Goal: Communication & Community: Answer question/provide support

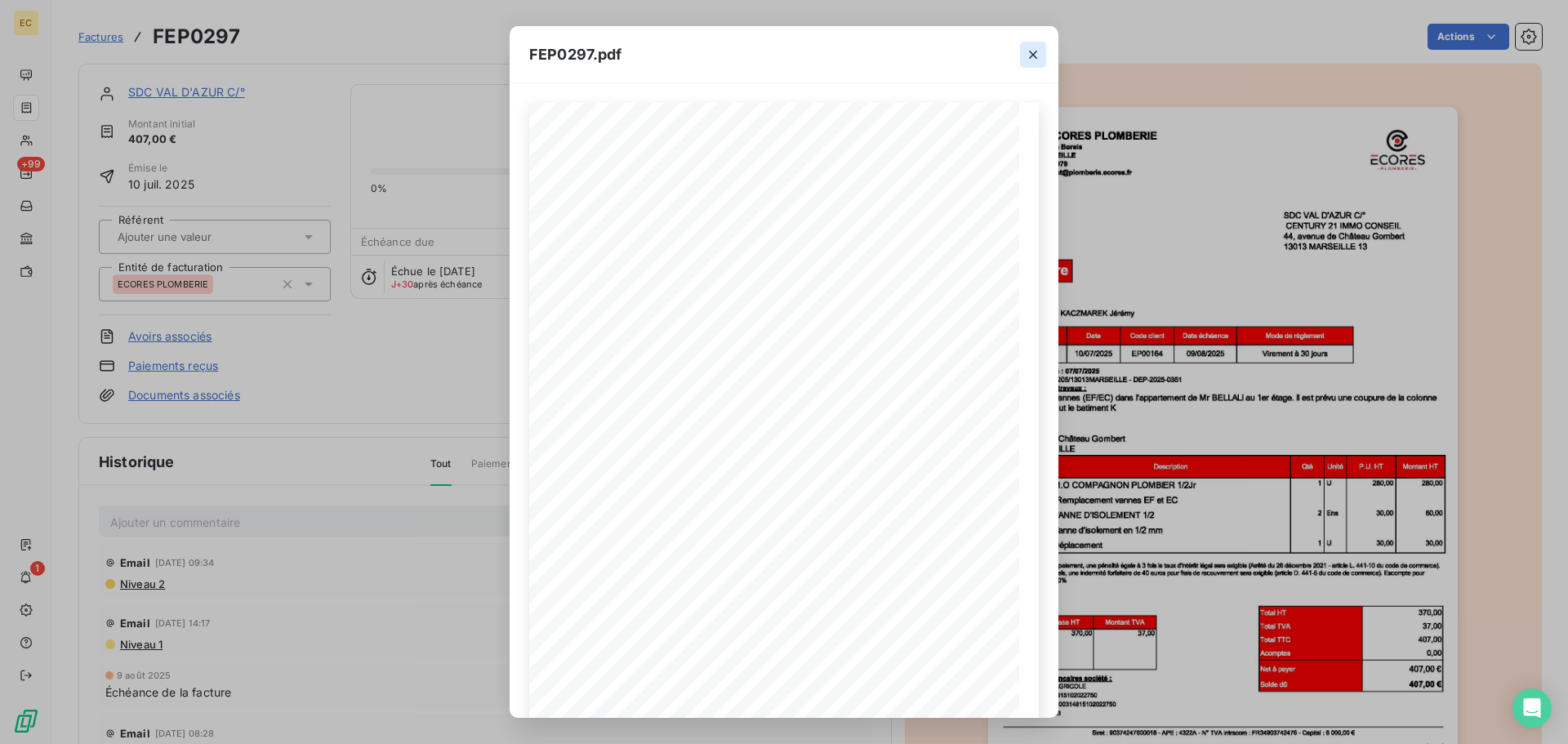
click at [1036, 56] on icon "button" at bounding box center [1033, 55] width 16 height 16
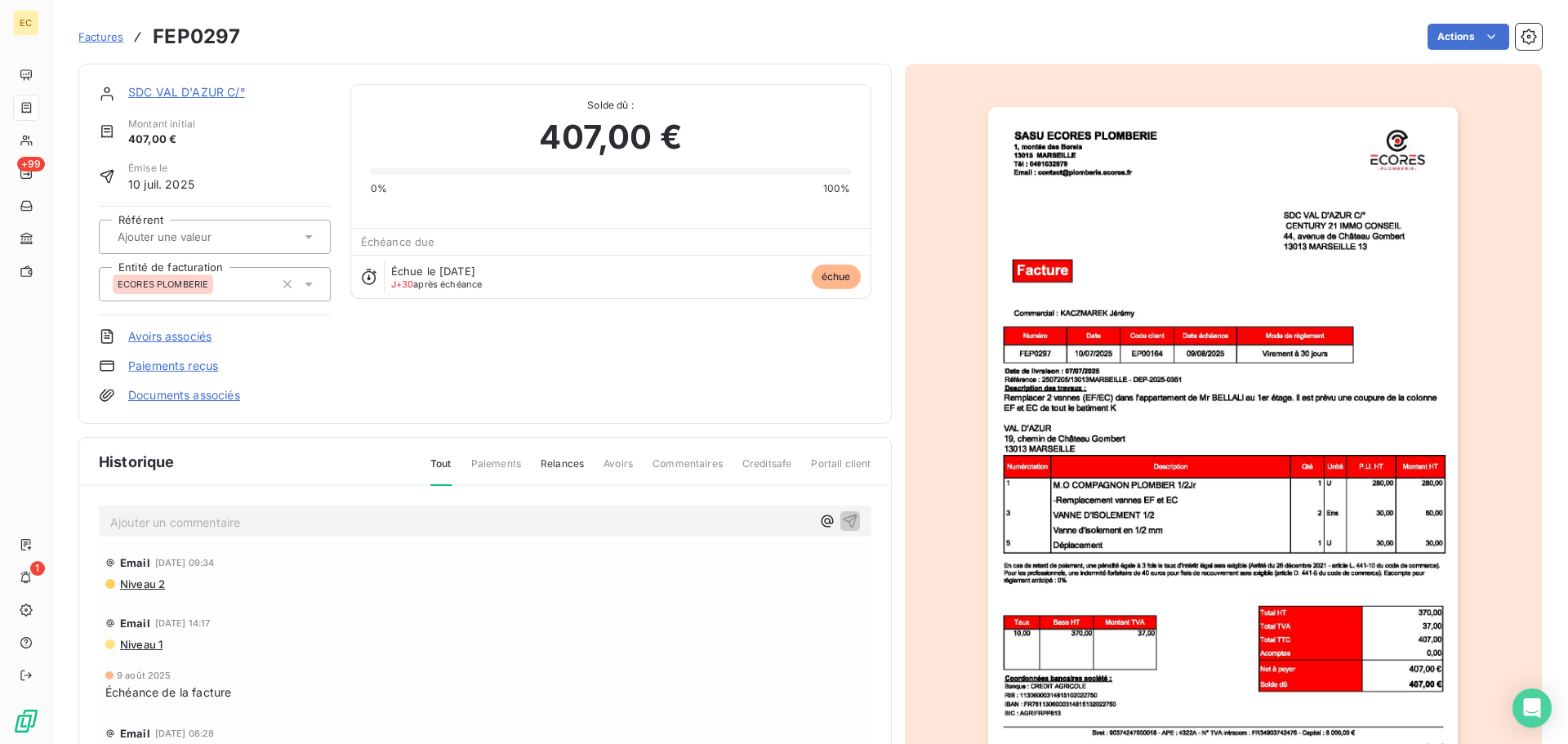
click at [185, 93] on link "SDC VAL D'AZUR C/°" at bounding box center [186, 92] width 116 height 14
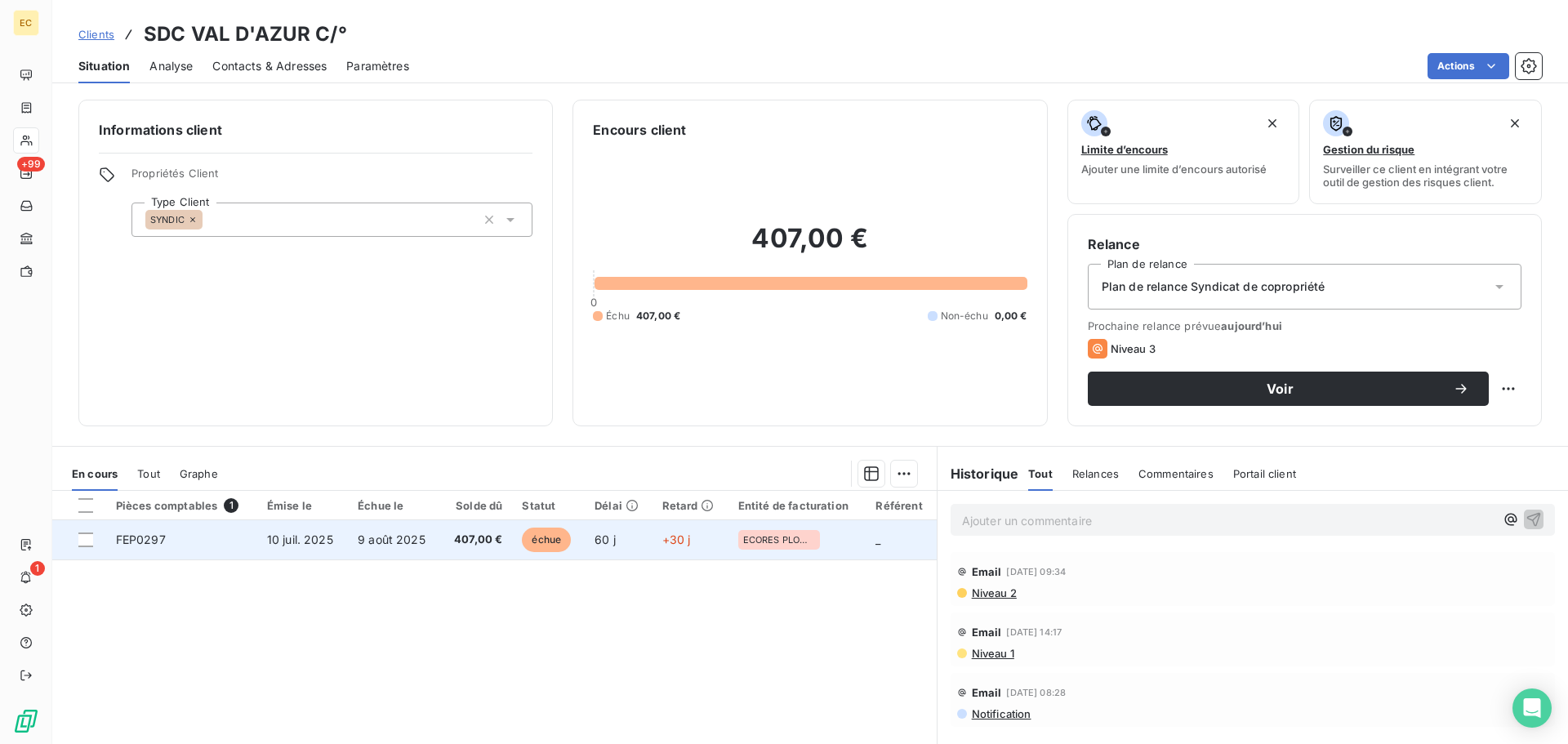
click at [318, 545] on span "10 juil. 2025" at bounding box center [300, 539] width 66 height 14
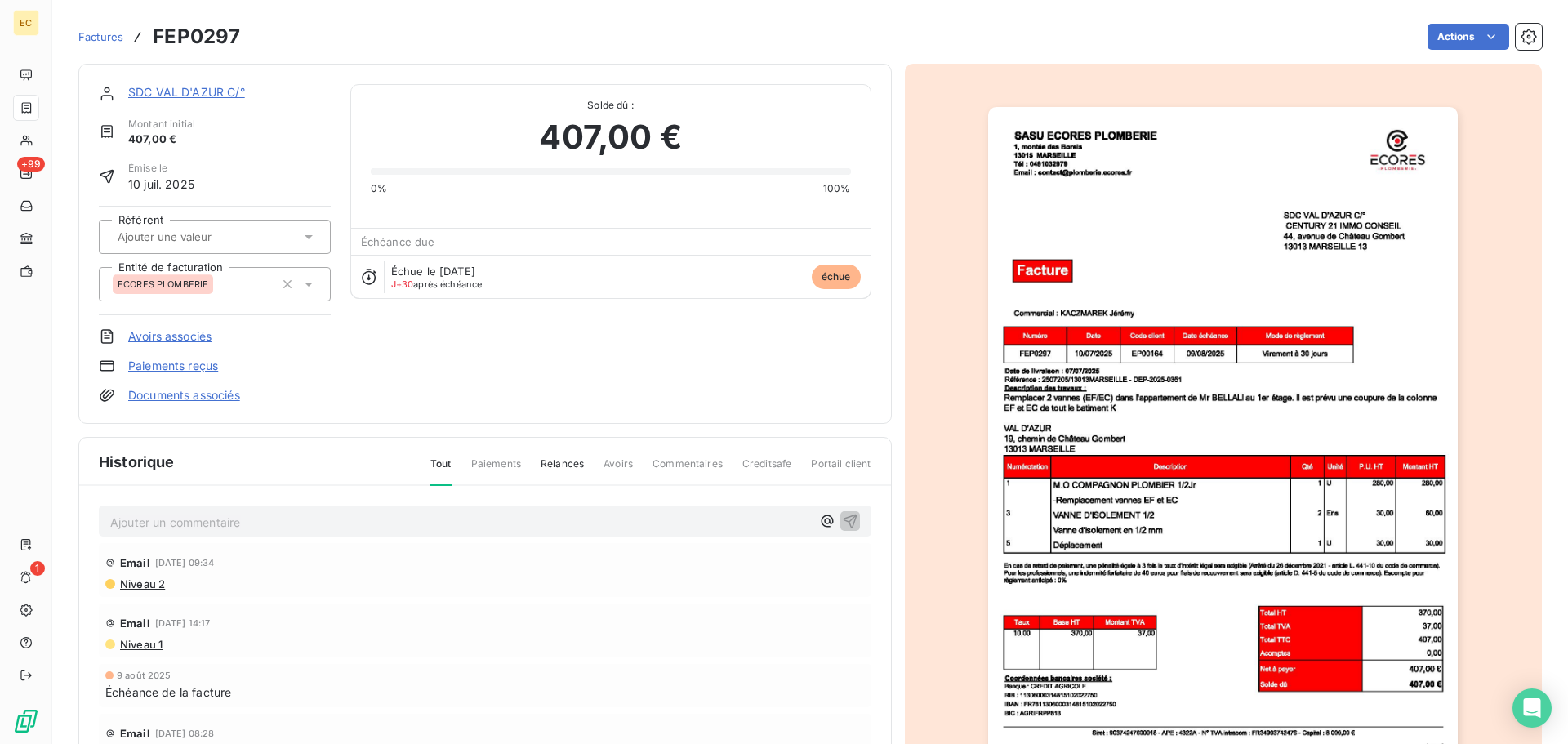
click at [192, 93] on link "SDC VAL D'AZUR C/°" at bounding box center [186, 92] width 116 height 14
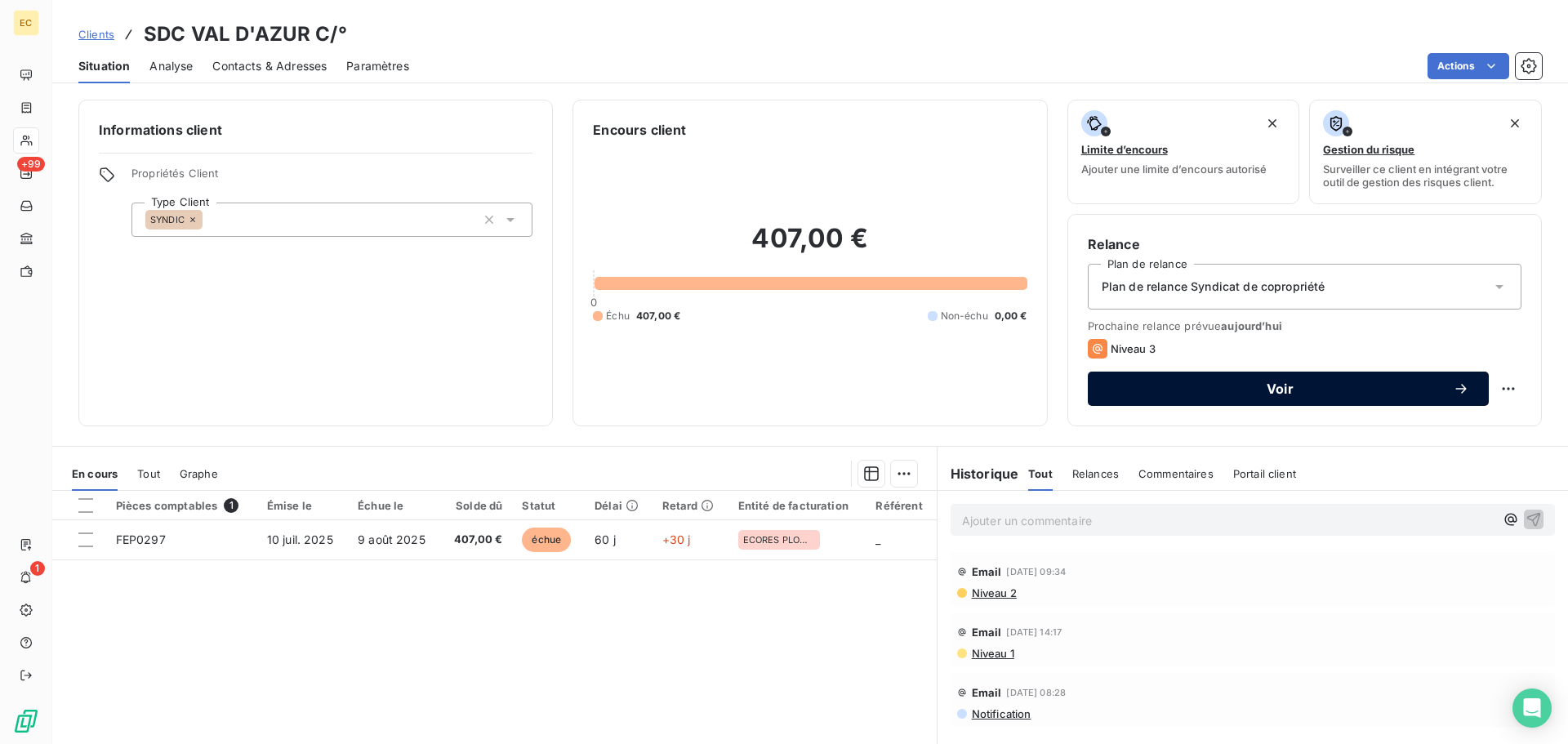
click at [1240, 399] on button "Voir" at bounding box center [1288, 388] width 401 height 34
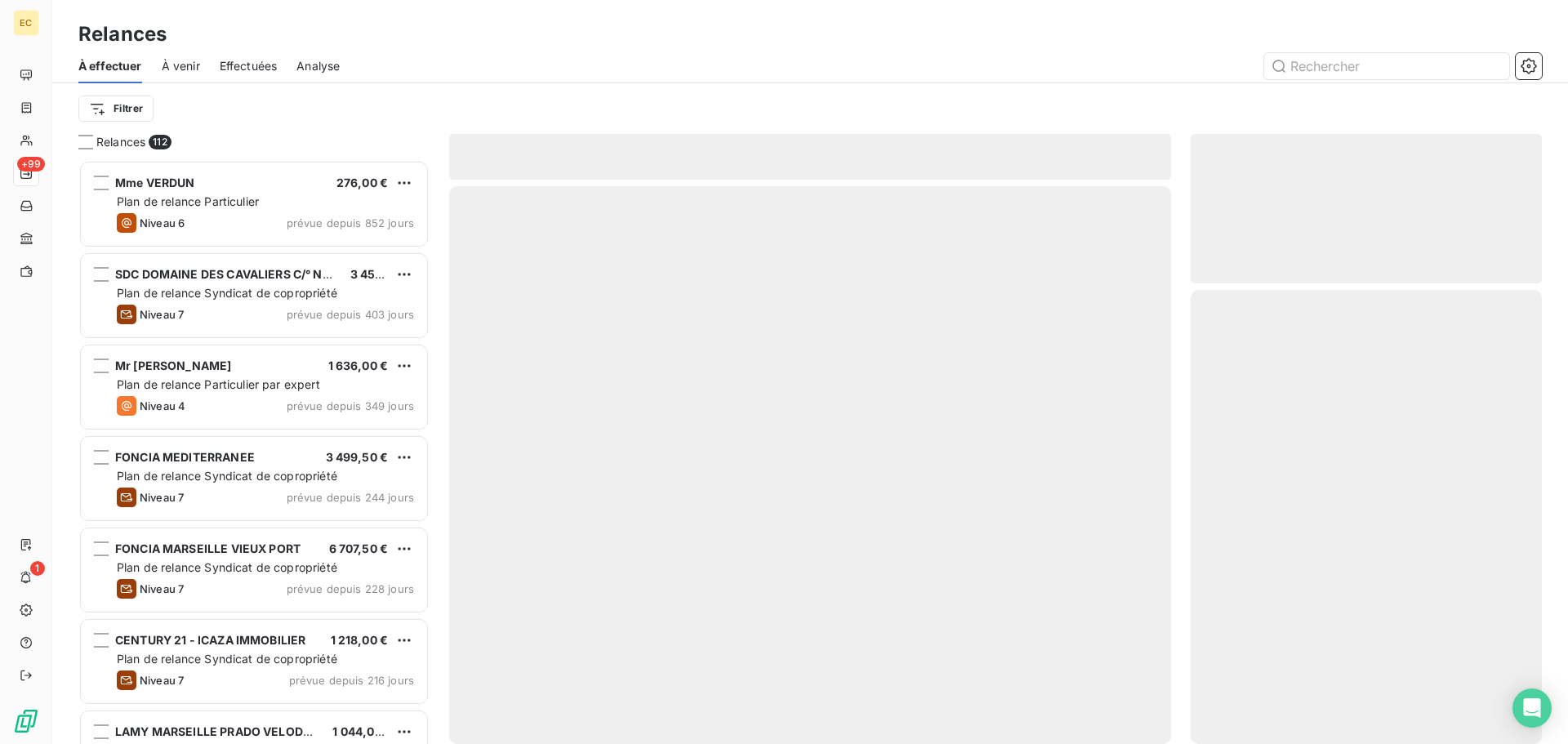
scroll to position [572, 339]
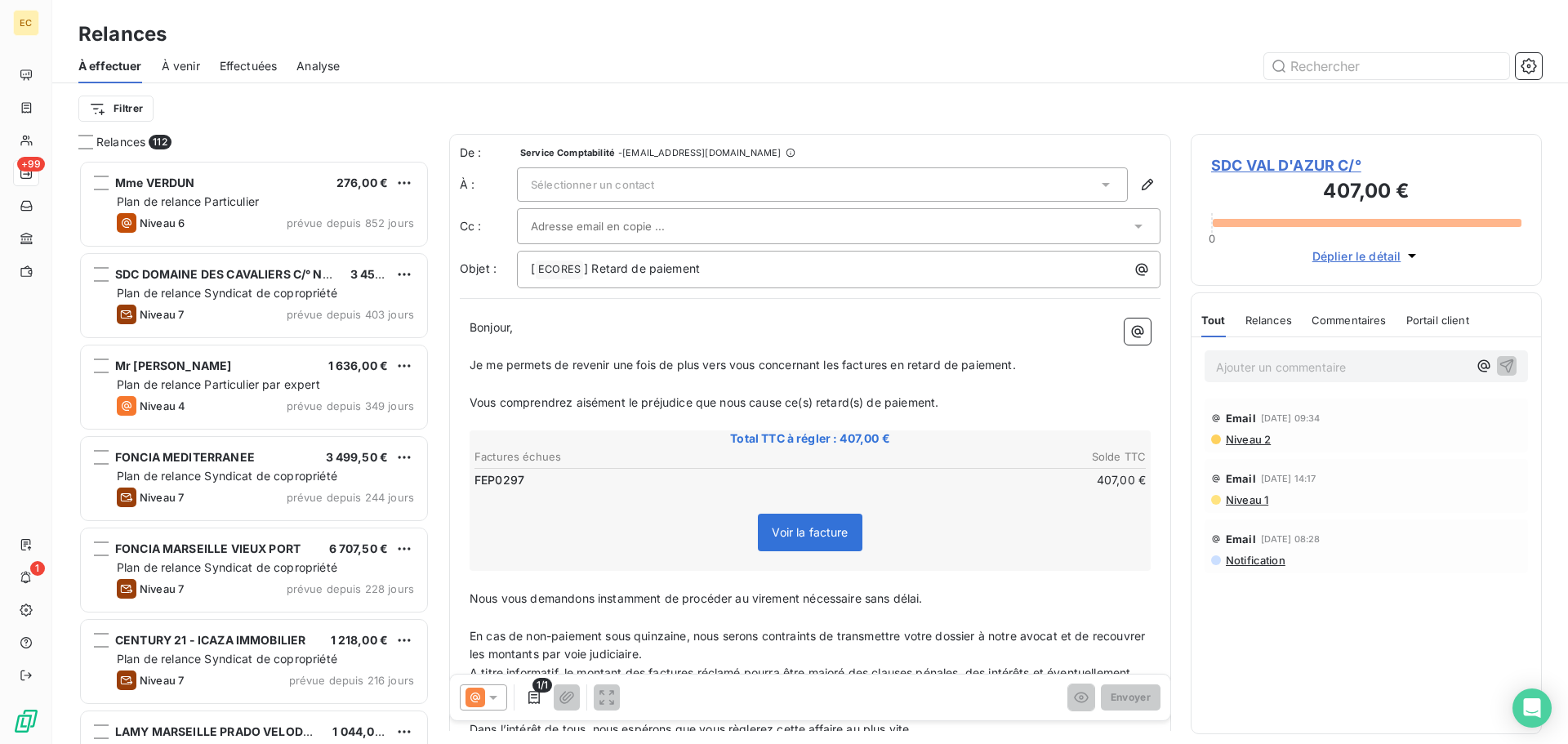
paste input "marie-jose.croteau@foncia.com"
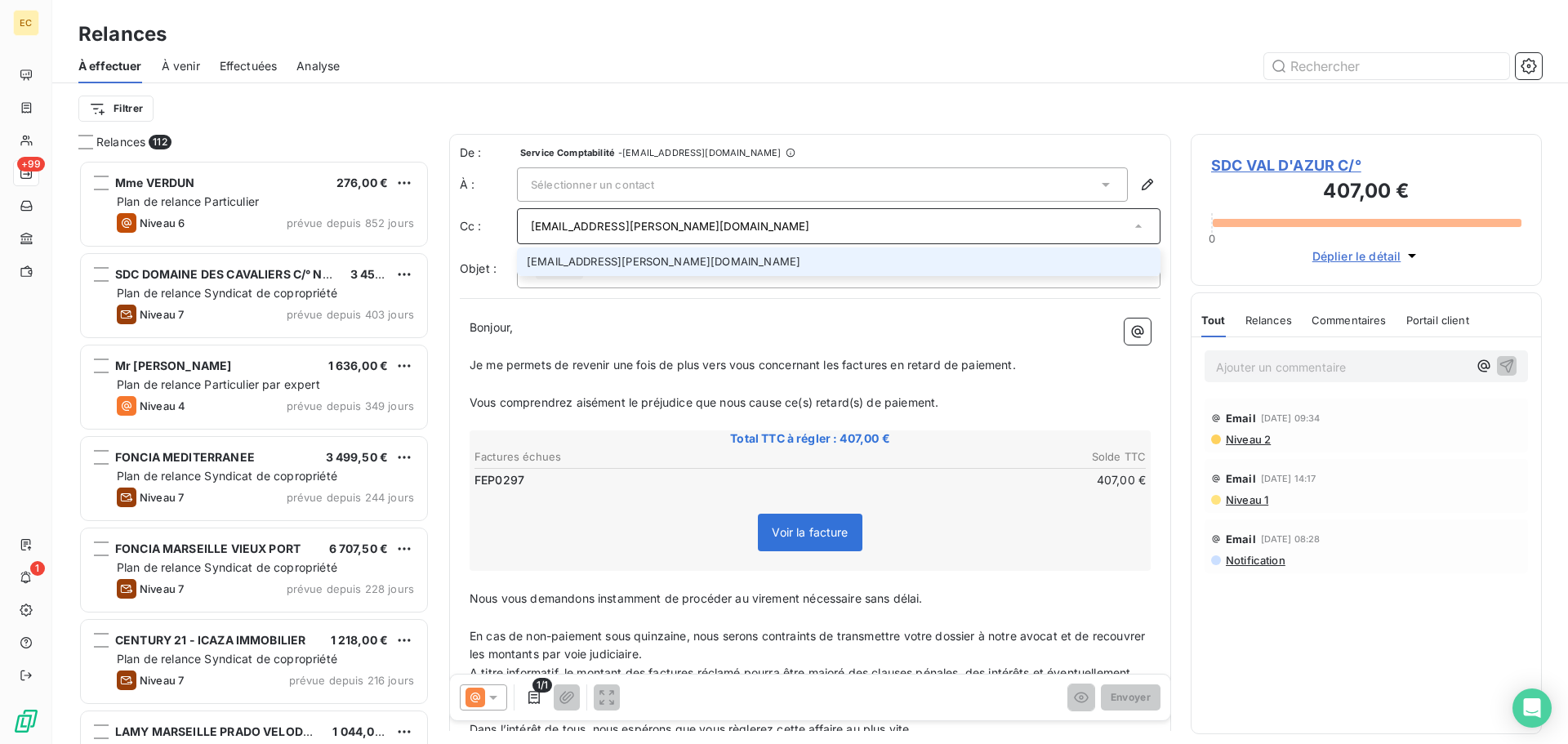
type input "marie-jose.croteau@foncia.com"
click at [652, 267] on li "marie-jose.croteau@foncia.com" at bounding box center [839, 261] width 643 height 28
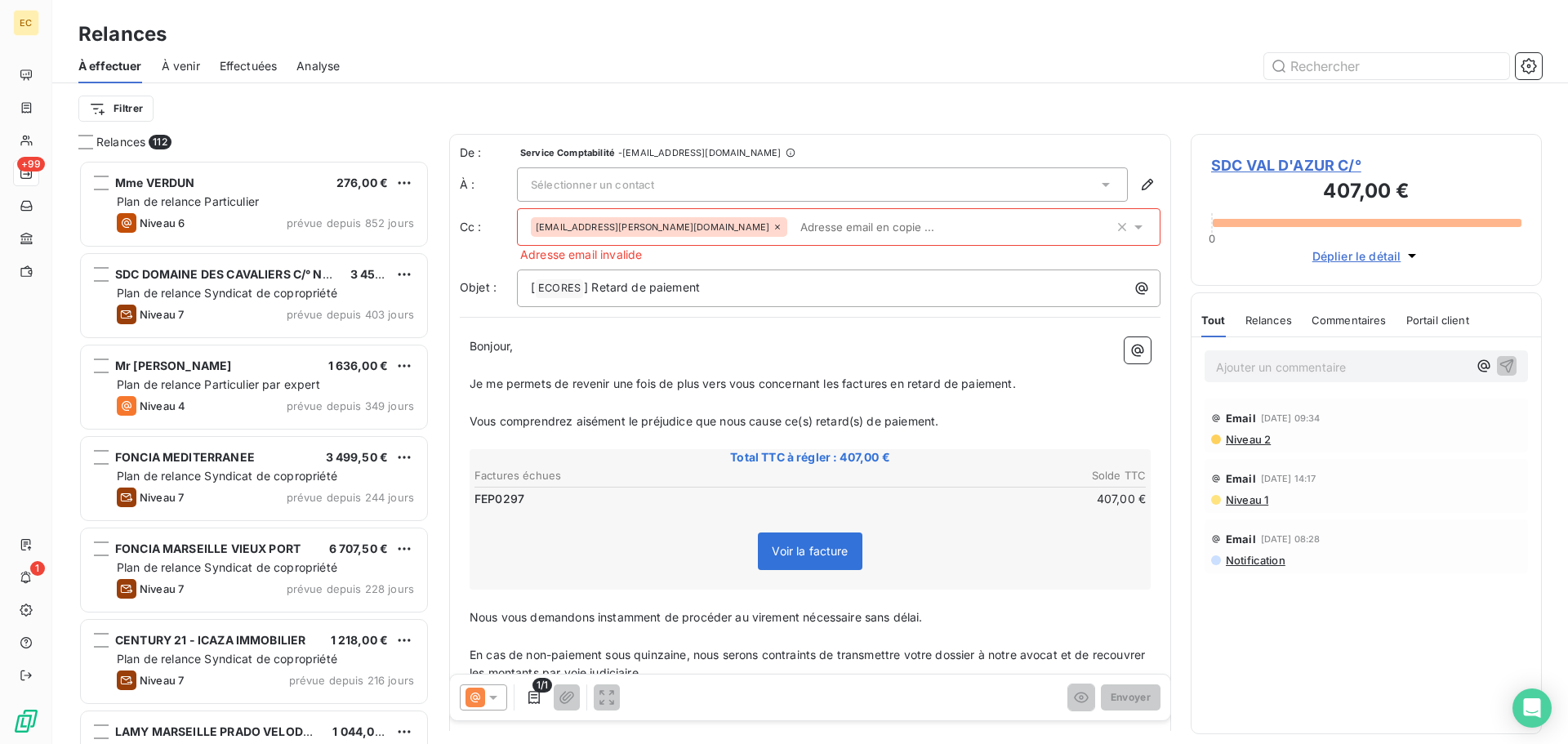
click at [1102, 184] on icon at bounding box center [1105, 185] width 8 height 4
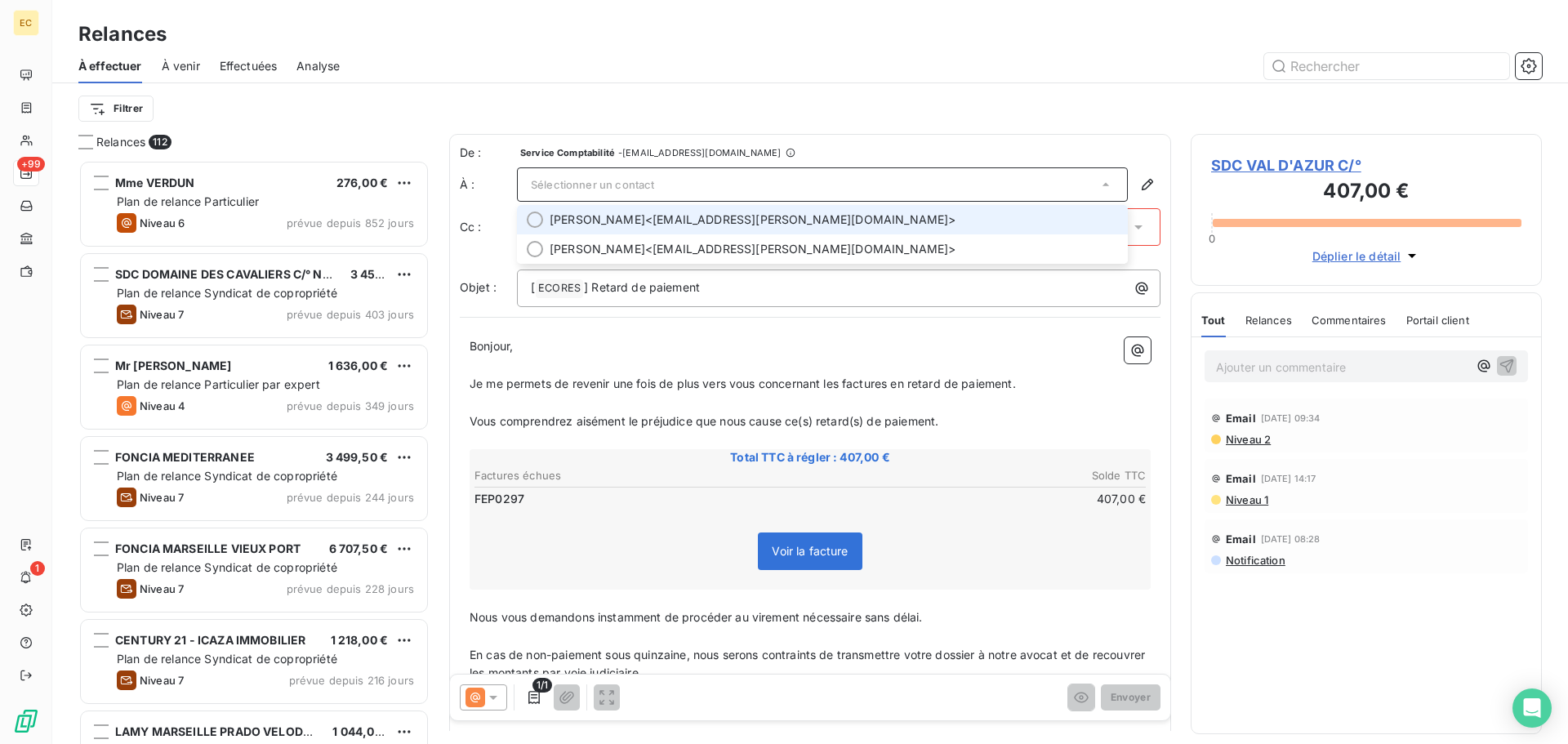
click at [837, 216] on span "Léo SARKISSIAN <leo.sarkissian@century21.fr>" at bounding box center [834, 220] width 568 height 16
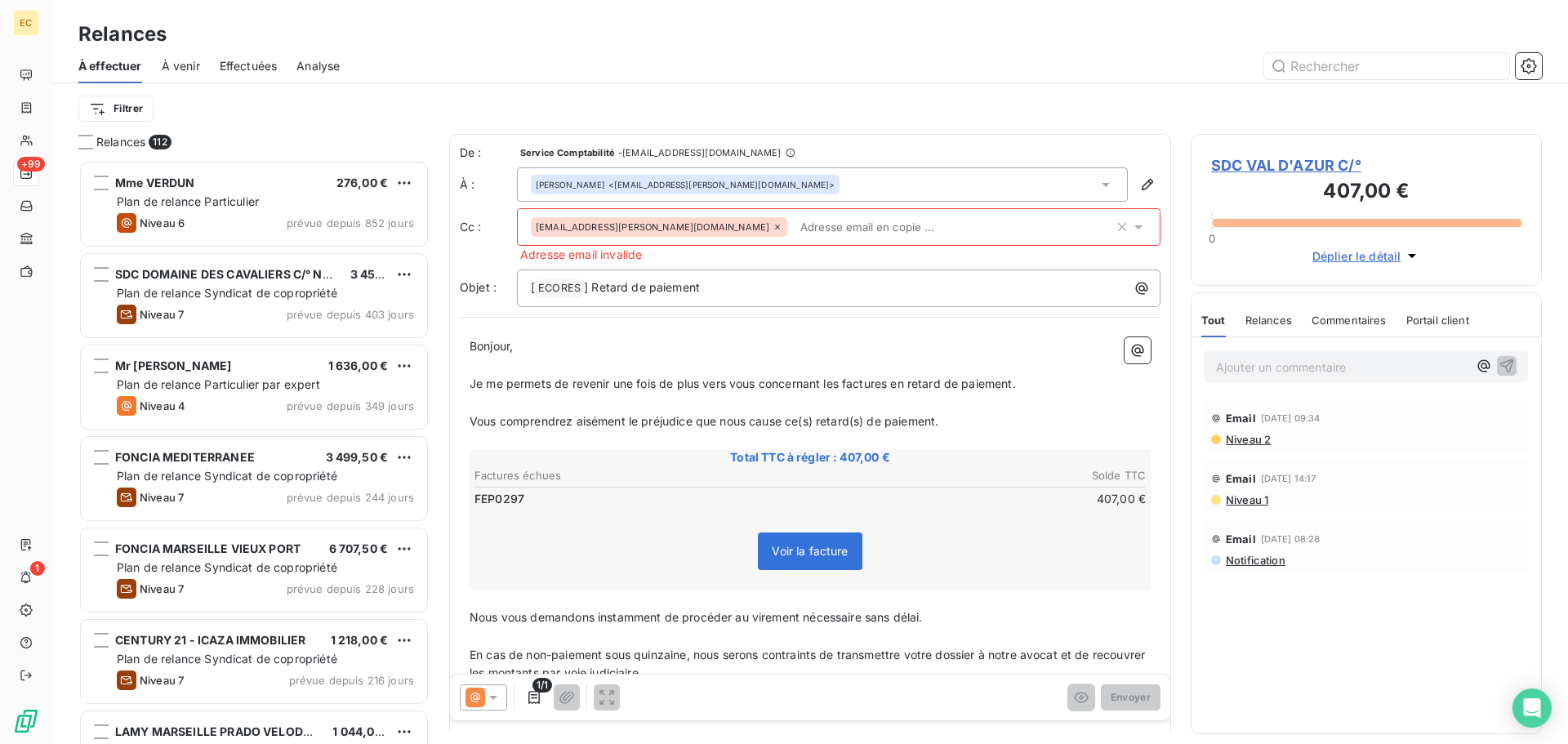
click at [794, 232] on input "text" at bounding box center [888, 226] width 189 height 25
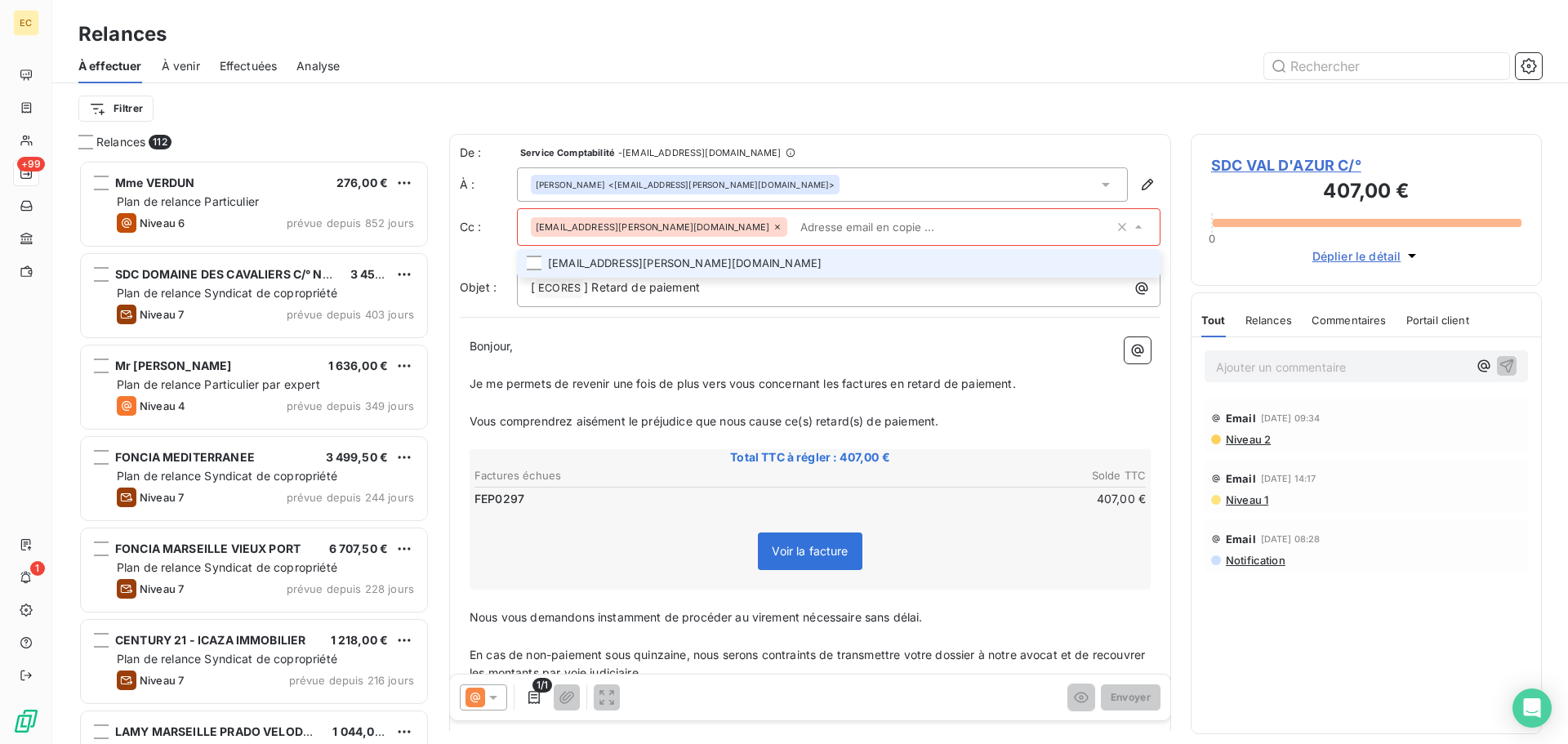
click at [683, 266] on li "marie-jose.croteau@foncia.com" at bounding box center [839, 263] width 643 height 28
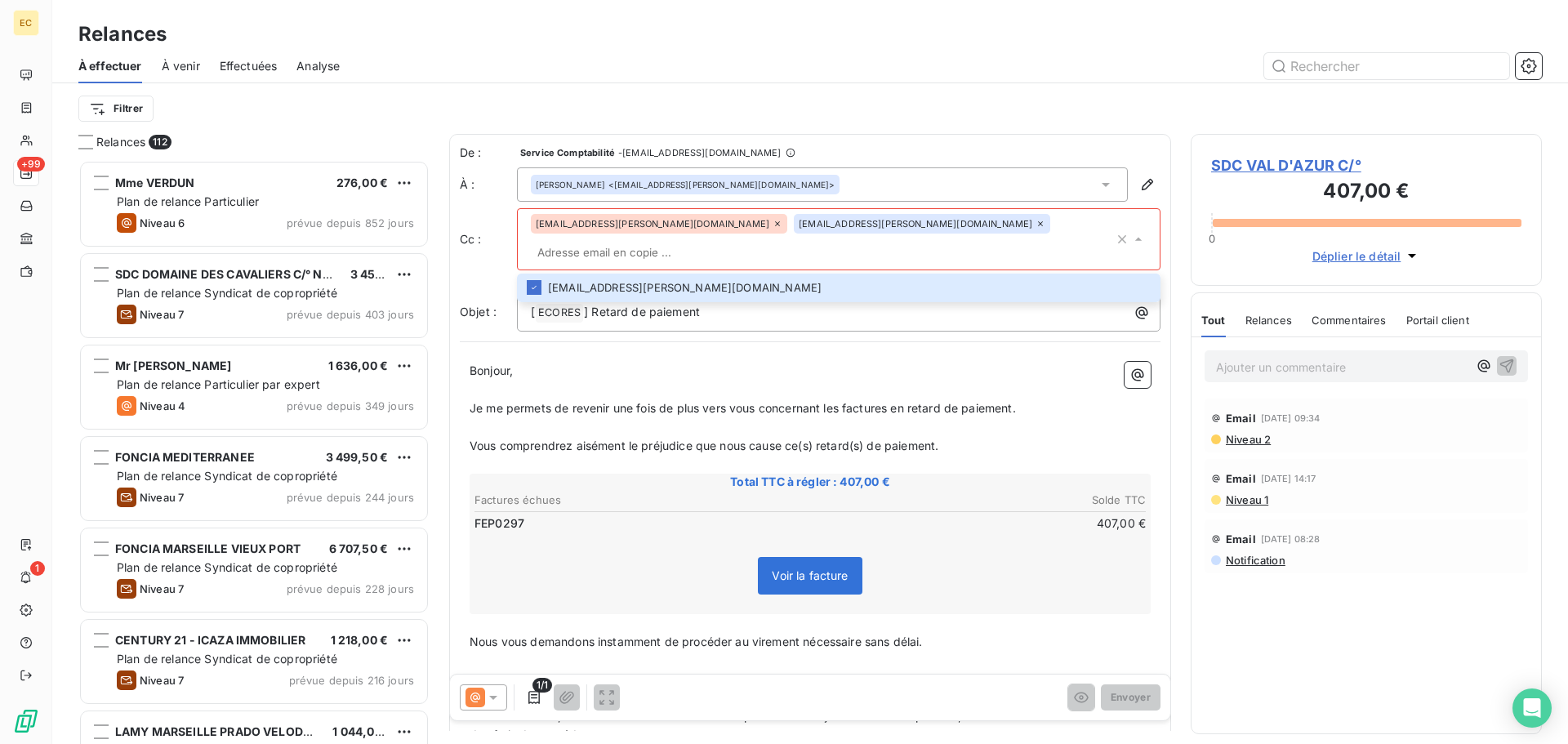
click at [773, 227] on icon at bounding box center [777, 224] width 10 height 10
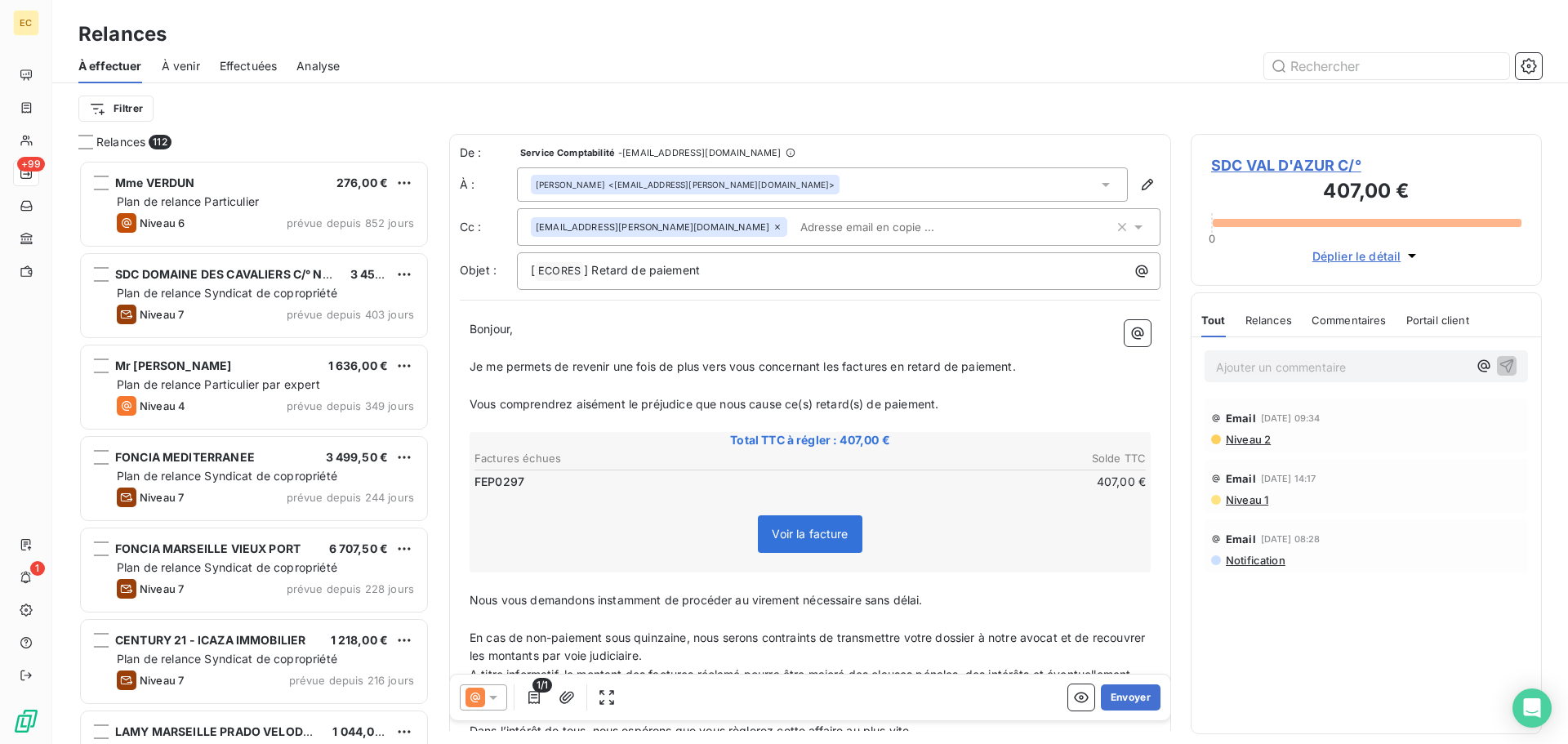
click at [790, 188] on div "Léo SARKISSIAN <leo.sarkissian@century21.fr>" at bounding box center [822, 184] width 611 height 34
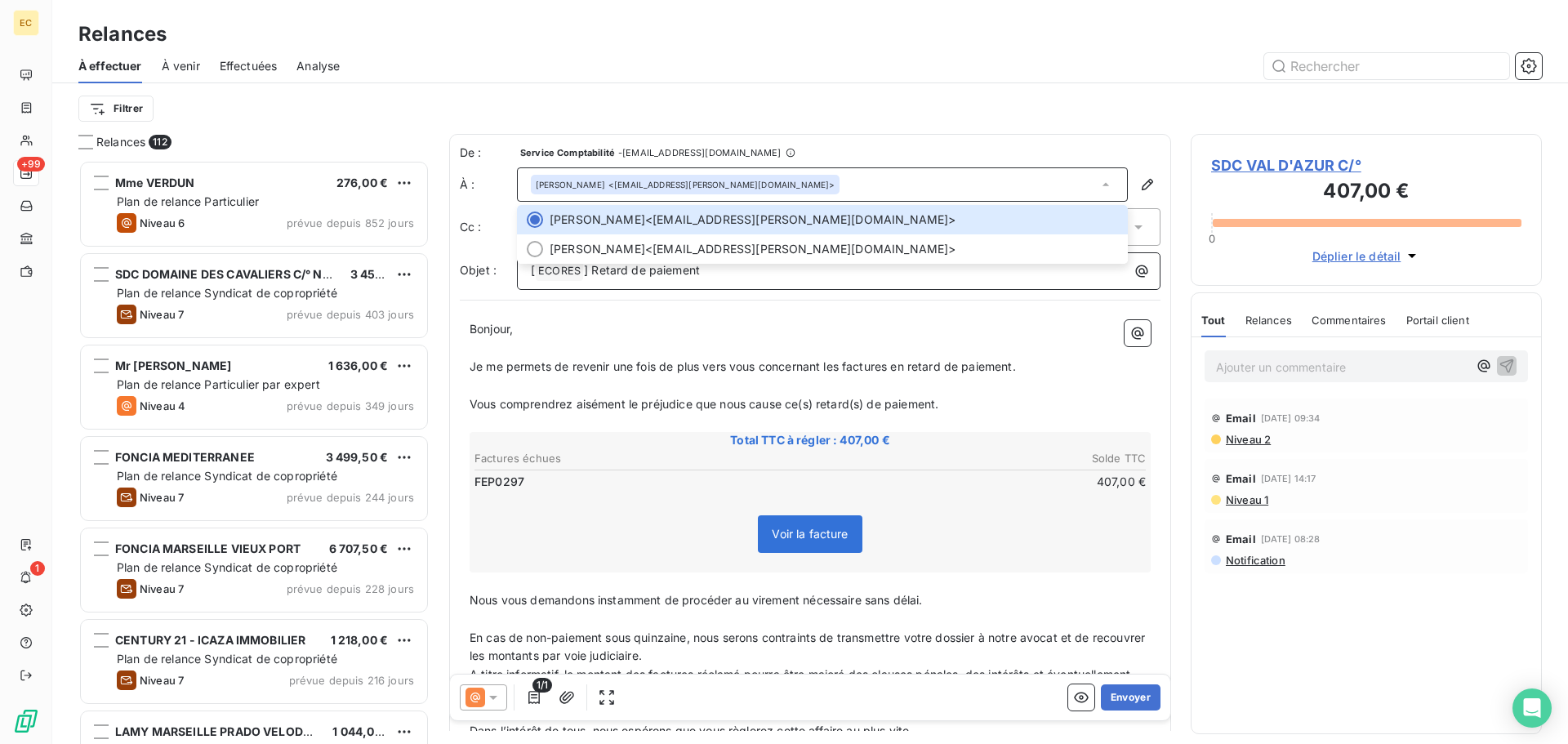
click at [737, 268] on p "[ ECORES ﻿ ] Retard de paiement" at bounding box center [842, 270] width 624 height 19
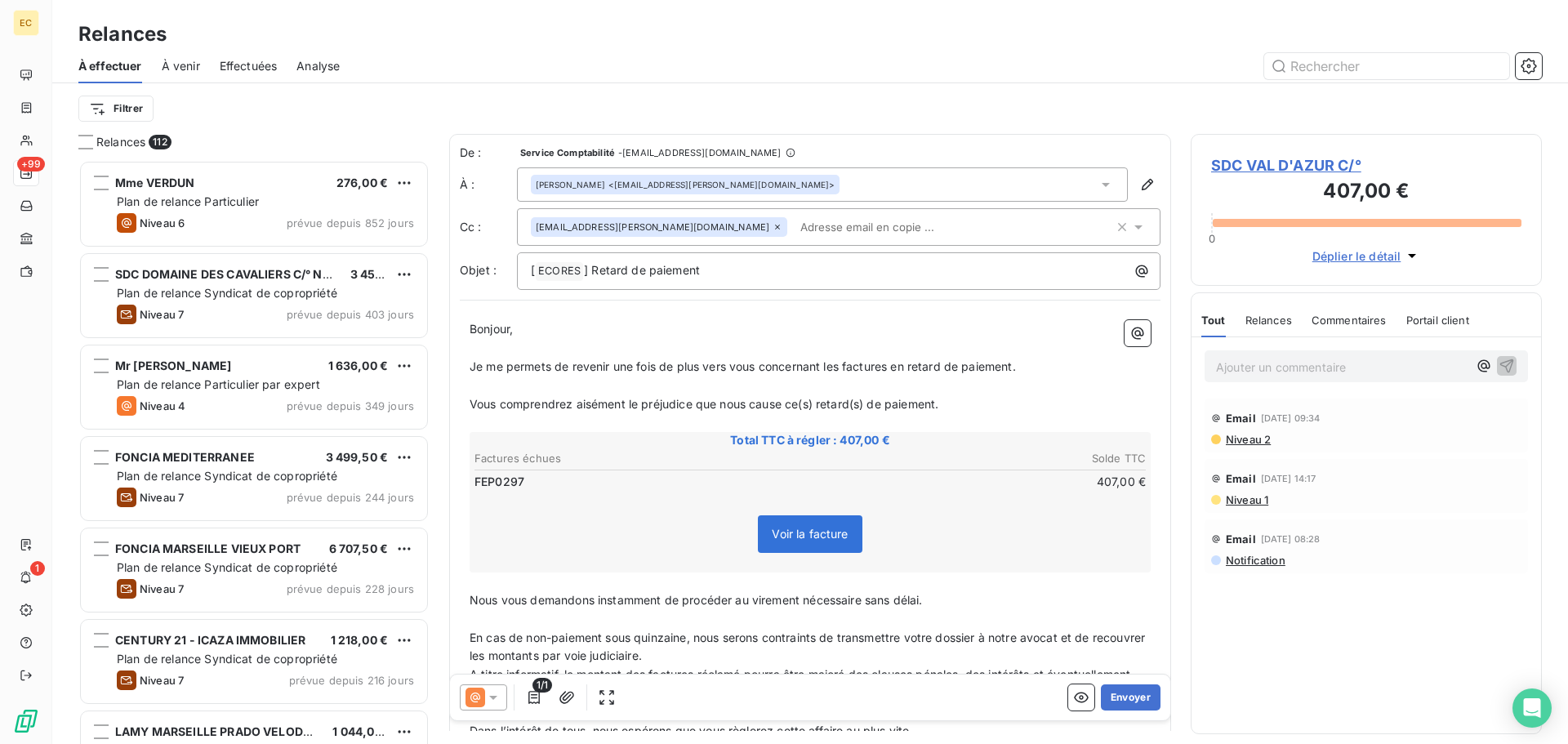
click at [794, 225] on input "text" at bounding box center [888, 226] width 189 height 25
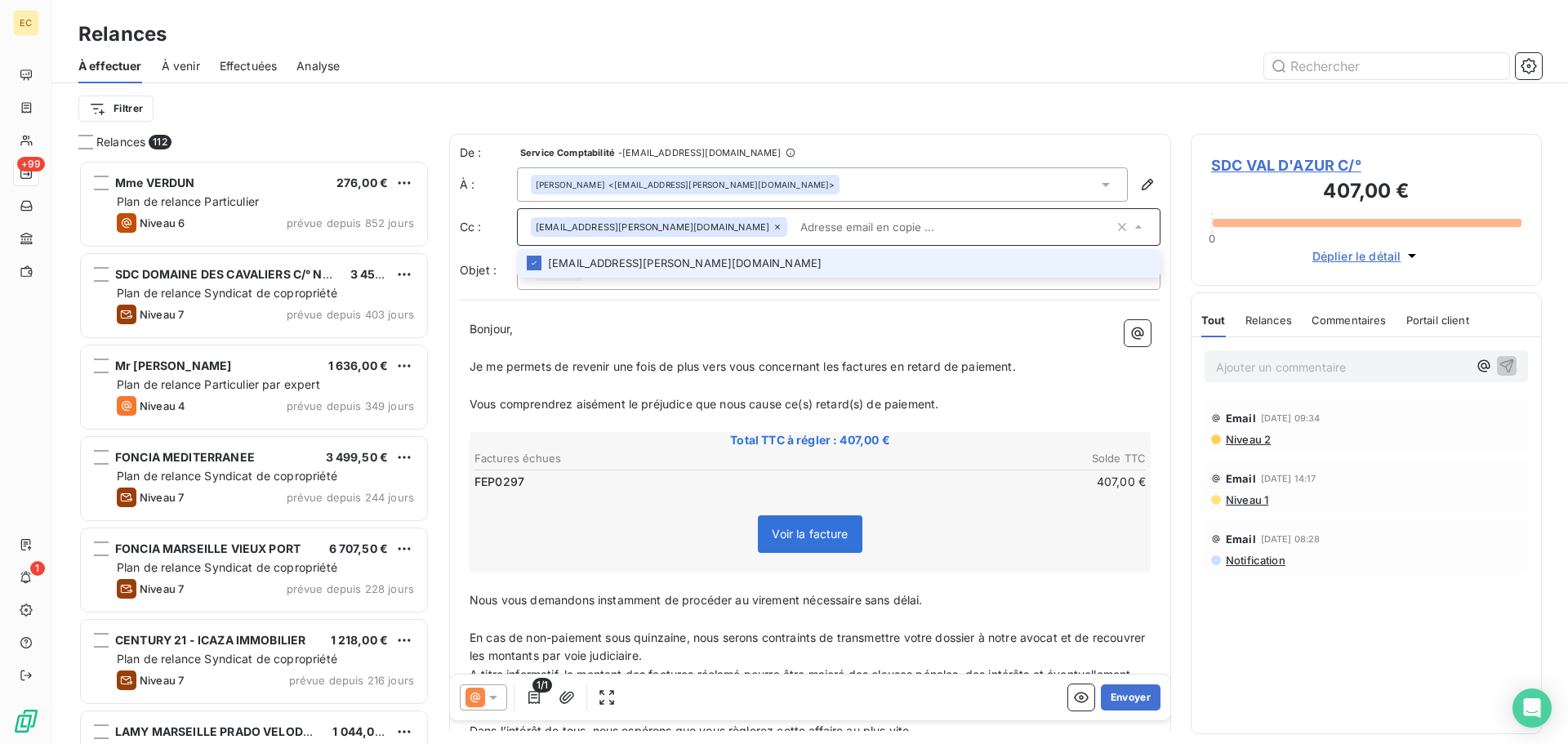
paste input "florent.herault@foncia.com"
type input "florent.herault@foncia.com"
click at [626, 266] on li "florent.herault@foncia.com" at bounding box center [839, 263] width 643 height 28
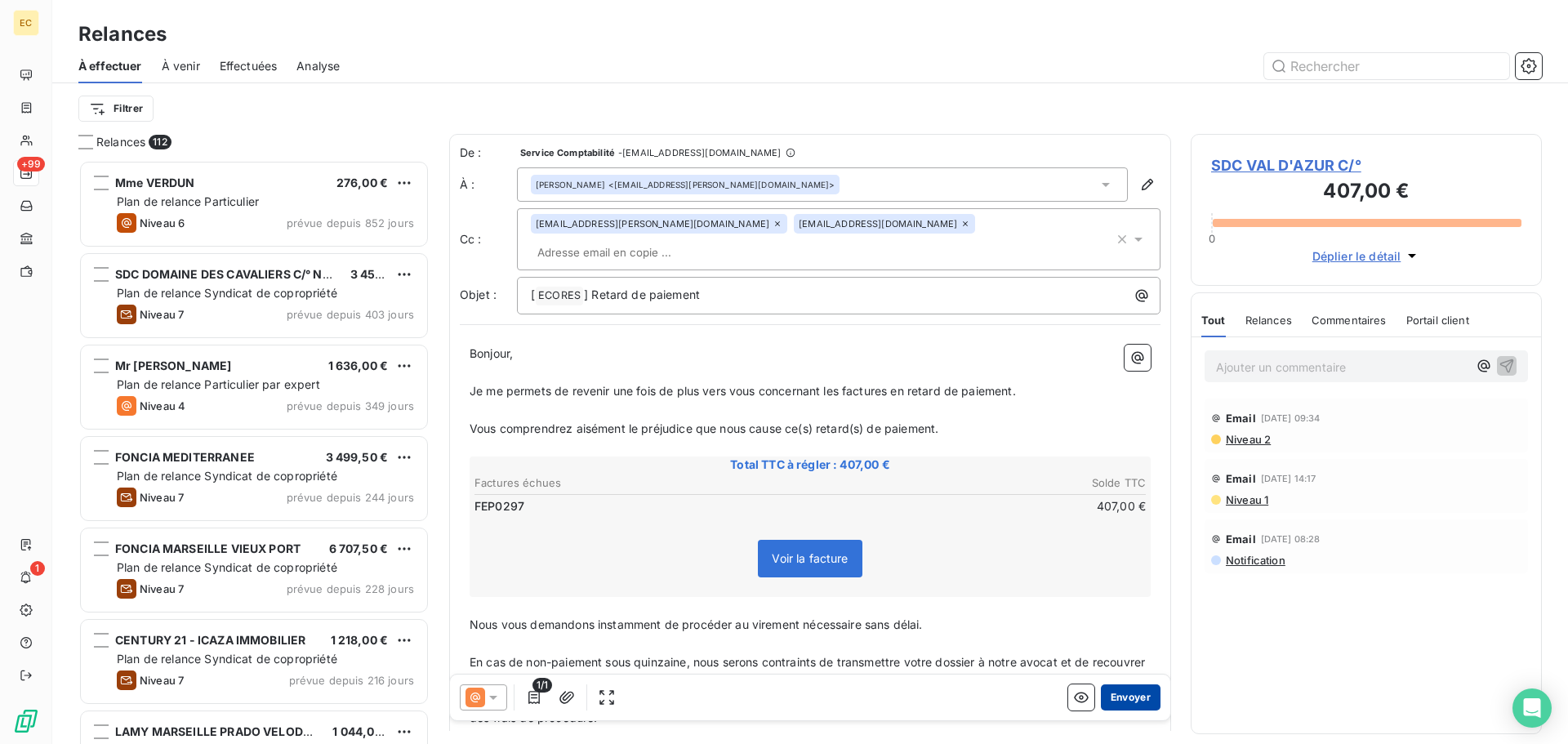
click at [1106, 695] on button "Envoyer" at bounding box center [1130, 697] width 60 height 27
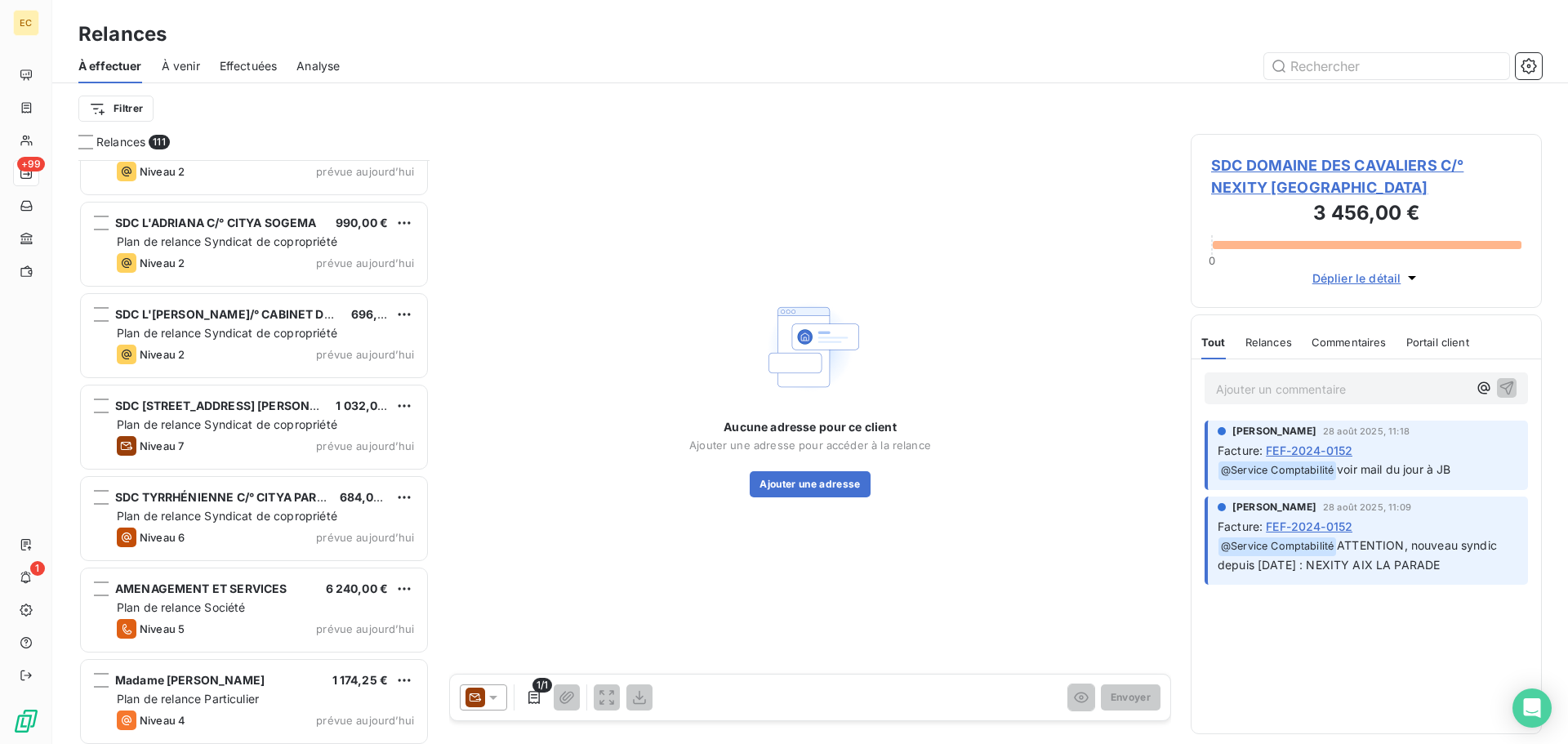
scroll to position [9568, 0]
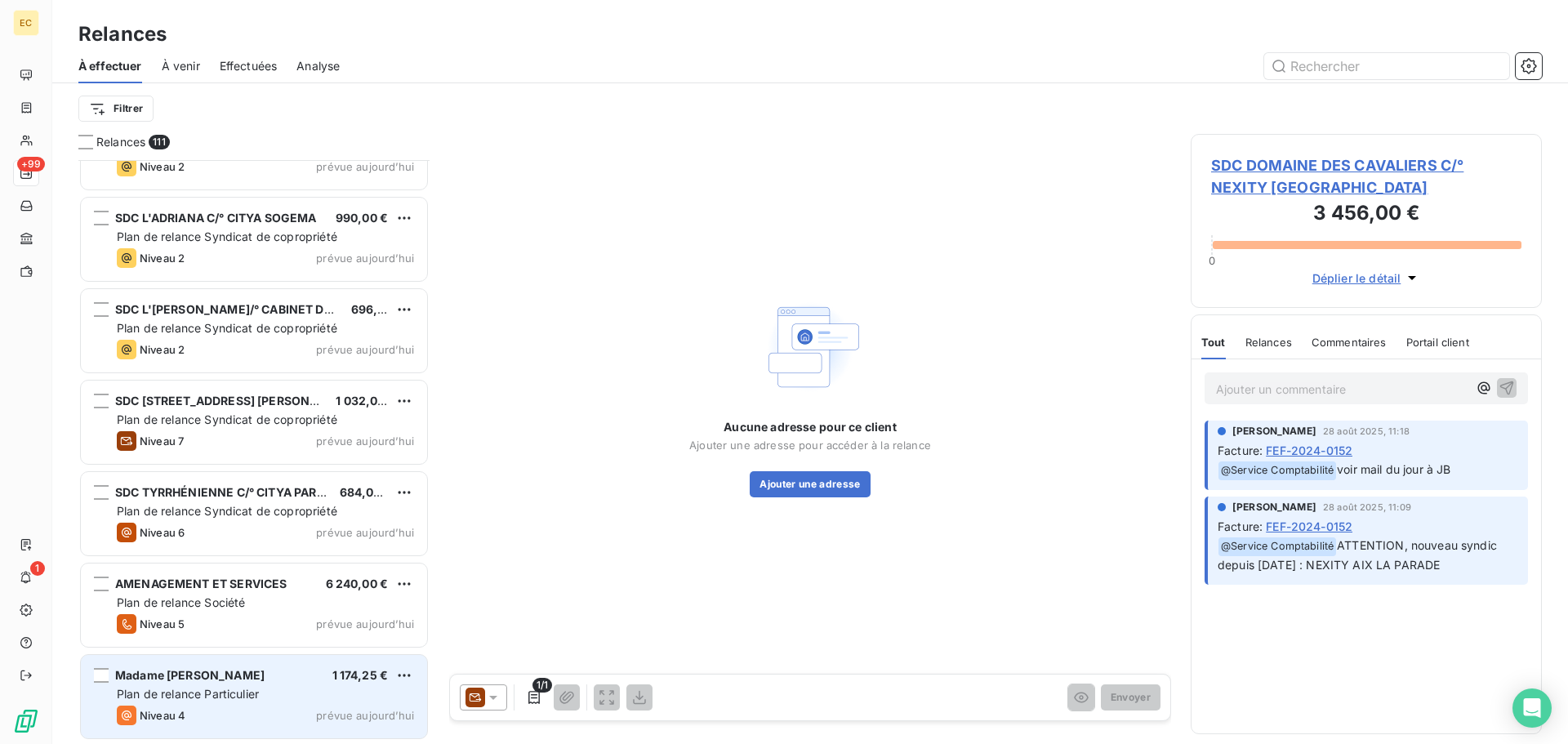
click at [225, 700] on span "Plan de relance Particulier" at bounding box center [187, 693] width 142 height 14
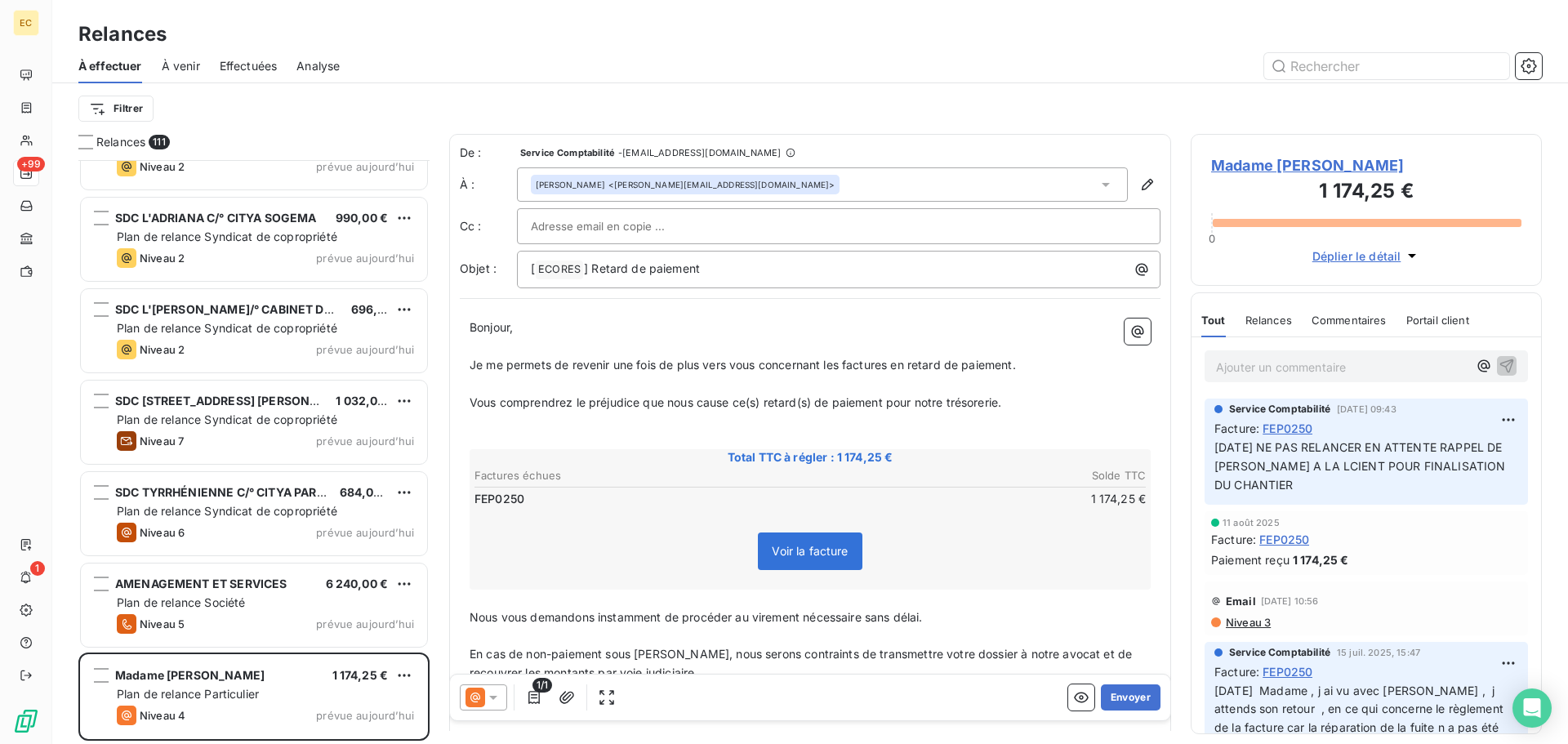
click at [1272, 371] on p "Ajouter un commentaire ﻿" at bounding box center [1342, 367] width 251 height 20
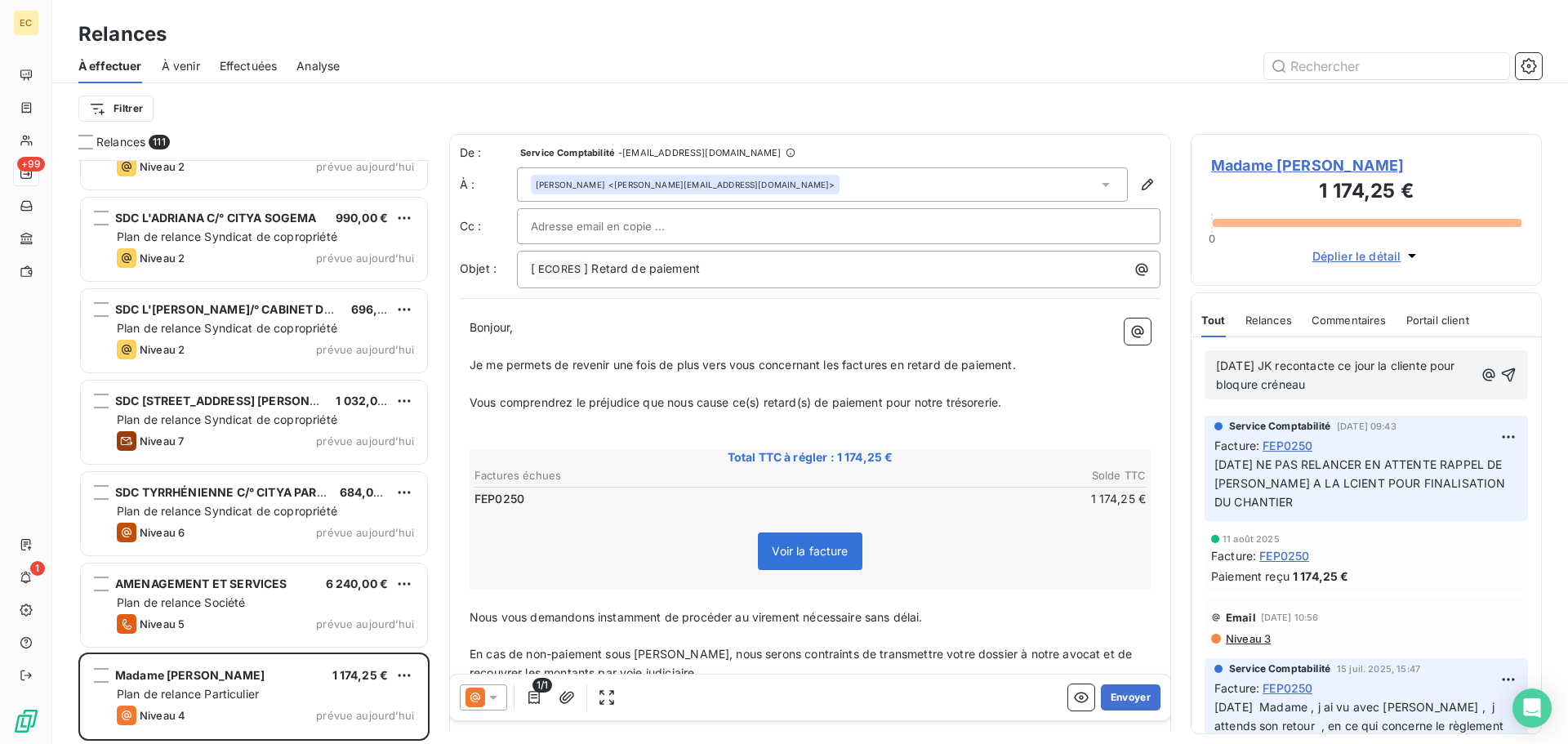
click at [1286, 383] on span "08/09/25 JK recontacte ce jour la cliente pour bloqure créneau" at bounding box center [1337, 375] width 243 height 33
click at [1343, 383] on p "08/09/25 JK recontacte ce jour la cliente pour bloquer créneau" at bounding box center [1345, 375] width 258 height 38
click at [1360, 381] on span "08/09/25 JK recontacte ce jour la cliente pour bloquer créneau et regler le PB" at bounding box center [1337, 375] width 243 height 33
drag, startPoint x: 1213, startPoint y: 364, endPoint x: 1319, endPoint y: 380, distance: 107.2
click at [1319, 380] on div "08/09/25 JK recontacte ce jour la cliente pour bloquer créneau et régler le PB" at bounding box center [1365, 374] width 323 height 49
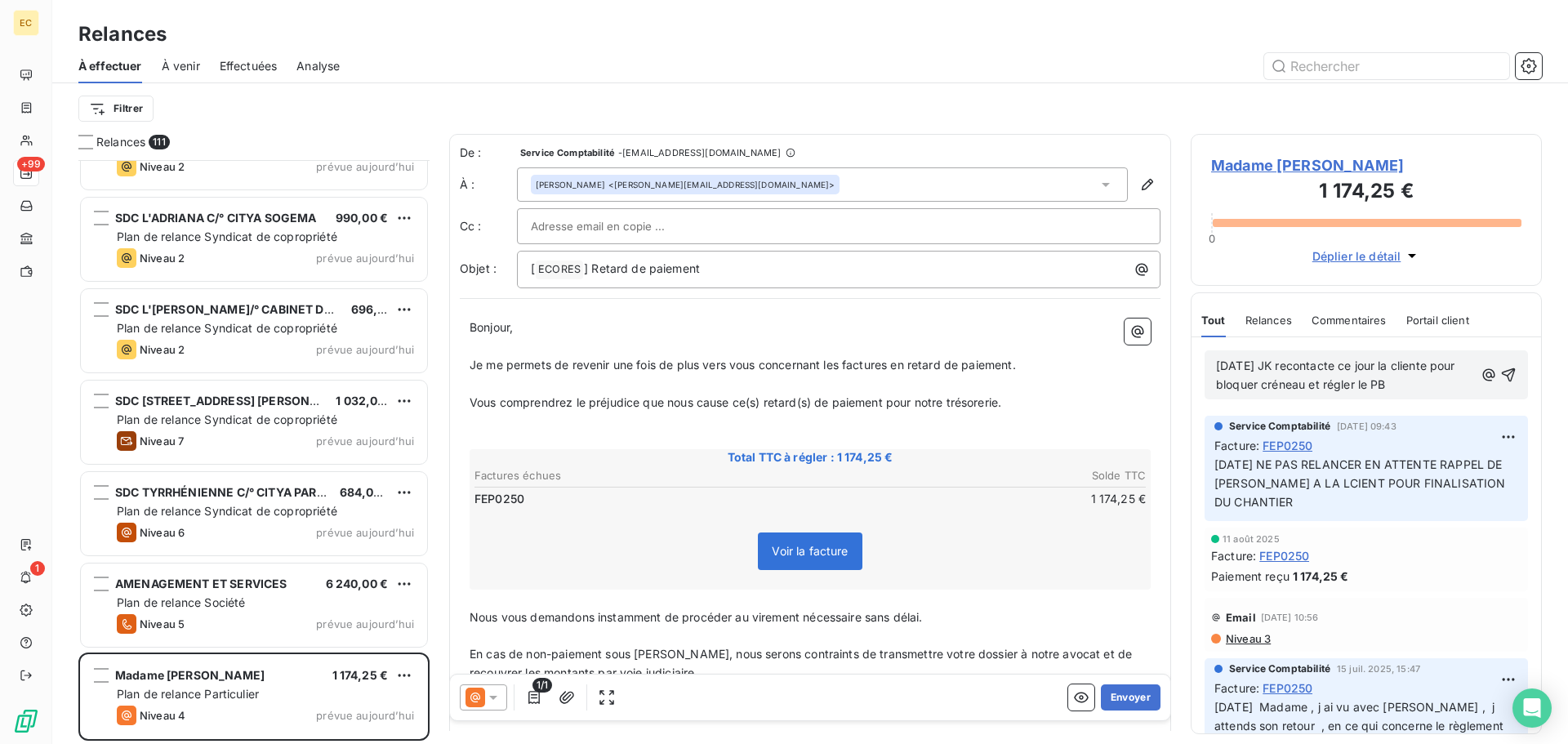
drag, startPoint x: 1421, startPoint y: 388, endPoint x: 1250, endPoint y: 373, distance: 171.7
click at [1213, 363] on div "08/09/25 JK recontacte ce jour la cliente pour bloquer créneau et régler le PB" at bounding box center [1365, 374] width 323 height 49
copy span "08/09/25 JK recontacte ce jour la cliente pour bloquer créneau et régler le PB"
click at [1109, 702] on button "Envoyer" at bounding box center [1130, 697] width 60 height 27
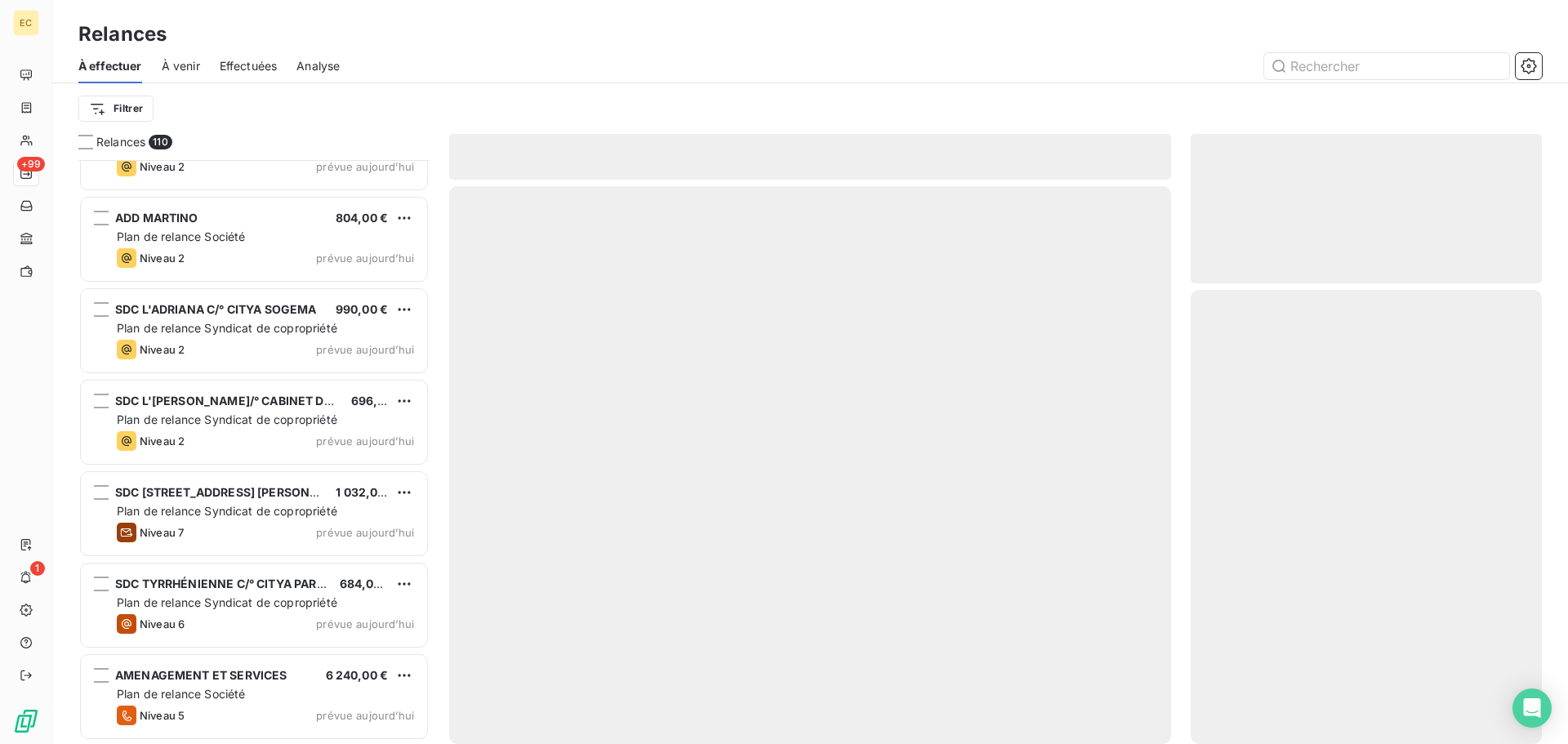
scroll to position [9476, 0]
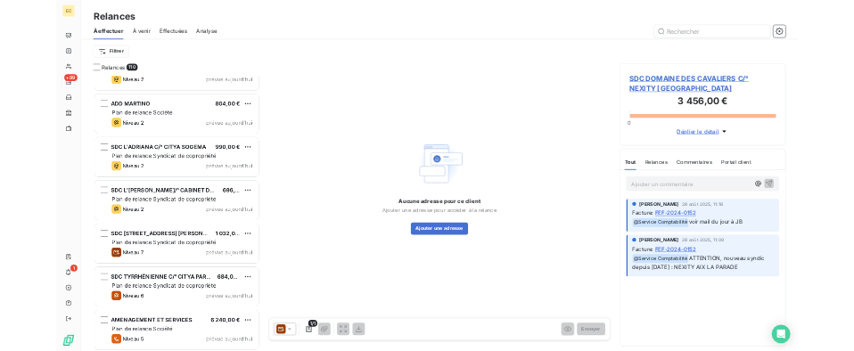
scroll to position [14, 14]
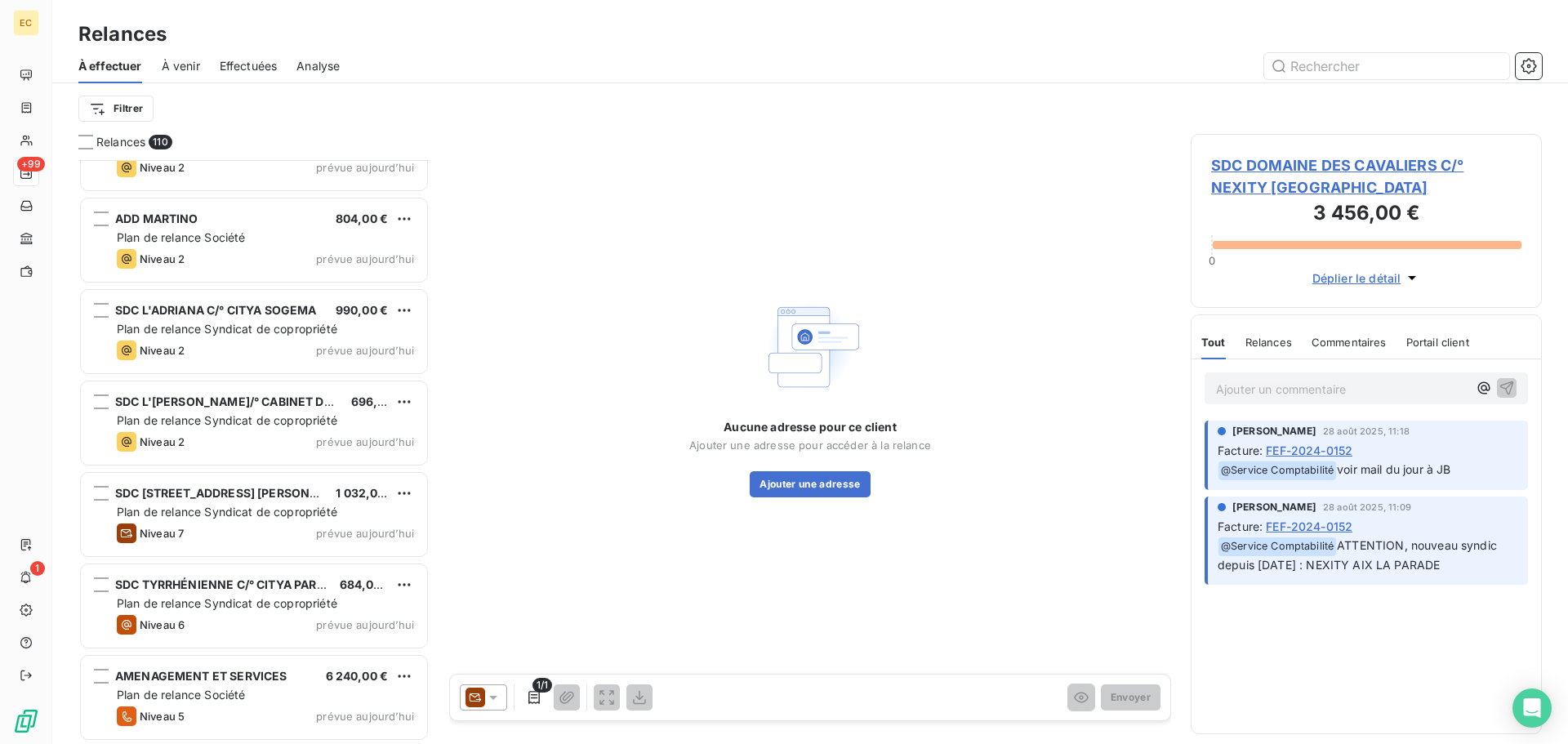
click at [1031, 485] on div "Aucune adresse pour ce client Ajouter une adresse pour accéder à la relance Ajo…" at bounding box center [810, 395] width 722 height 523
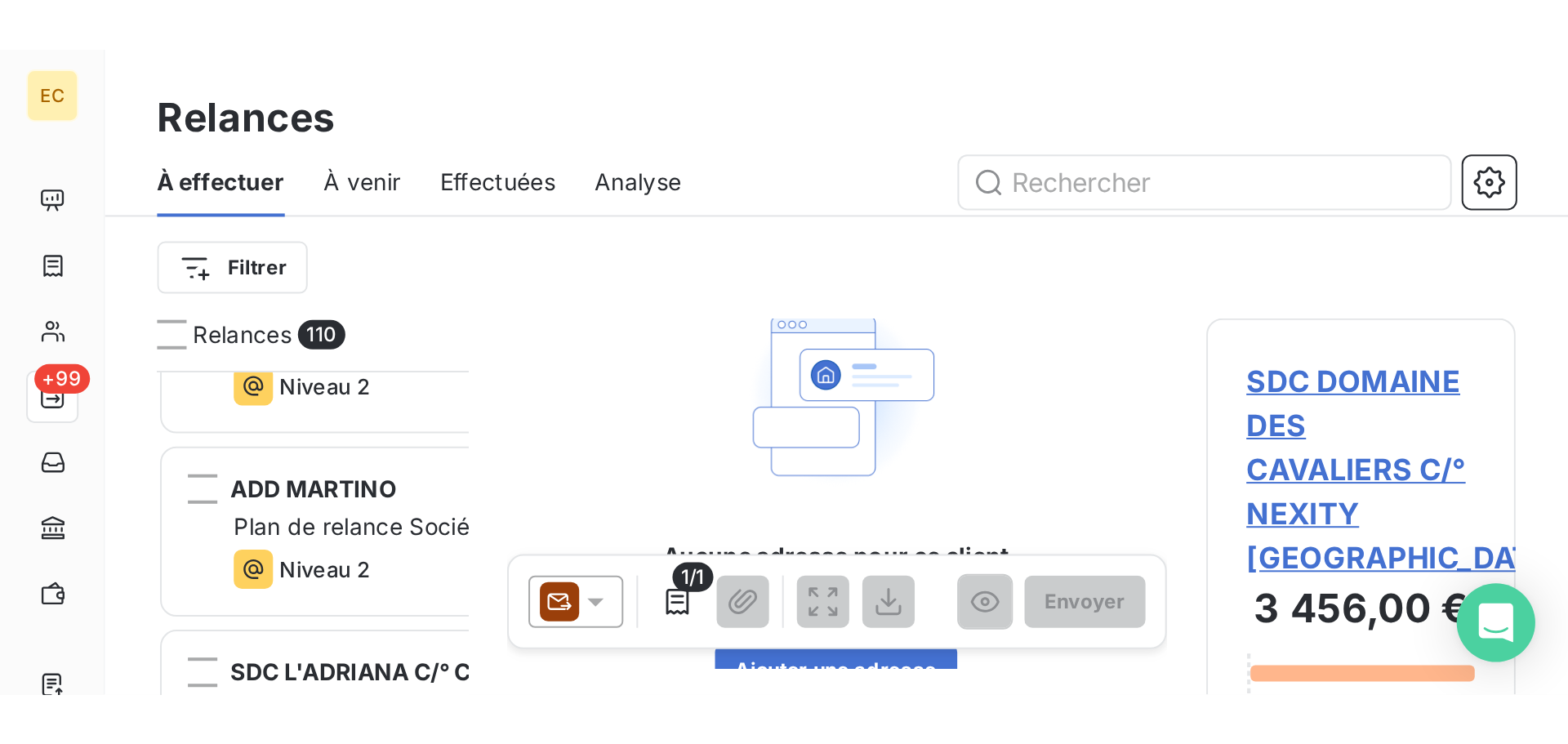
scroll to position [572, 339]
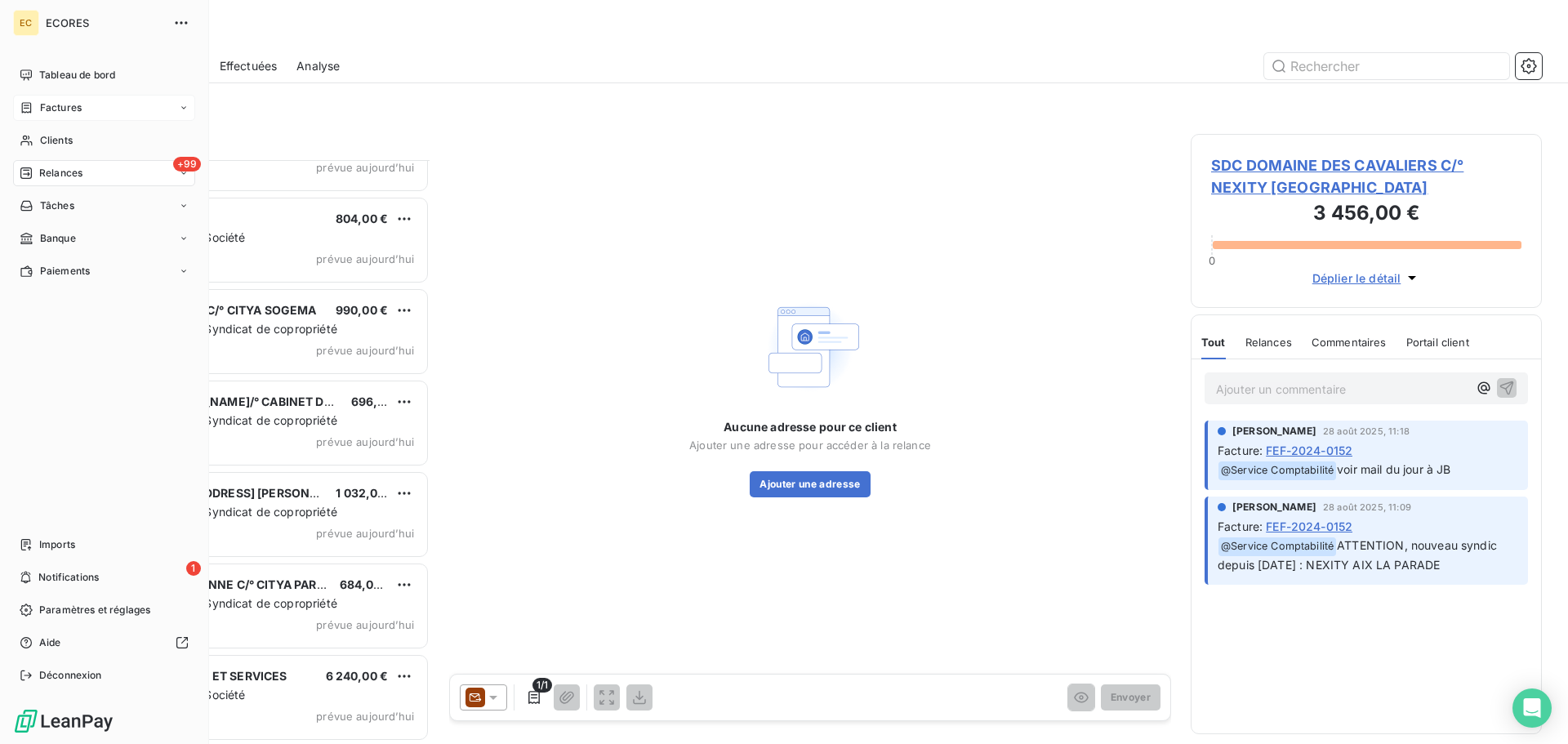
click at [61, 109] on span "Factures" at bounding box center [60, 108] width 41 height 15
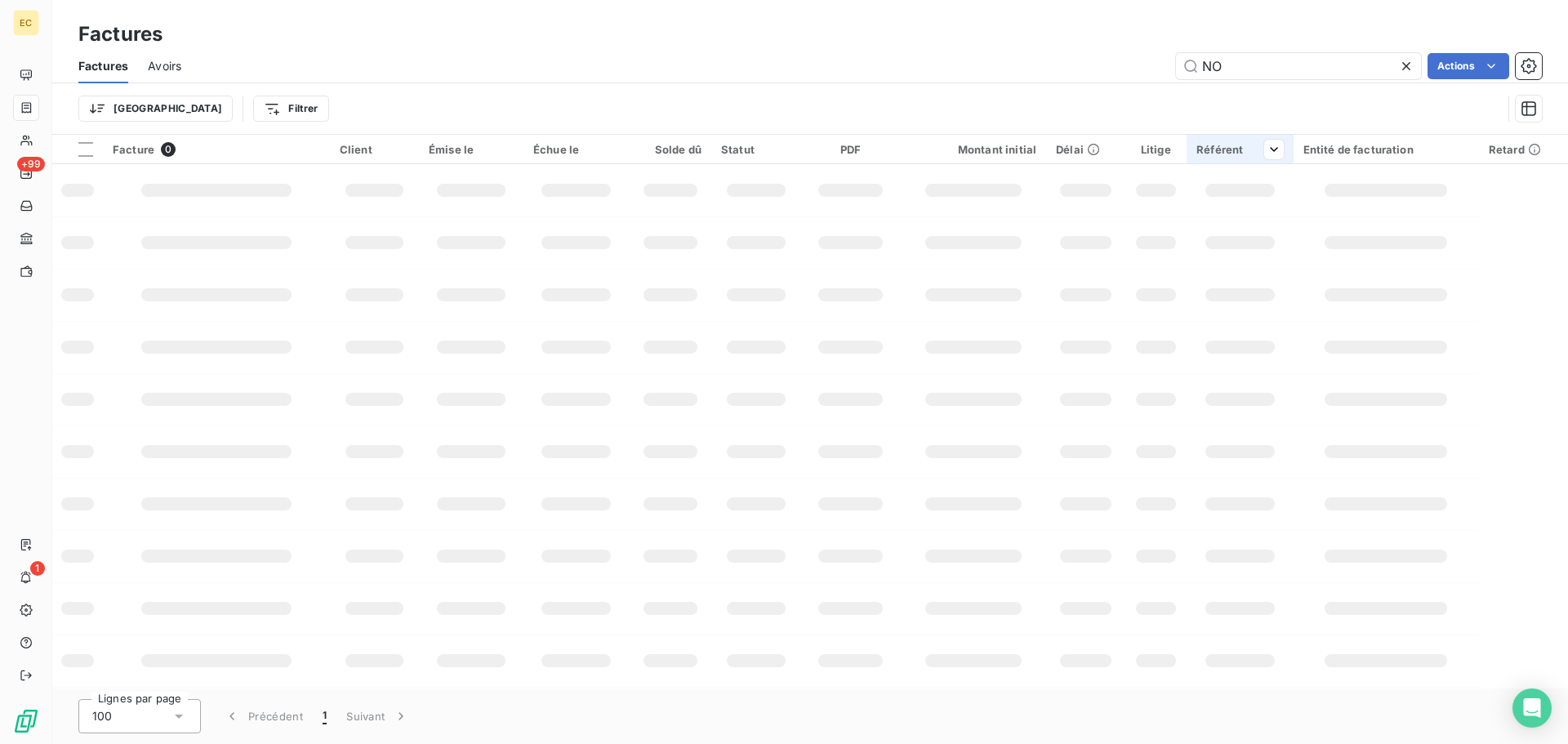
type input "N"
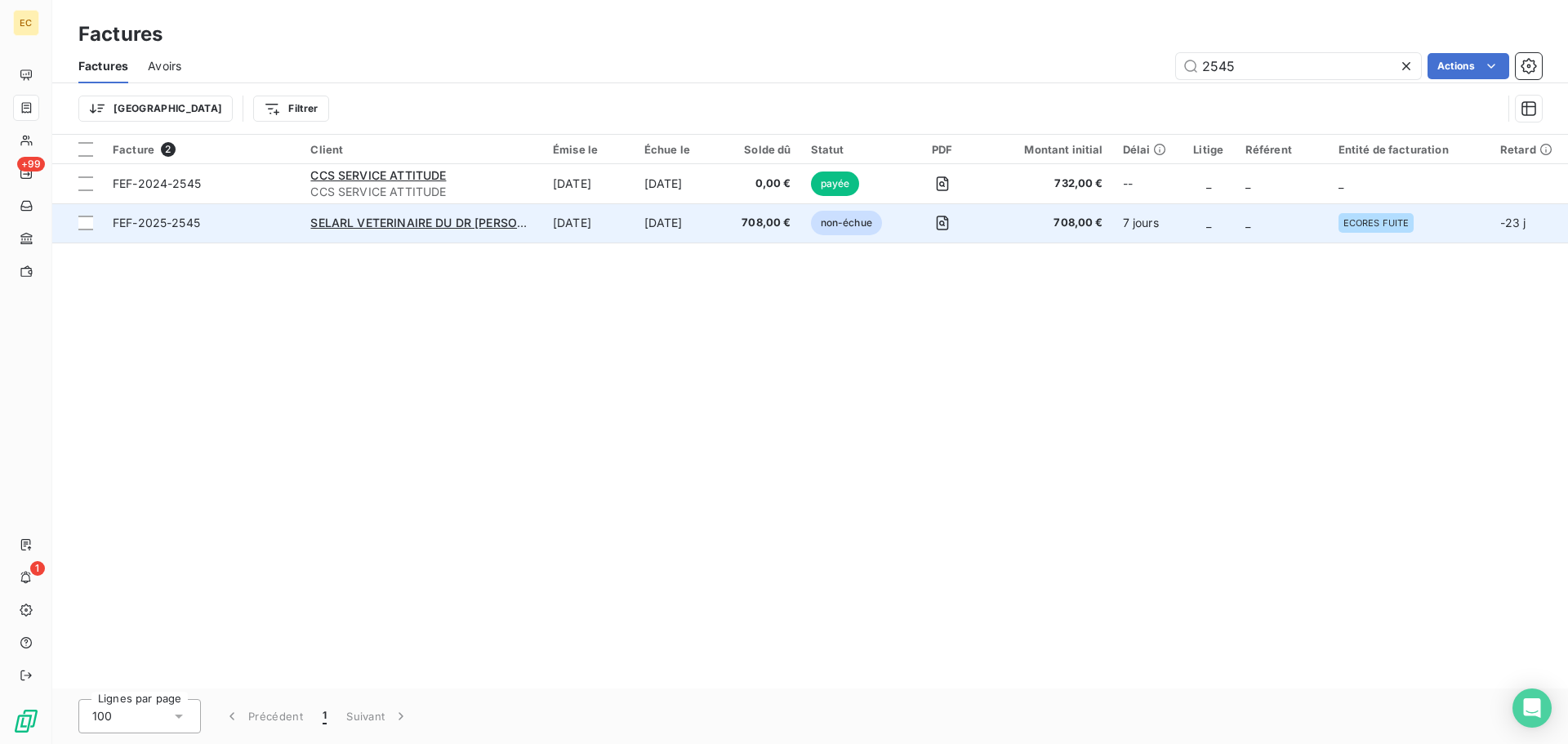
type input "2545"
click at [256, 231] on td "FEF-2025-2545" at bounding box center [202, 223] width 198 height 39
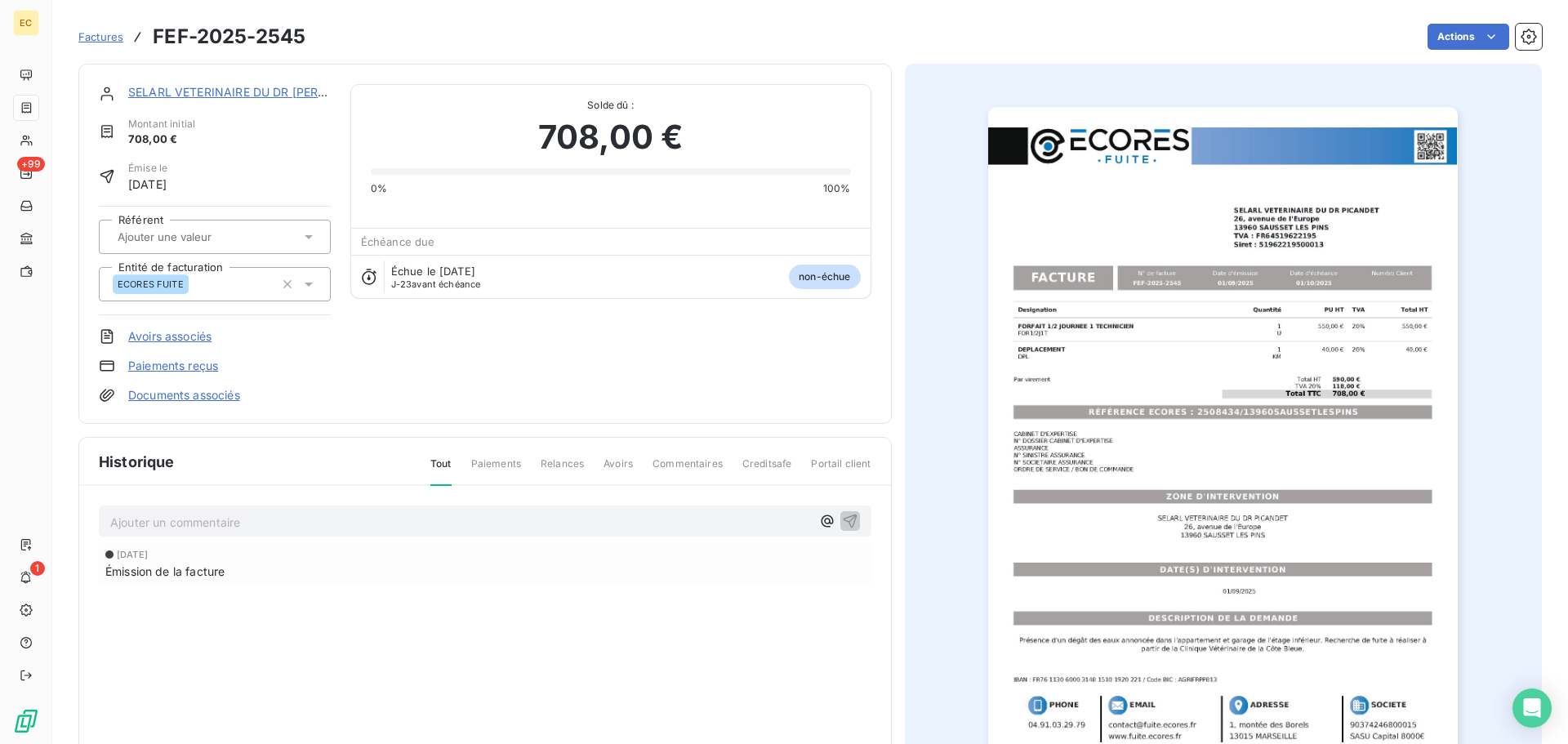
click at [172, 365] on link "Paiements reçus" at bounding box center [173, 366] width 90 height 16
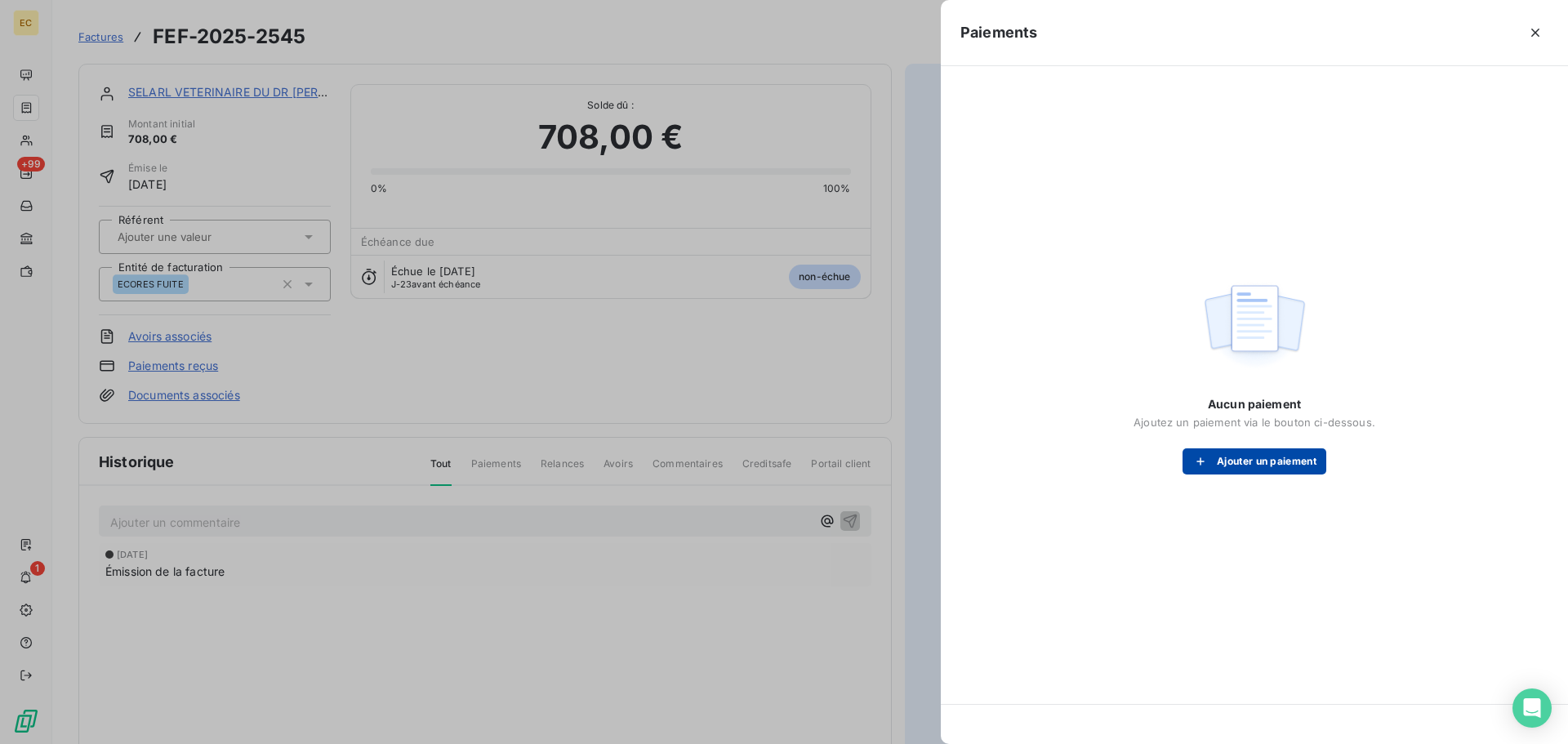
click at [1234, 465] on button "Ajouter un paiement" at bounding box center [1254, 461] width 144 height 27
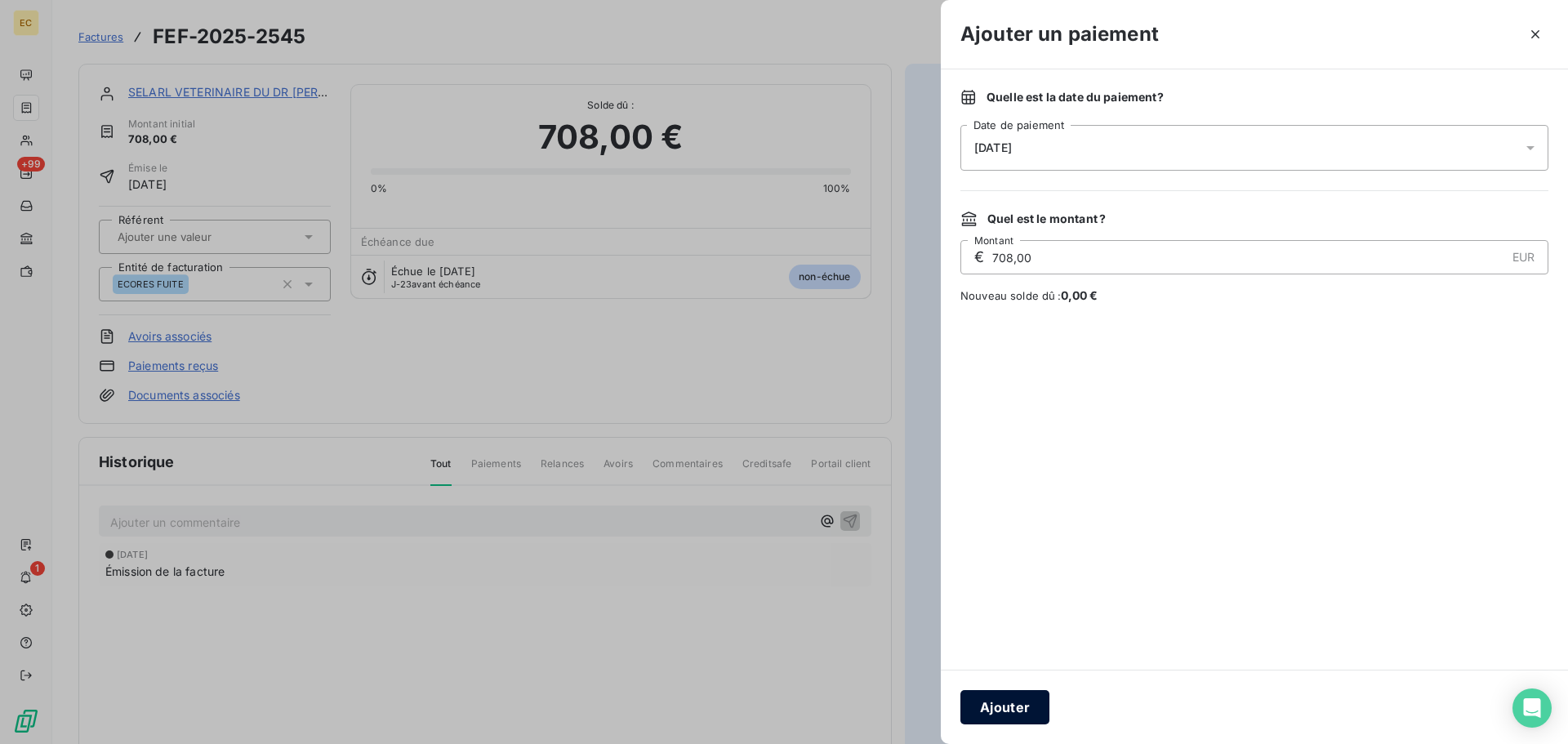
click at [1012, 706] on button "Ajouter" at bounding box center [1004, 706] width 89 height 34
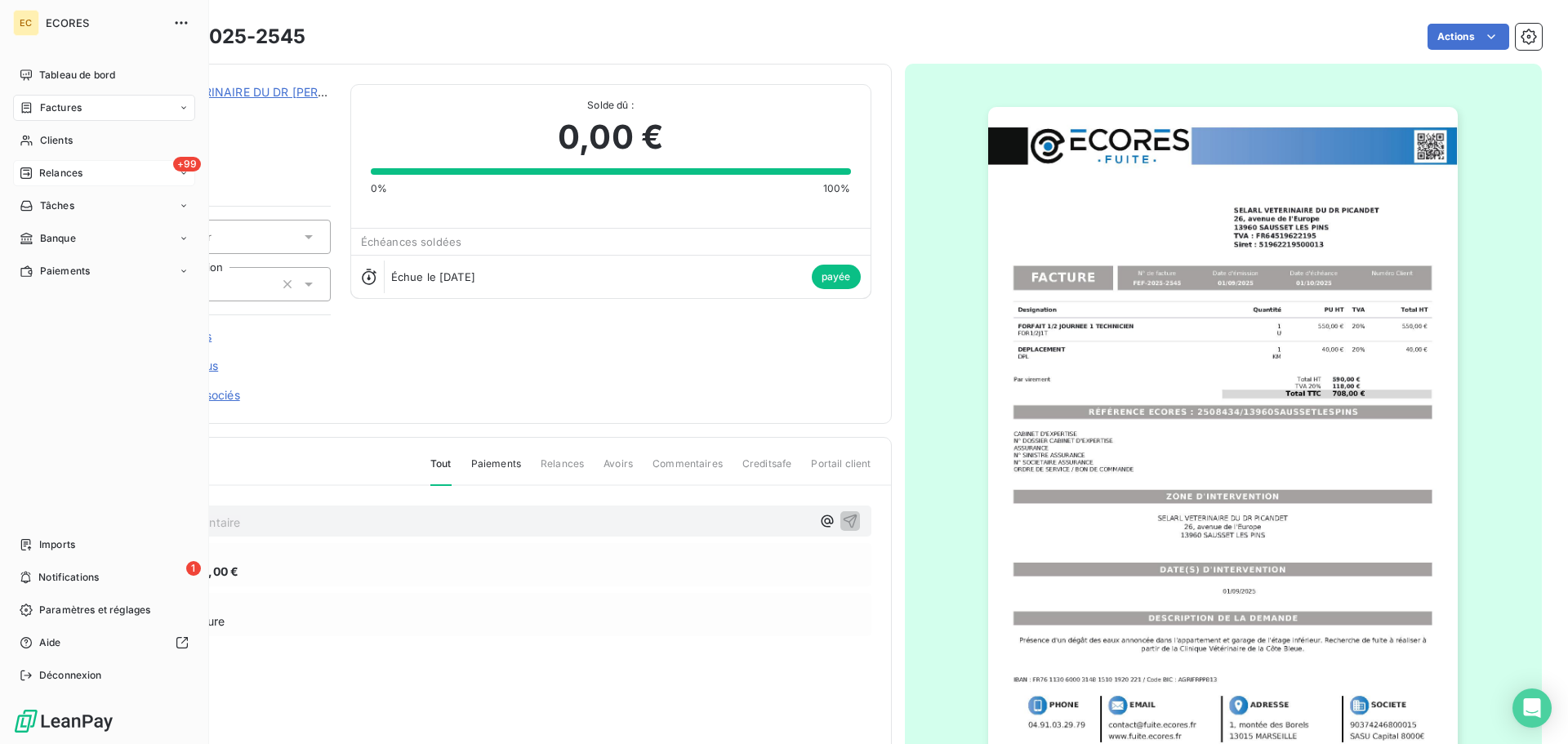
click at [39, 170] on span "Relances" at bounding box center [60, 173] width 43 height 15
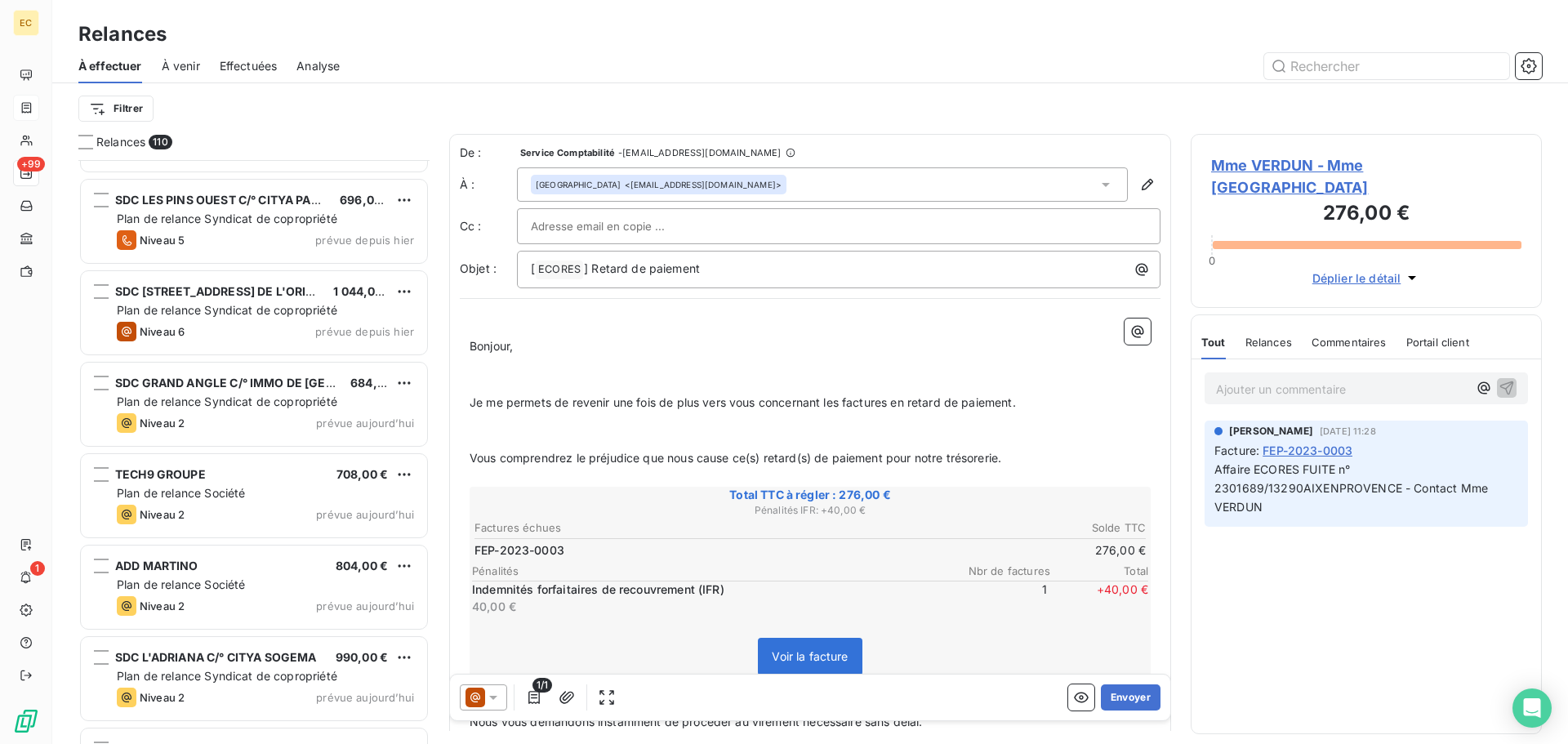
scroll to position [9477, 0]
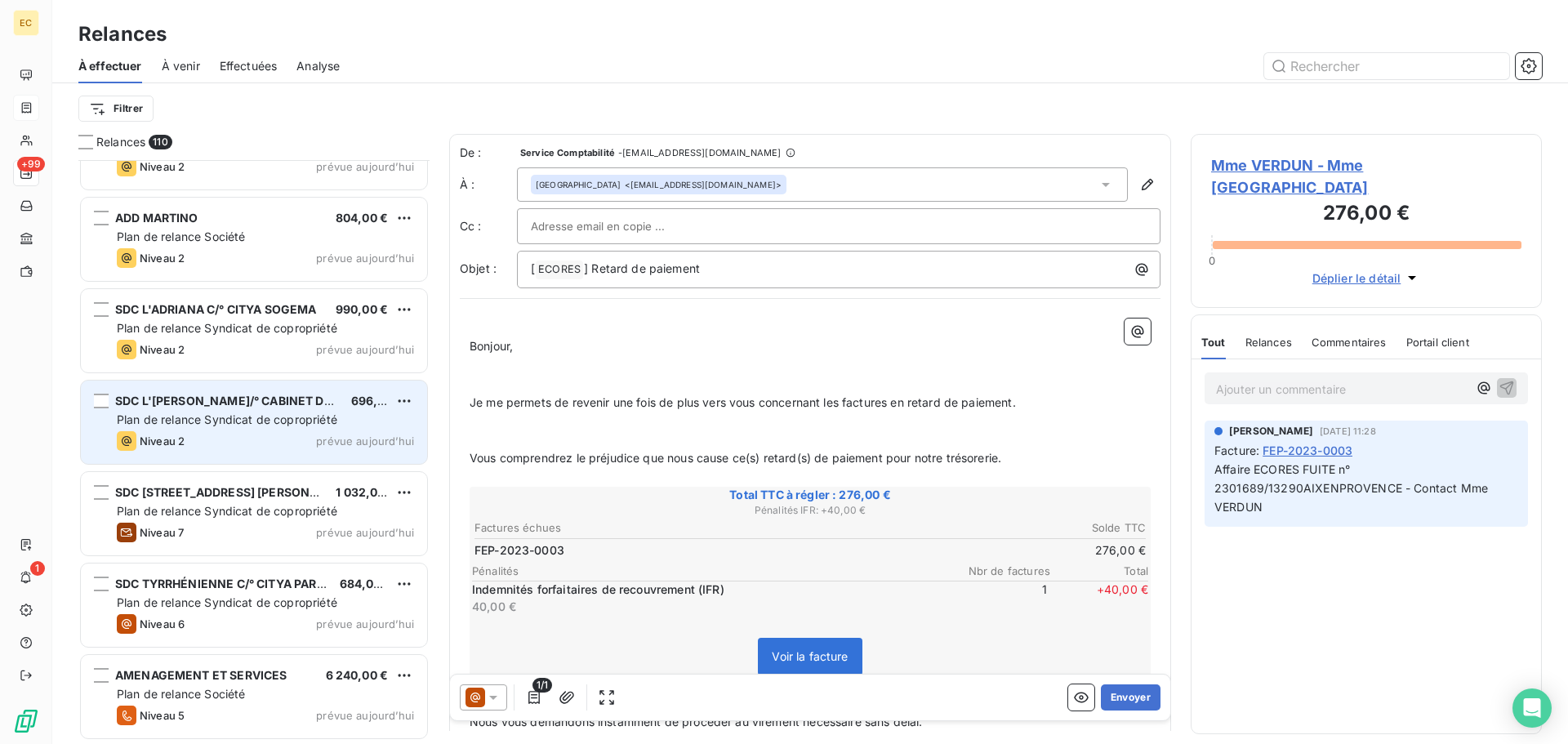
click at [220, 415] on span "Plan de relance Syndicat de copropriété" at bounding box center [226, 419] width 221 height 14
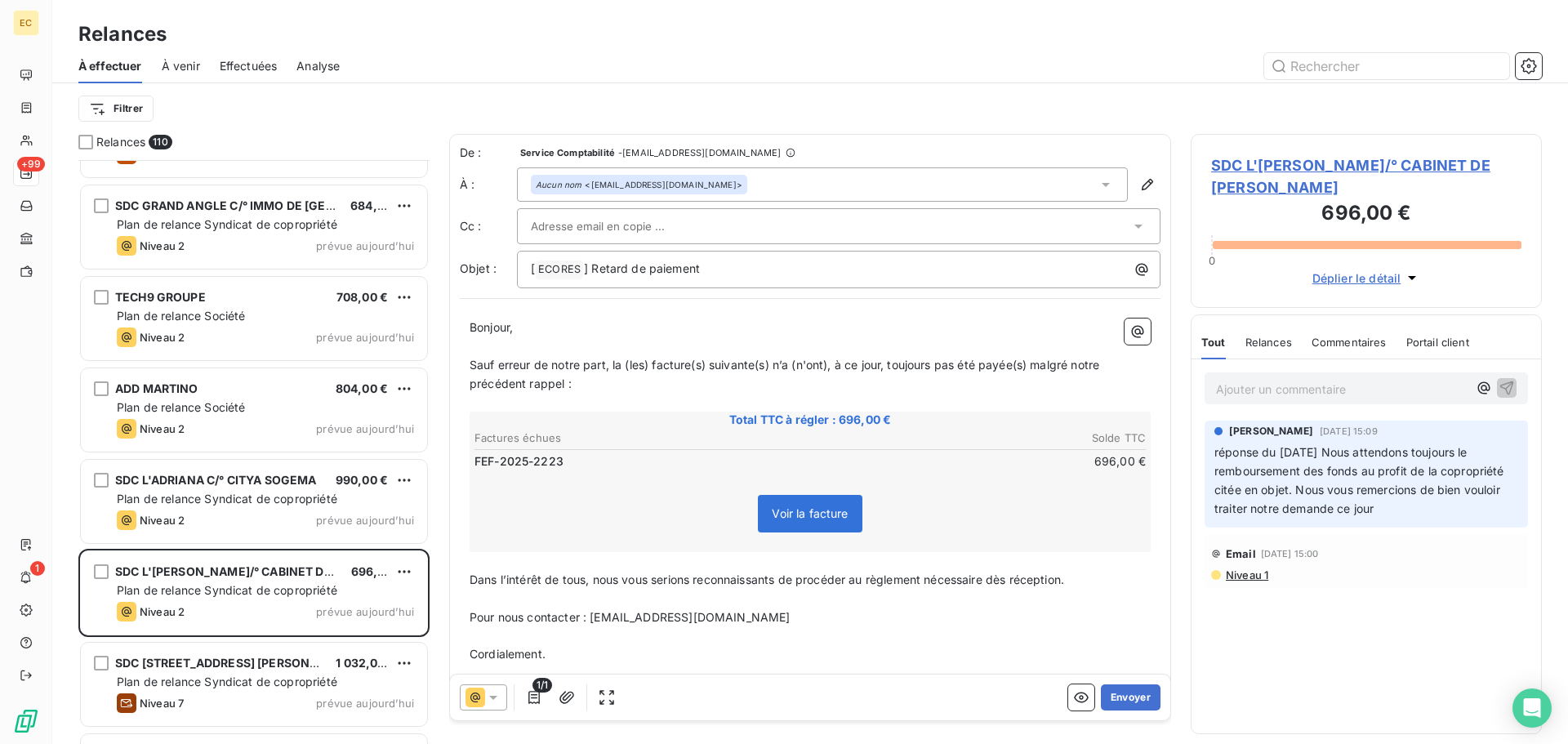
scroll to position [9477, 0]
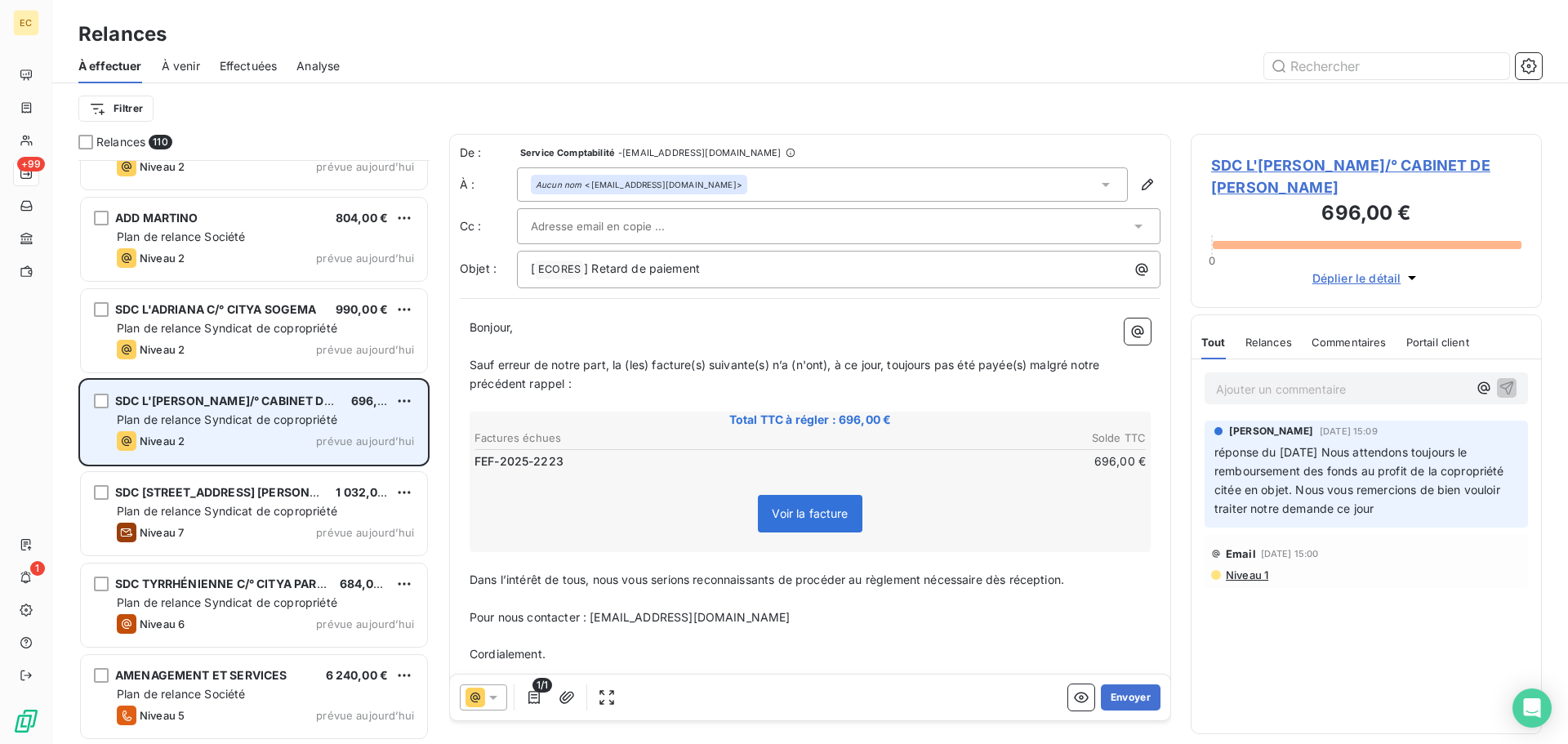
click at [259, 436] on div "Niveau 2 prévue aujourd’hui" at bounding box center [265, 441] width 297 height 19
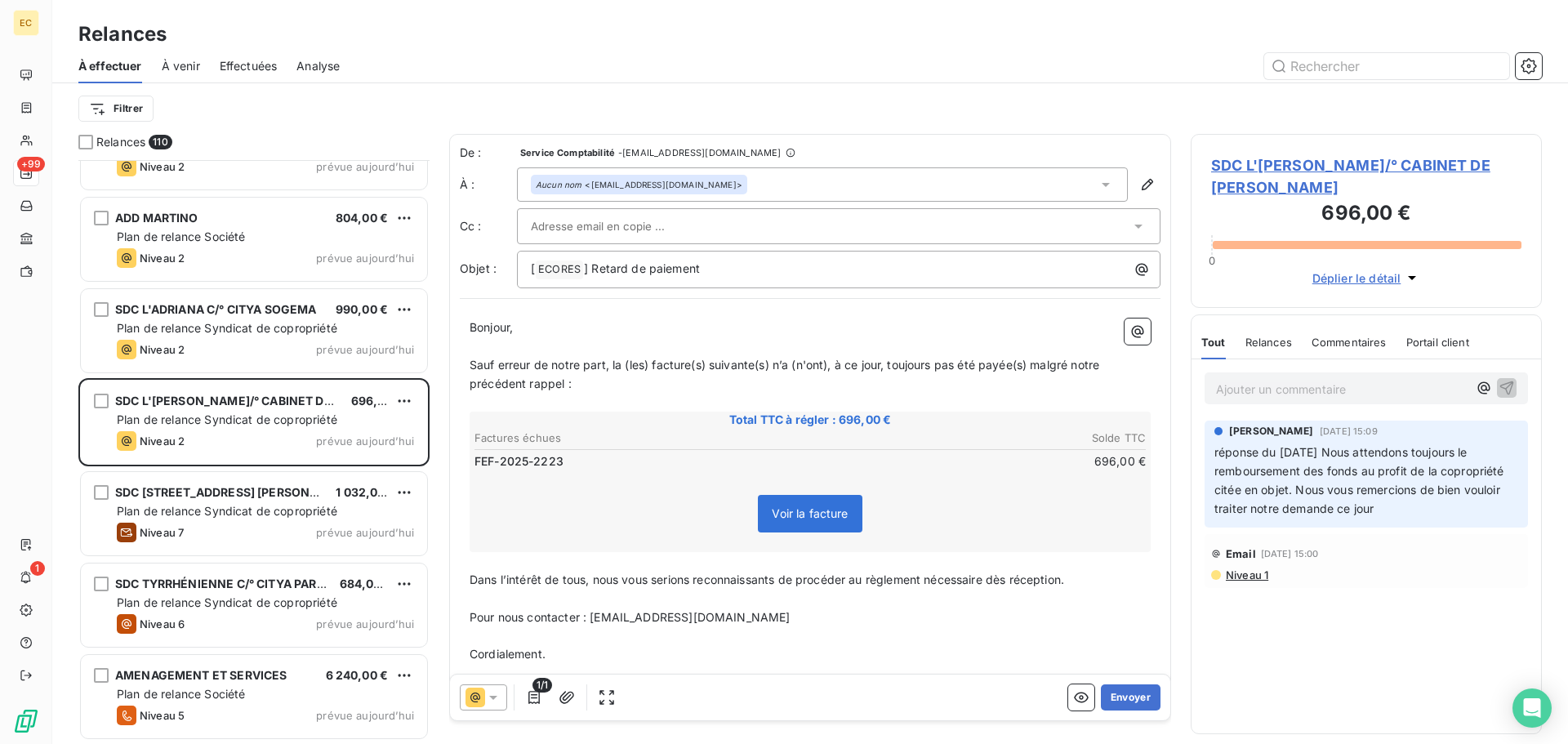
click at [1268, 167] on span "SDC L'[PERSON_NAME]/° CABINET DE [PERSON_NAME]" at bounding box center [1366, 176] width 311 height 44
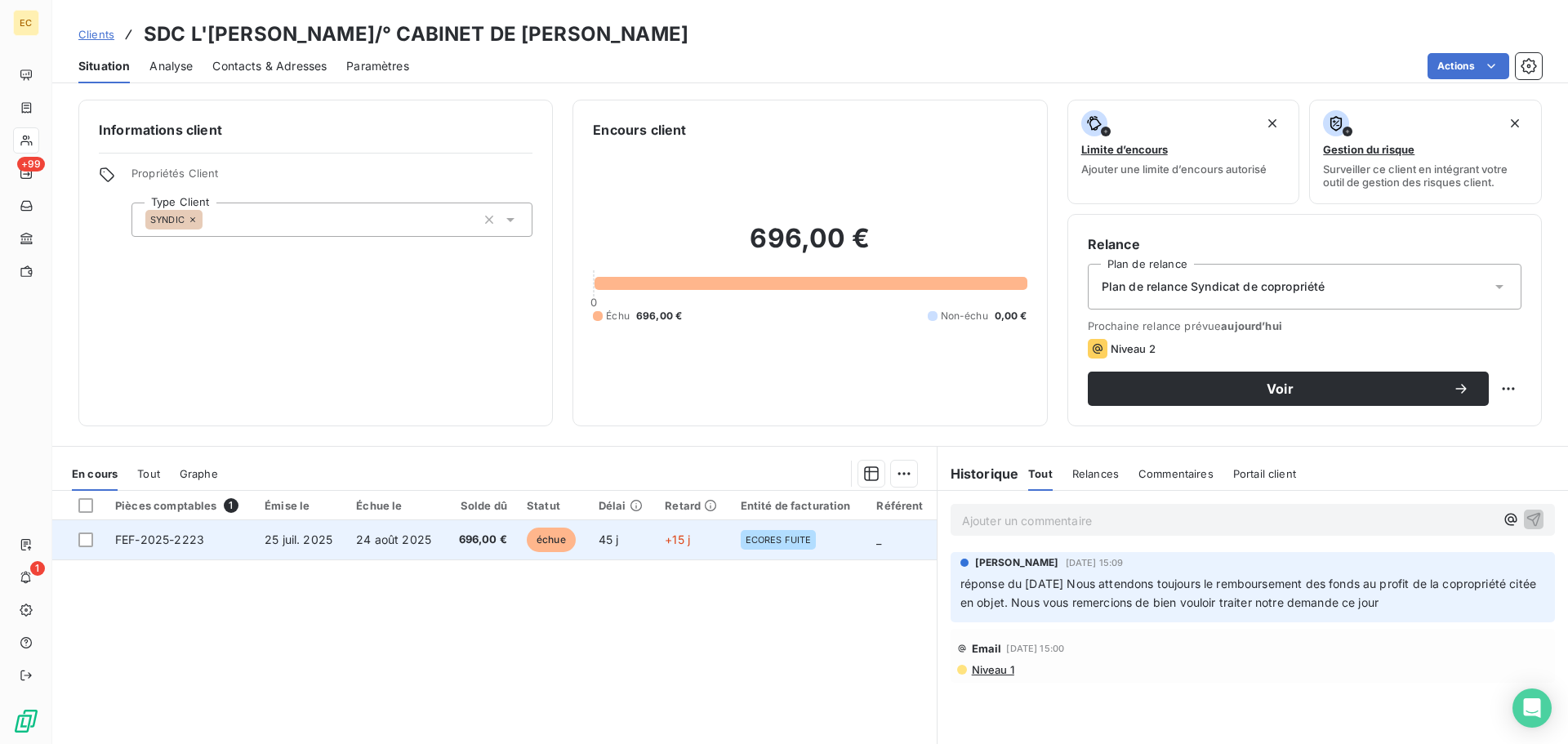
click at [289, 542] on span "25 juil. 2025" at bounding box center [299, 539] width 68 height 14
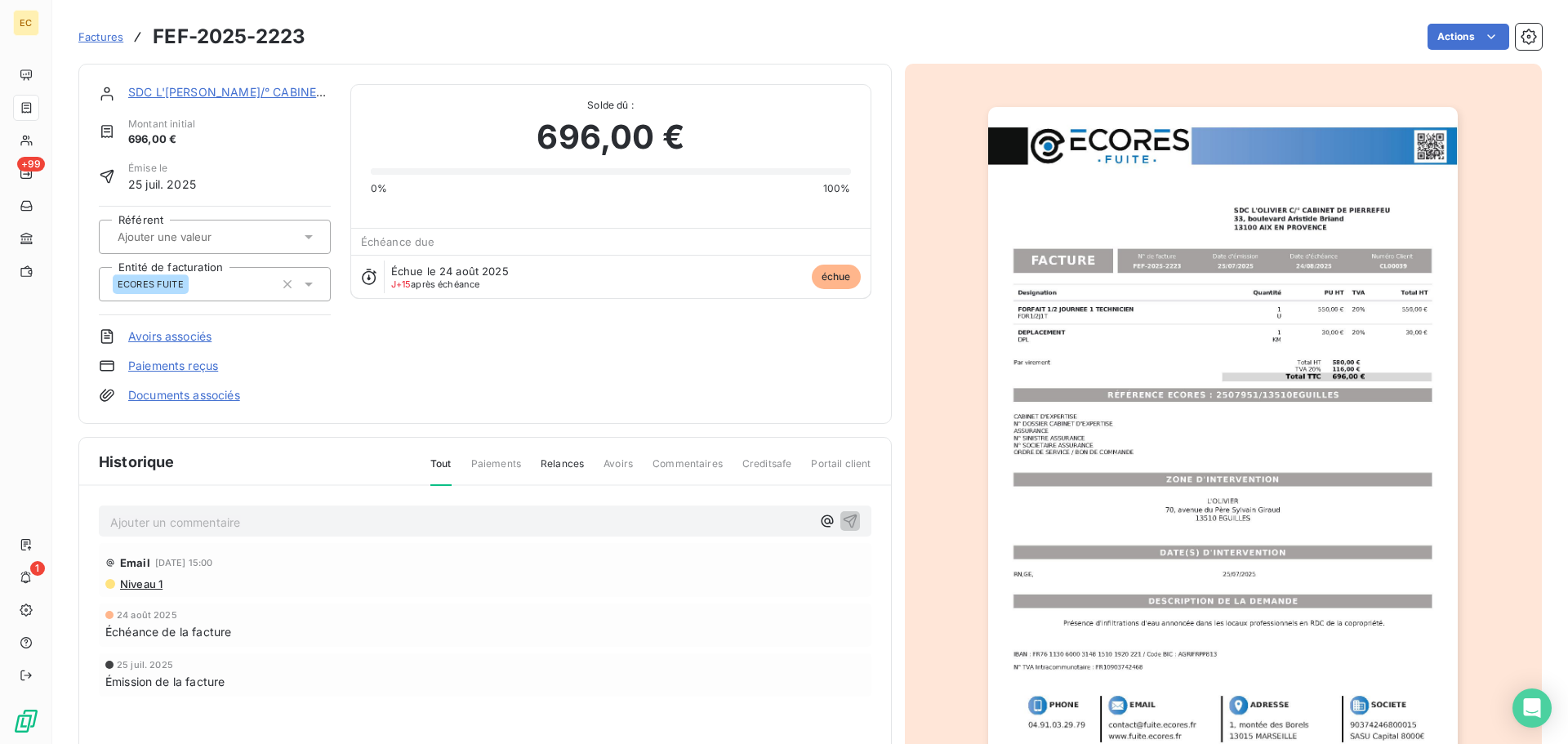
click at [1146, 383] on img "button" at bounding box center [1223, 439] width 469 height 664
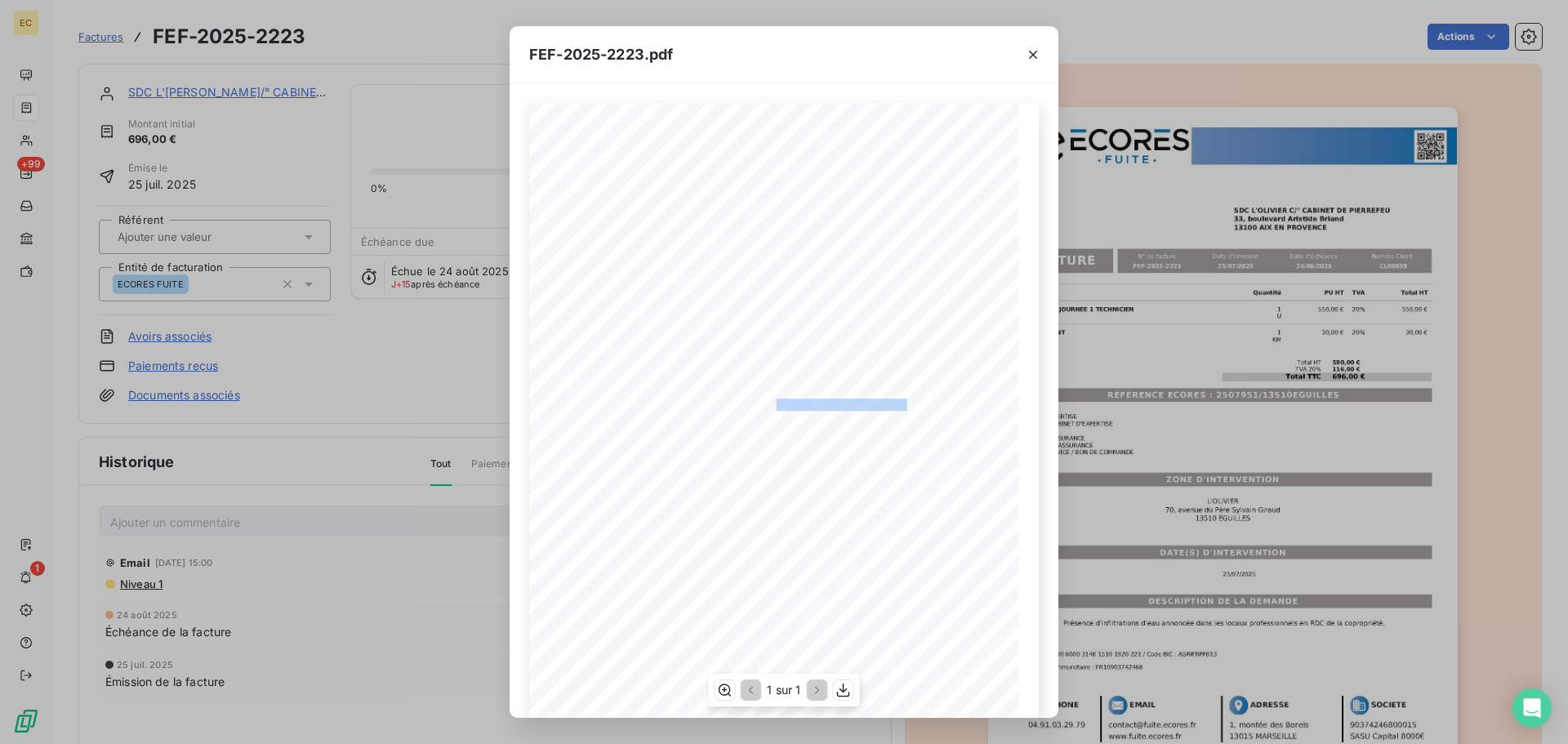
drag, startPoint x: 897, startPoint y: 406, endPoint x: 768, endPoint y: 403, distance: 129.0
click at [768, 403] on span "RÉFÉRENCE ECORES : 2507951/13510EGUILLES" at bounding box center [786, 402] width 244 height 8
copy span ": 2507951/13510EGUILLES"
click at [1035, 58] on icon "button" at bounding box center [1033, 55] width 16 height 16
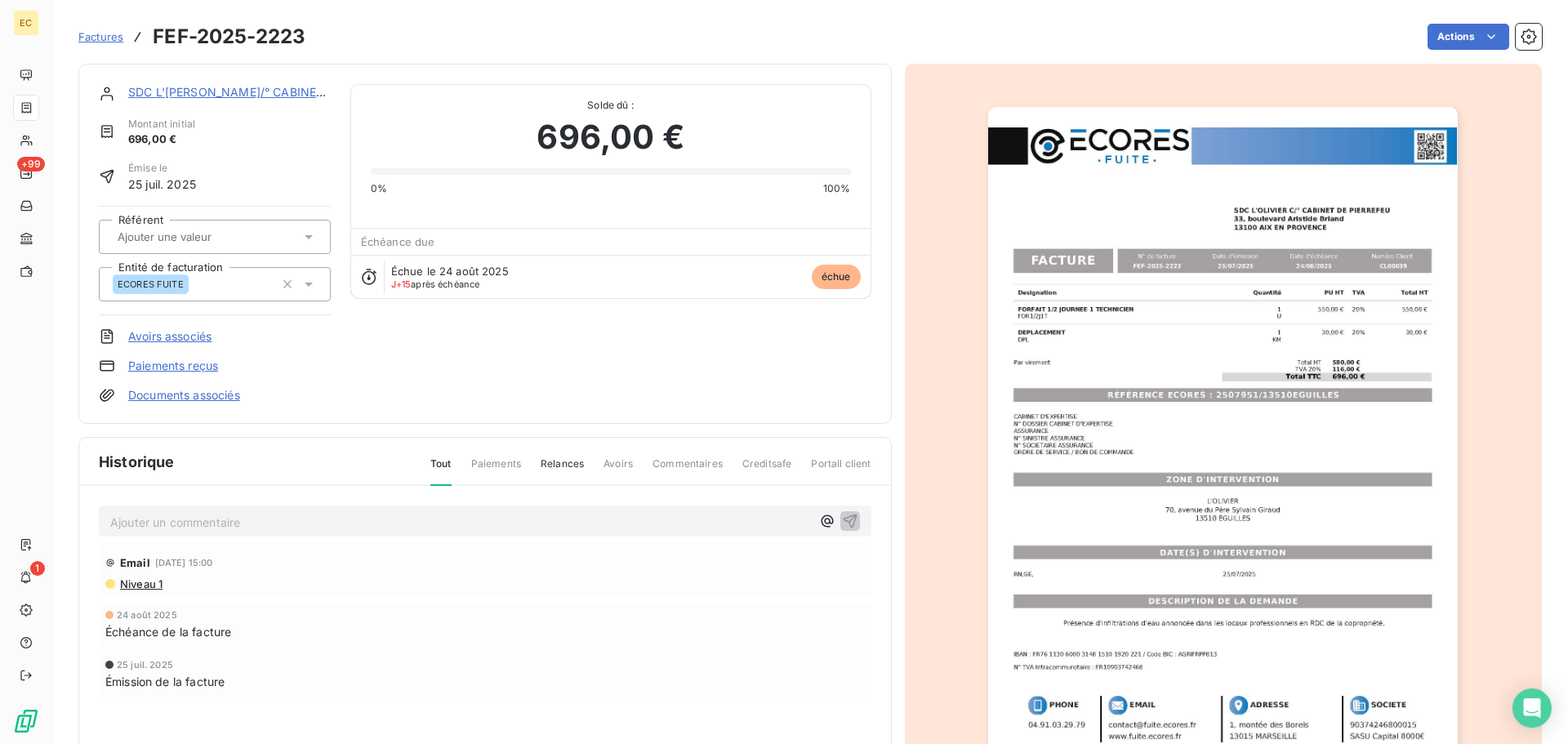
click at [284, 85] on link "SDC L'[PERSON_NAME]/° CABINET DE [PERSON_NAME]" at bounding box center [284, 92] width 313 height 14
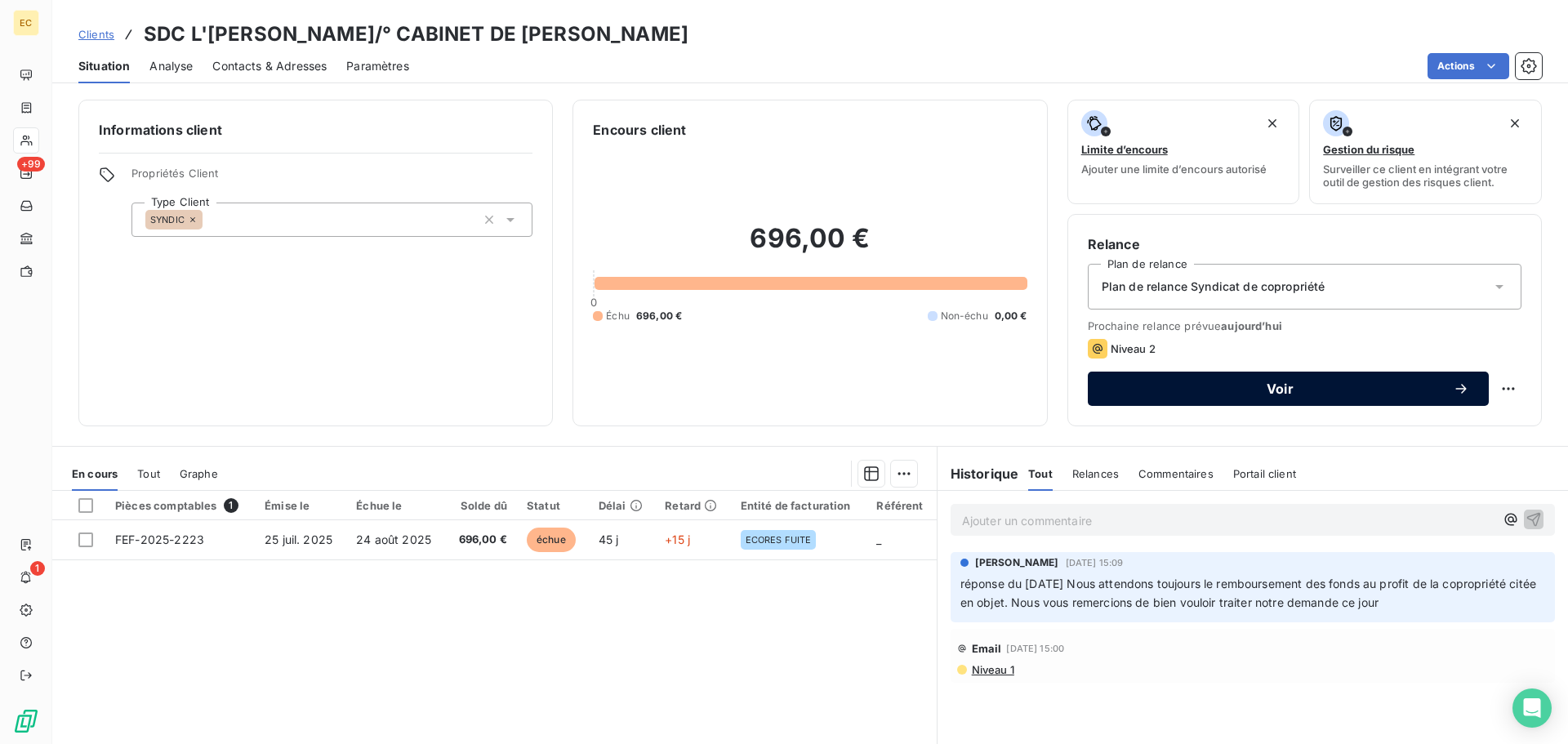
click at [1291, 394] on span "Voir" at bounding box center [1279, 388] width 345 height 13
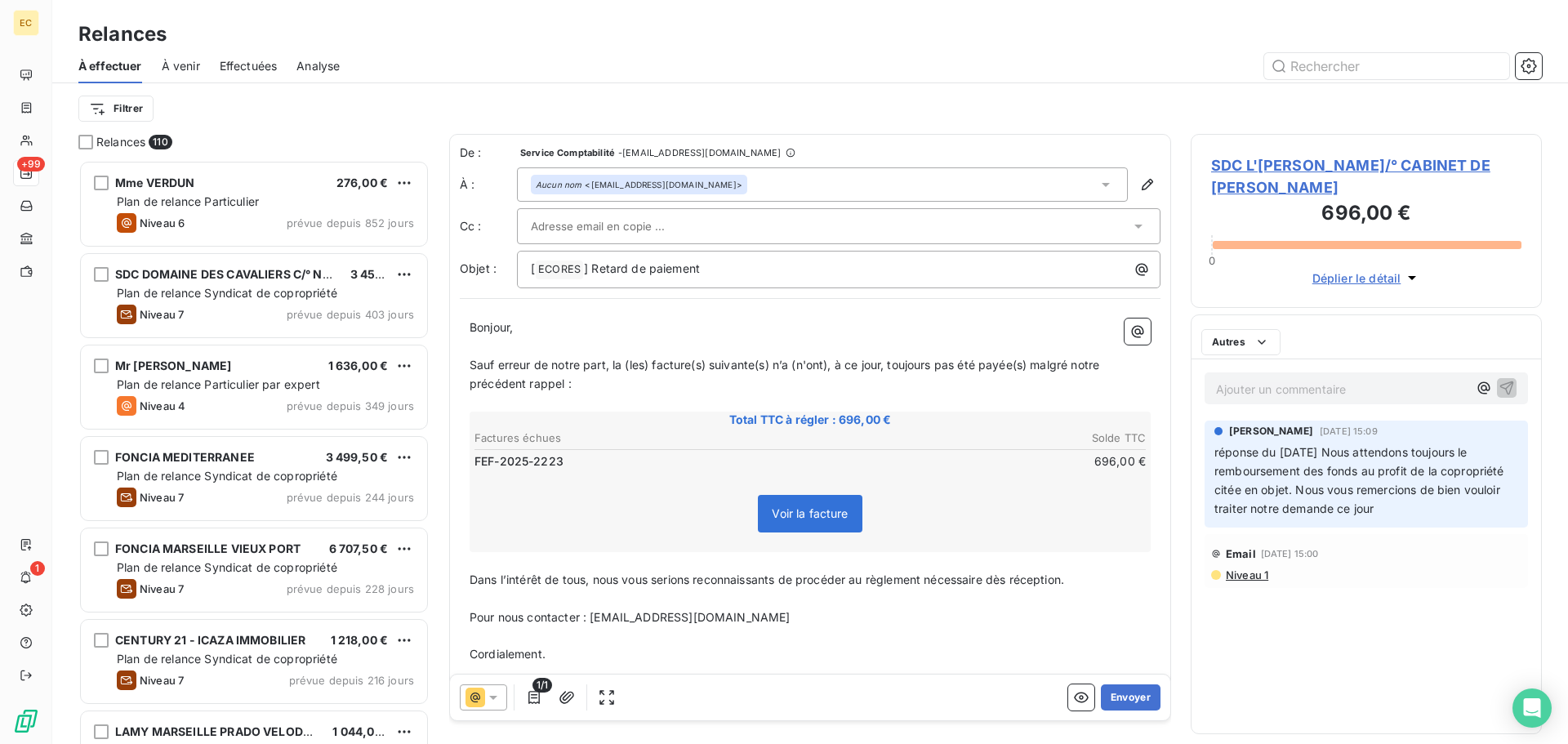
scroll to position [572, 339]
click at [1123, 702] on button "Envoyer" at bounding box center [1130, 697] width 60 height 27
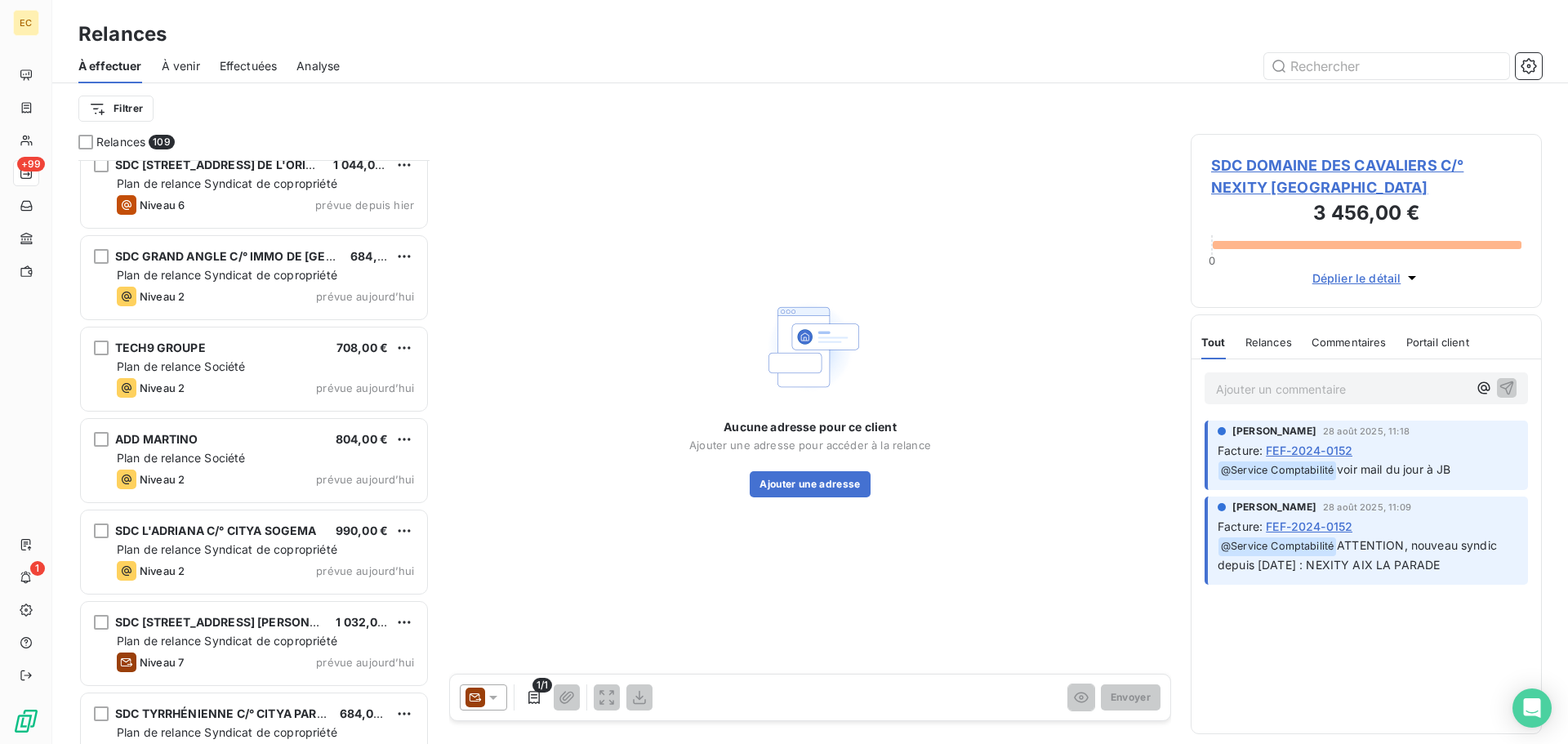
scroll to position [9385, 0]
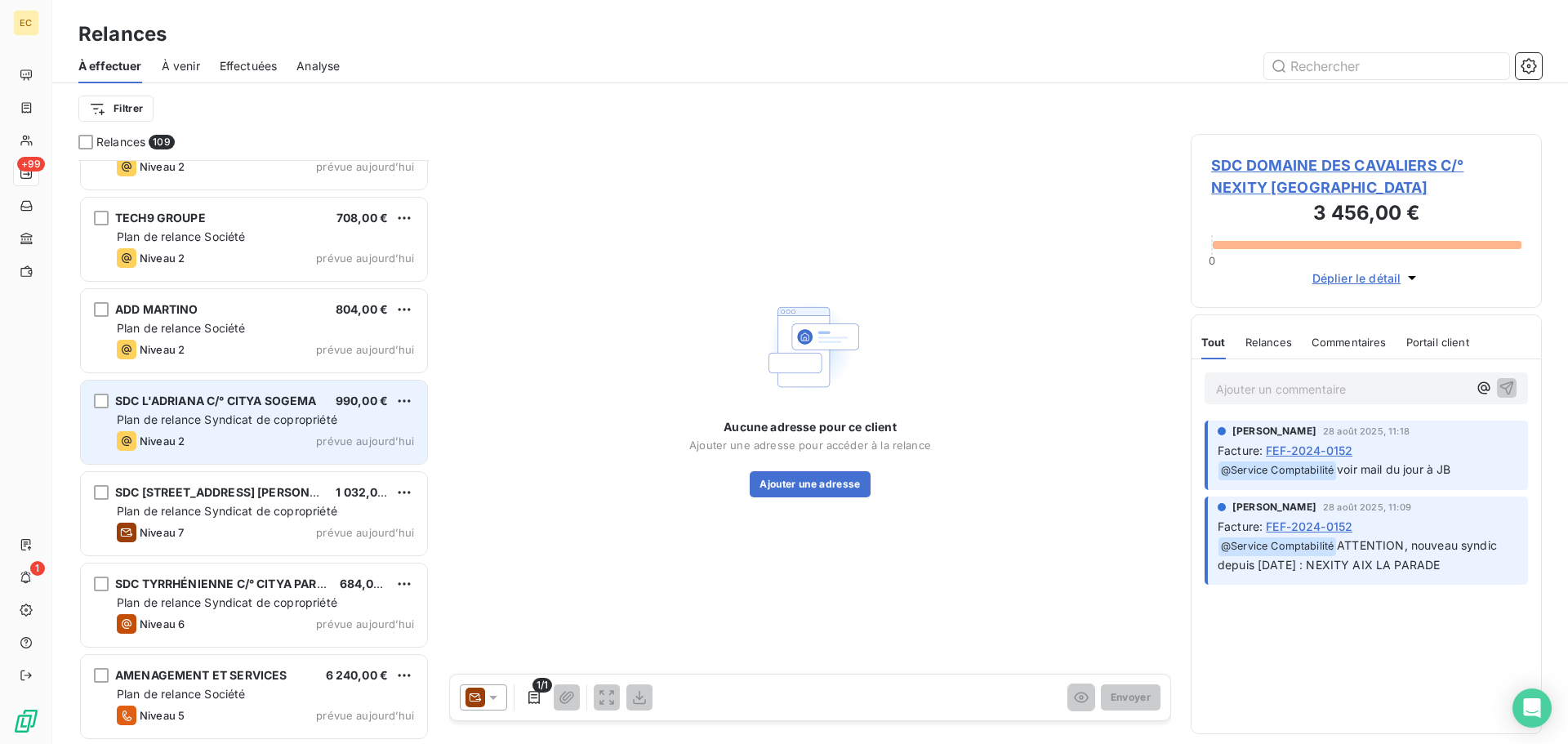
click at [252, 414] on span "Plan de relance Syndicat de copropriété" at bounding box center [226, 419] width 221 height 14
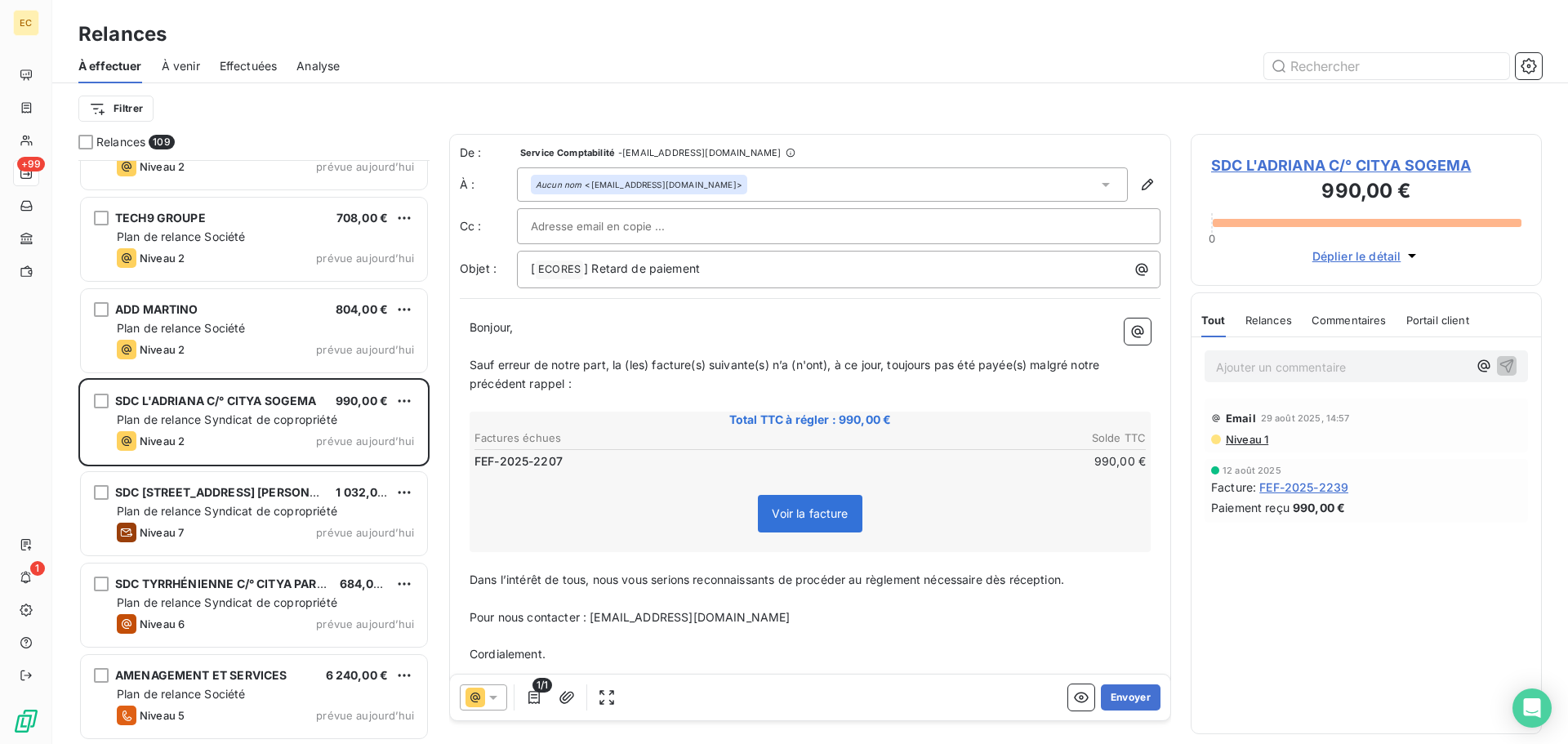
click at [1098, 188] on icon at bounding box center [1106, 184] width 16 height 16
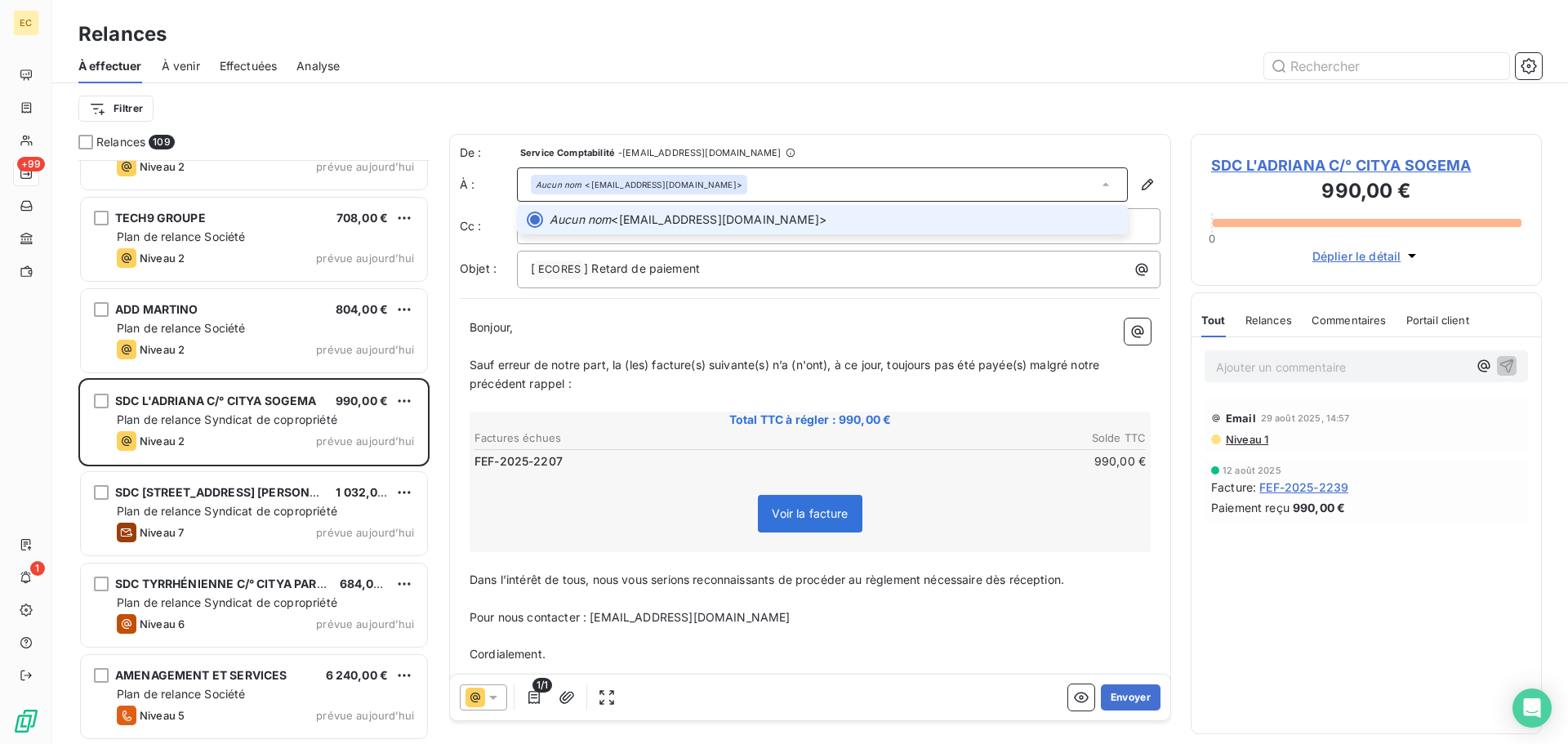
click at [1098, 188] on icon at bounding box center [1106, 184] width 16 height 16
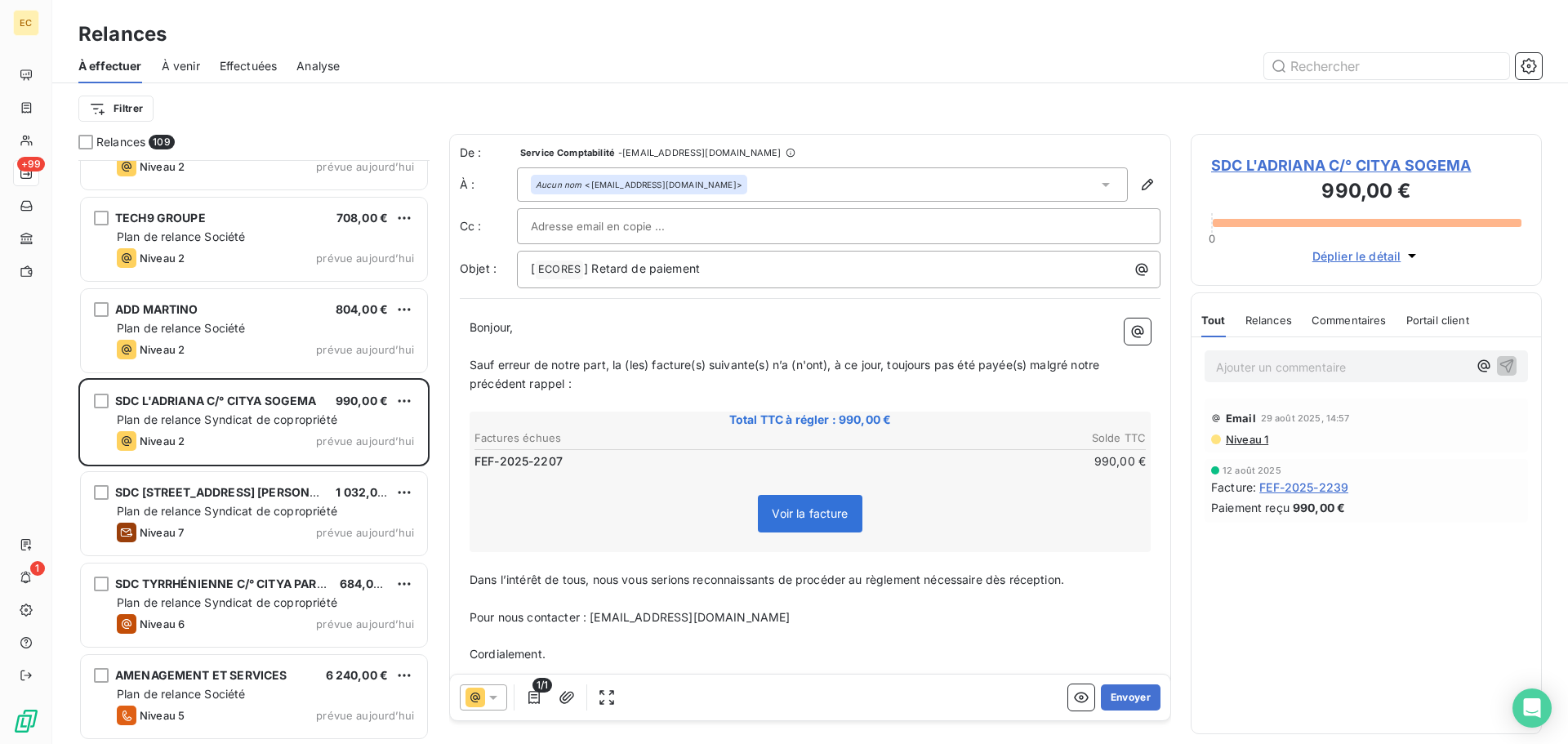
click at [732, 217] on div at bounding box center [839, 225] width 616 height 25
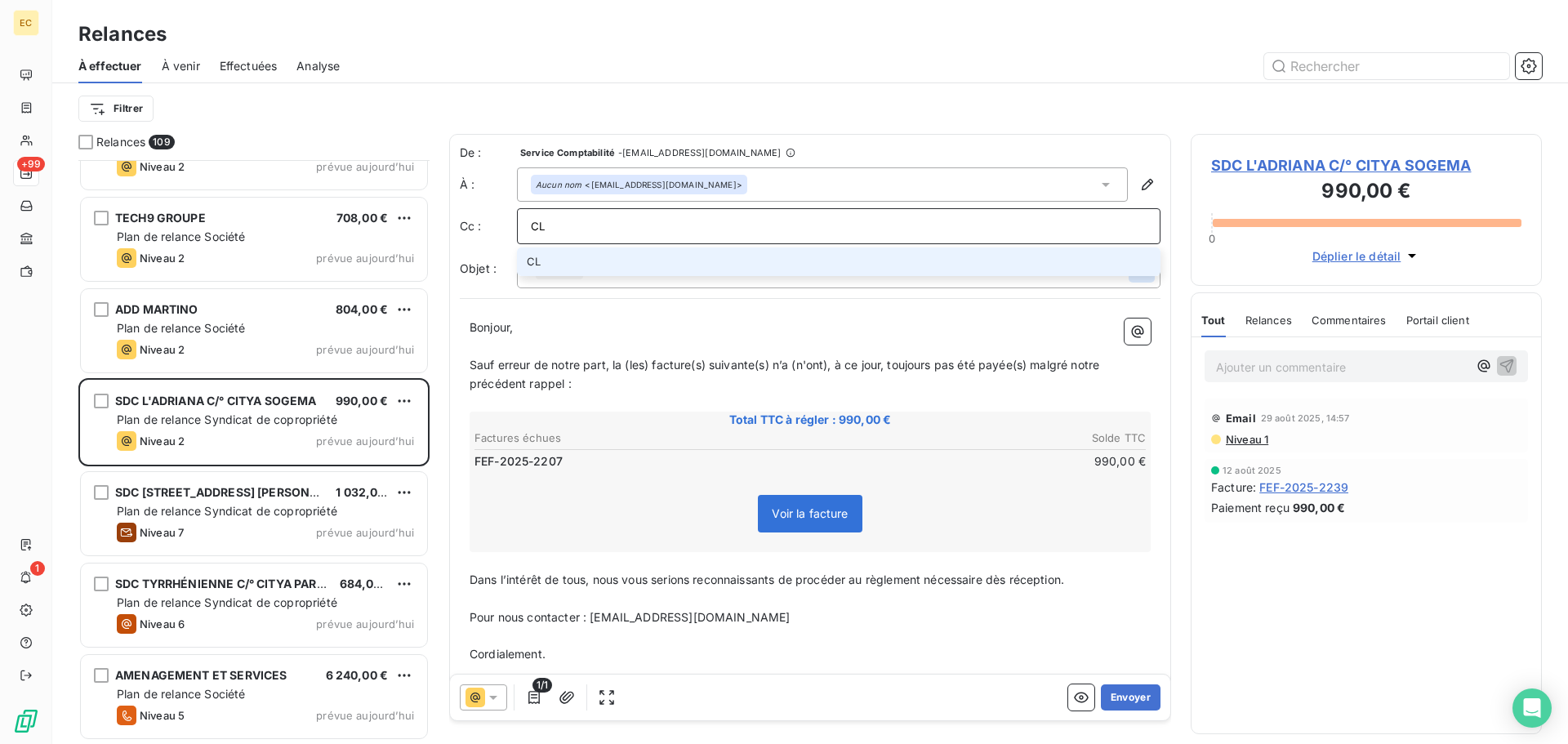
type input "C"
type input "[EMAIL_ADDRESS][DOMAIN_NAME]"
click at [1110, 700] on button "Envoyer" at bounding box center [1130, 697] width 60 height 27
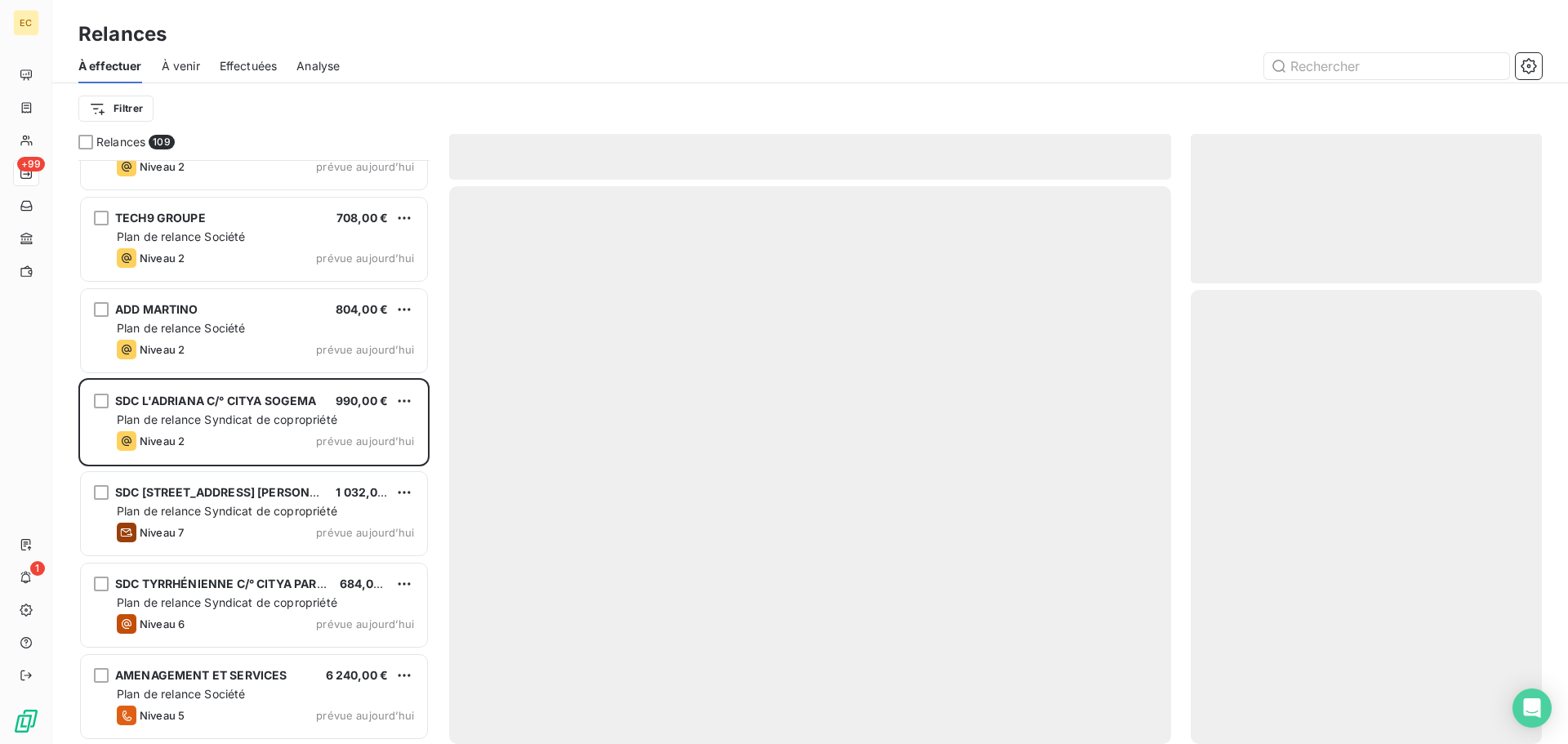
scroll to position [9293, 0]
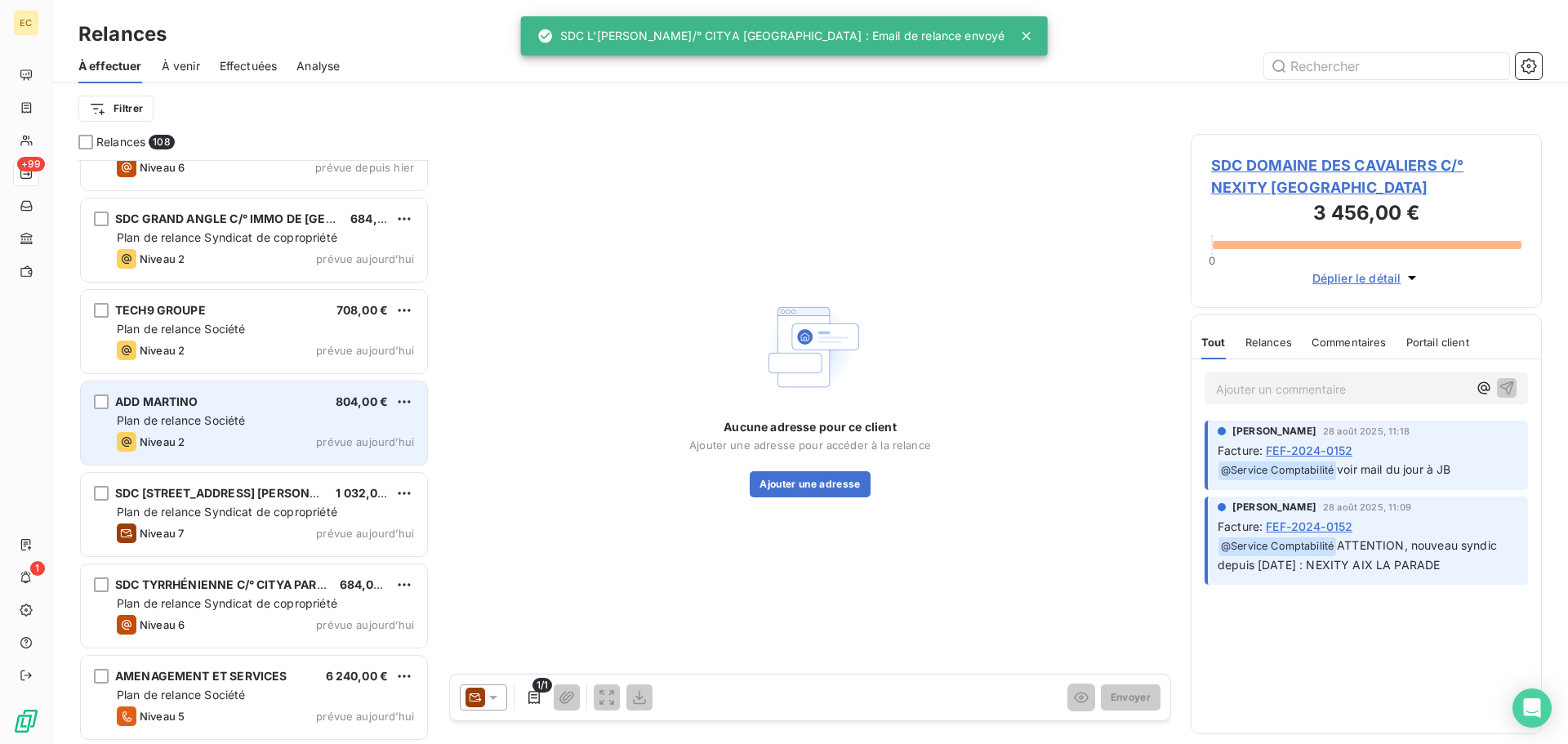
click at [216, 429] on div "ADD MARTINO 804,00 € Plan de relance Société Niveau 2 prévue [DATE]" at bounding box center [254, 422] width 346 height 83
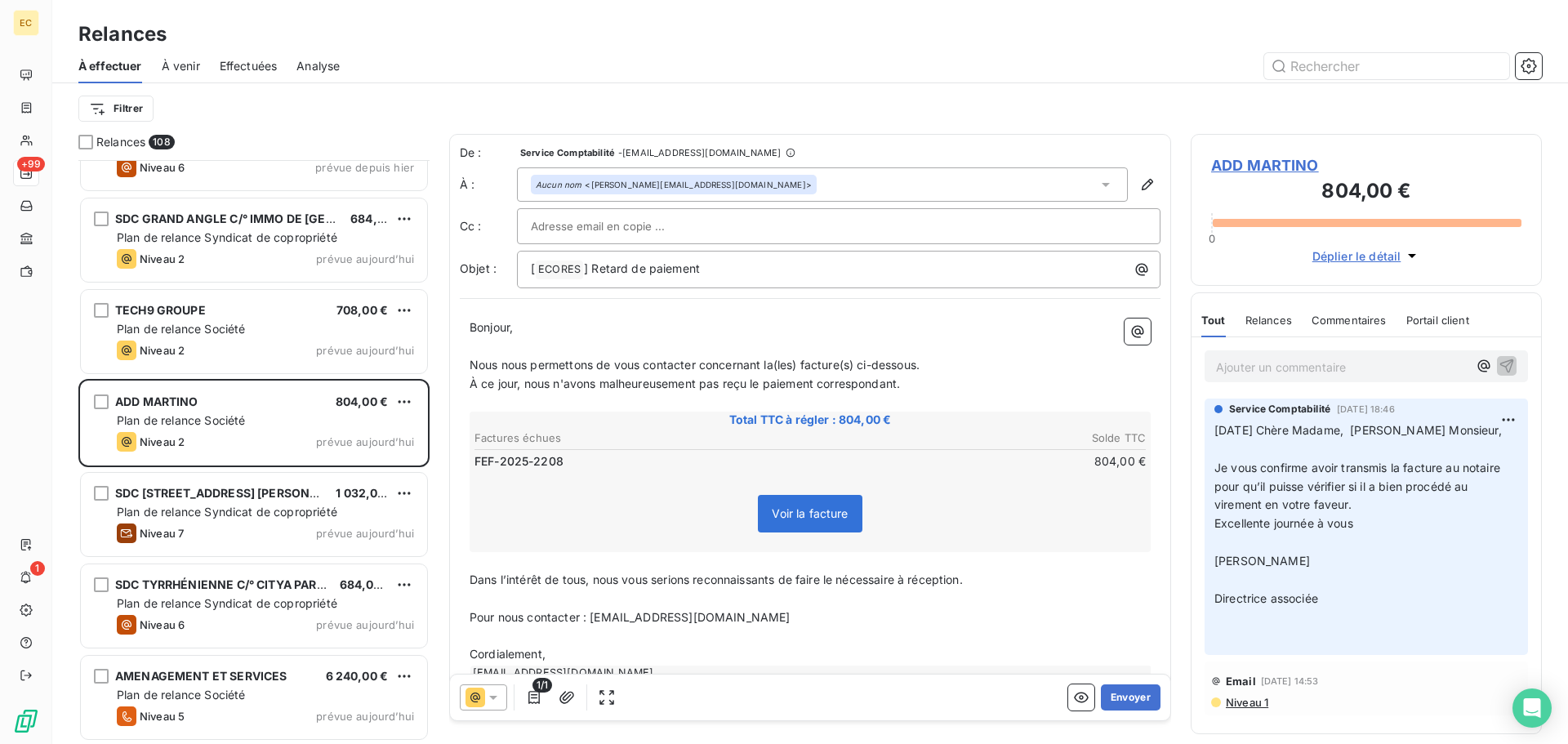
click at [1272, 167] on span "ADD MARTINO" at bounding box center [1366, 165] width 311 height 22
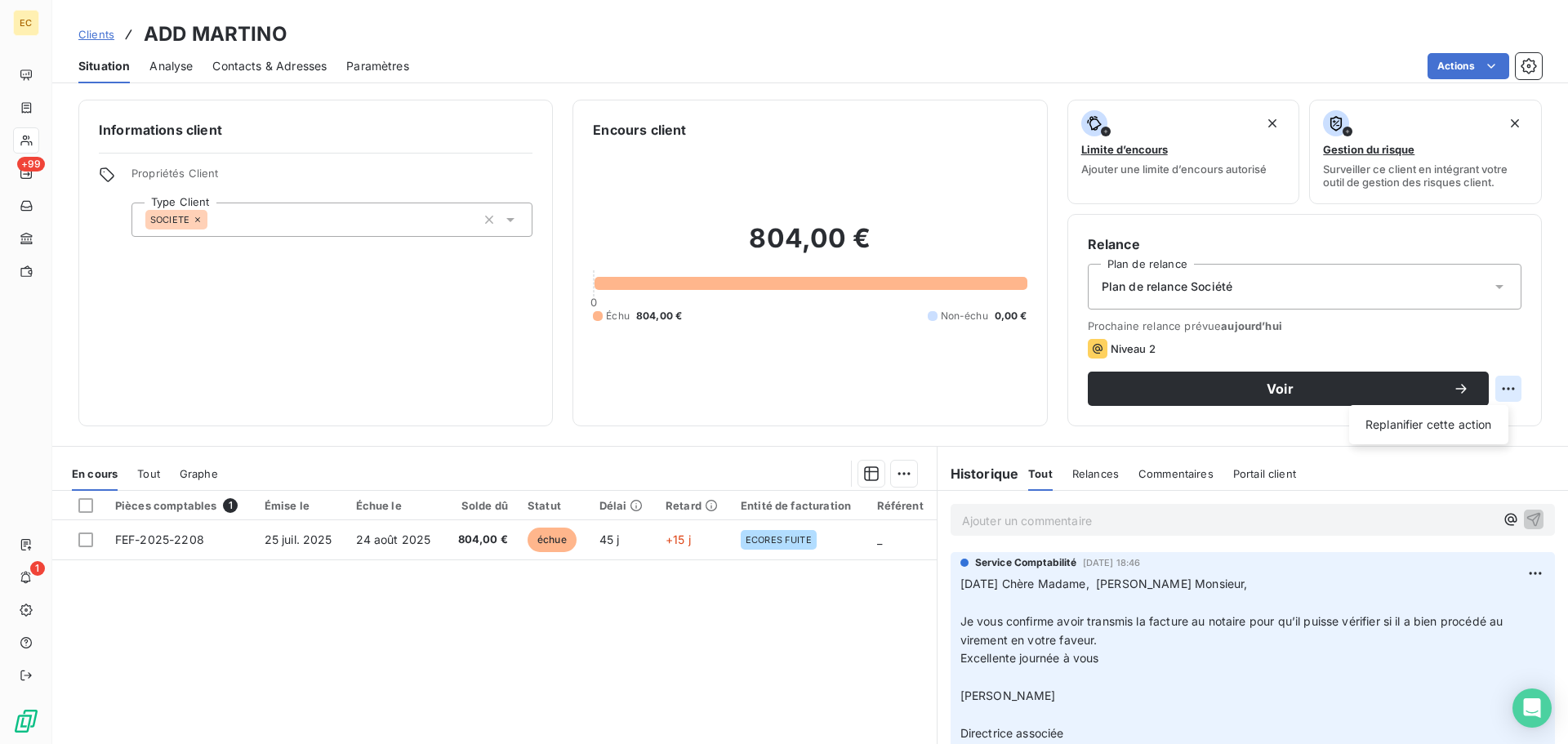
click at [1493, 388] on html "EC +99 1 Clients ADD MARTINO Situation Analyse Contacts & Adresses Paramètres A…" at bounding box center [784, 372] width 1568 height 744
click at [1467, 424] on div "Replanifier cette action" at bounding box center [1429, 424] width 147 height 27
select select "8"
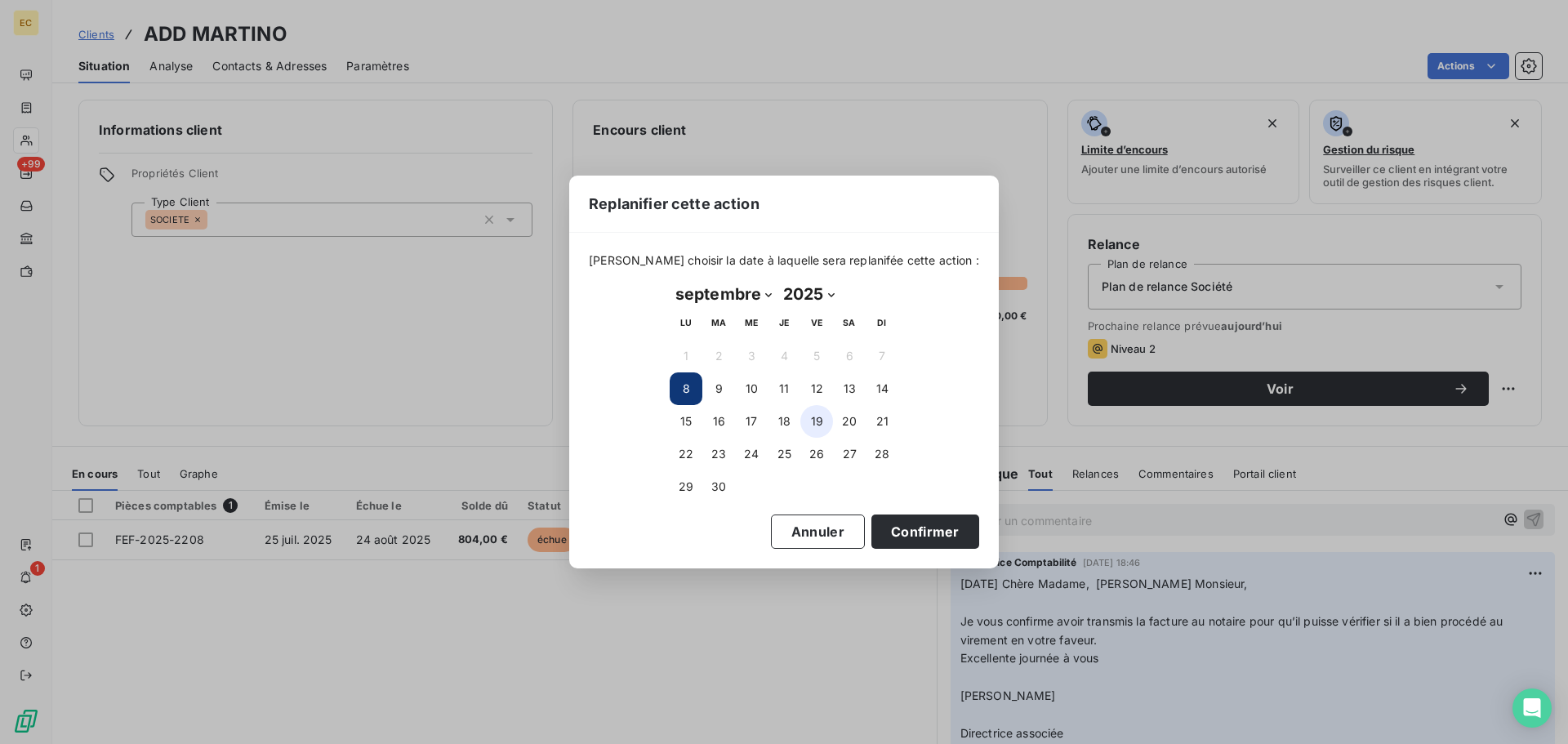
click at [815, 416] on button "19" at bounding box center [817, 421] width 33 height 33
click at [888, 532] on button "Confirmer" at bounding box center [926, 531] width 108 height 34
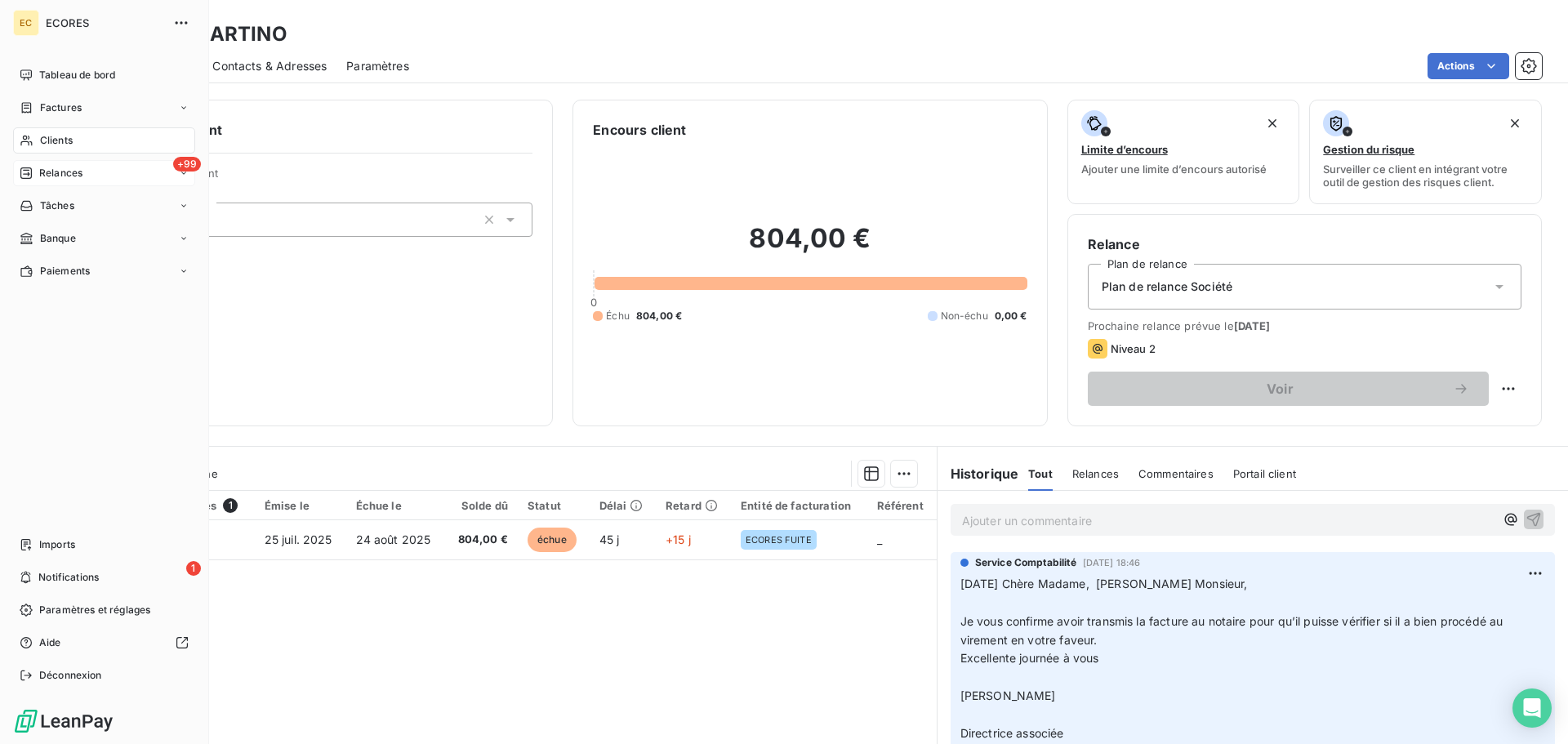
click at [42, 175] on span "Relances" at bounding box center [60, 173] width 43 height 15
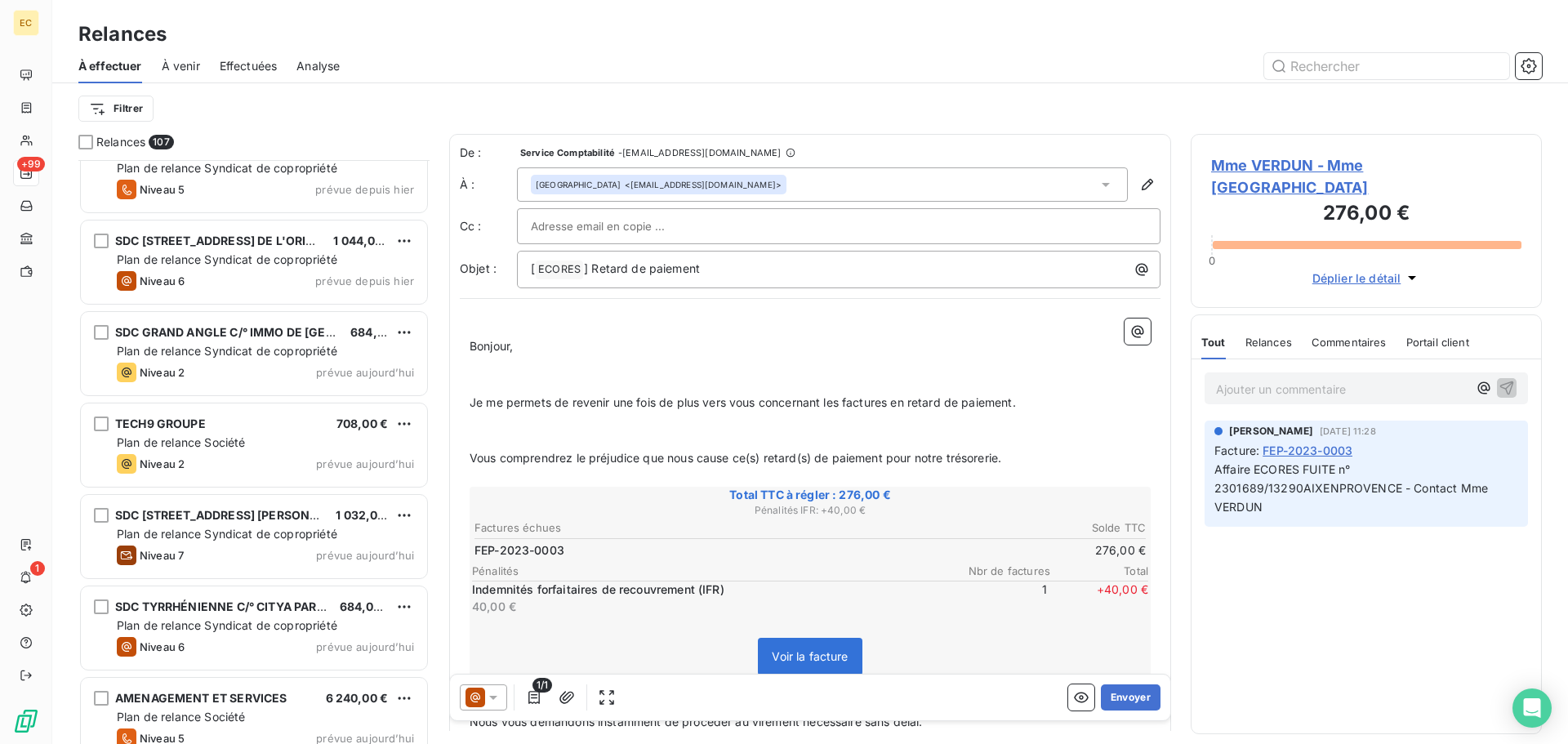
scroll to position [9203, 0]
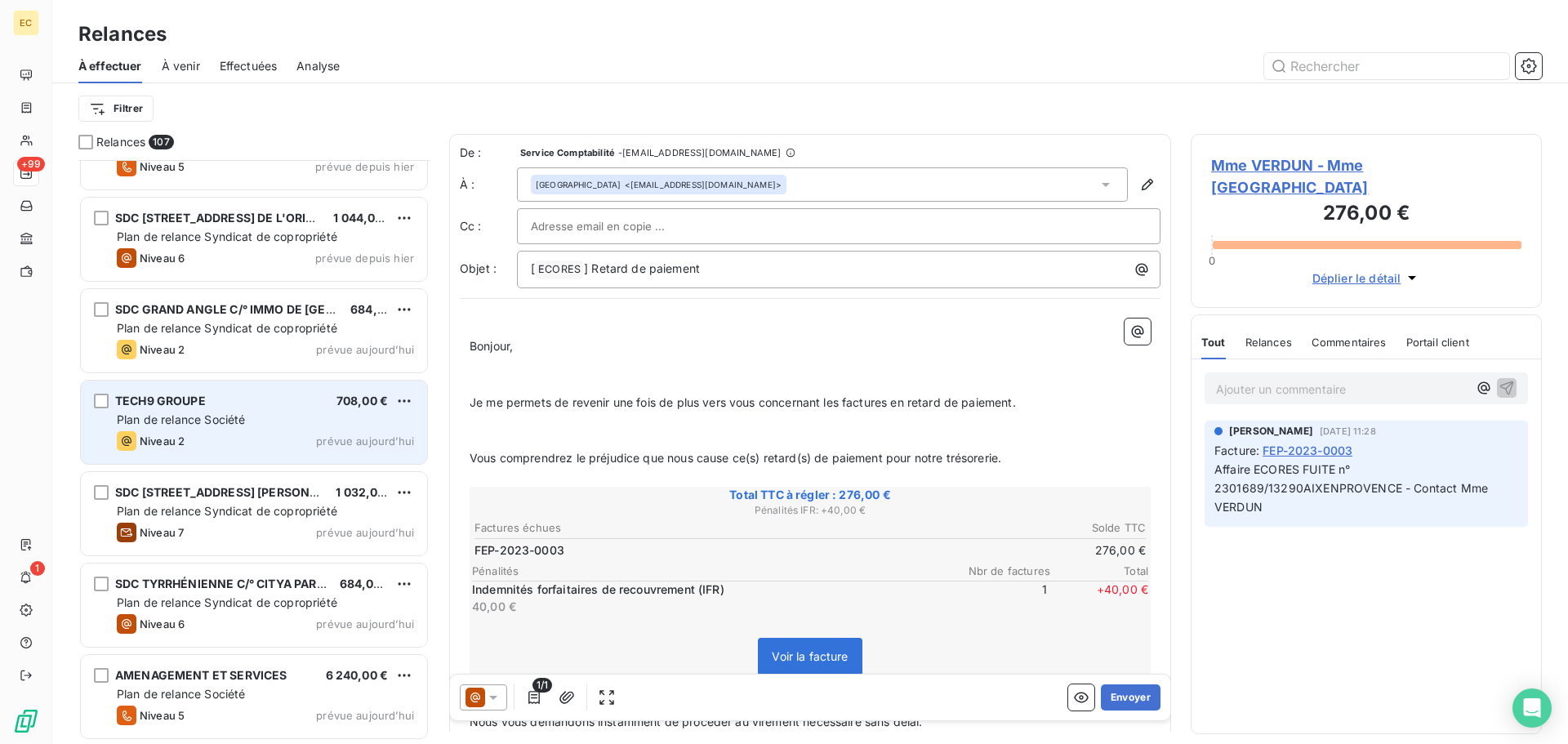
click at [274, 427] on div "Plan de relance Société" at bounding box center [265, 420] width 297 height 16
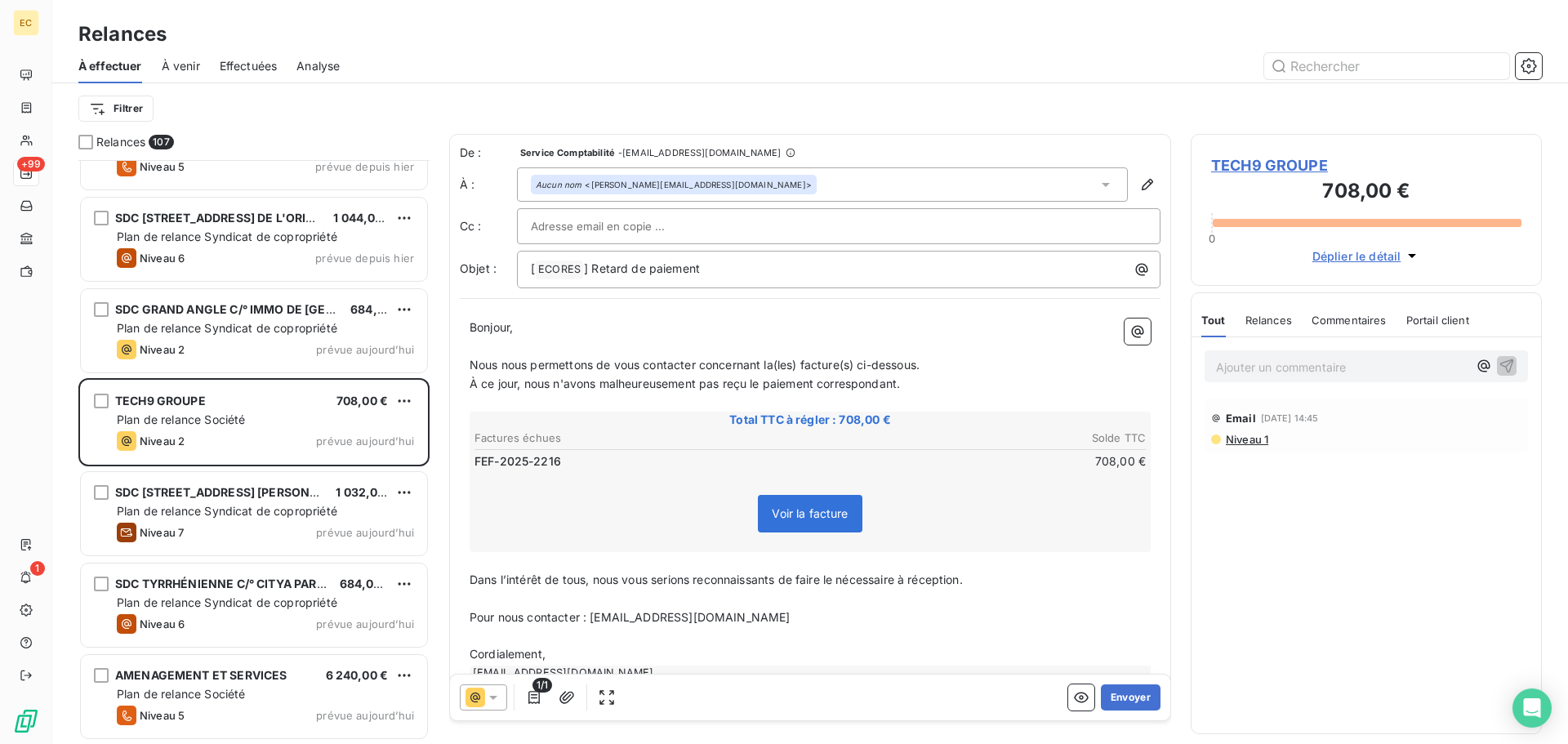
click at [1254, 168] on span "TECH9 GROUPE" at bounding box center [1366, 165] width 311 height 22
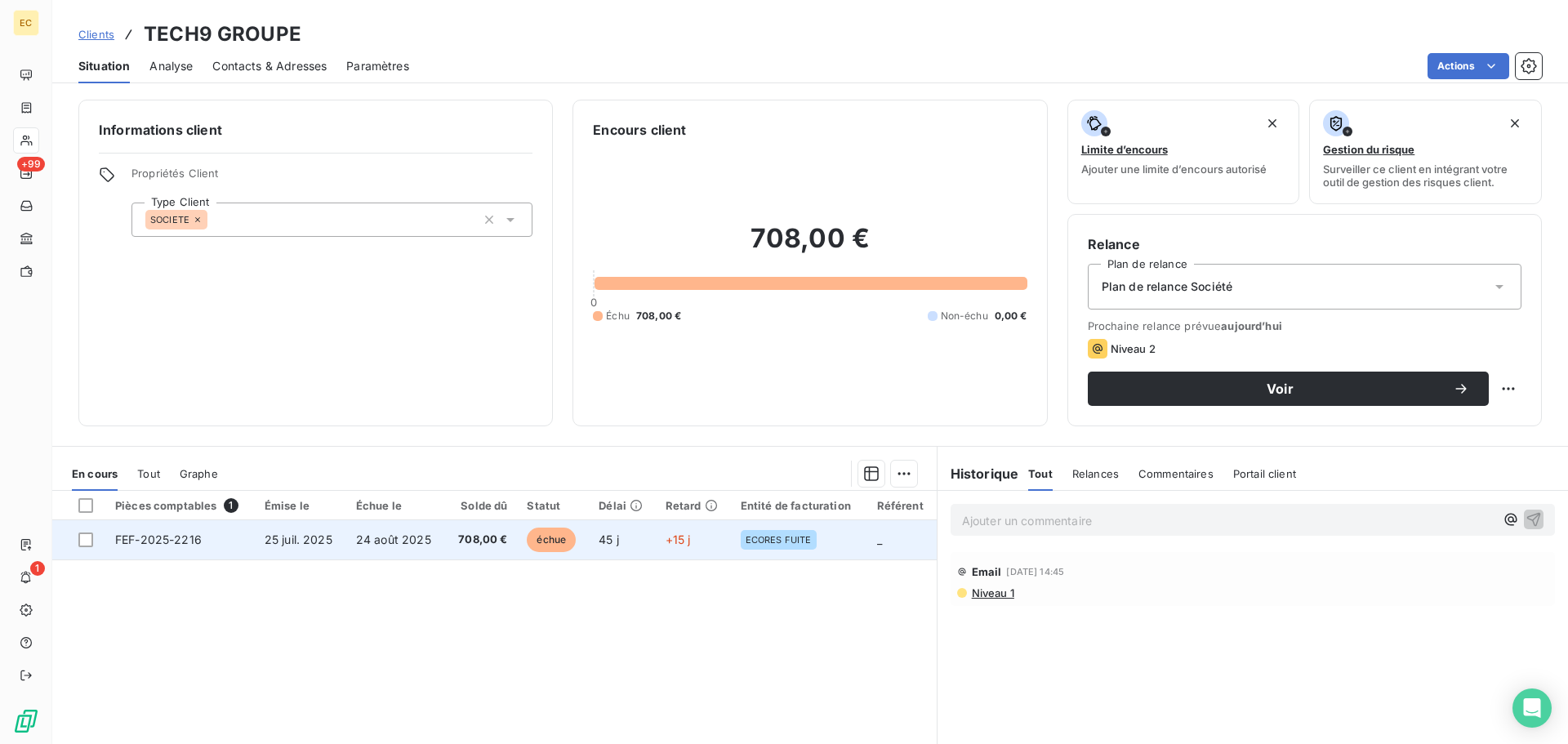
click at [376, 546] on td "24 août 2025" at bounding box center [396, 540] width 99 height 39
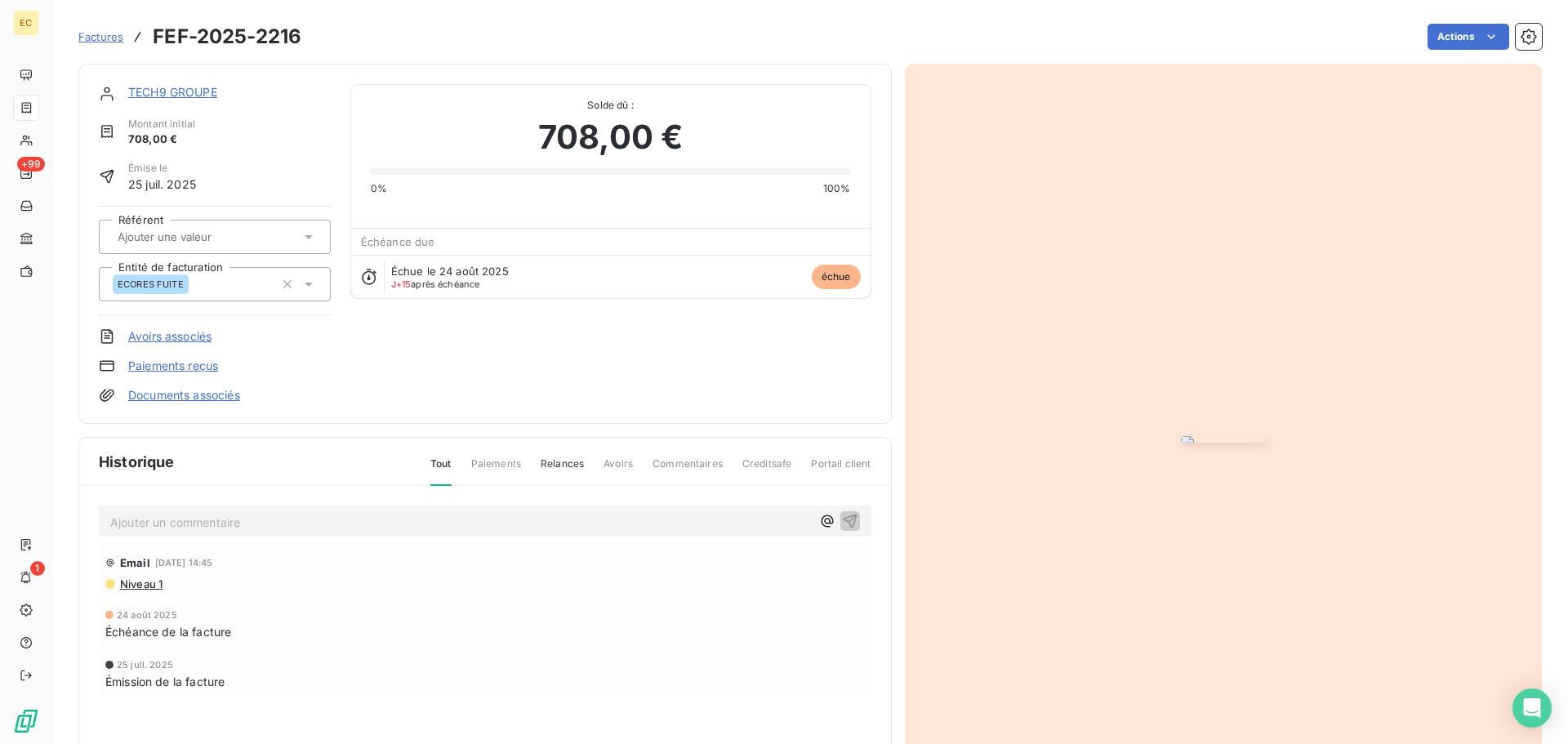
click at [1181, 443] on img "button" at bounding box center [1223, 439] width 85 height 6
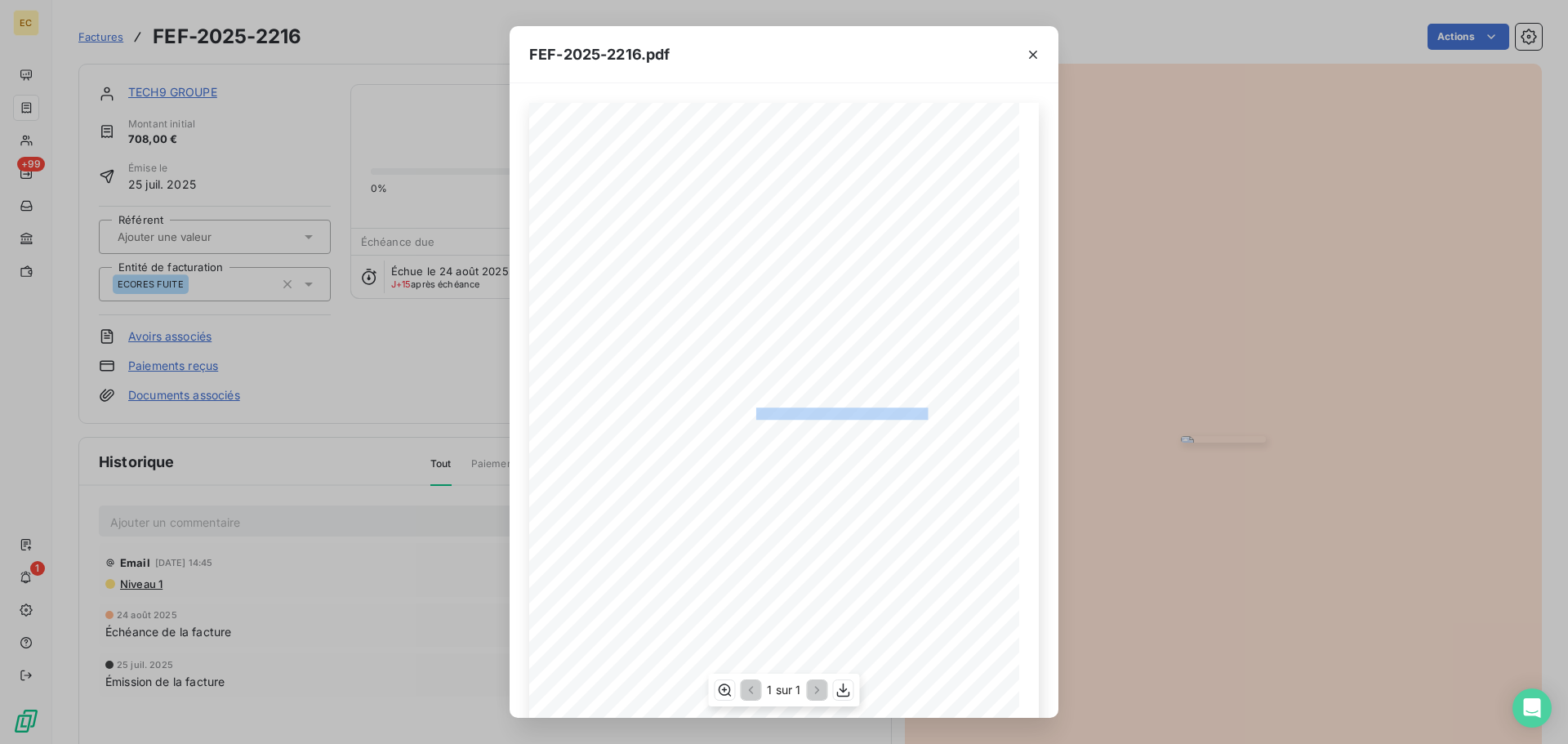
drag, startPoint x: 918, startPoint y: 410, endPoint x: 747, endPoint y: 415, distance: 171.1
click at [747, 415] on span "RÉFÉRENCE ECORES : 2507753/13960SAUSSETLESPINS" at bounding box center [785, 411] width 284 height 8
copy span "2507753/13960SAUSSETLESPINS"
click at [1034, 55] on icon "button" at bounding box center [1033, 54] width 8 height 8
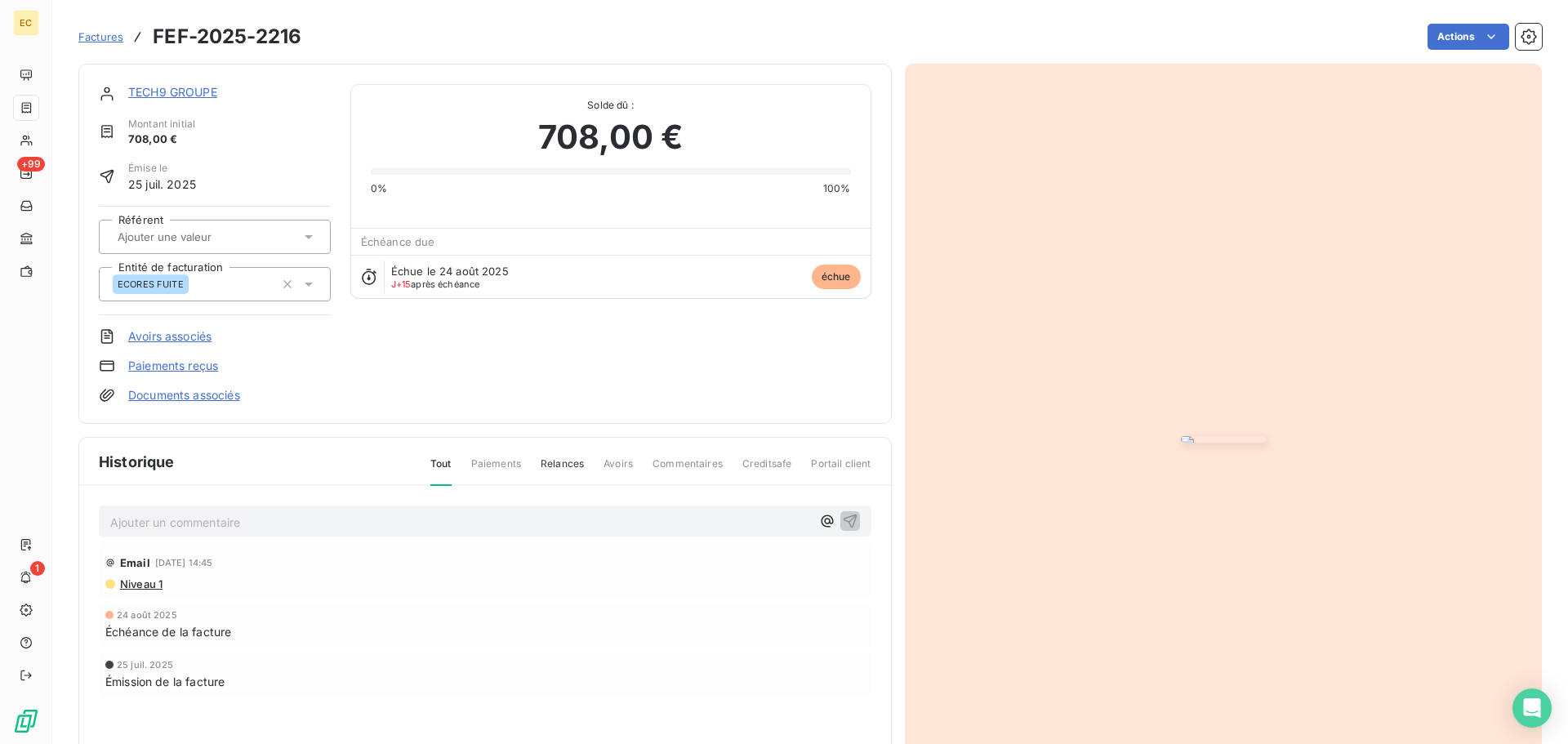
click at [206, 88] on link "TECH9 GROUPE" at bounding box center [172, 92] width 89 height 14
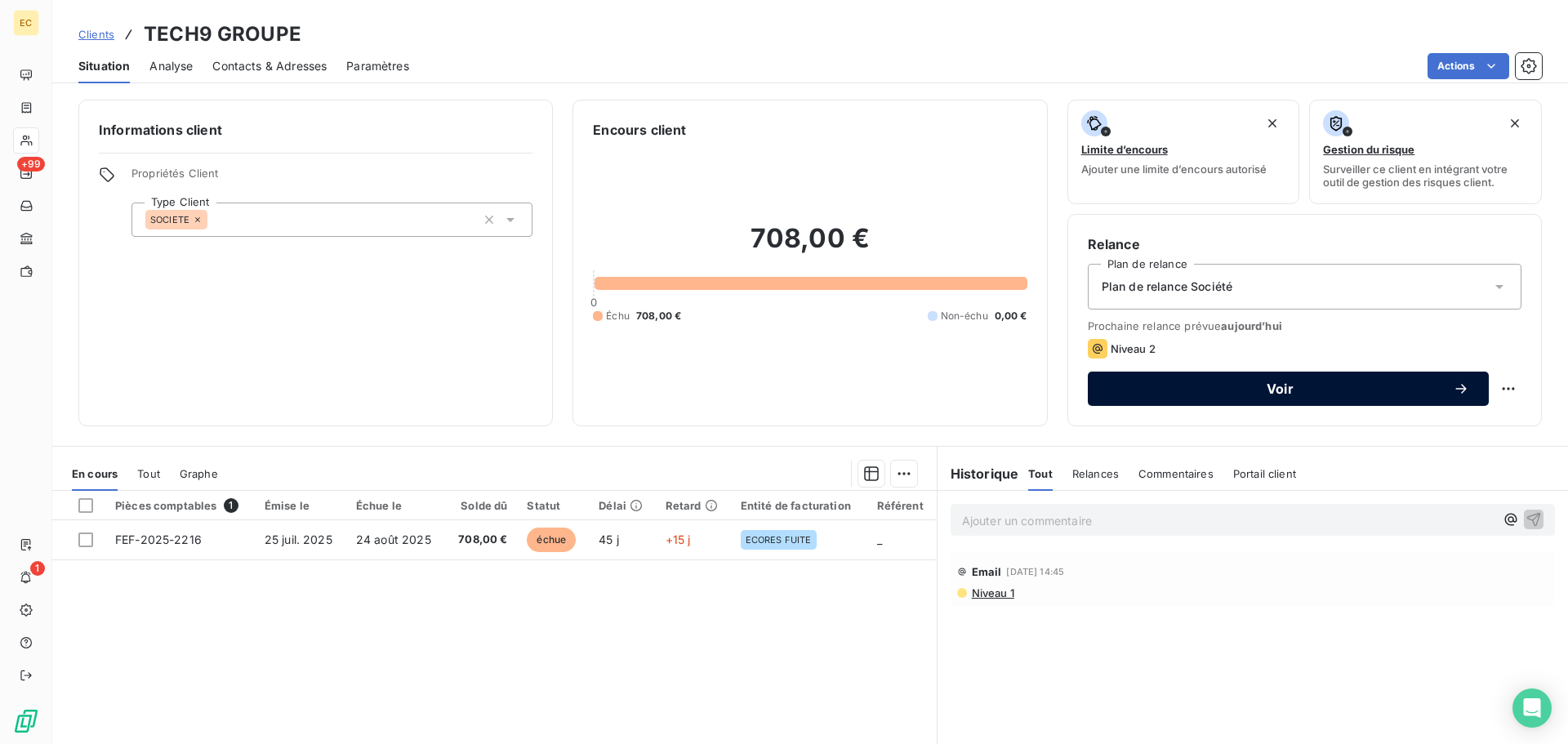
click at [1232, 395] on div "Voir" at bounding box center [1288, 388] width 362 height 16
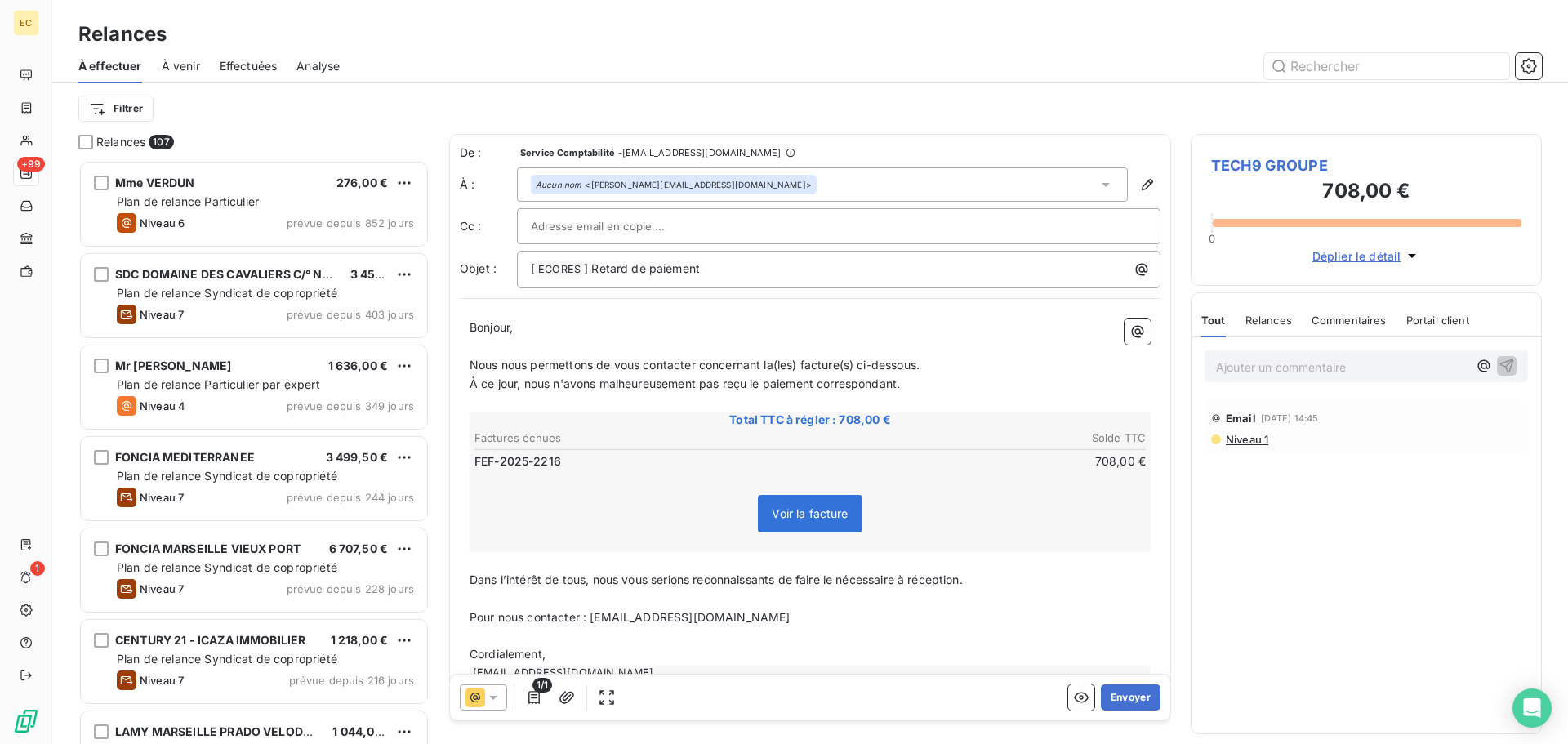
scroll to position [572, 339]
click at [1124, 702] on button "Envoyer" at bounding box center [1130, 697] width 60 height 27
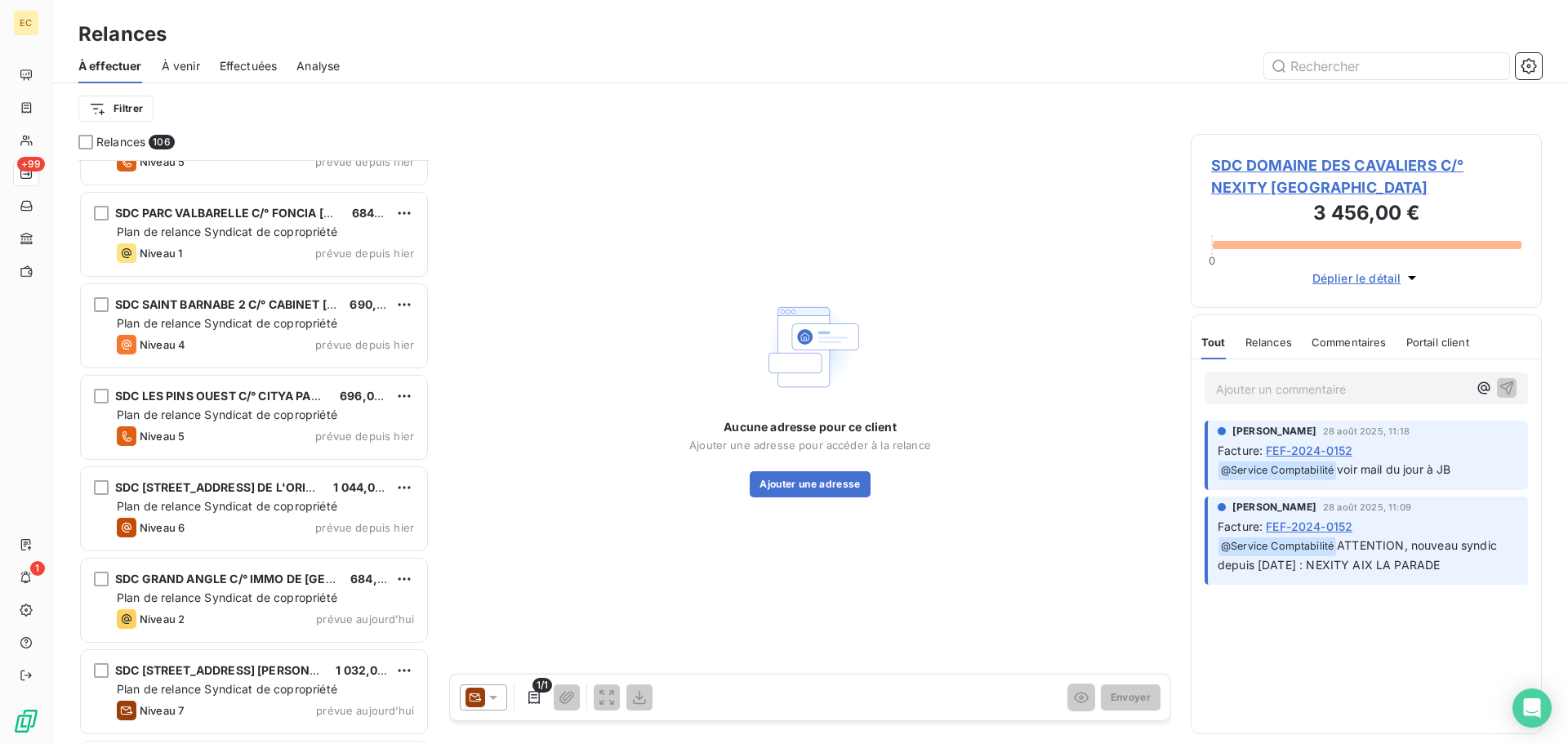
scroll to position [9111, 0]
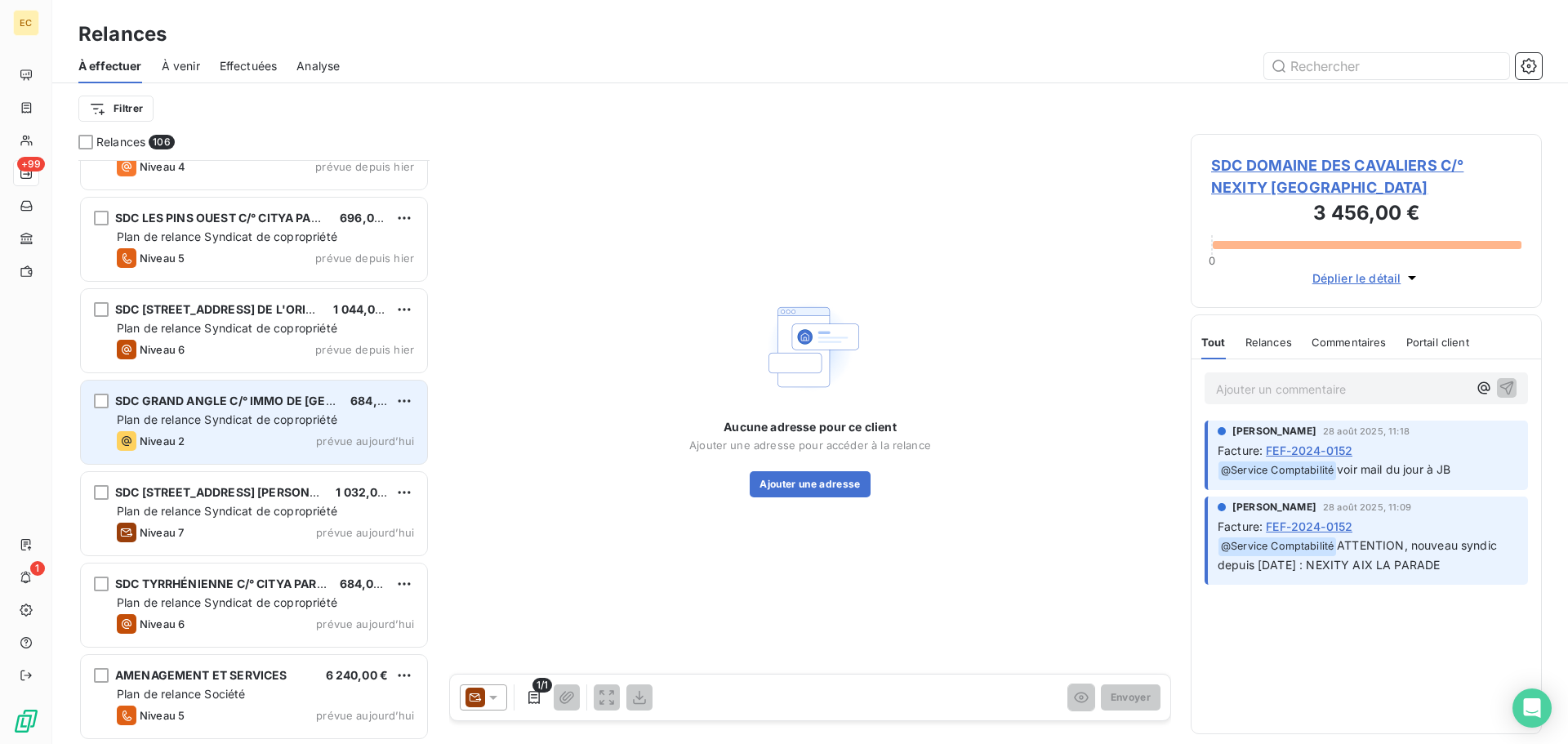
click at [260, 433] on div "Niveau 2 prévue aujourd’hui" at bounding box center [265, 441] width 297 height 19
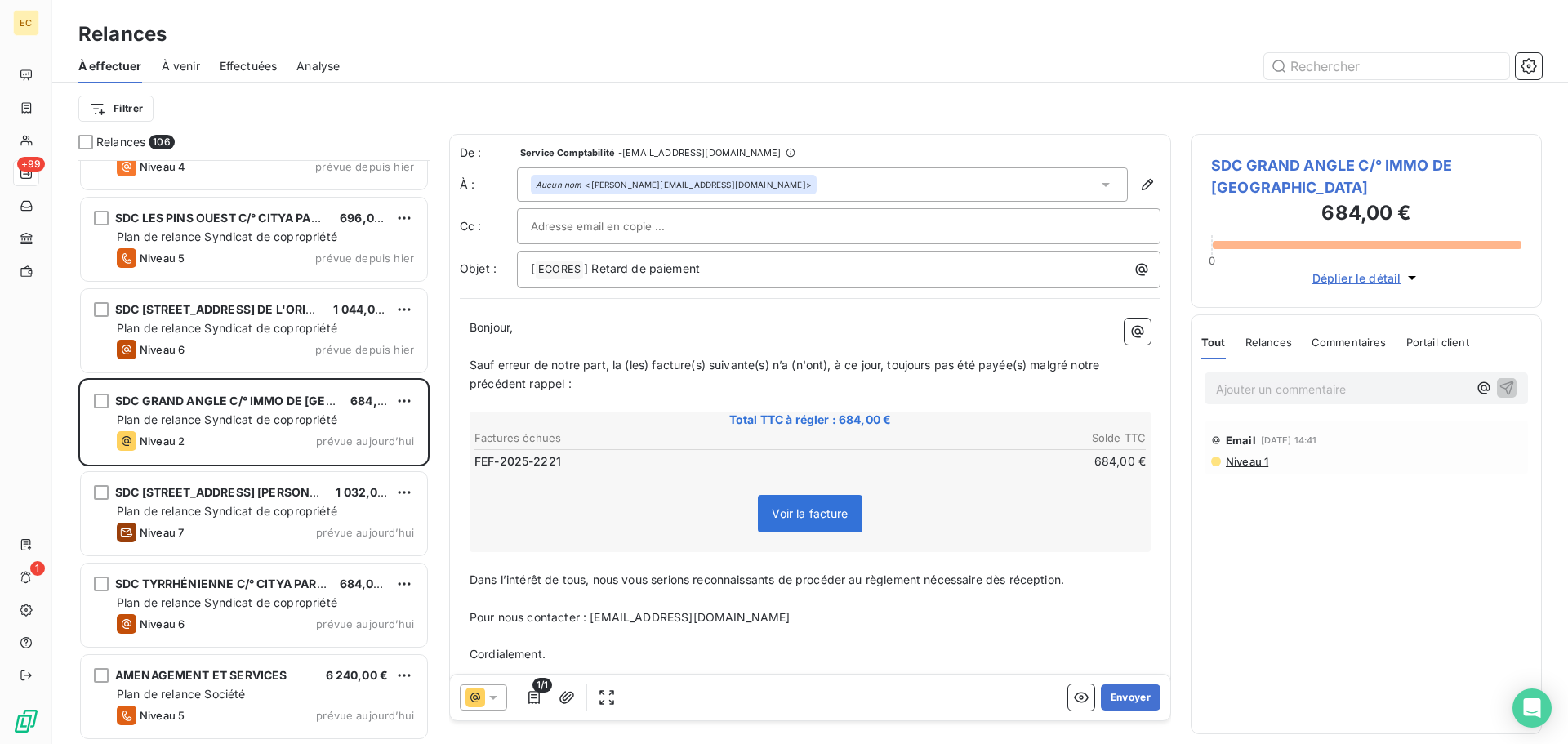
click at [709, 213] on div at bounding box center [839, 225] width 616 height 25
paste input "[EMAIL_ADDRESS][DOMAIN_NAME]"
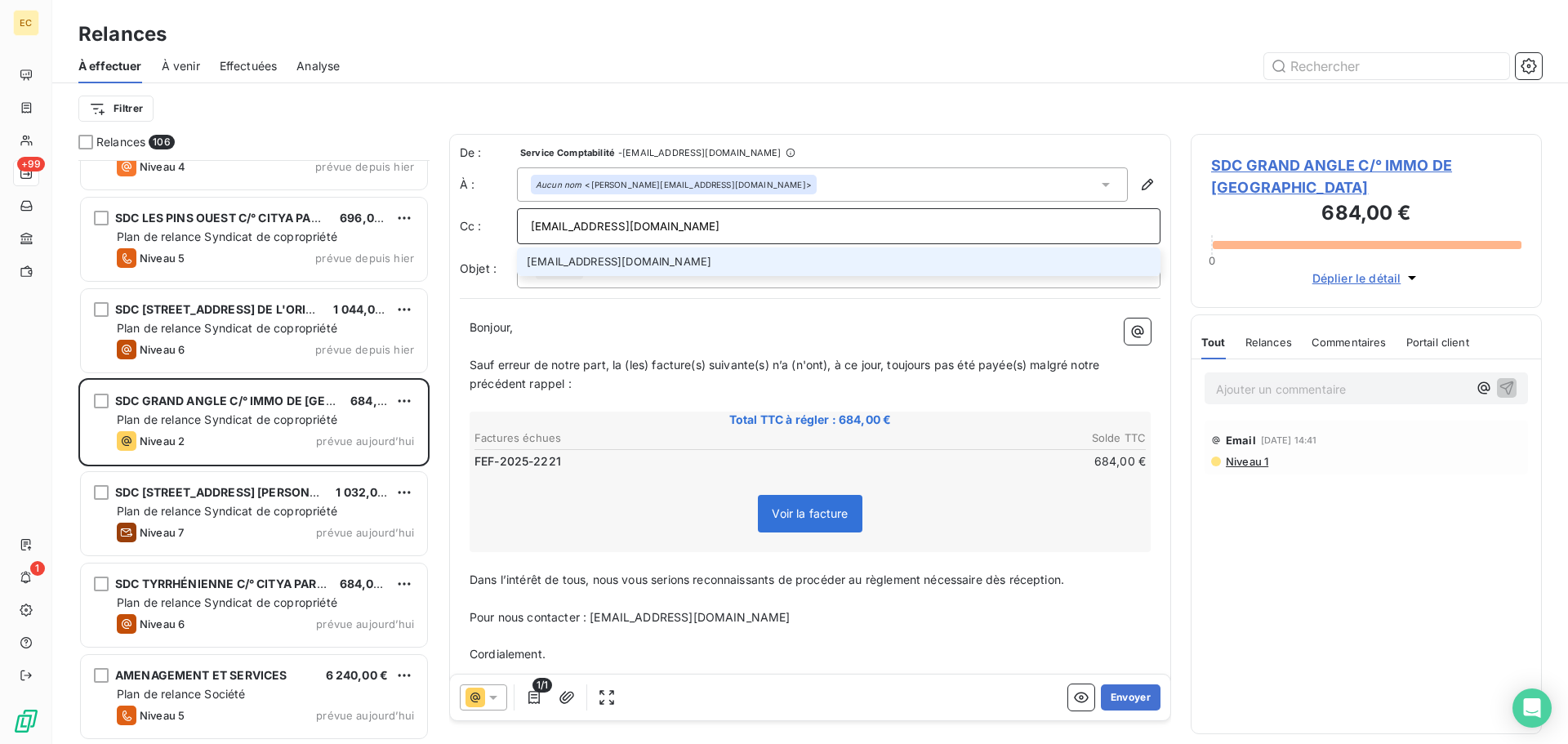
type input "[EMAIL_ADDRESS][DOMAIN_NAME]"
click at [695, 267] on li "[EMAIL_ADDRESS][DOMAIN_NAME]" at bounding box center [839, 261] width 643 height 28
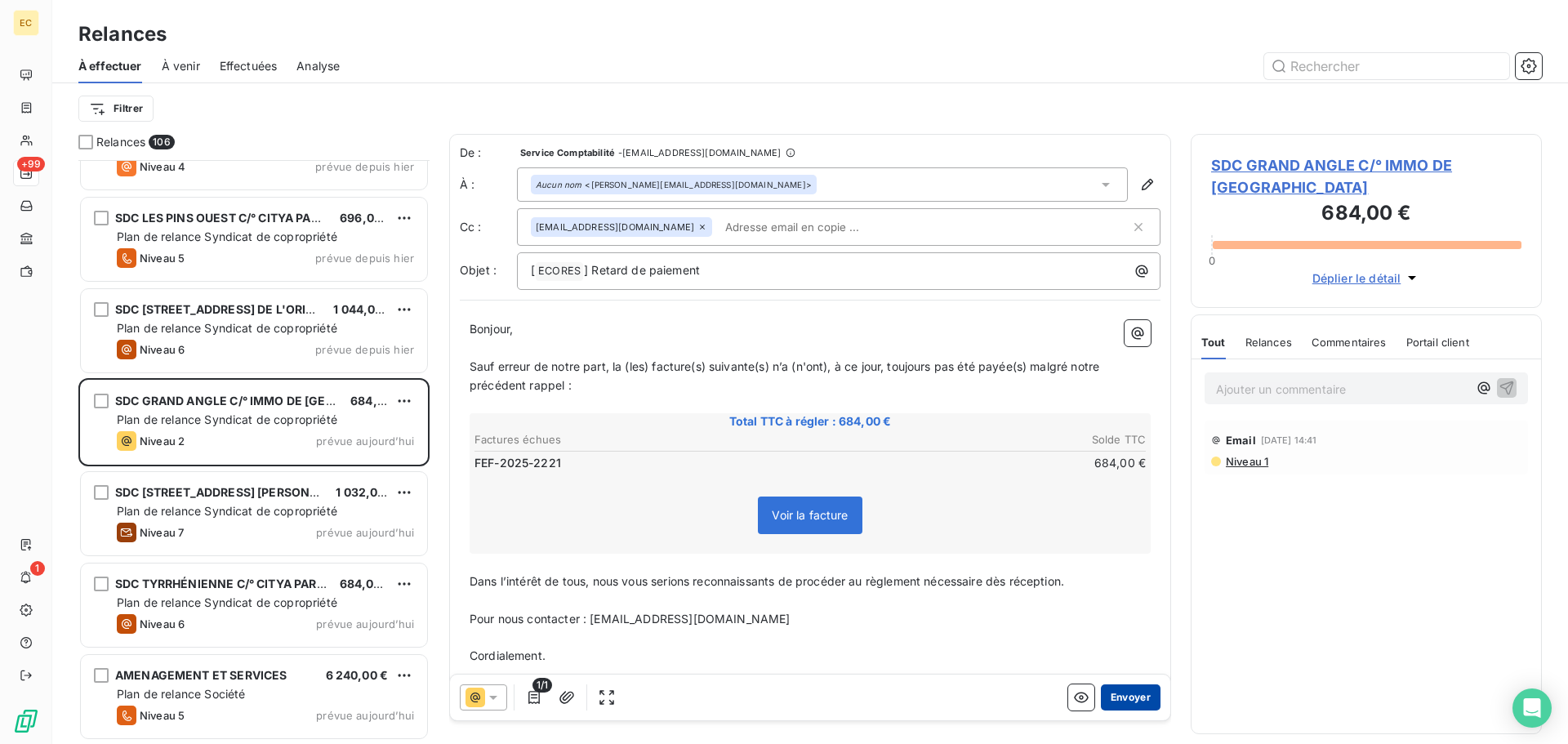
click at [1117, 684] on button "Envoyer" at bounding box center [1130, 697] width 60 height 27
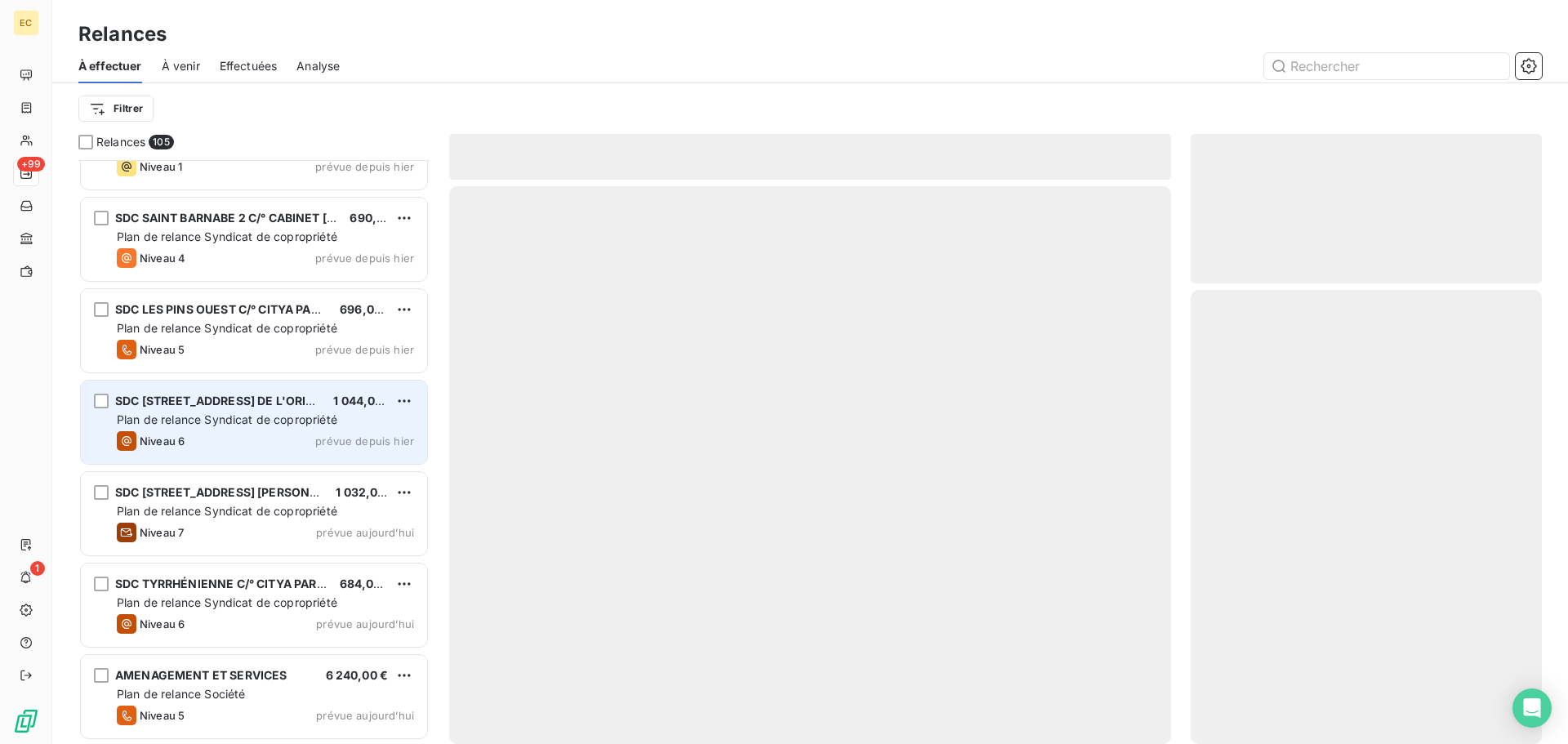
scroll to position [9019, 0]
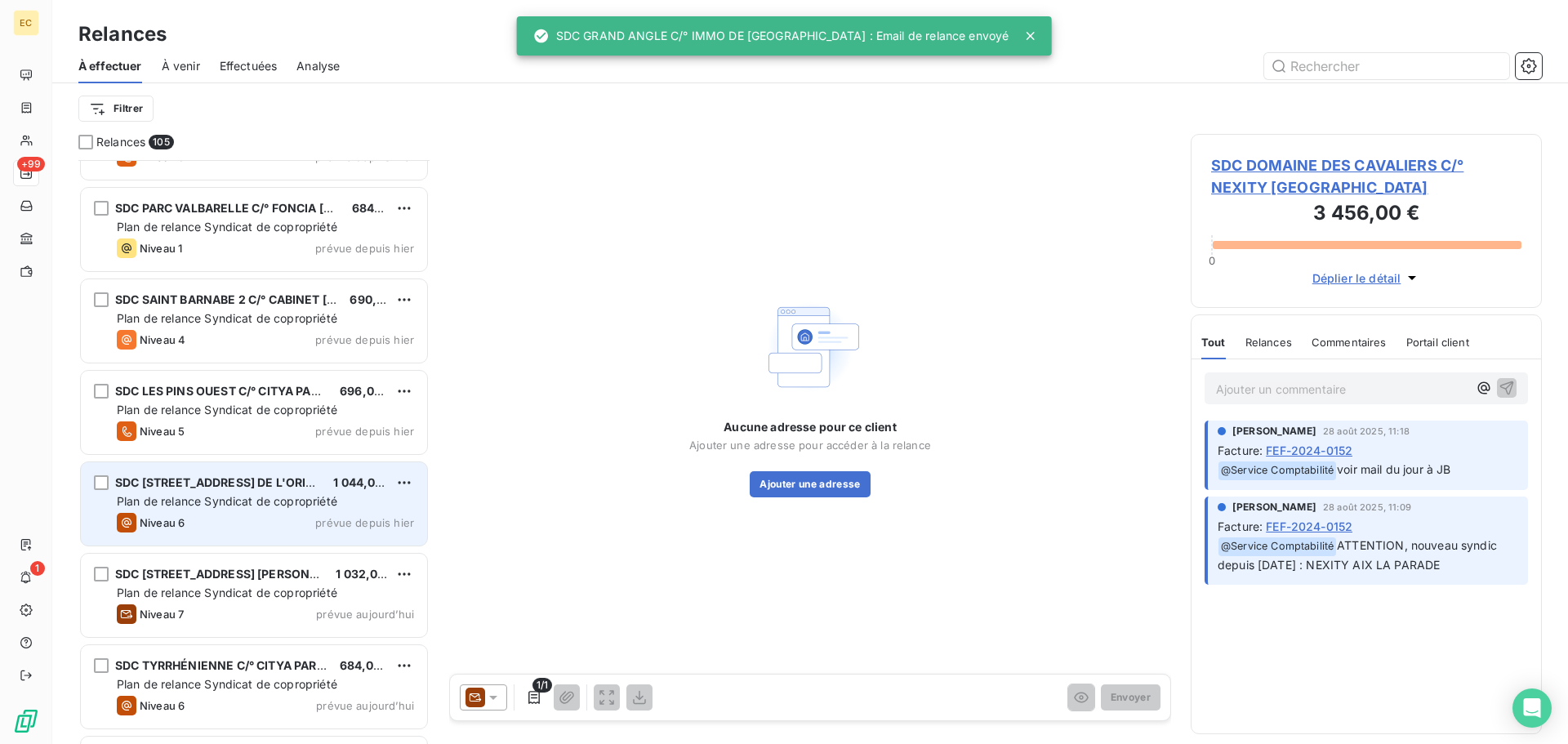
scroll to position [8856, 0]
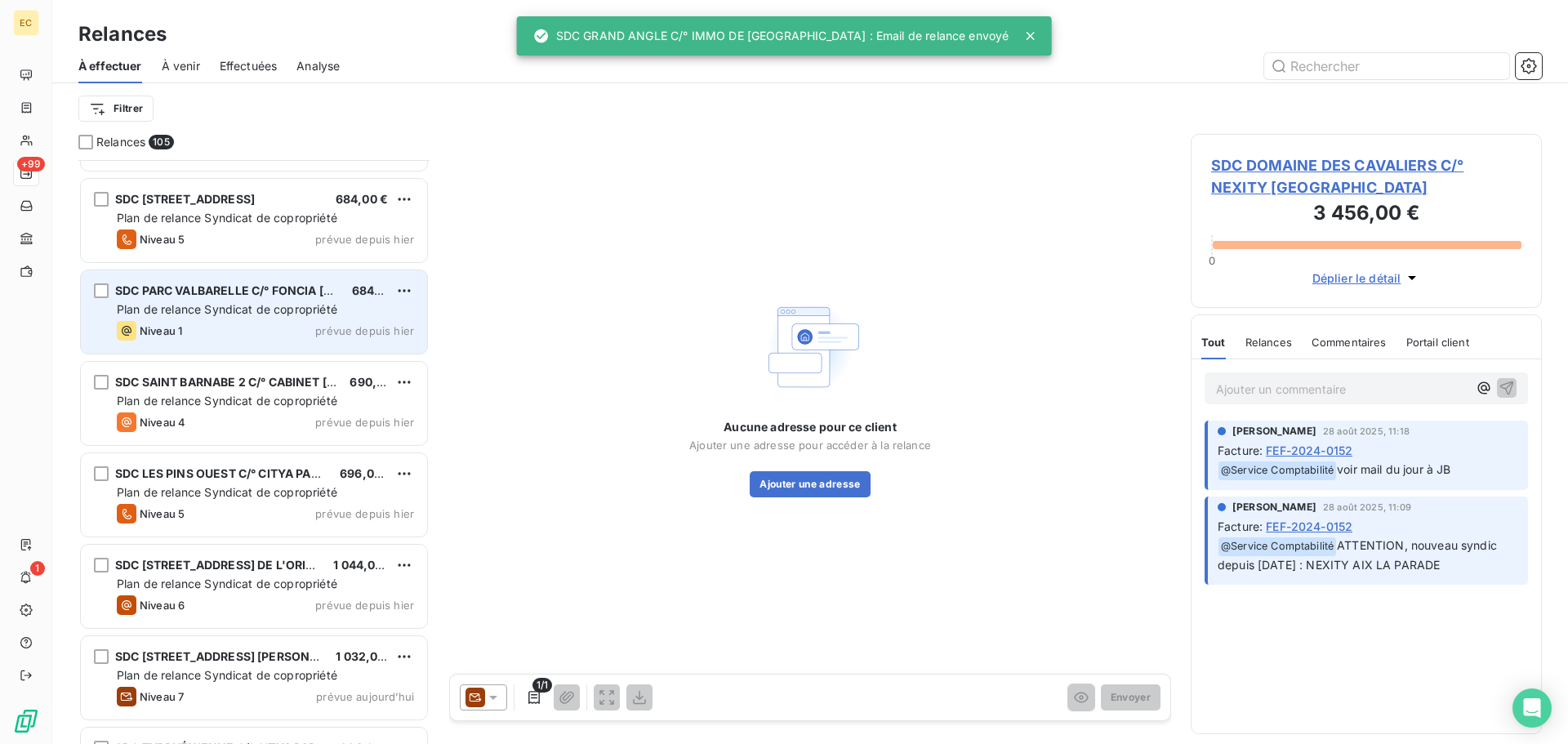
click at [244, 314] on span "Plan de relance Syndicat de copropriété" at bounding box center [226, 309] width 221 height 14
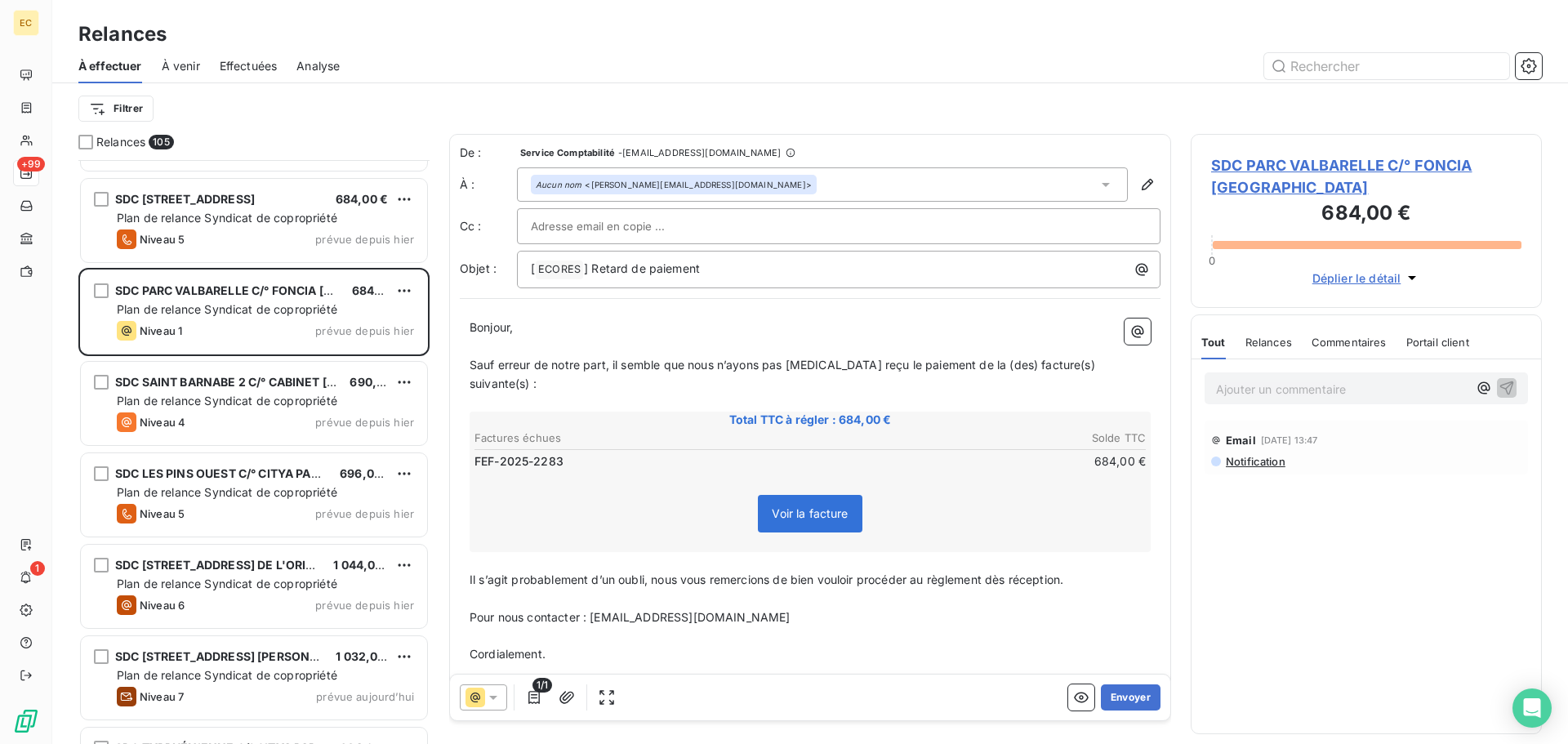
click at [1272, 166] on span "SDC PARC VALBARELLE C/° FONCIA [GEOGRAPHIC_DATA]" at bounding box center [1366, 176] width 311 height 44
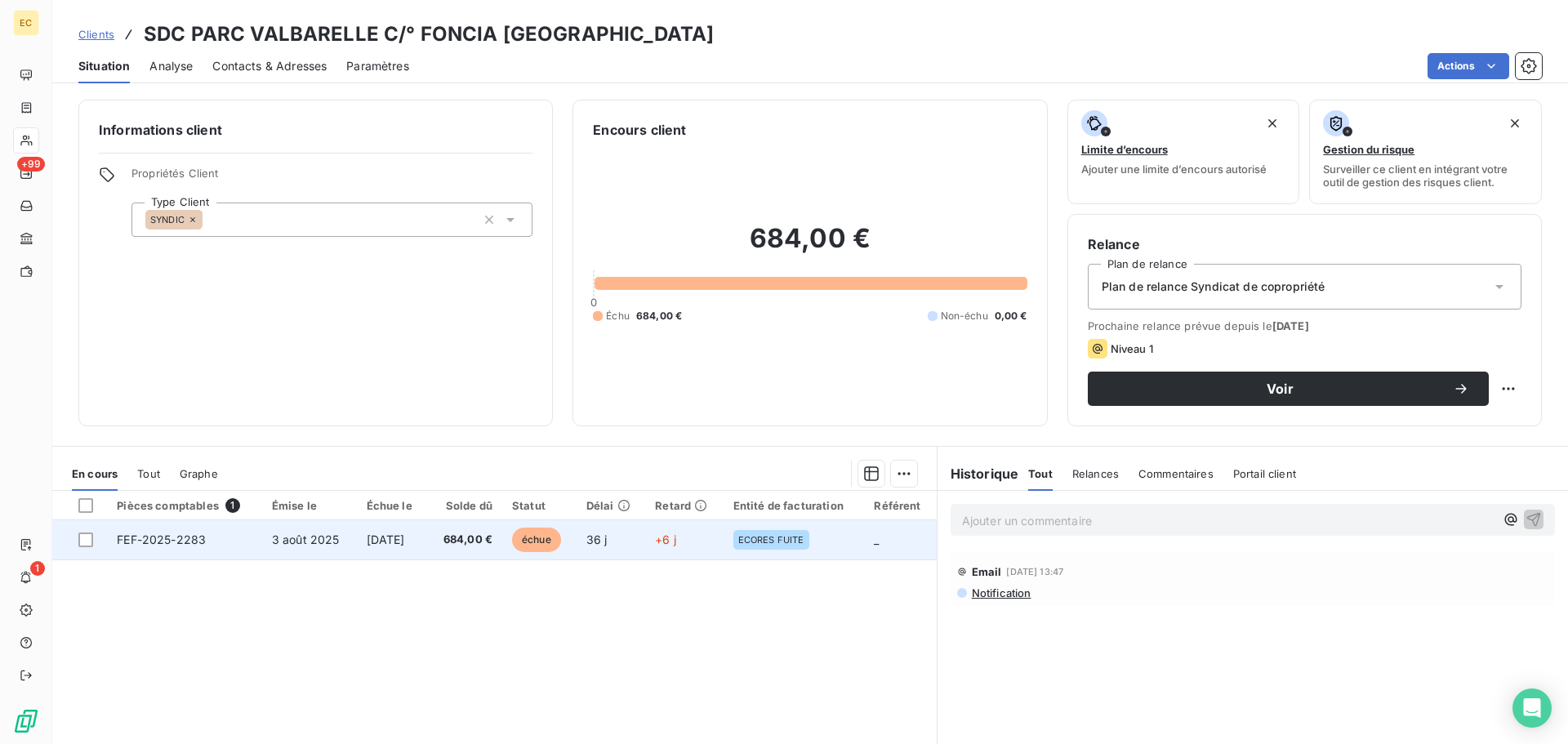
click at [327, 542] on span "3 août 2025" at bounding box center [306, 539] width 68 height 14
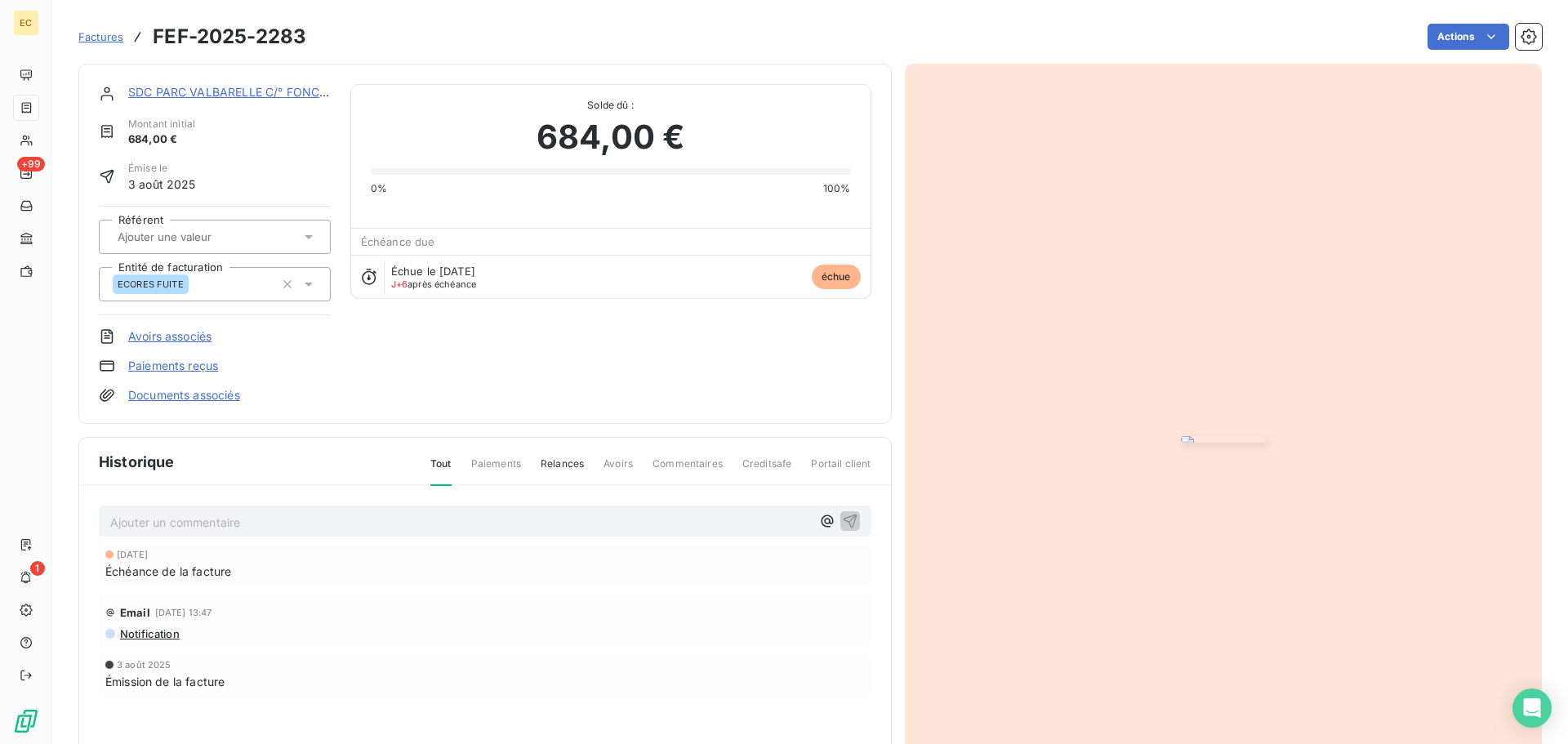
click at [1181, 436] on img "button" at bounding box center [1223, 439] width 85 height 6
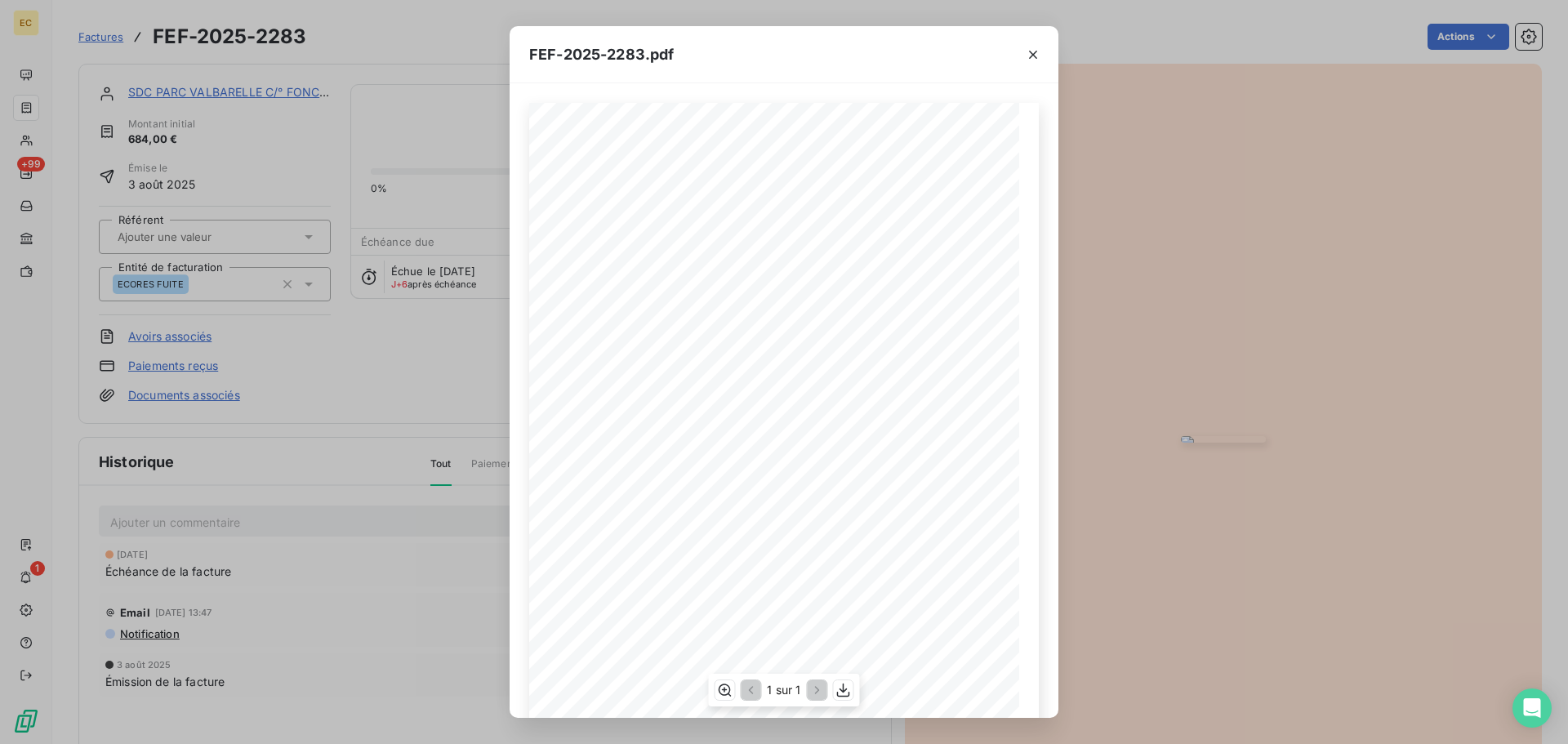
click at [901, 408] on span "RÉFÉRENCE ECORES : 2506924/13011MARSEILLE" at bounding box center [784, 411] width 250 height 8
drag, startPoint x: 900, startPoint y: 414, endPoint x: 774, endPoint y: 408, distance: 126.1
click at [774, 408] on span "RÉFÉRENCE ECORES : 2506924/13011MARSEILLE" at bounding box center [784, 411] width 250 height 8
click at [763, 408] on span "RÉFÉRENCE ECORES : 2506924/13011MARSEILLE" at bounding box center [784, 411] width 250 height 8
click at [1231, 447] on div "FEF-2025-2283.pdf Designation Quantité PU HT TVA Total HT FORFAIT 1/2 JOURNEE 1…" at bounding box center [784, 372] width 1568 height 744
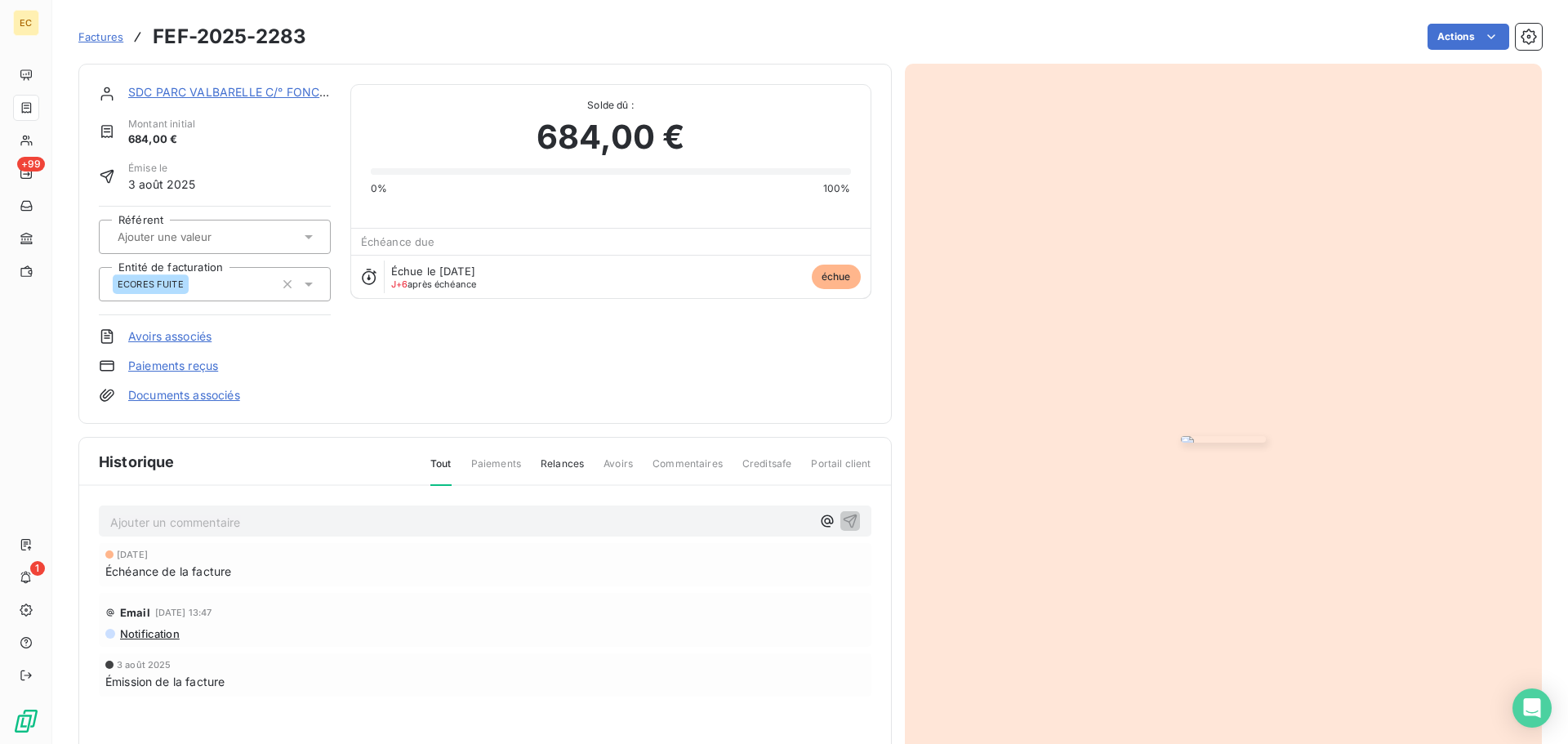
click at [1228, 443] on img "button" at bounding box center [1223, 439] width 85 height 6
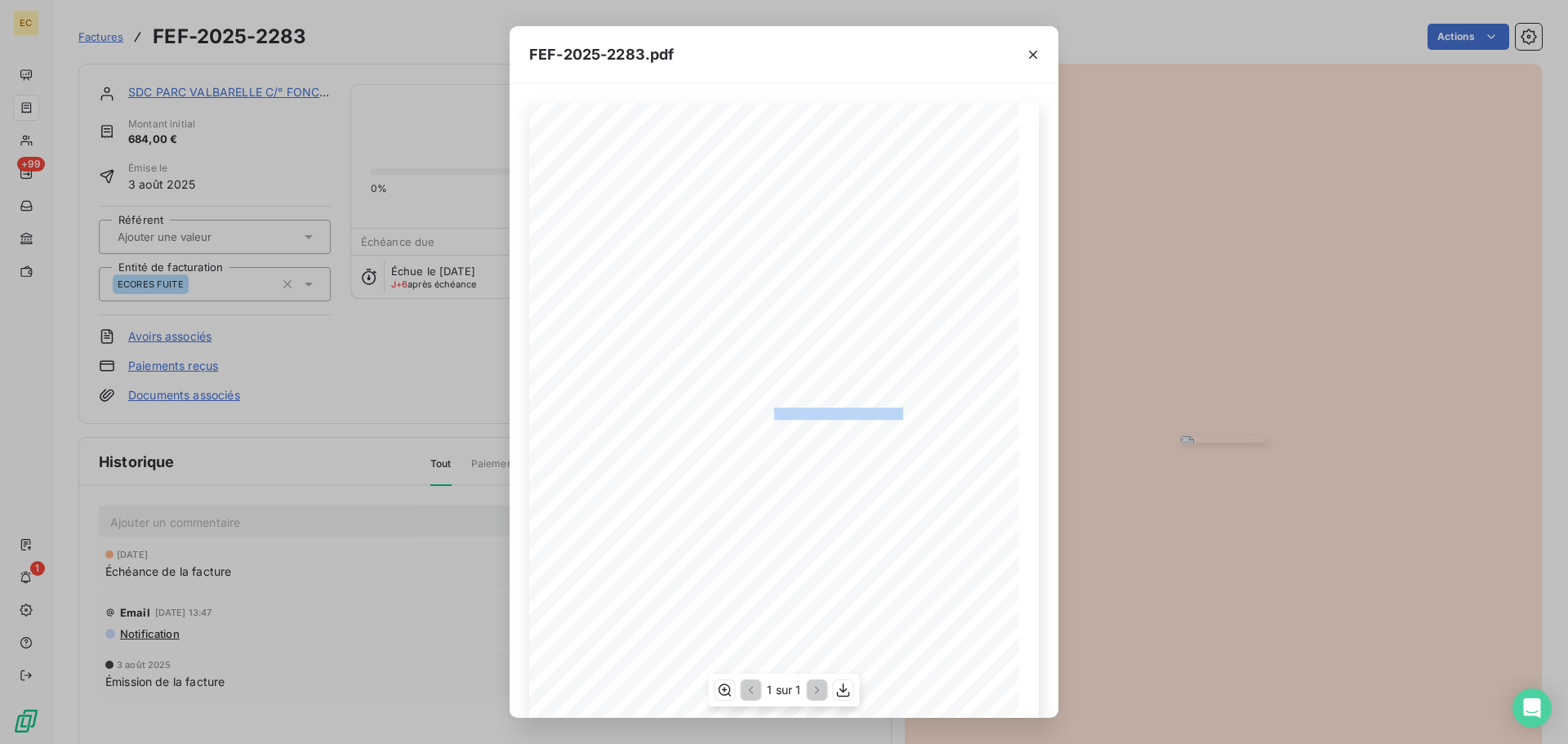
drag, startPoint x: 900, startPoint y: 410, endPoint x: 767, endPoint y: 410, distance: 133.0
click at [767, 410] on span "RÉFÉRENCE ECORES : 2506924/13011MARSEILLE" at bounding box center [784, 411] width 250 height 8
copy span "2506924/13011MARSEILL"
click at [1035, 54] on icon "button" at bounding box center [1033, 55] width 16 height 16
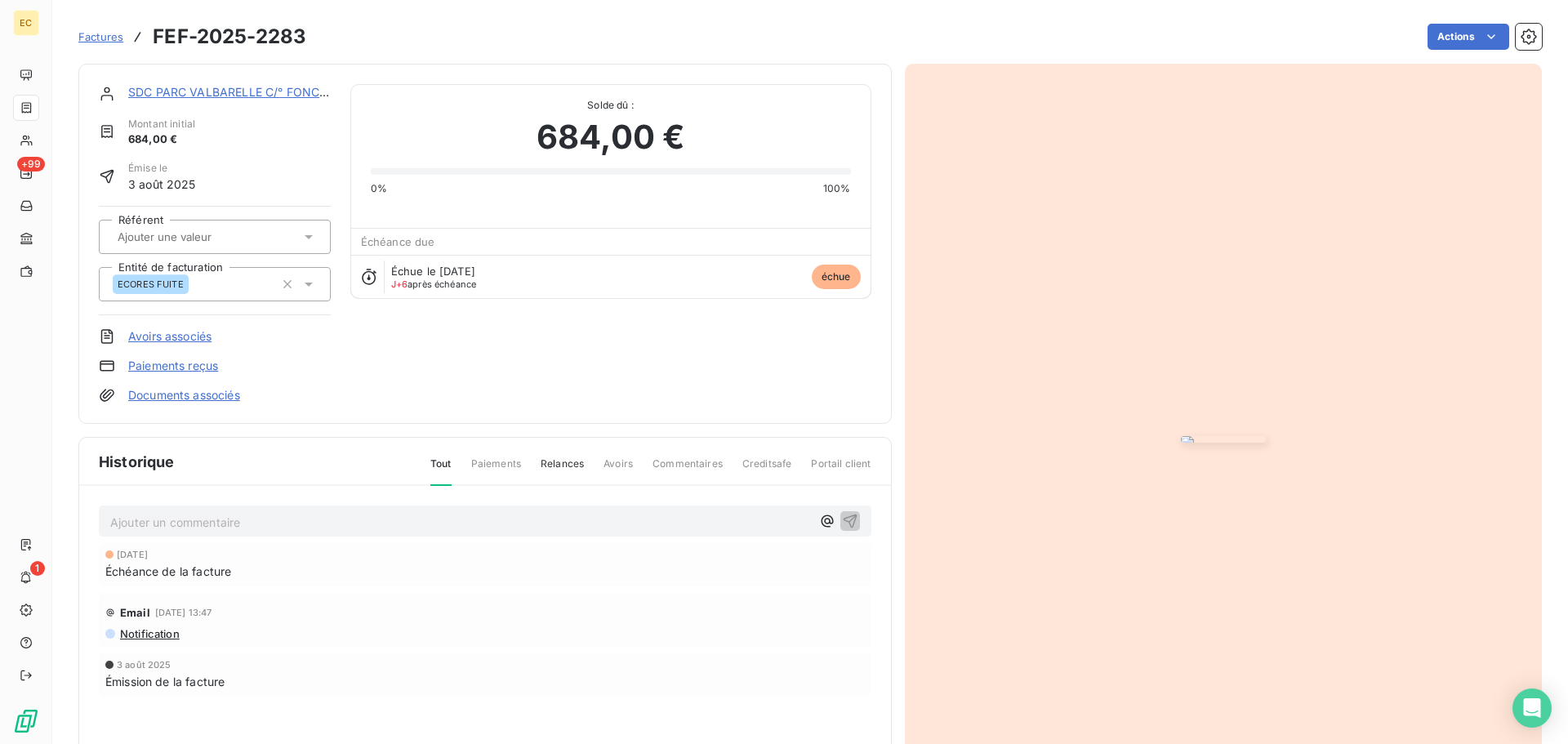
click at [236, 92] on link "SDC PARC VALBARELLE C/° FONCIA [GEOGRAPHIC_DATA]" at bounding box center [291, 92] width 325 height 14
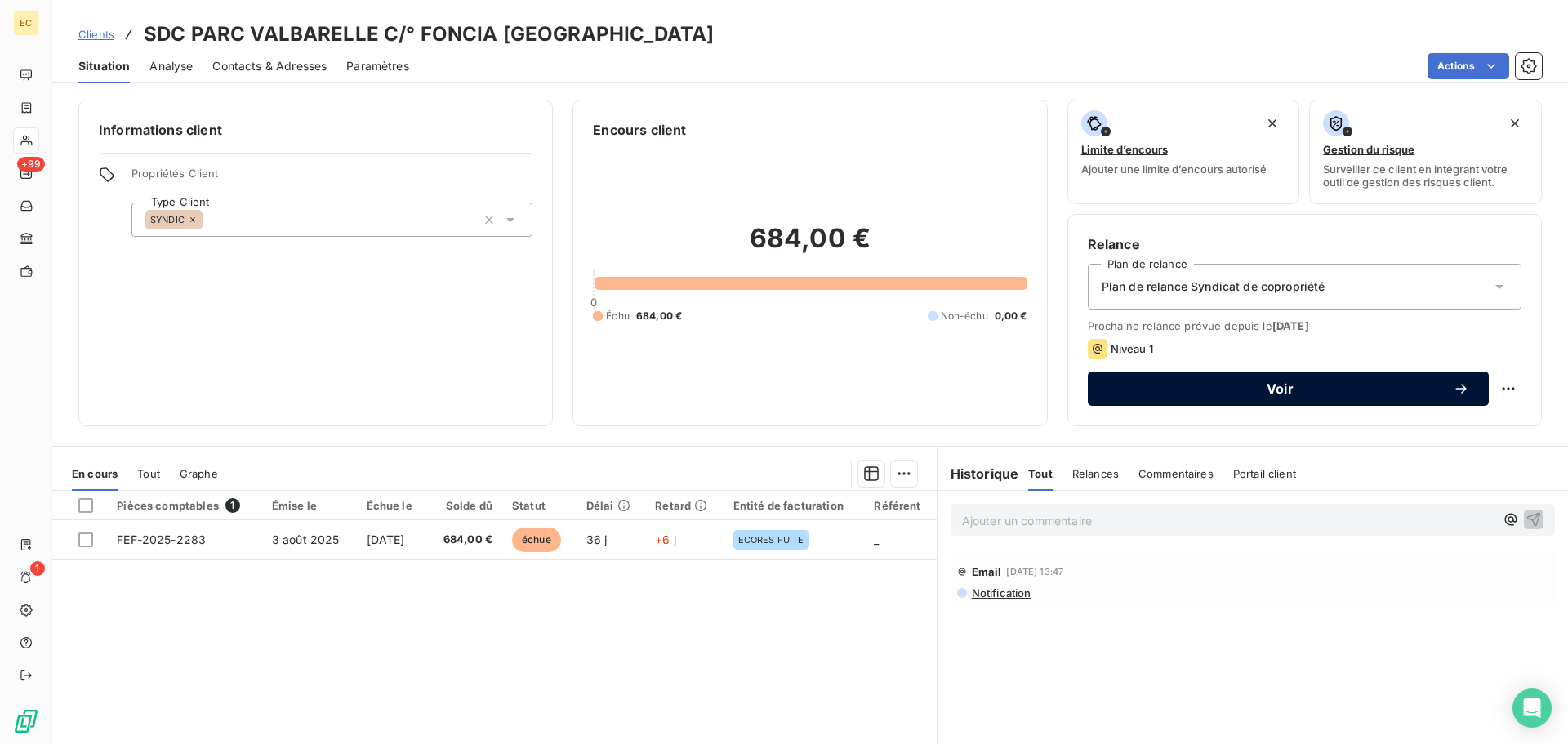
click at [1210, 384] on span "Voir" at bounding box center [1279, 388] width 345 height 13
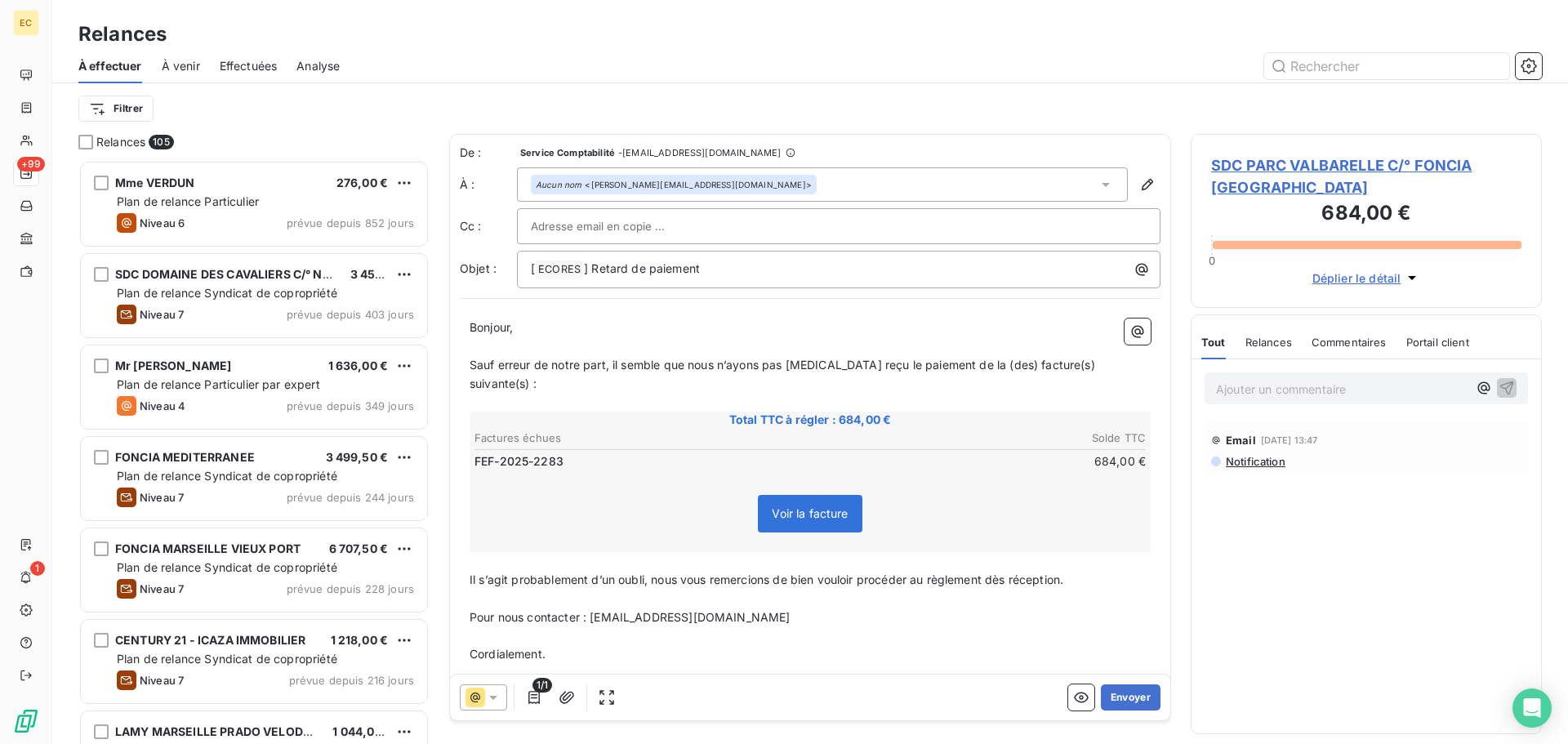
scroll to position [572, 339]
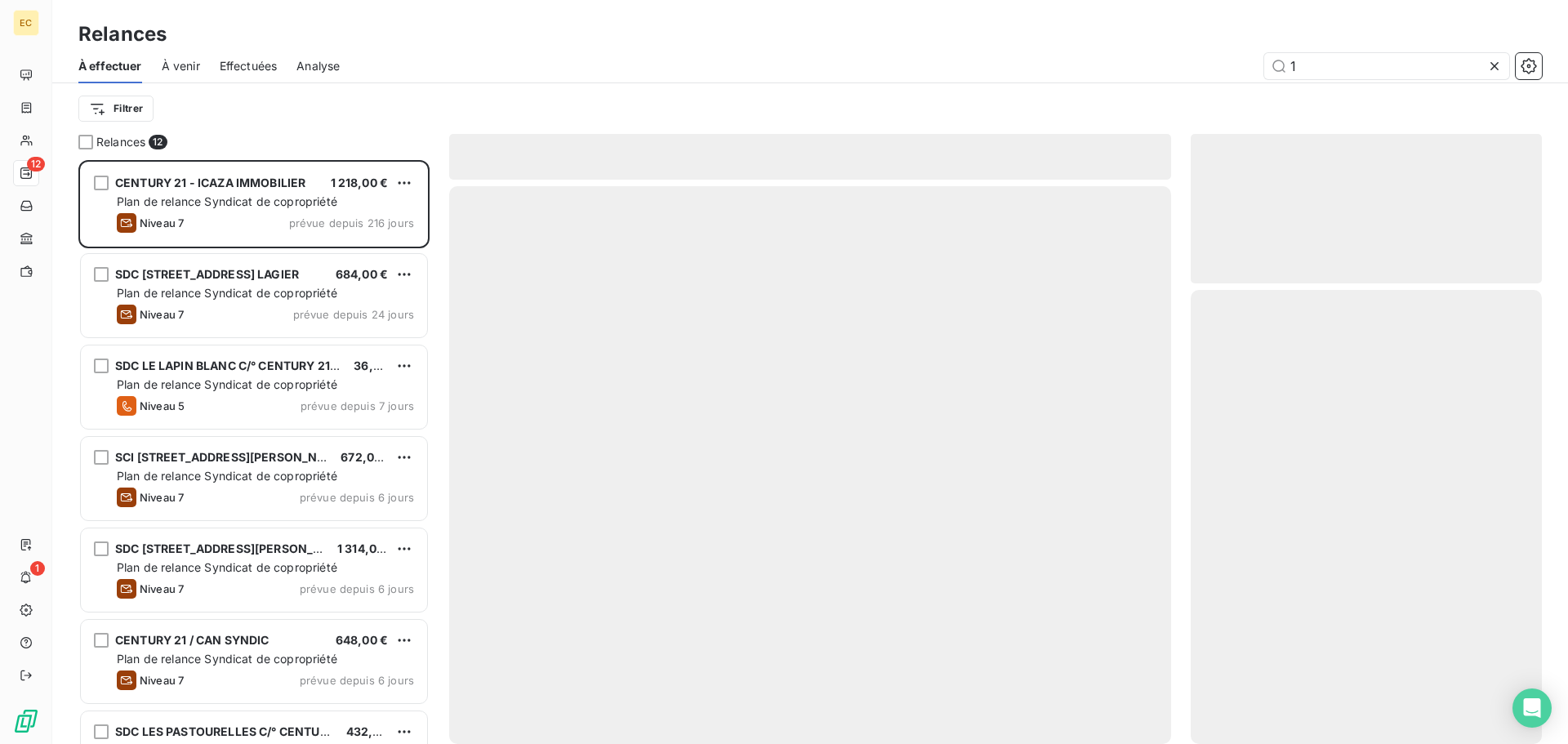
scroll to position [572, 339]
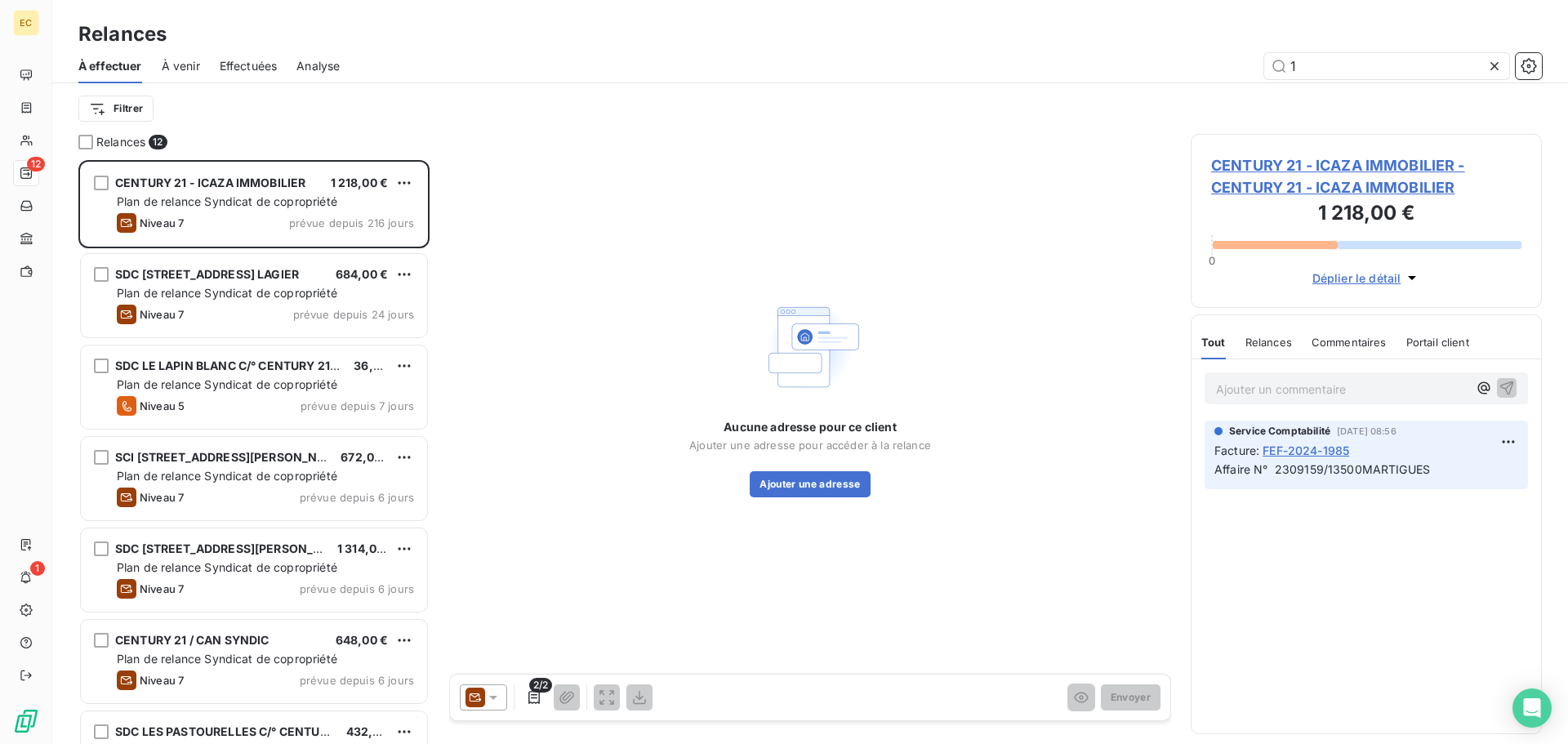
type input "1"
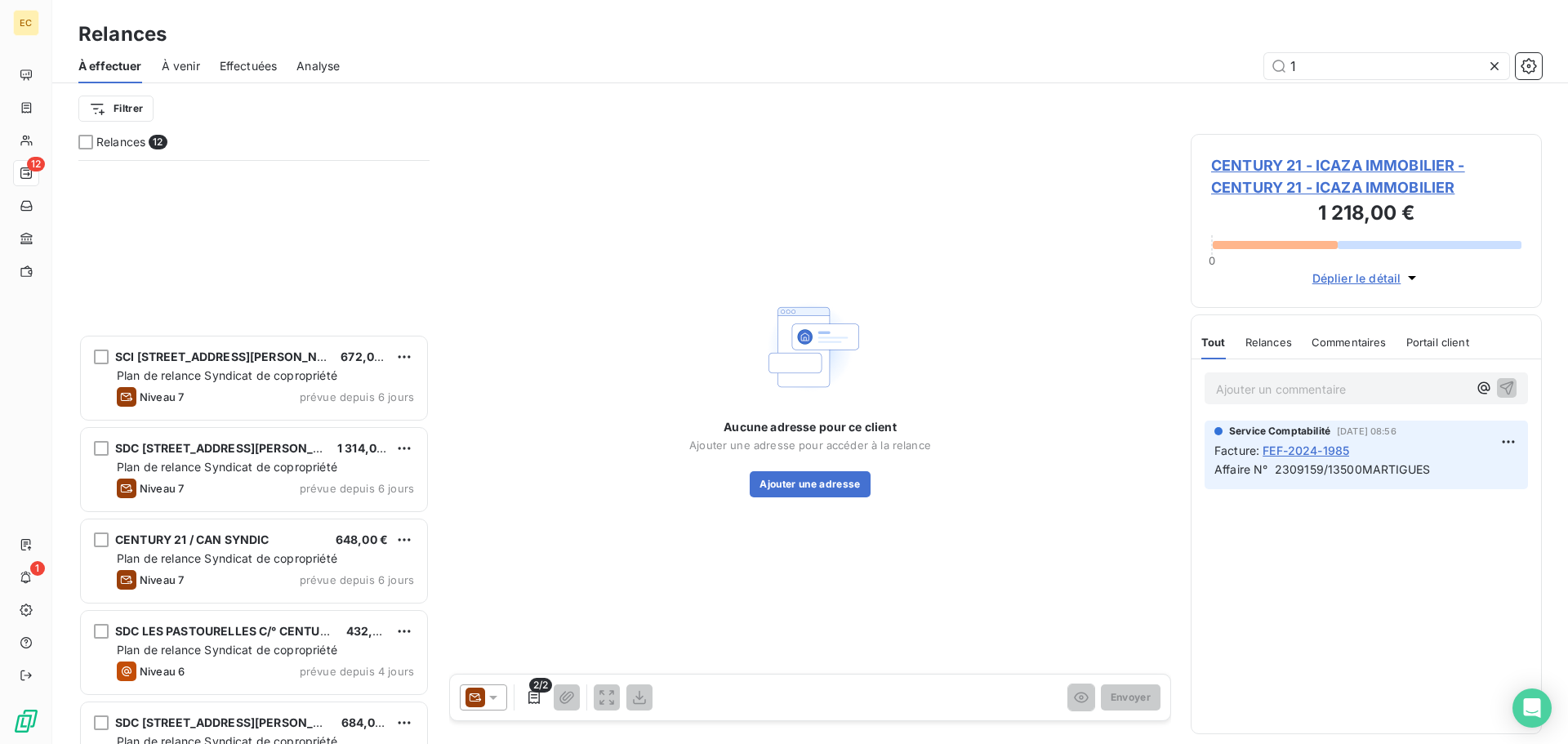
scroll to position [514, 0]
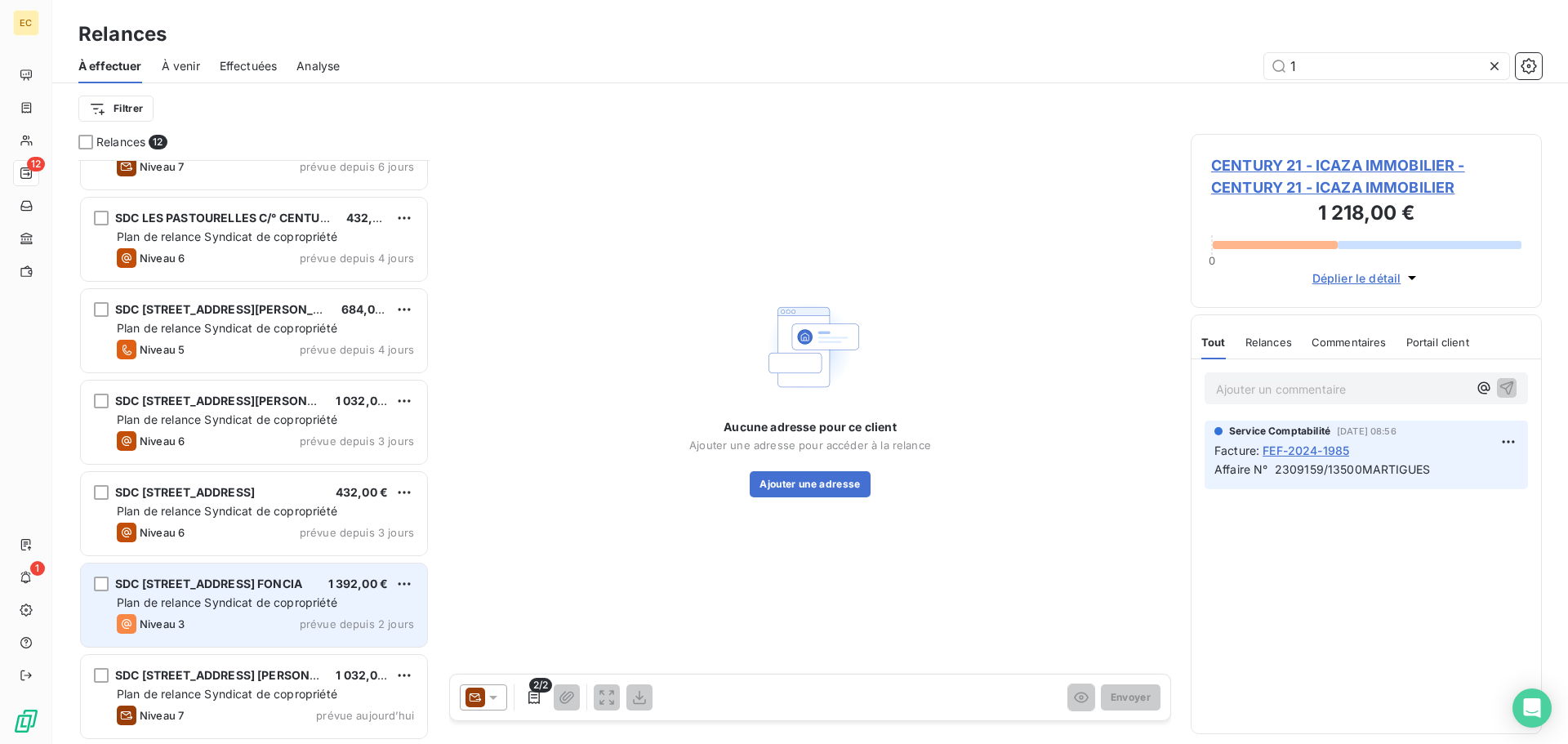
click at [221, 585] on span "SDC [STREET_ADDRESS] FONCIA" at bounding box center [209, 583] width 187 height 14
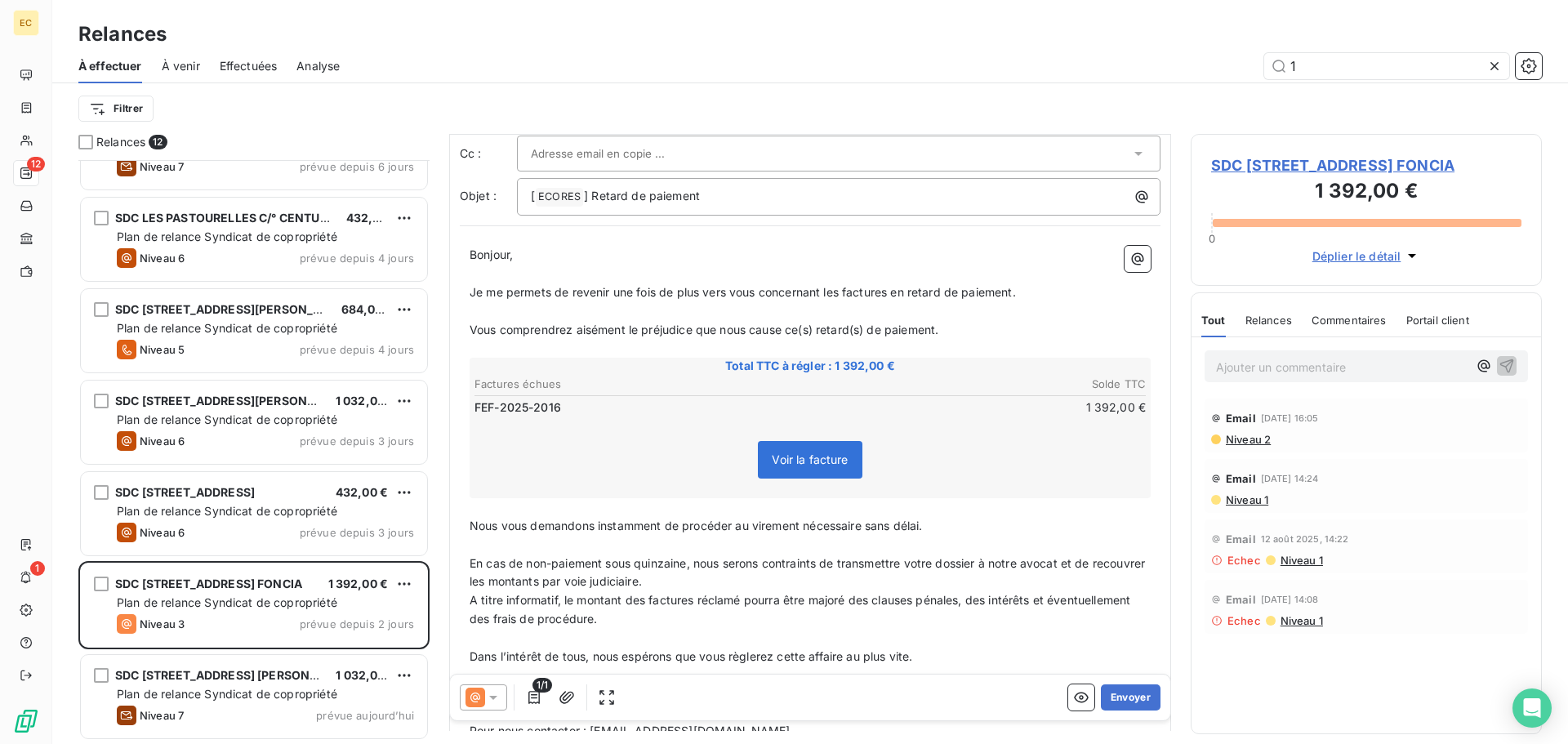
scroll to position [206, 0]
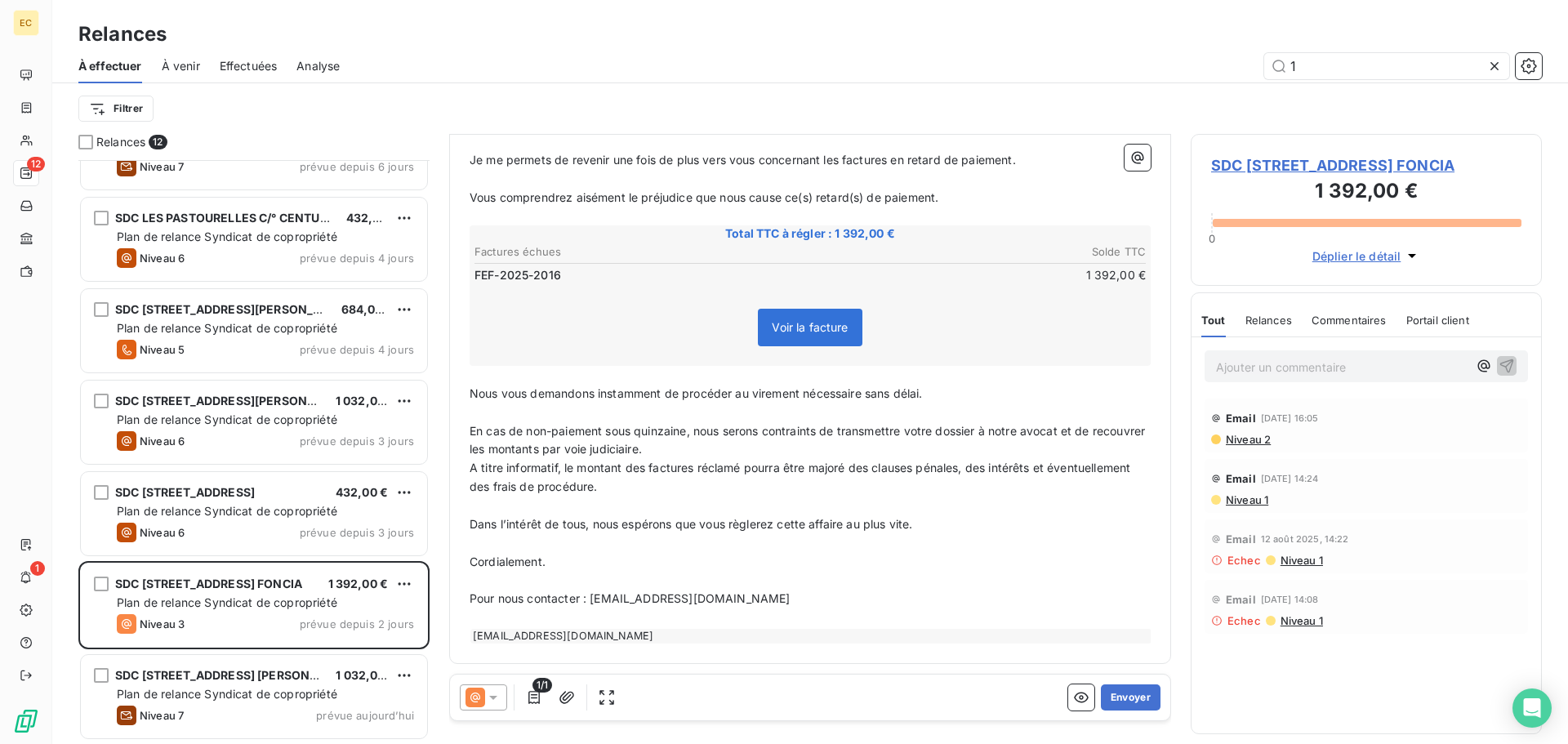
click at [235, 68] on span "Effectuées" at bounding box center [248, 66] width 58 height 16
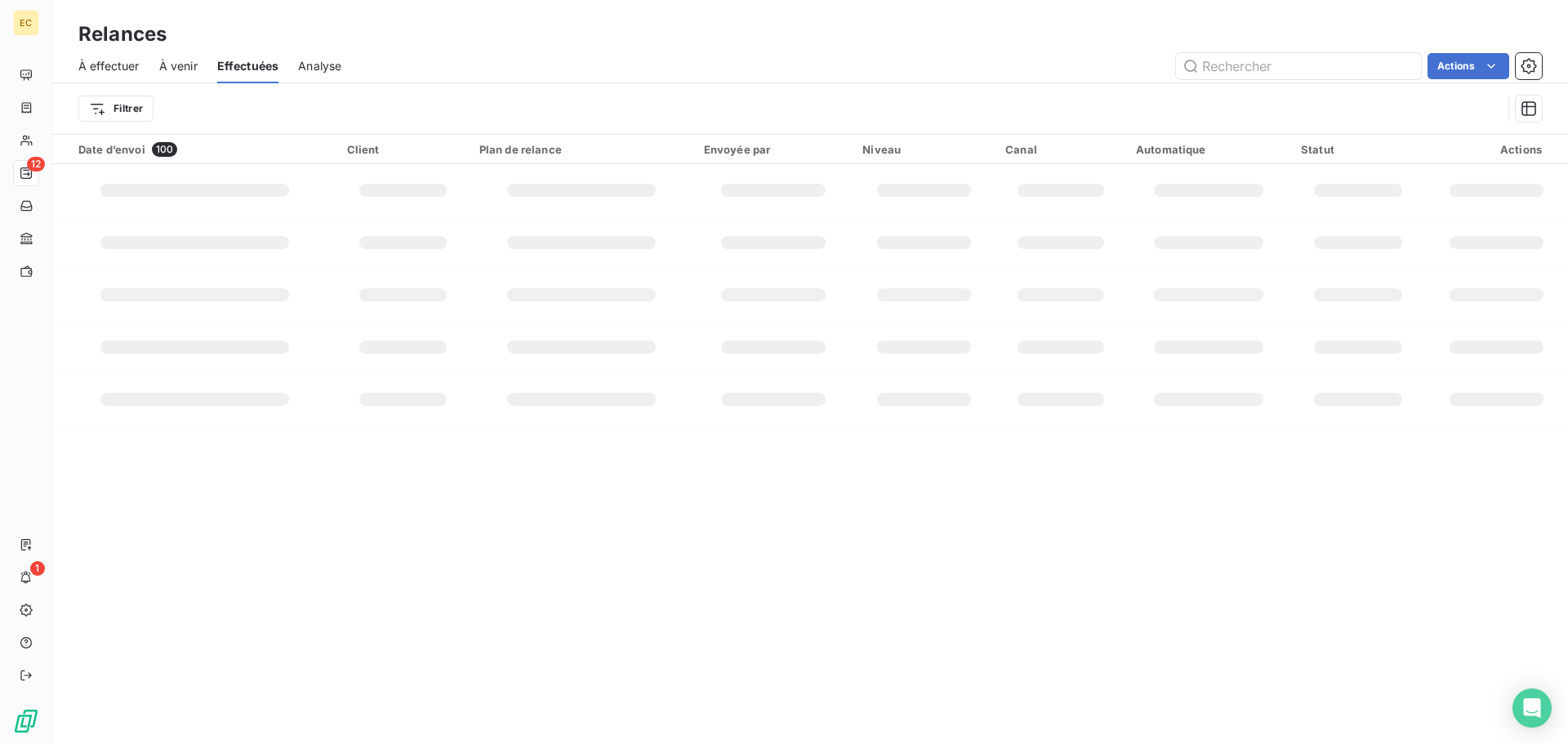
click at [107, 67] on span "À effectuer" at bounding box center [109, 66] width 61 height 16
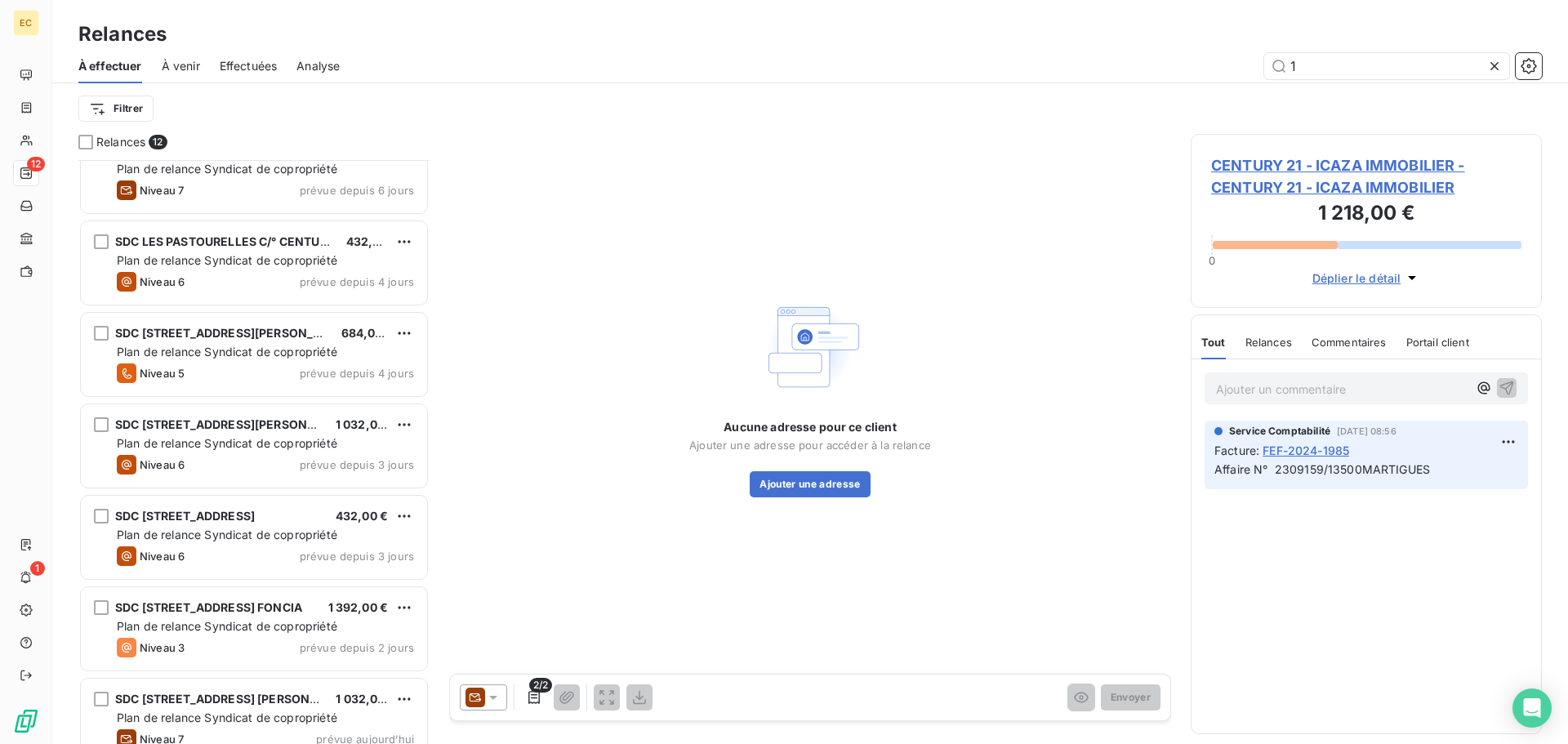
scroll to position [514, 0]
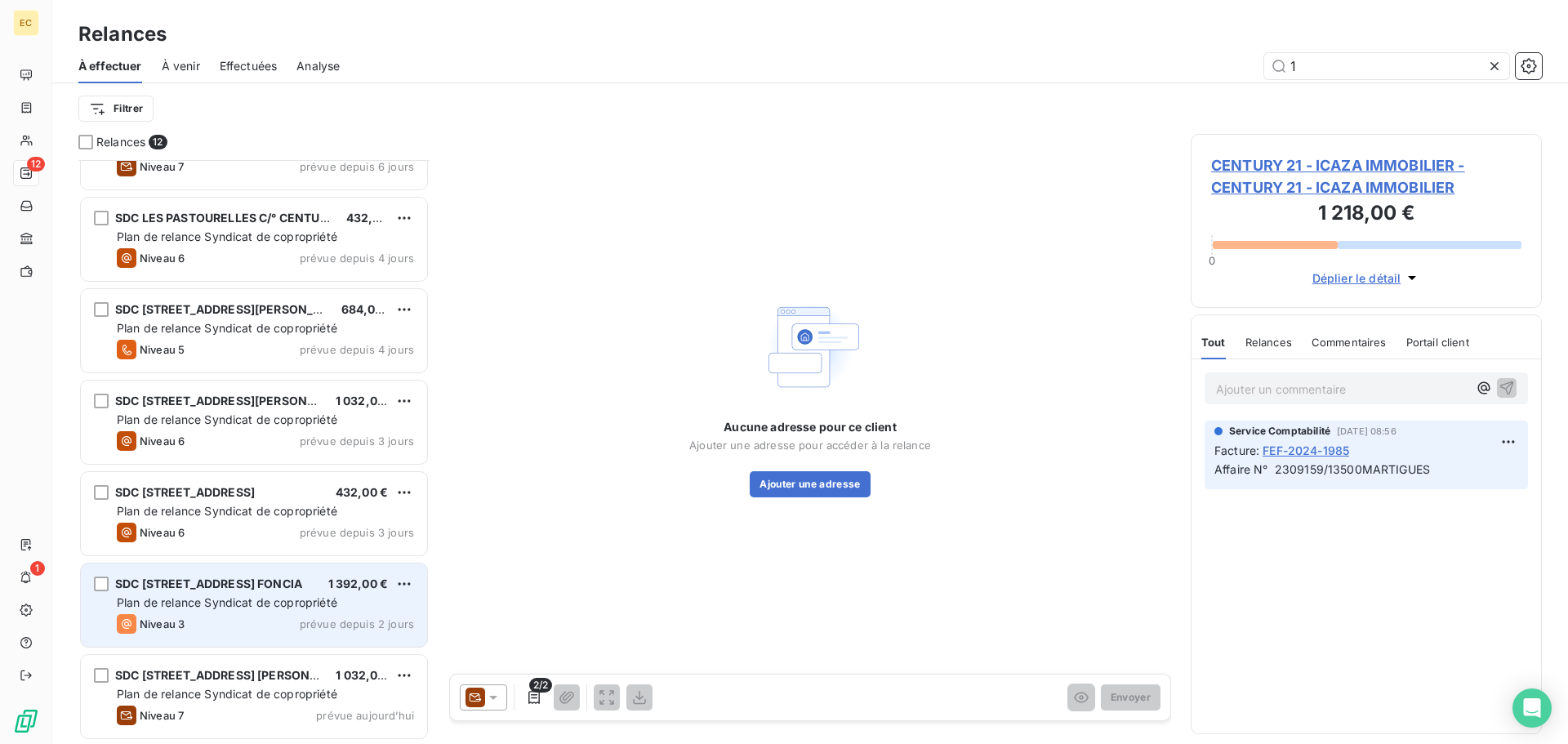
click at [178, 609] on div "Plan de relance Syndicat de copropriété" at bounding box center [265, 603] width 297 height 16
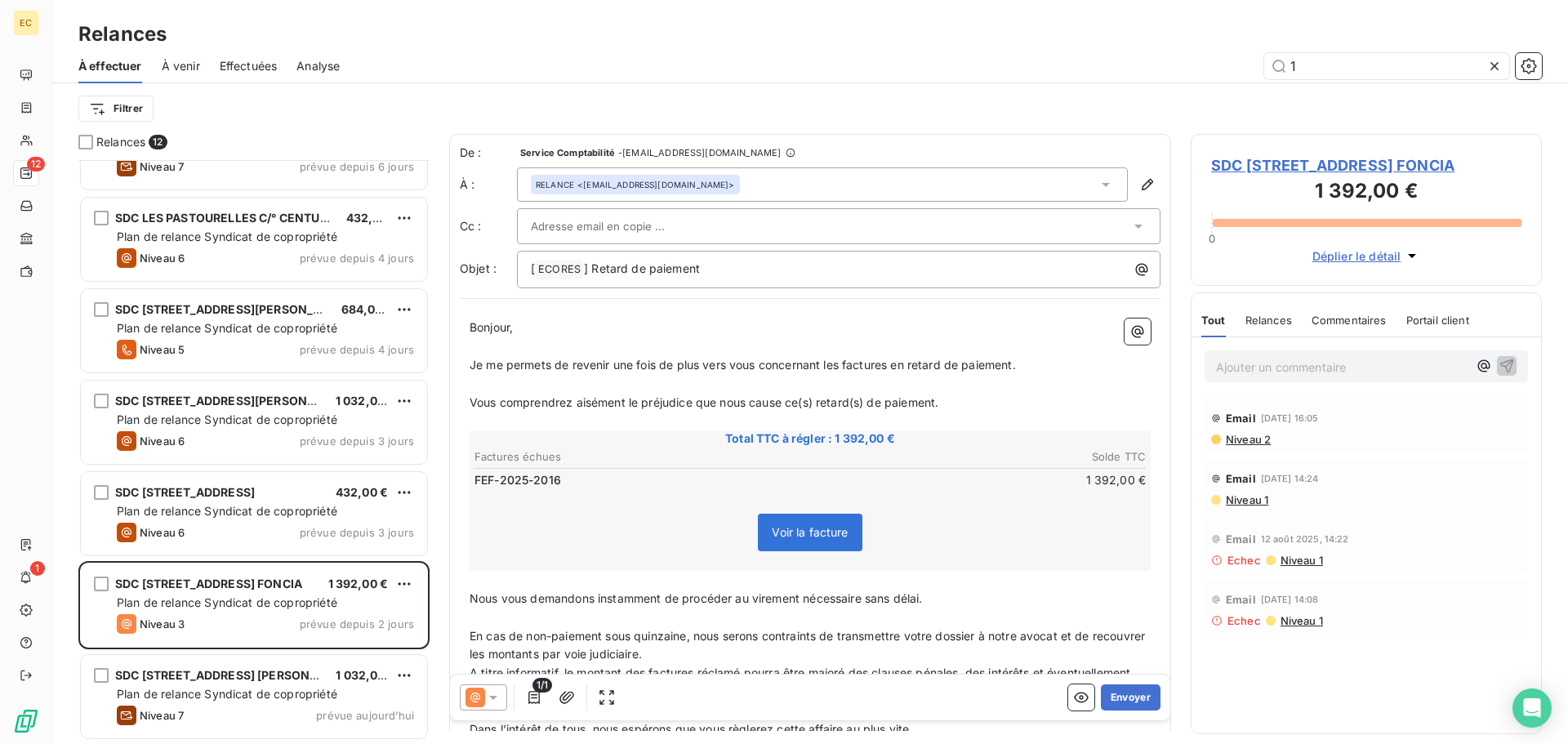
click at [453, 53] on div "1" at bounding box center [950, 66] width 1182 height 27
click at [242, 66] on span "Effectuées" at bounding box center [248, 66] width 58 height 16
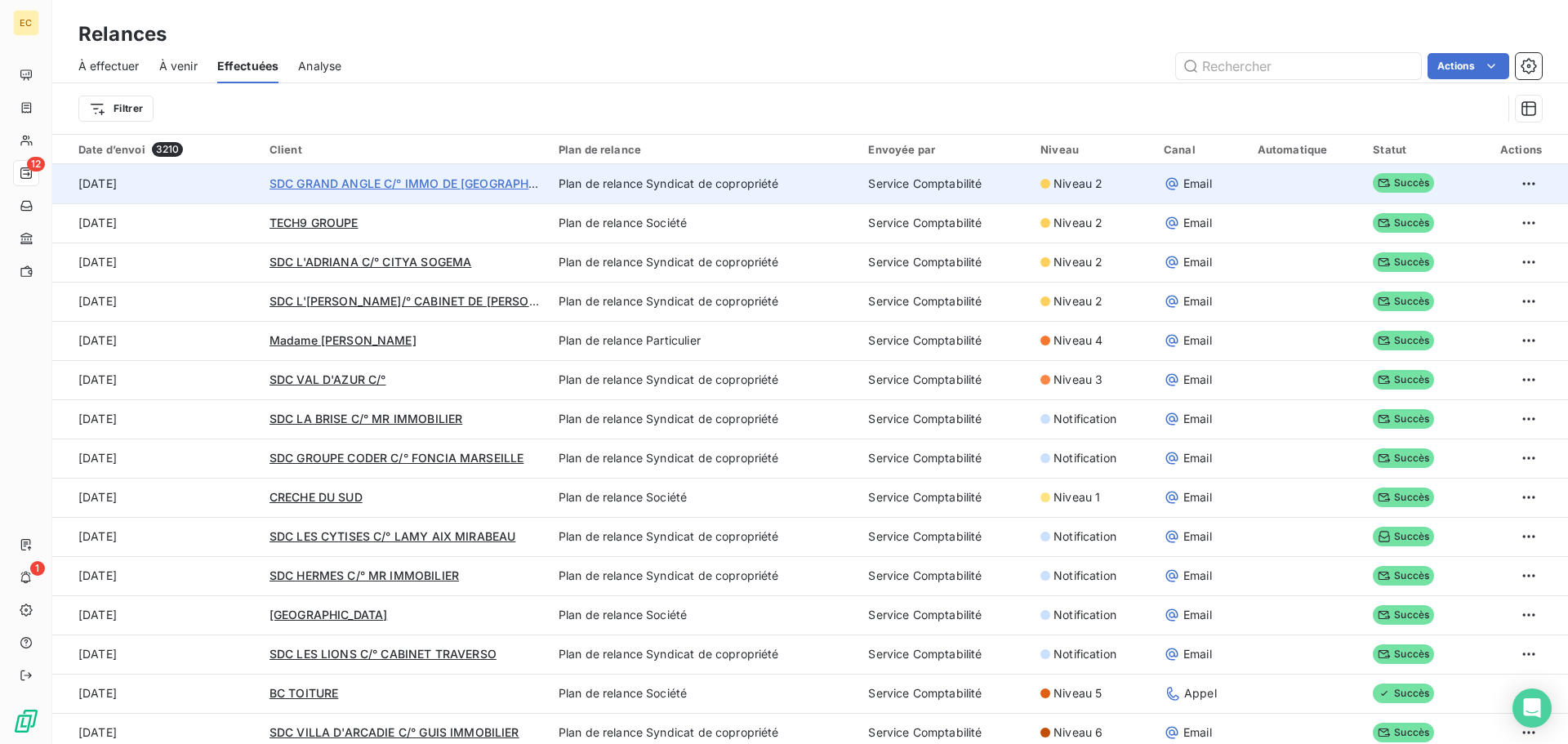
click at [289, 183] on span "SDC GRAND ANGLE C/° IMMO DE [GEOGRAPHIC_DATA]" at bounding box center [424, 182] width 310 height 14
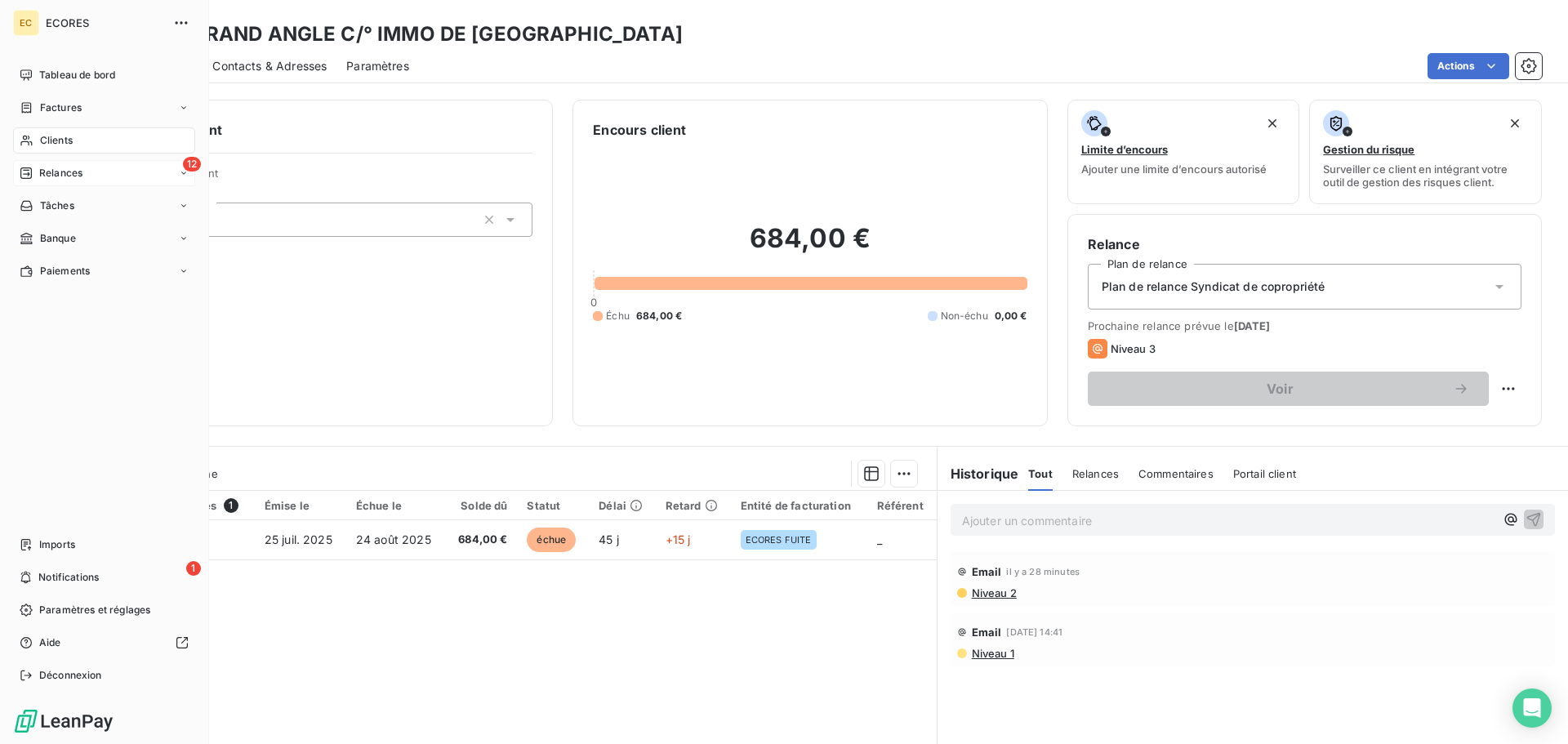
click at [52, 177] on span "Relances" at bounding box center [60, 173] width 43 height 15
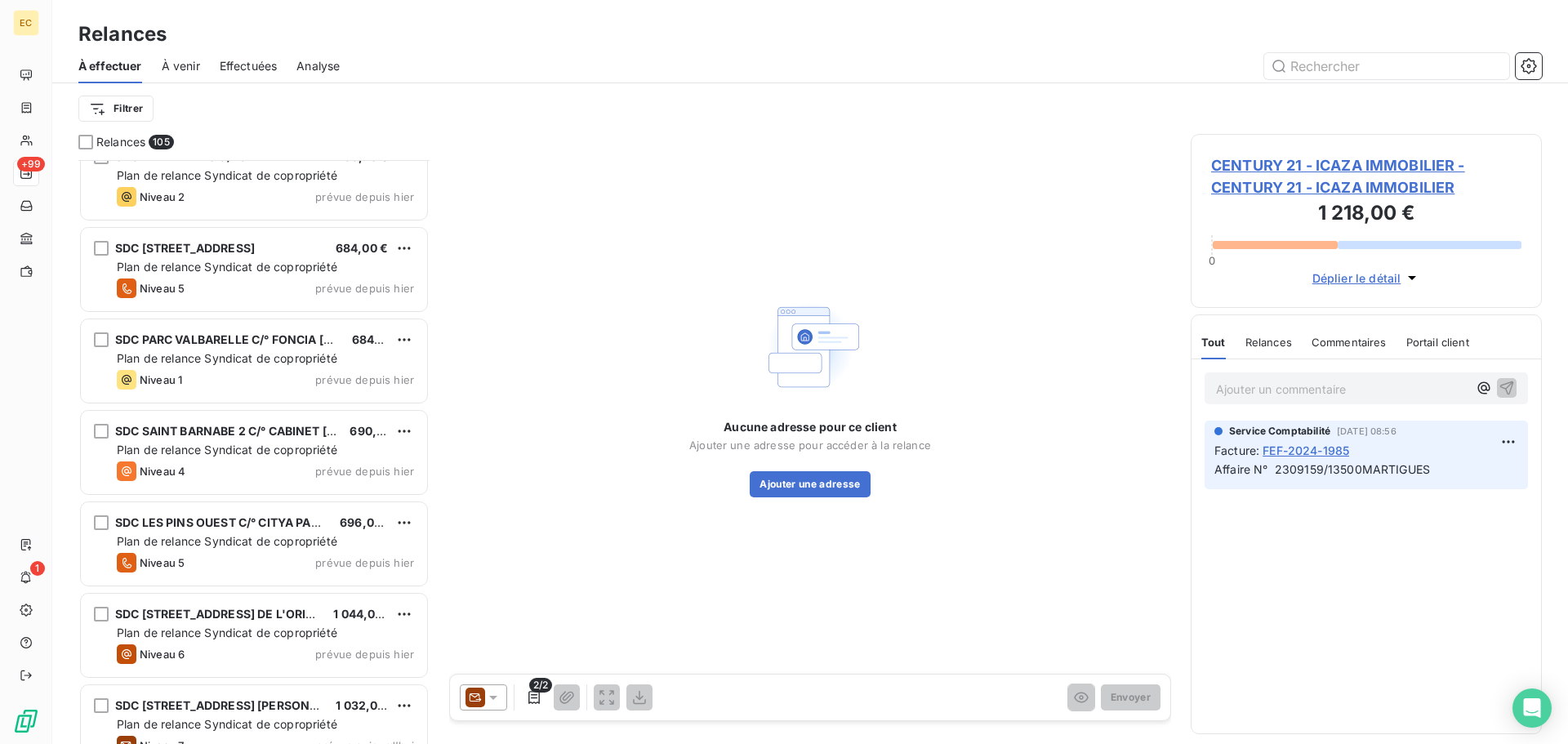
scroll to position [8820, 0]
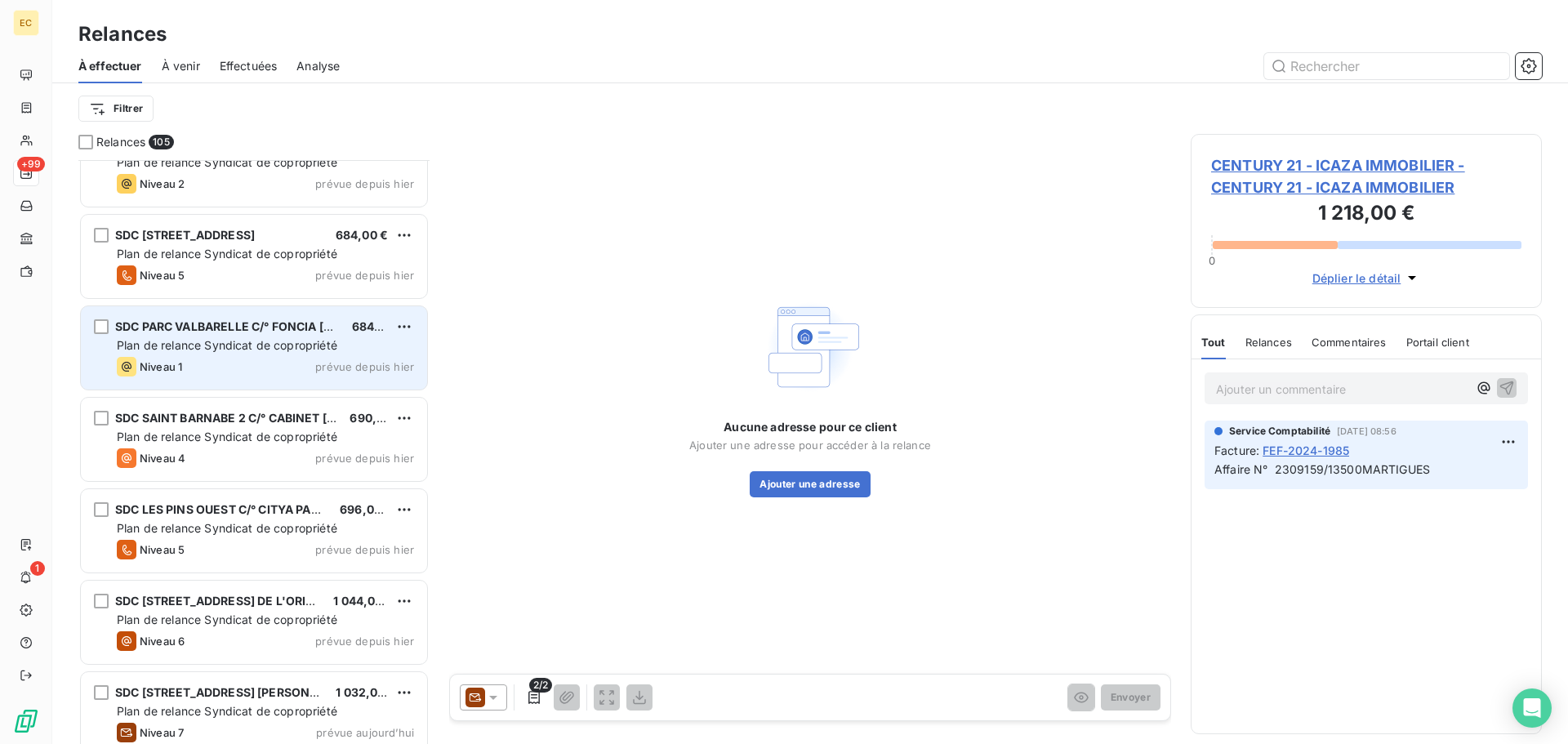
click at [207, 338] on span "Plan de relance Syndicat de copropriété" at bounding box center [226, 345] width 221 height 14
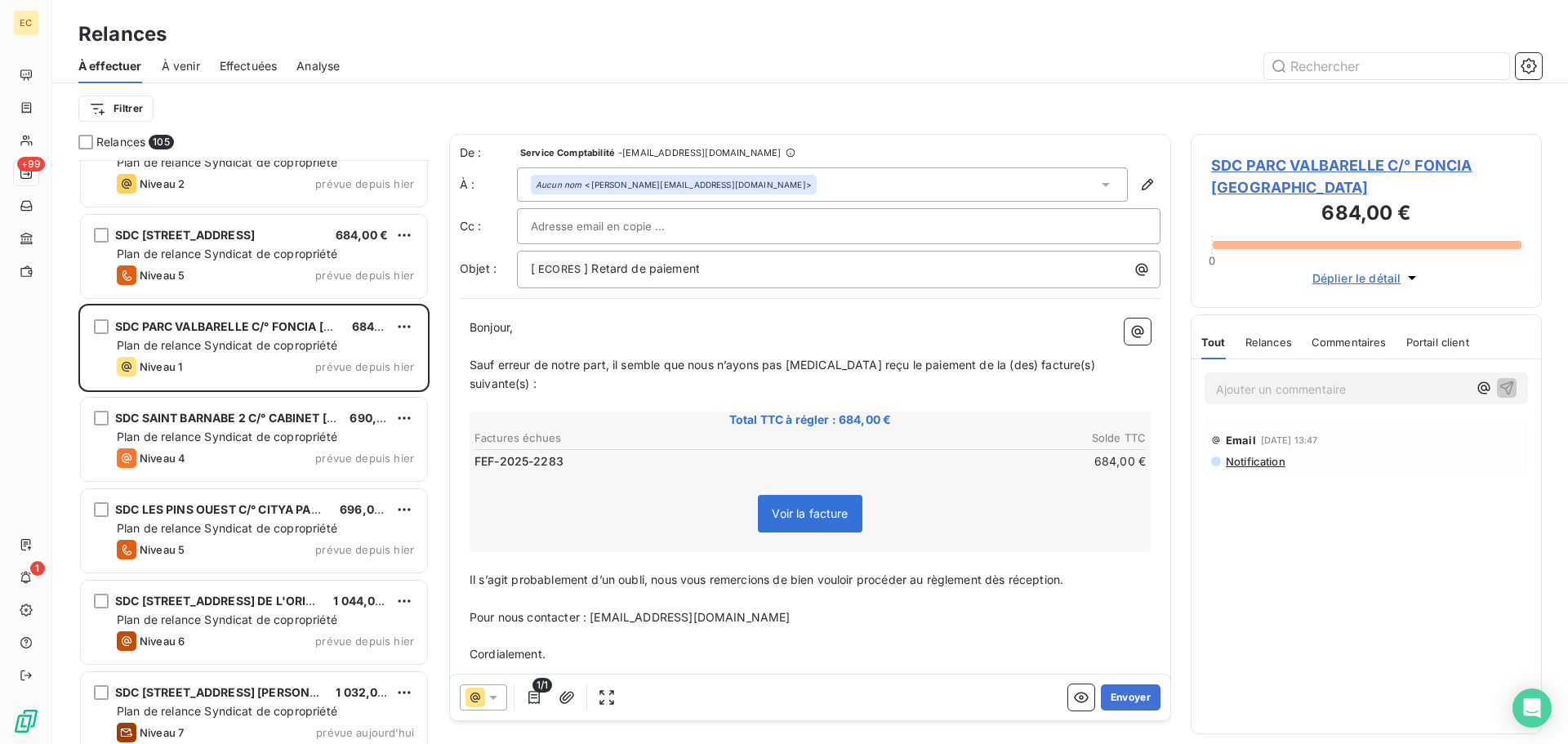
click at [1265, 169] on span "SDC PARC VALBARELLE C/° FONCIA [GEOGRAPHIC_DATA]" at bounding box center [1366, 176] width 311 height 44
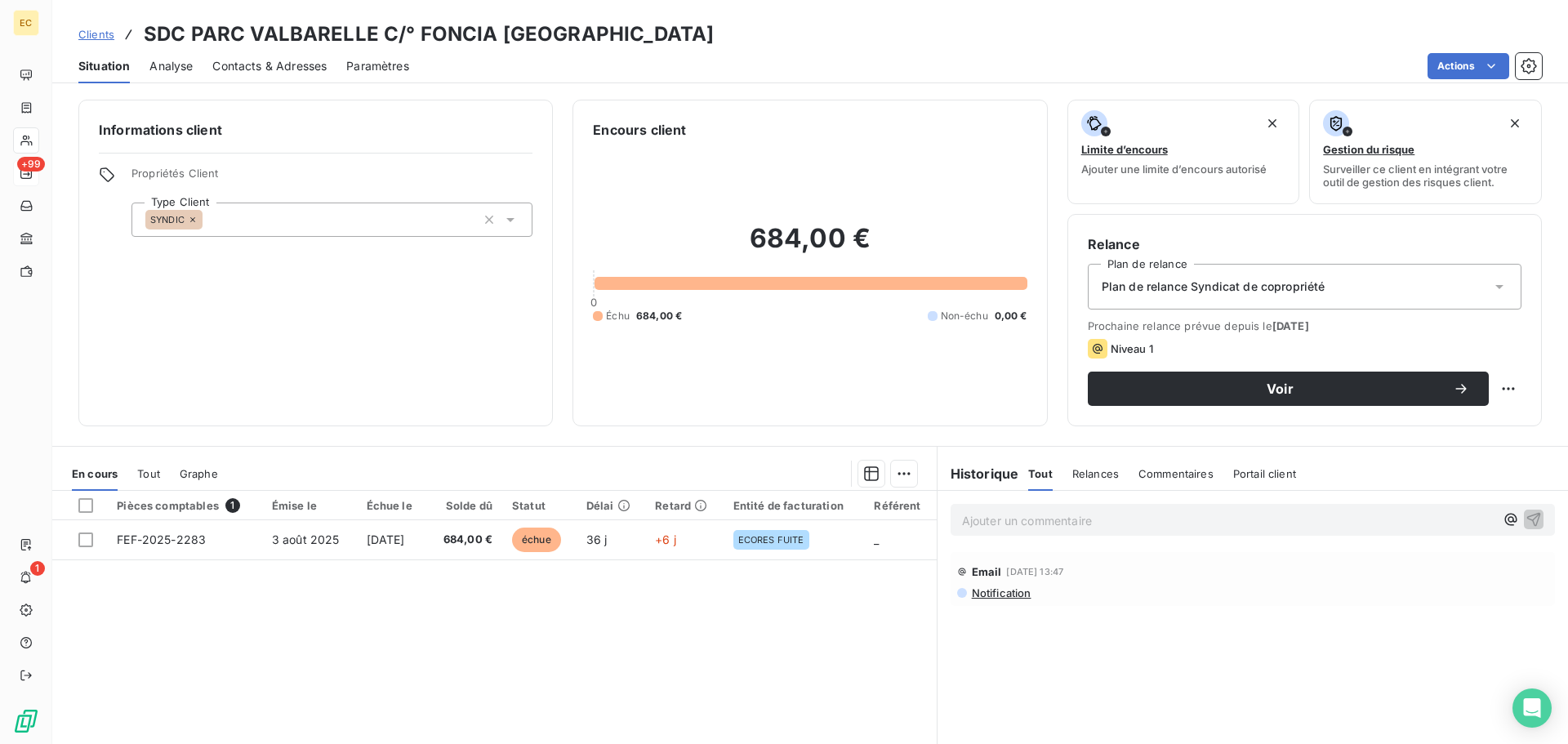
click at [263, 432] on div "Informations client Propriétés Client Type Client SYNDIC Encours client 684,00 …" at bounding box center [810, 417] width 1516 height 654
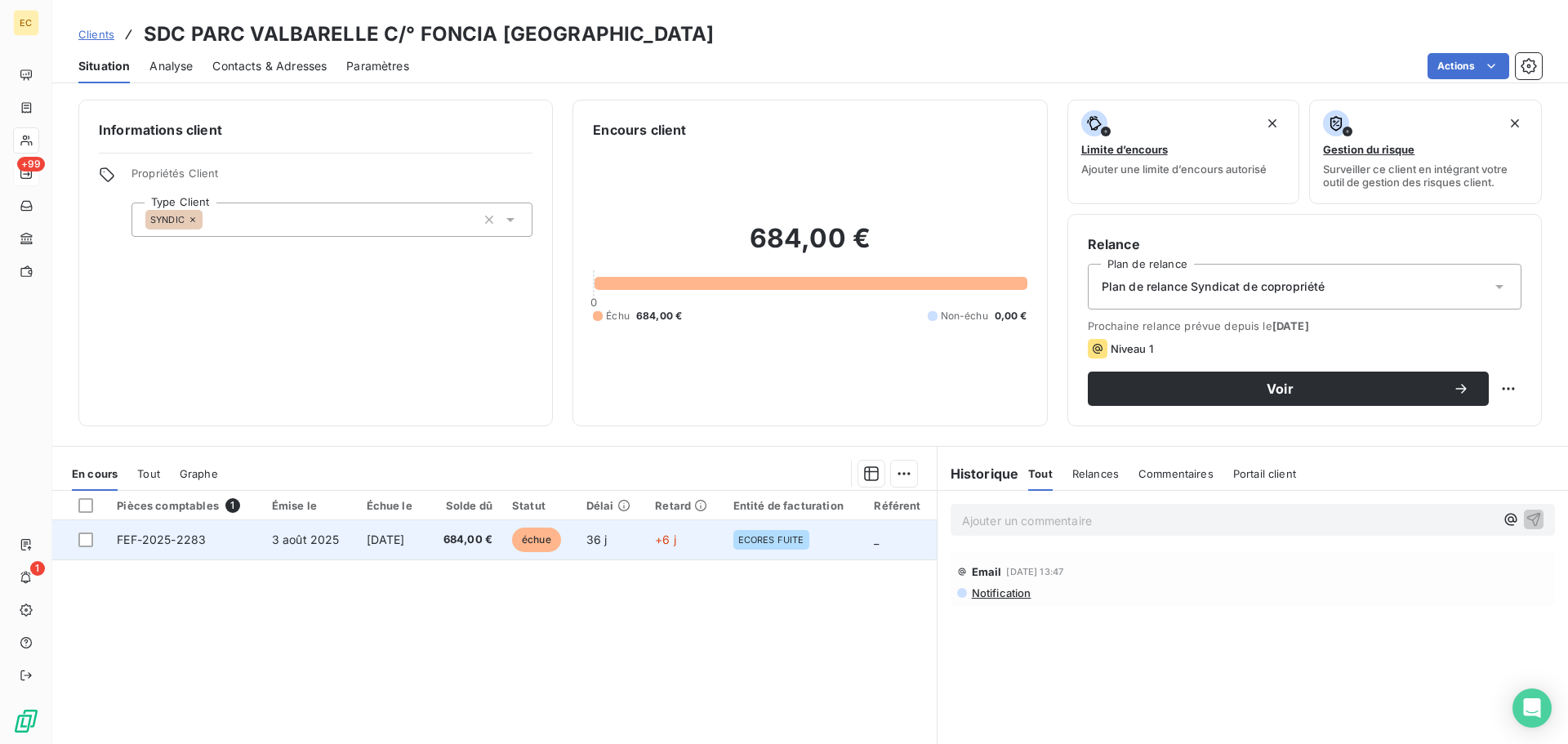
click at [270, 546] on td "3 août 2025" at bounding box center [309, 540] width 94 height 39
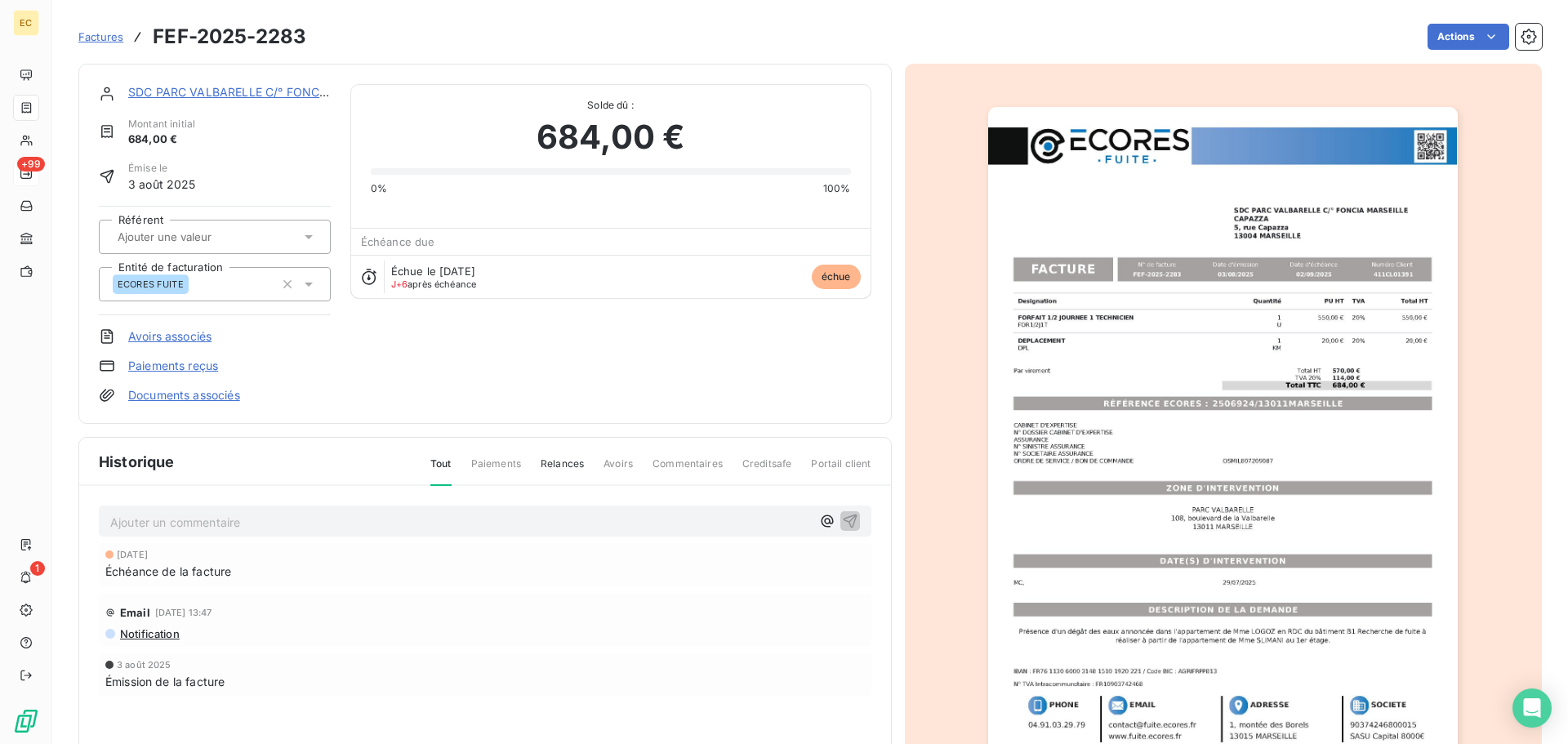
click at [1083, 460] on img "button" at bounding box center [1223, 439] width 469 height 664
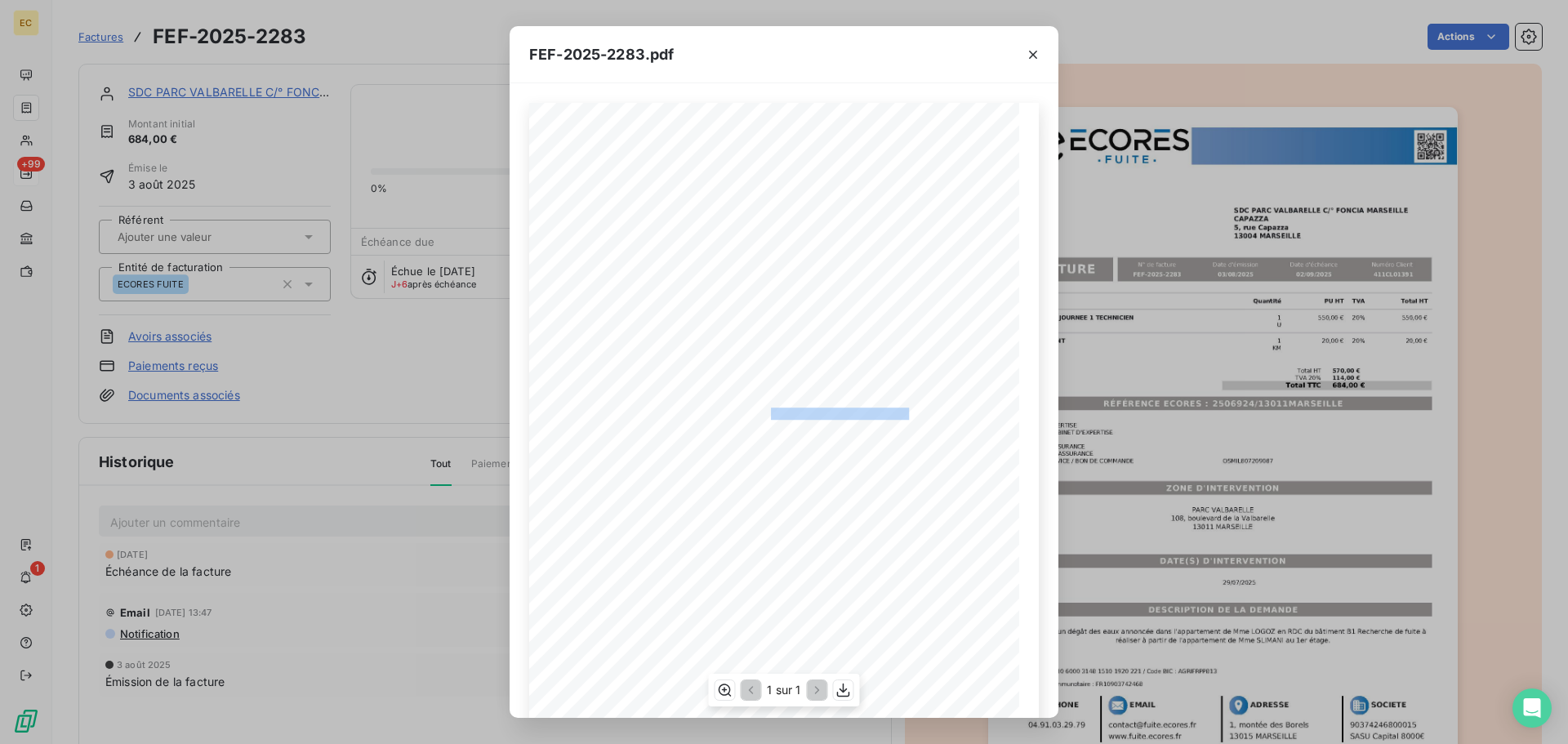
drag, startPoint x: 901, startPoint y: 412, endPoint x: 762, endPoint y: 409, distance: 139.0
click at [762, 409] on span "RÉFÉRENCE ECORES : 2506924/13011MARSEILLE" at bounding box center [784, 411] width 250 height 8
copy span ": 2506924/13011MARSEILLE"
drag, startPoint x: 1030, startPoint y: 56, endPoint x: 995, endPoint y: 65, distance: 36.1
click at [1026, 58] on icon "button" at bounding box center [1033, 55] width 16 height 16
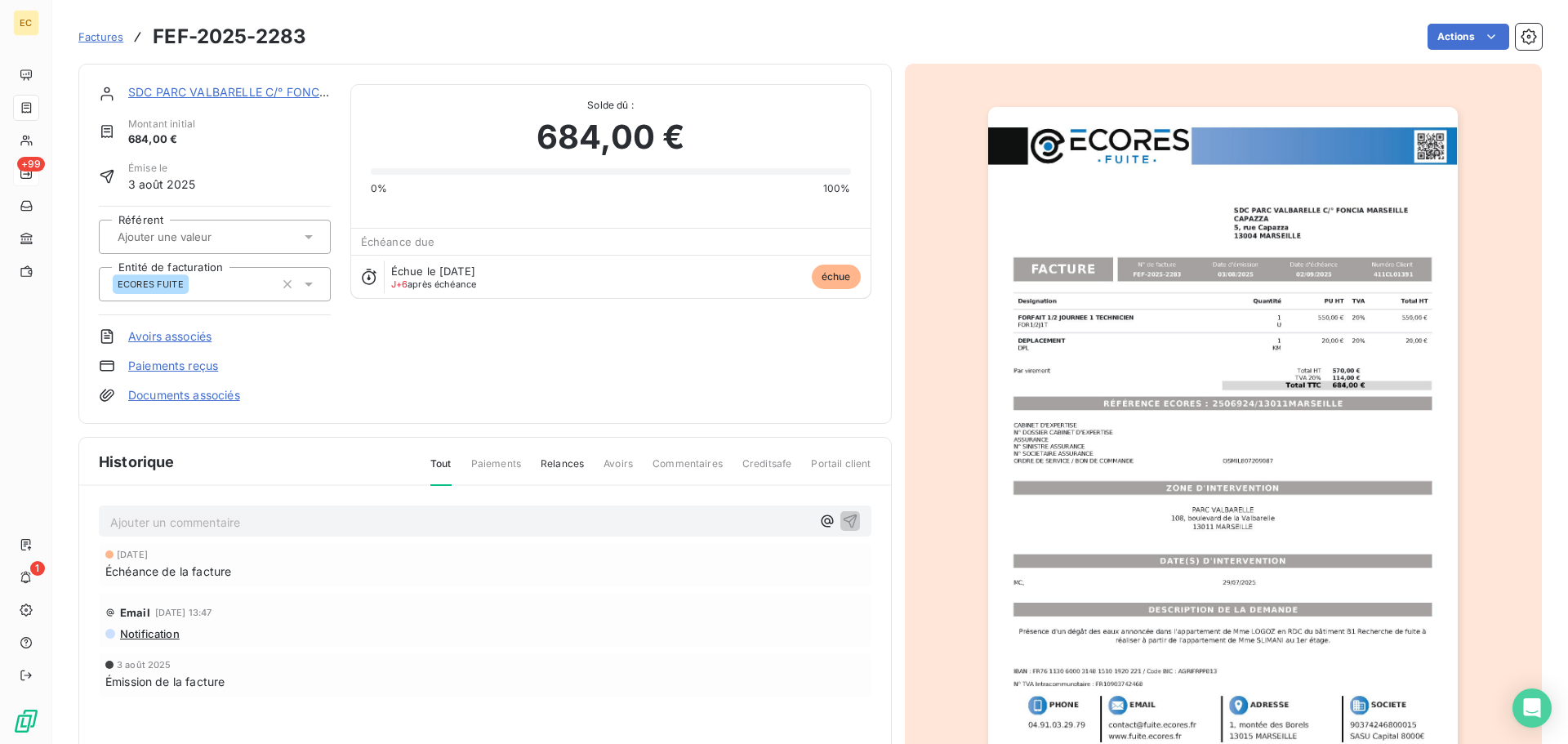
click at [274, 89] on link "SDC PARC VALBARELLE C/° FONCIA [GEOGRAPHIC_DATA]" at bounding box center [291, 92] width 325 height 14
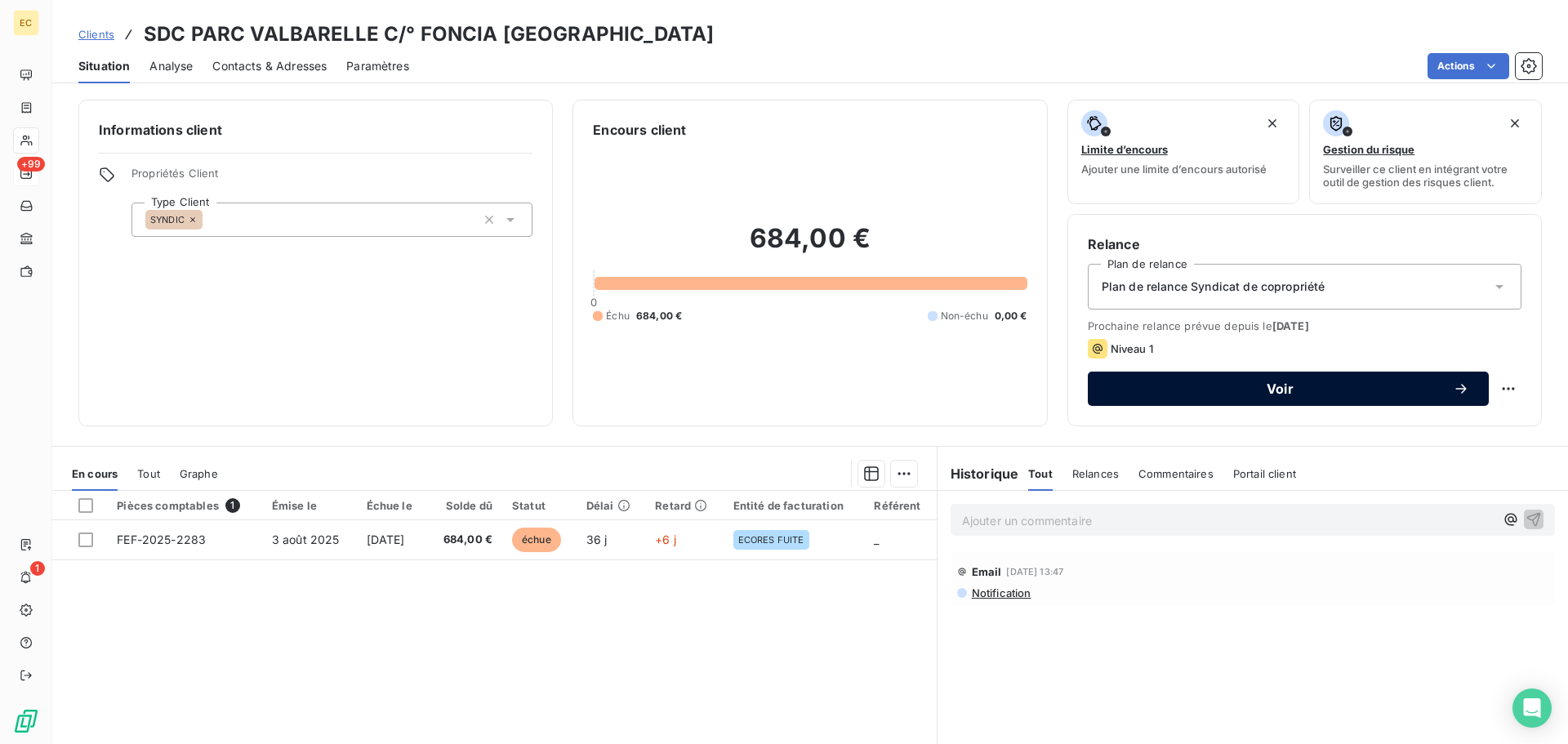
click at [1260, 392] on span "Voir" at bounding box center [1279, 388] width 345 height 13
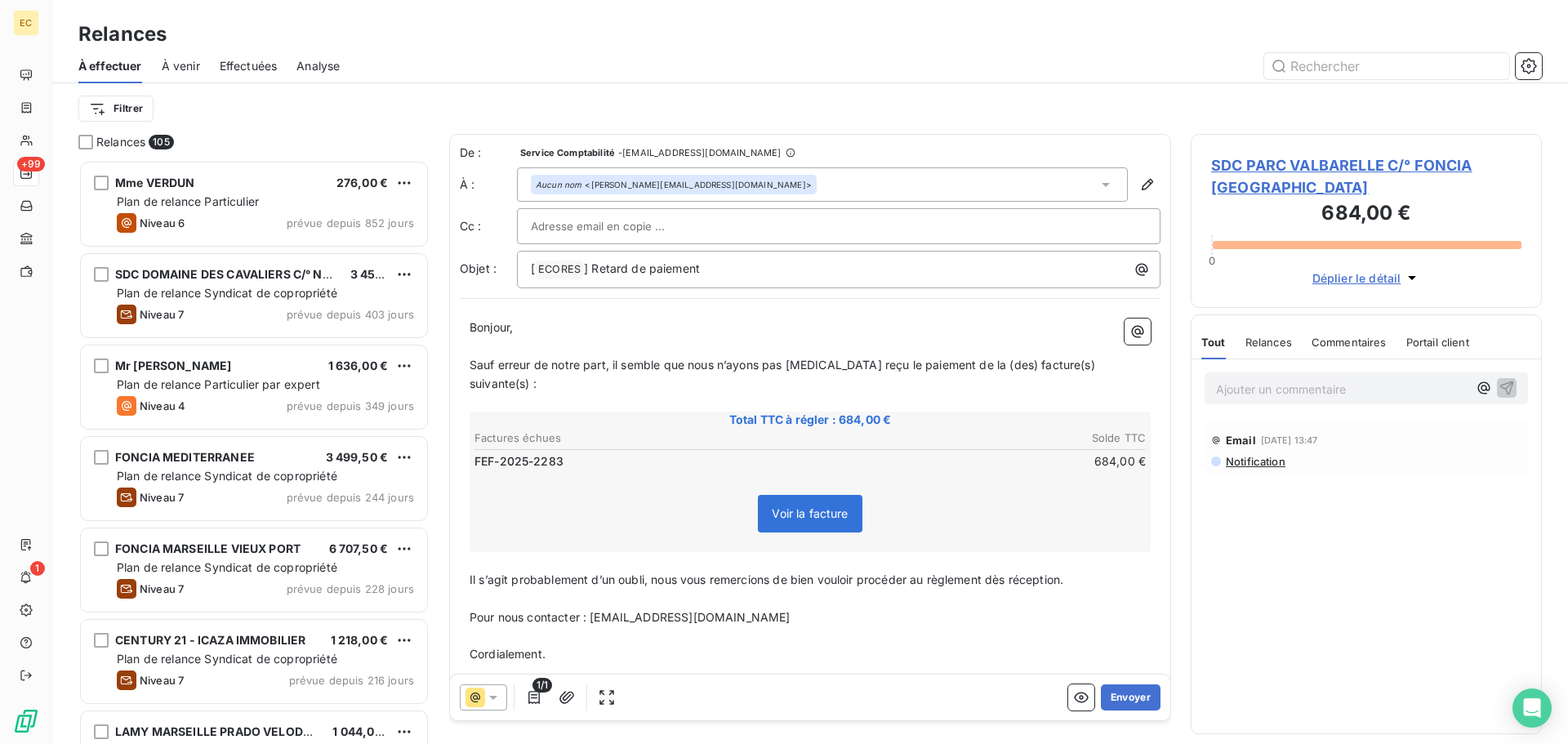
scroll to position [572, 339]
click at [1103, 695] on button "Envoyer" at bounding box center [1130, 697] width 60 height 27
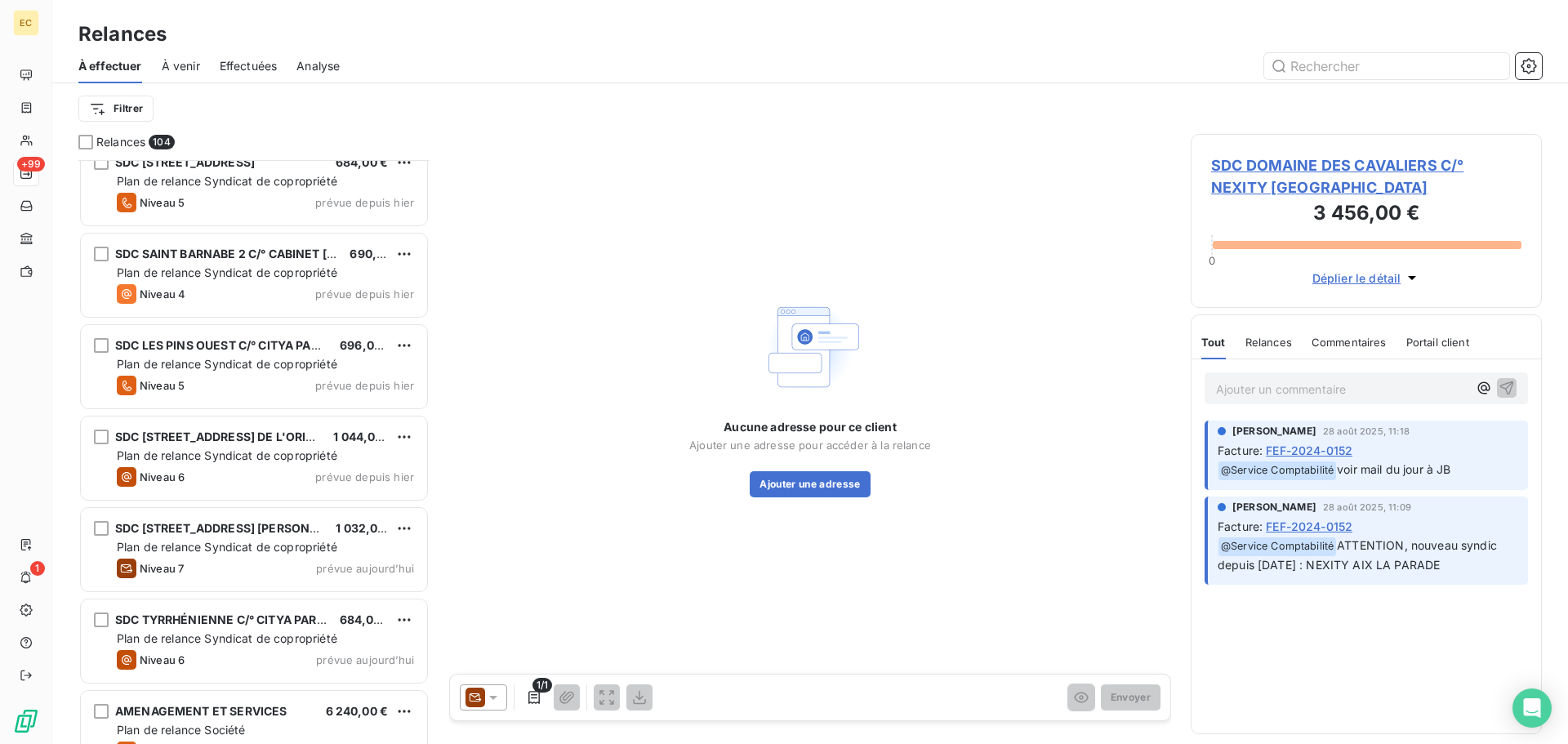
scroll to position [8928, 0]
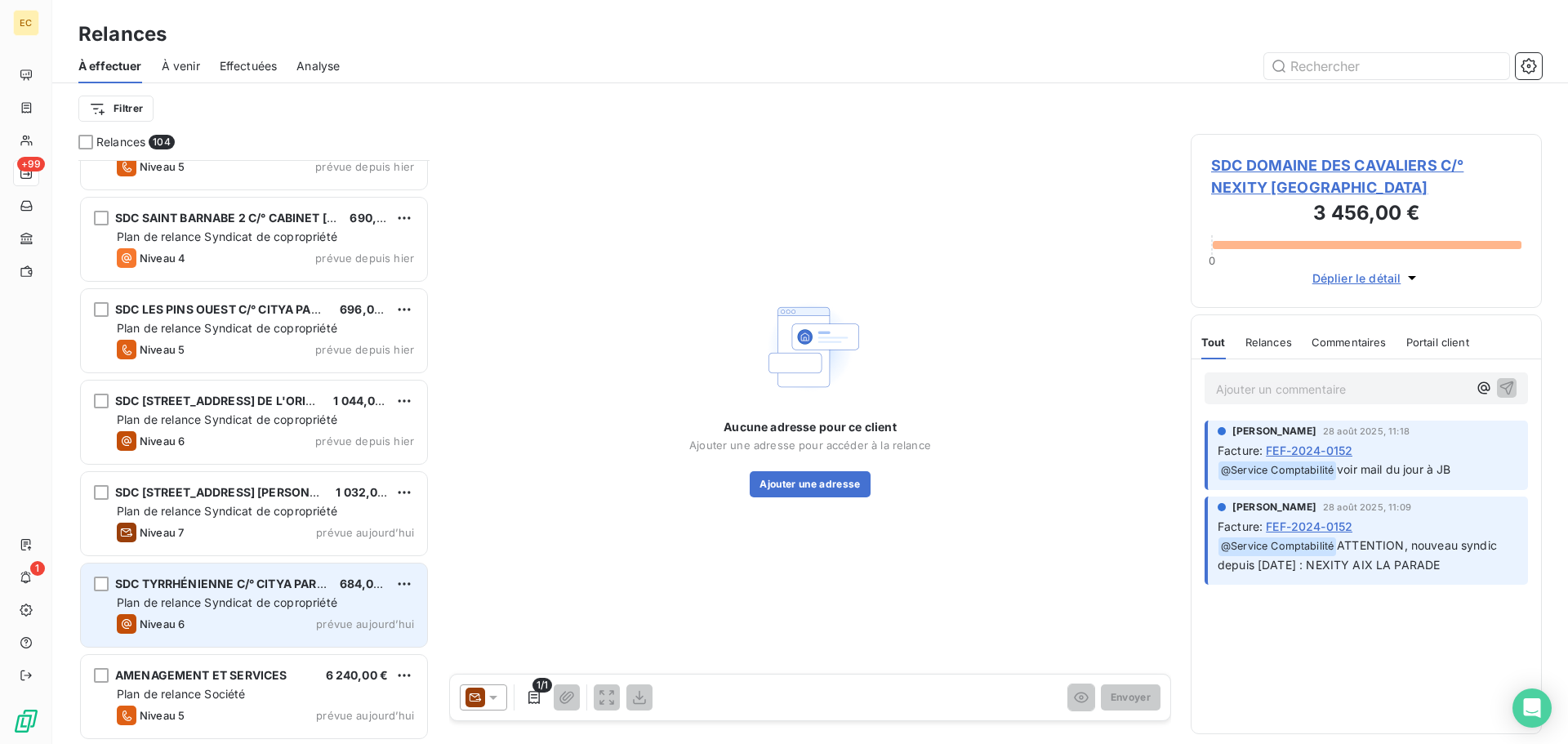
click at [217, 597] on span "Plan de relance Syndicat de copropriété" at bounding box center [226, 602] width 221 height 14
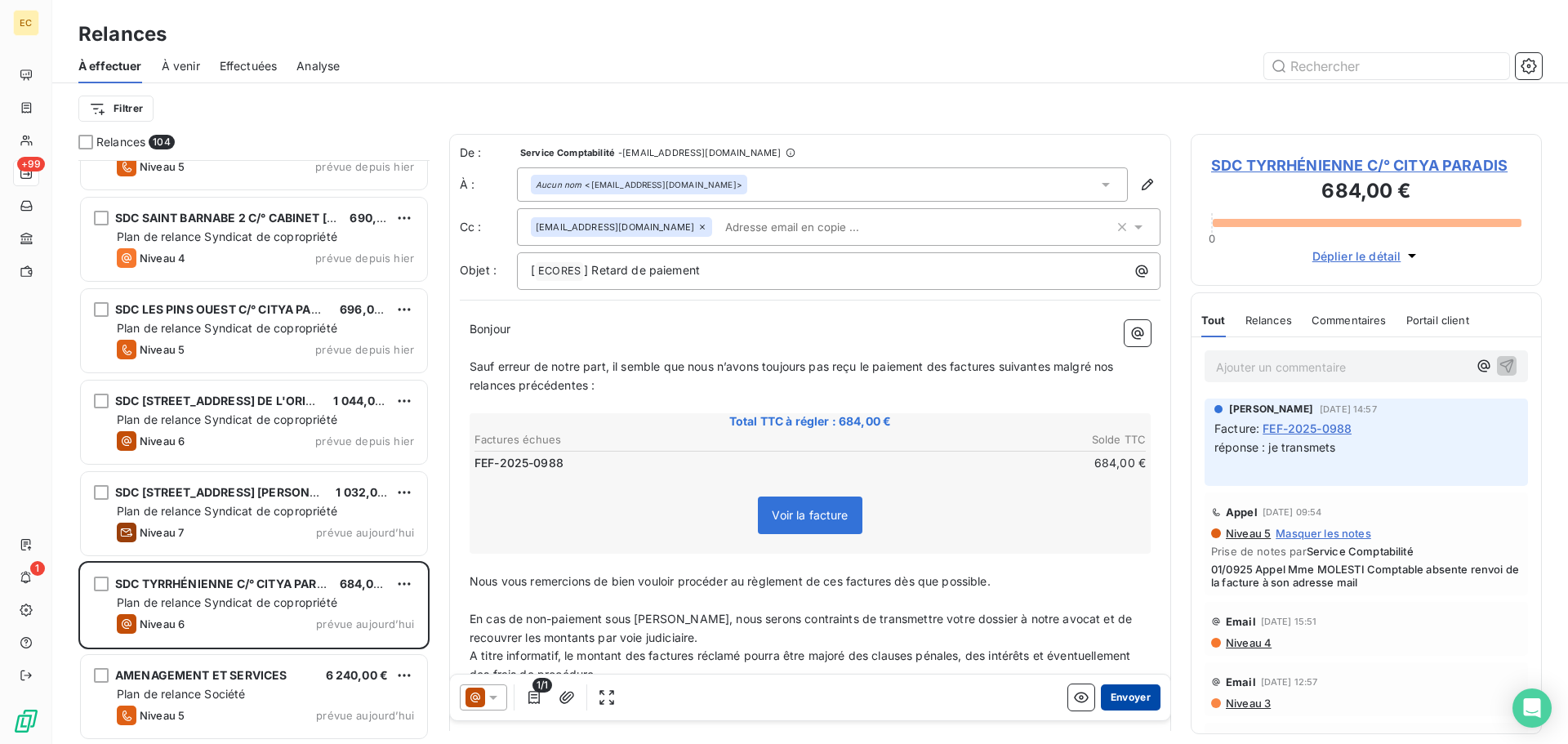
click at [1121, 686] on button "Envoyer" at bounding box center [1130, 697] width 60 height 27
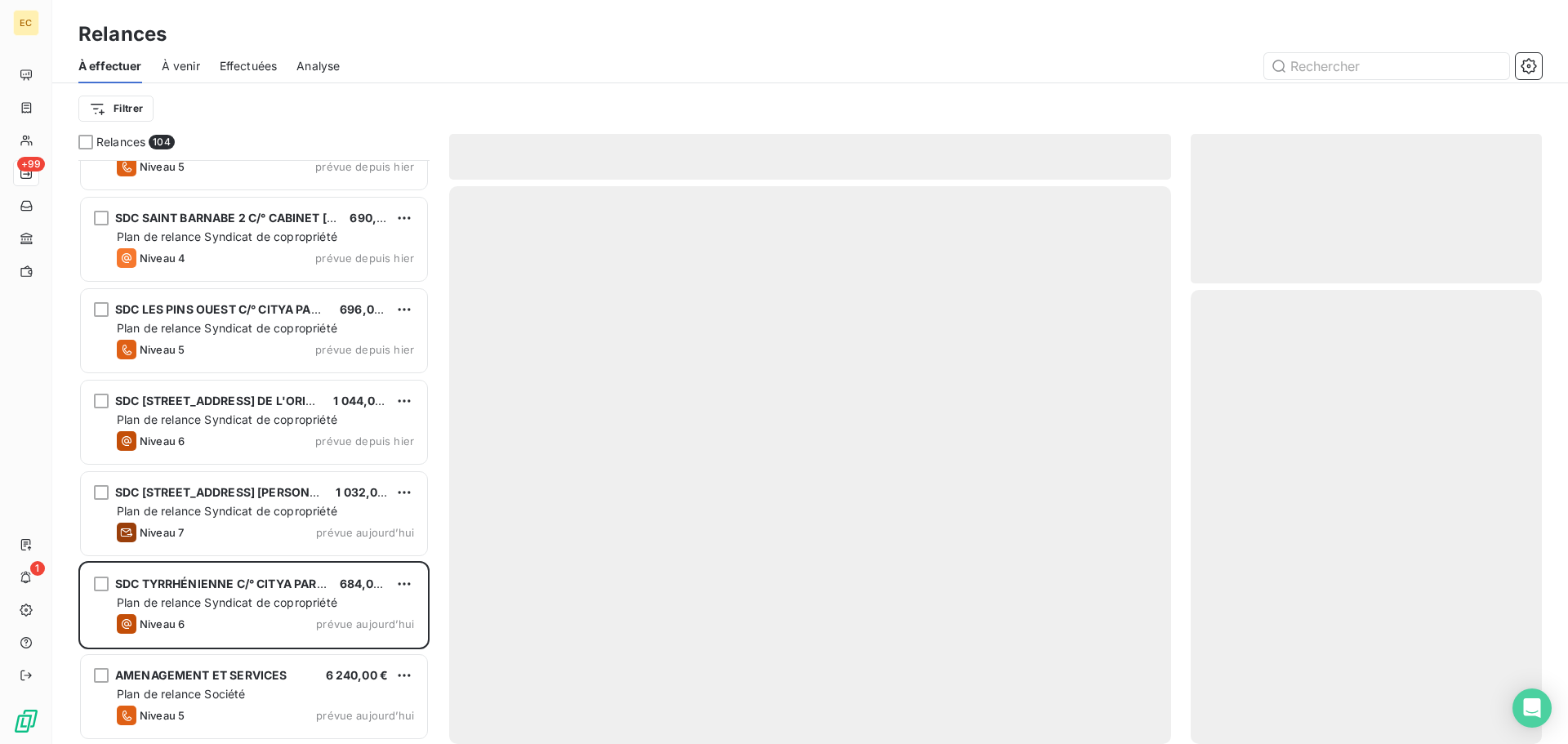
scroll to position [8835, 0]
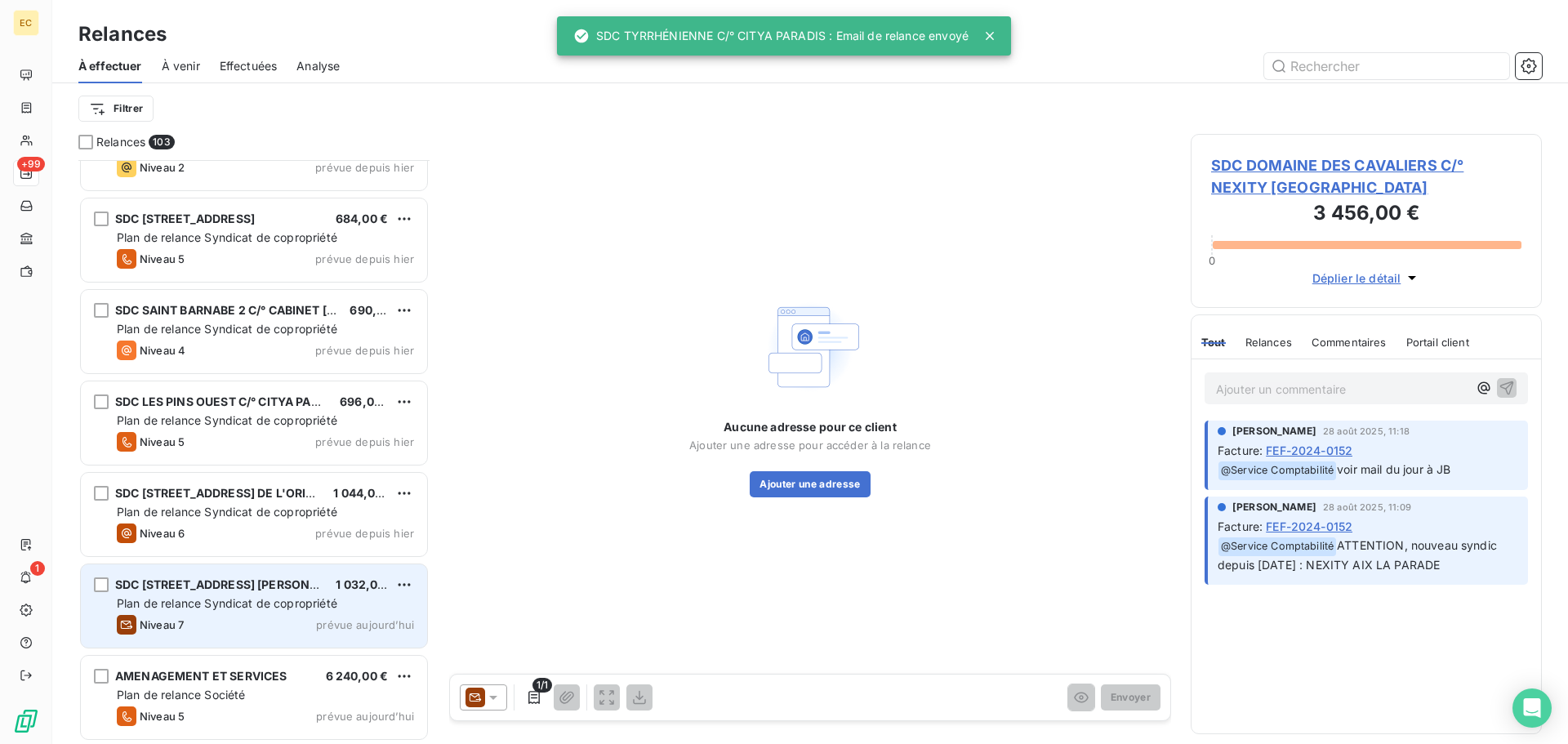
scroll to position [8836, 0]
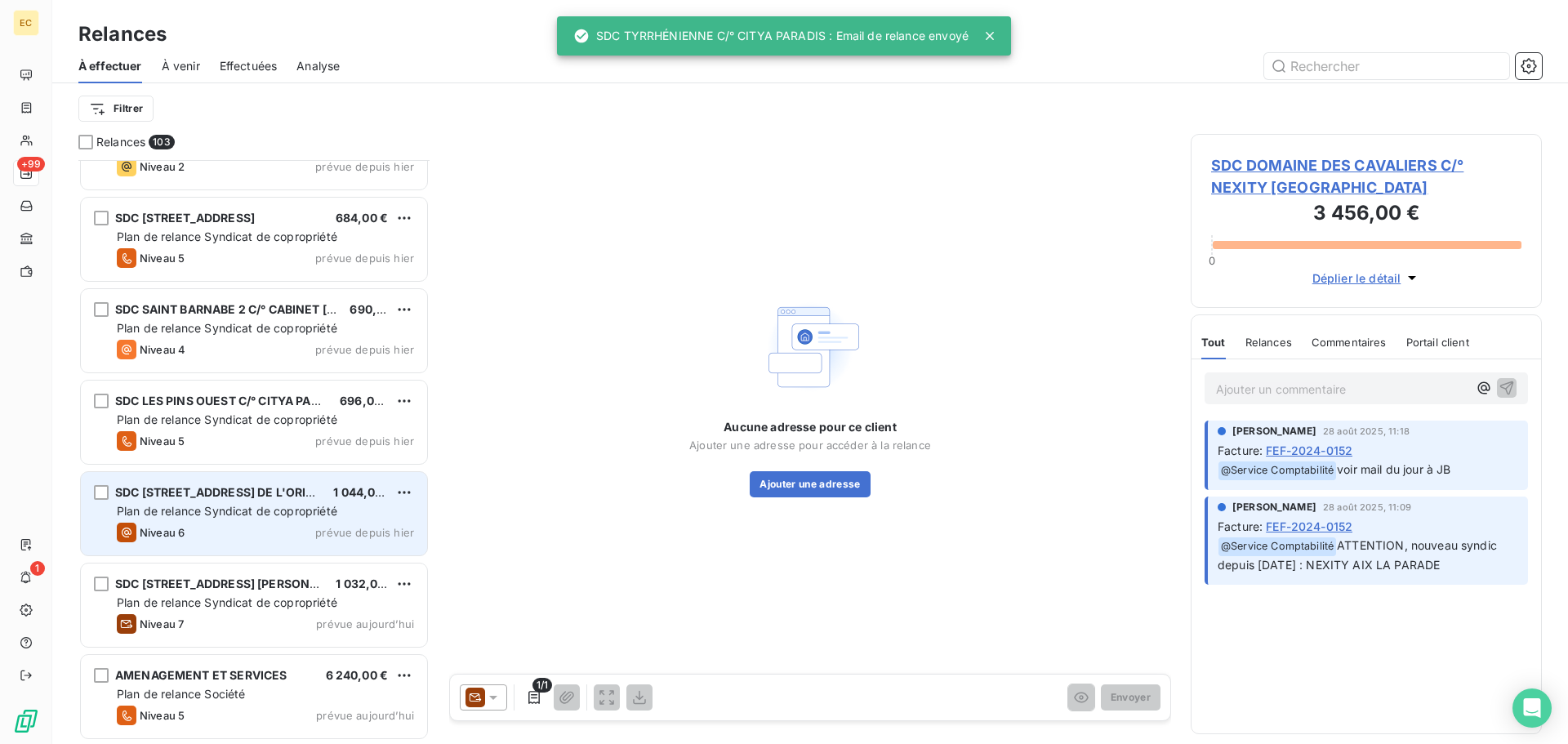
click at [235, 518] on div "Plan de relance Syndicat de copropriété" at bounding box center [265, 511] width 297 height 16
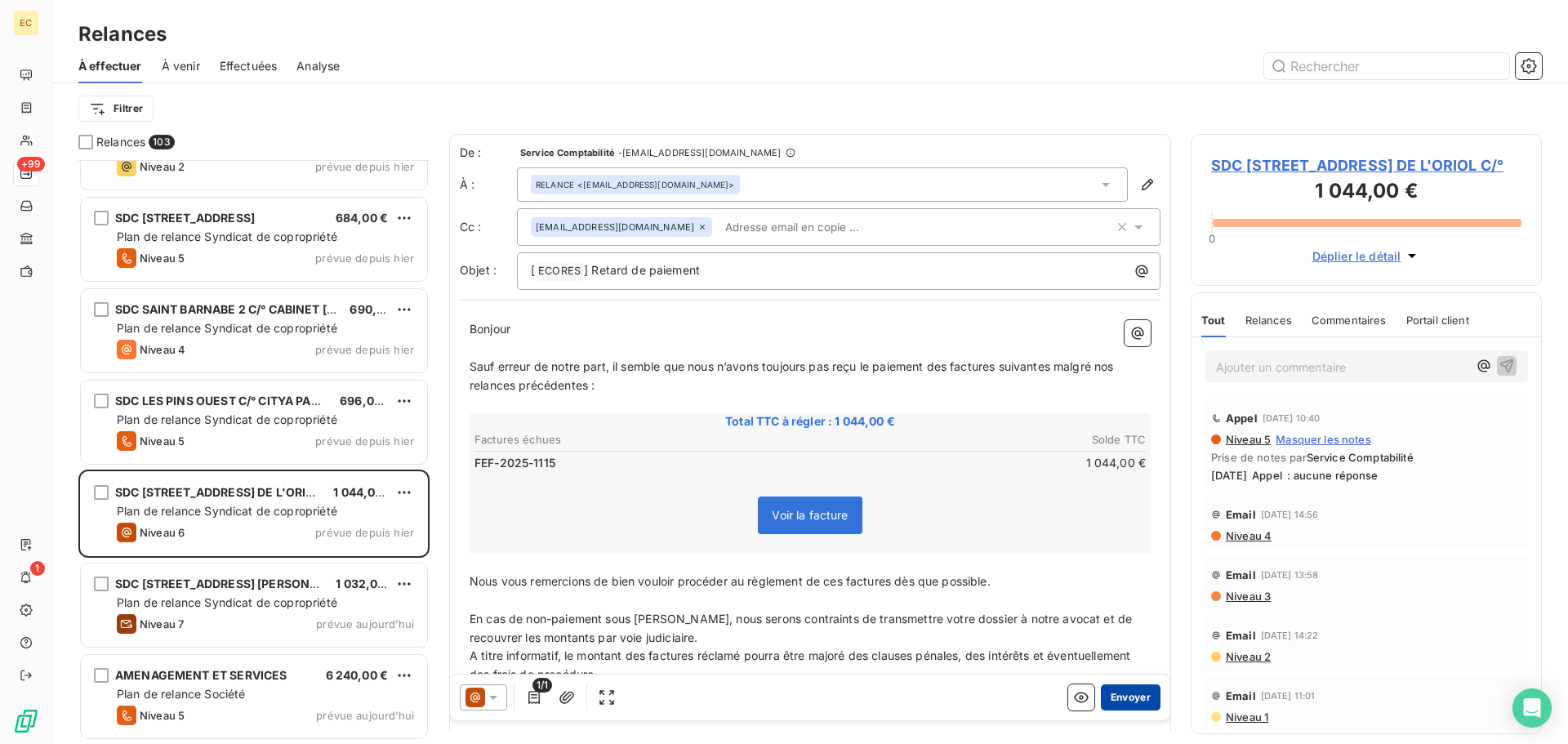
click at [1111, 702] on button "Envoyer" at bounding box center [1130, 697] width 60 height 27
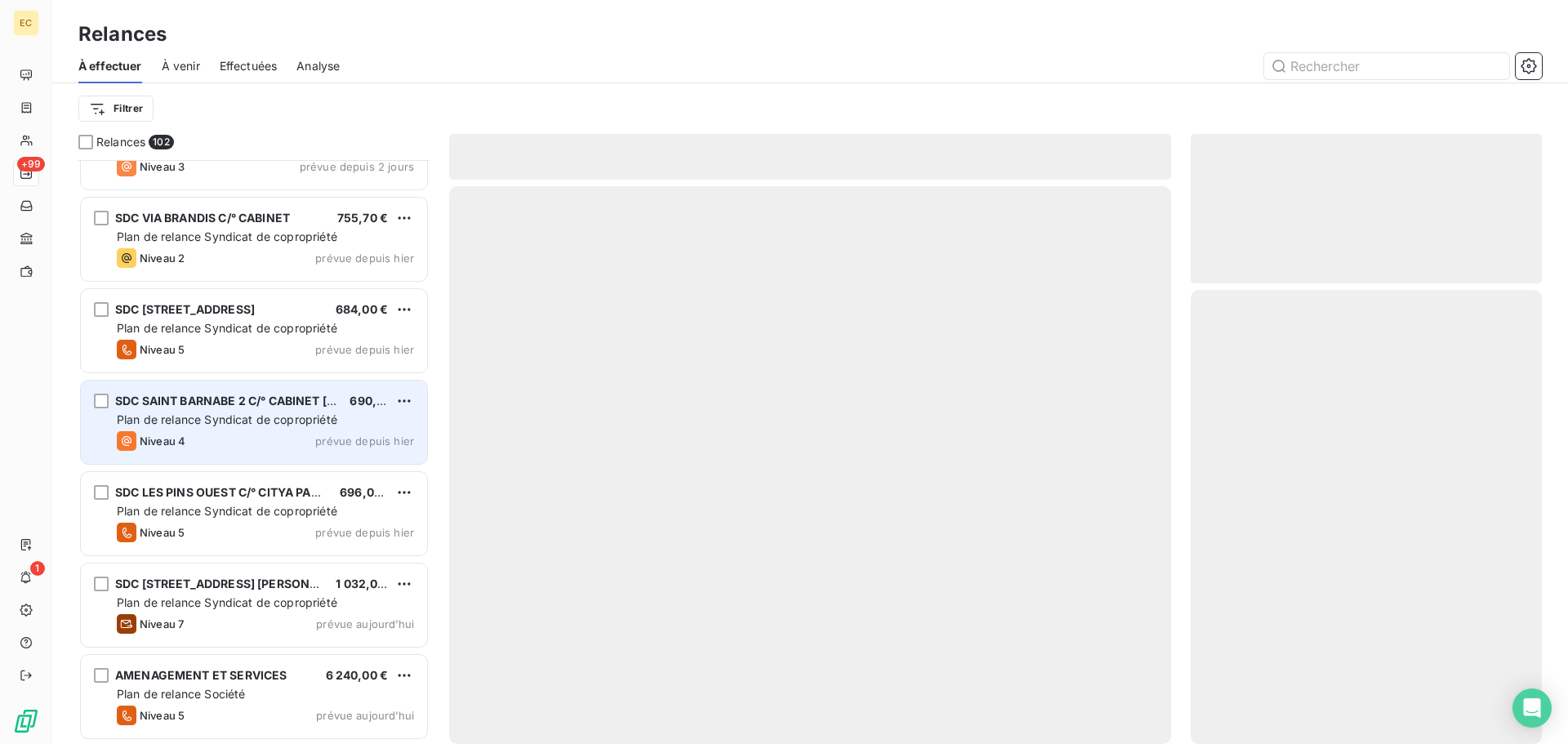
scroll to position [8745, 0]
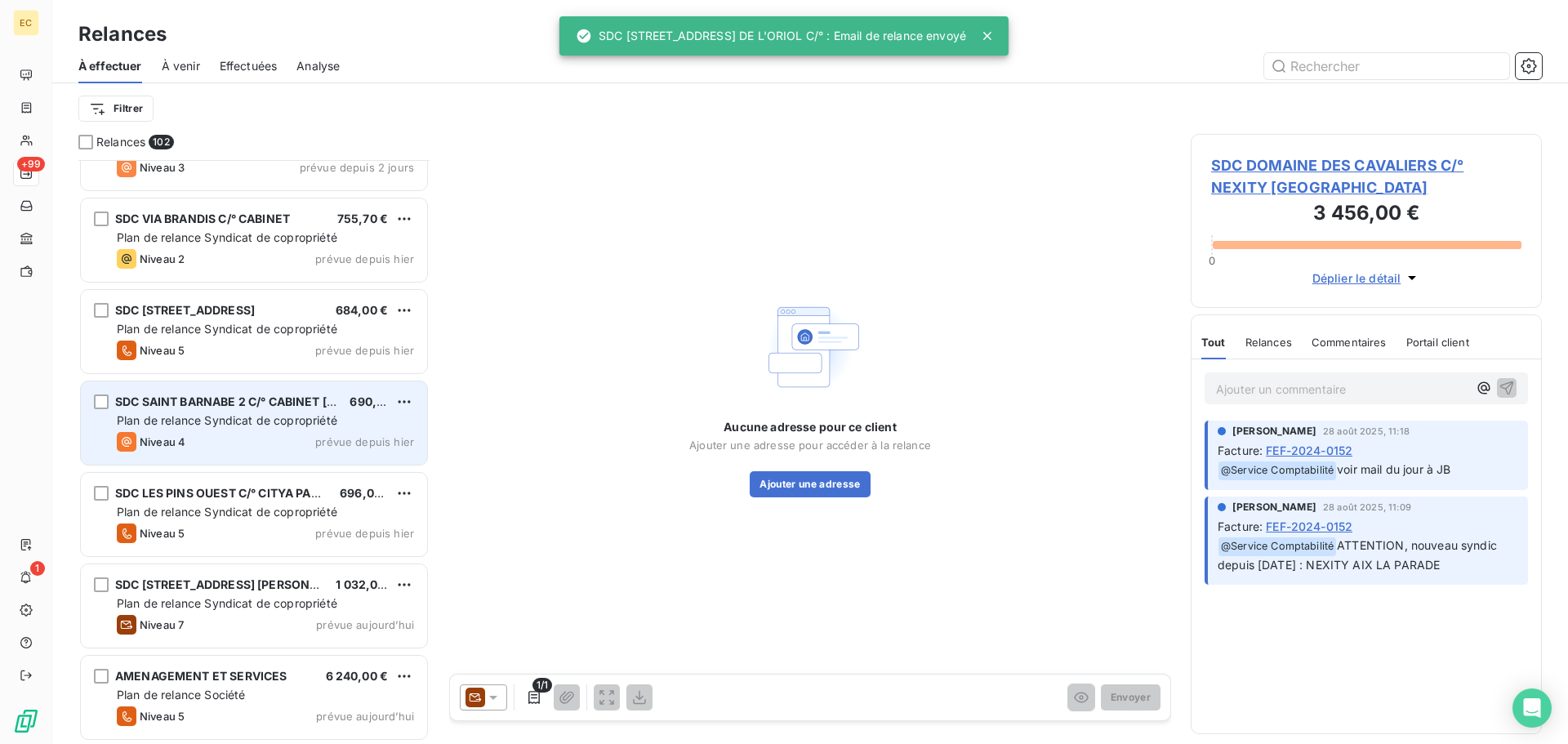
click at [236, 418] on span "Plan de relance Syndicat de copropriété" at bounding box center [226, 420] width 221 height 14
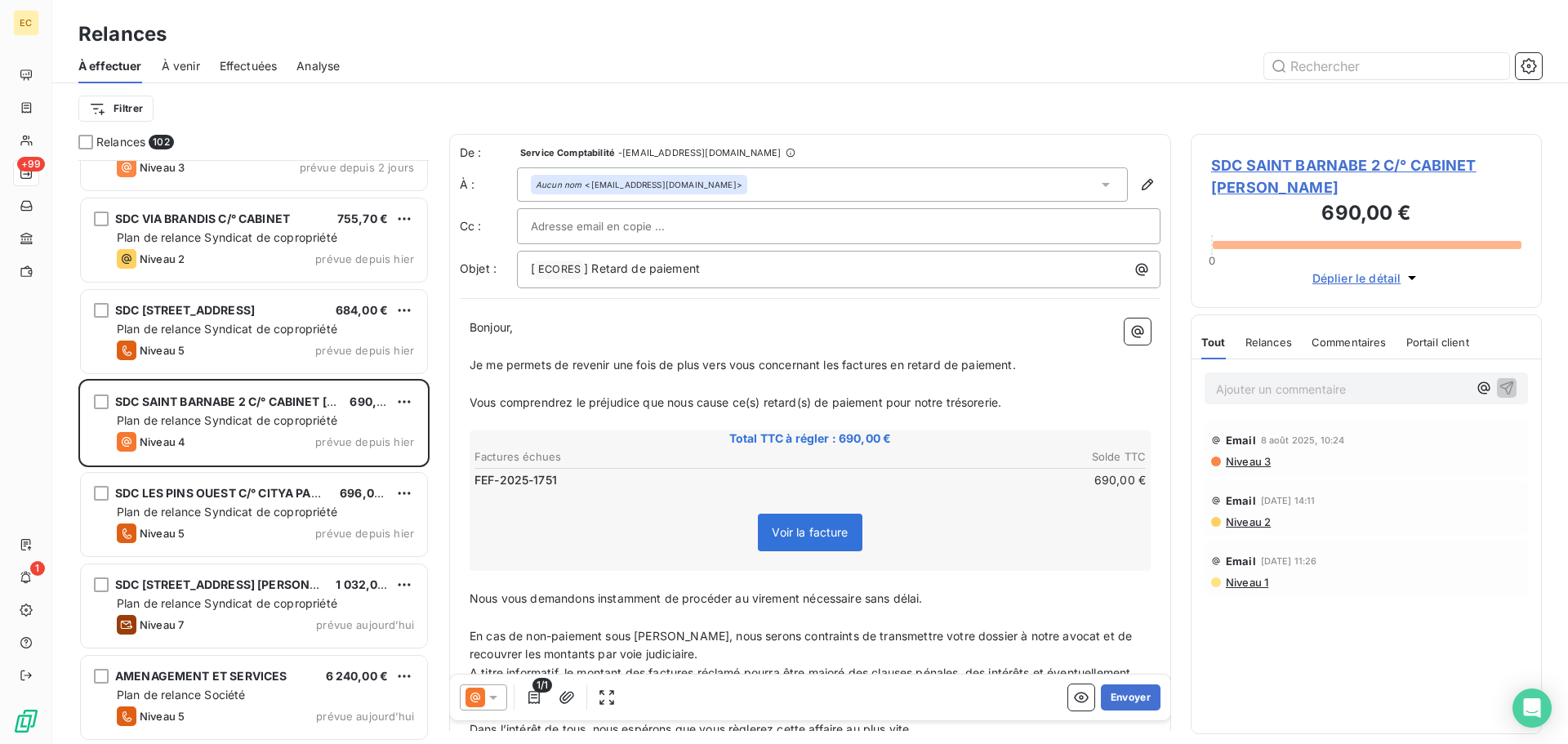
click at [1232, 170] on span "SDC SAINT BARNABE 2 C/° CABINET [PERSON_NAME]" at bounding box center [1366, 176] width 311 height 44
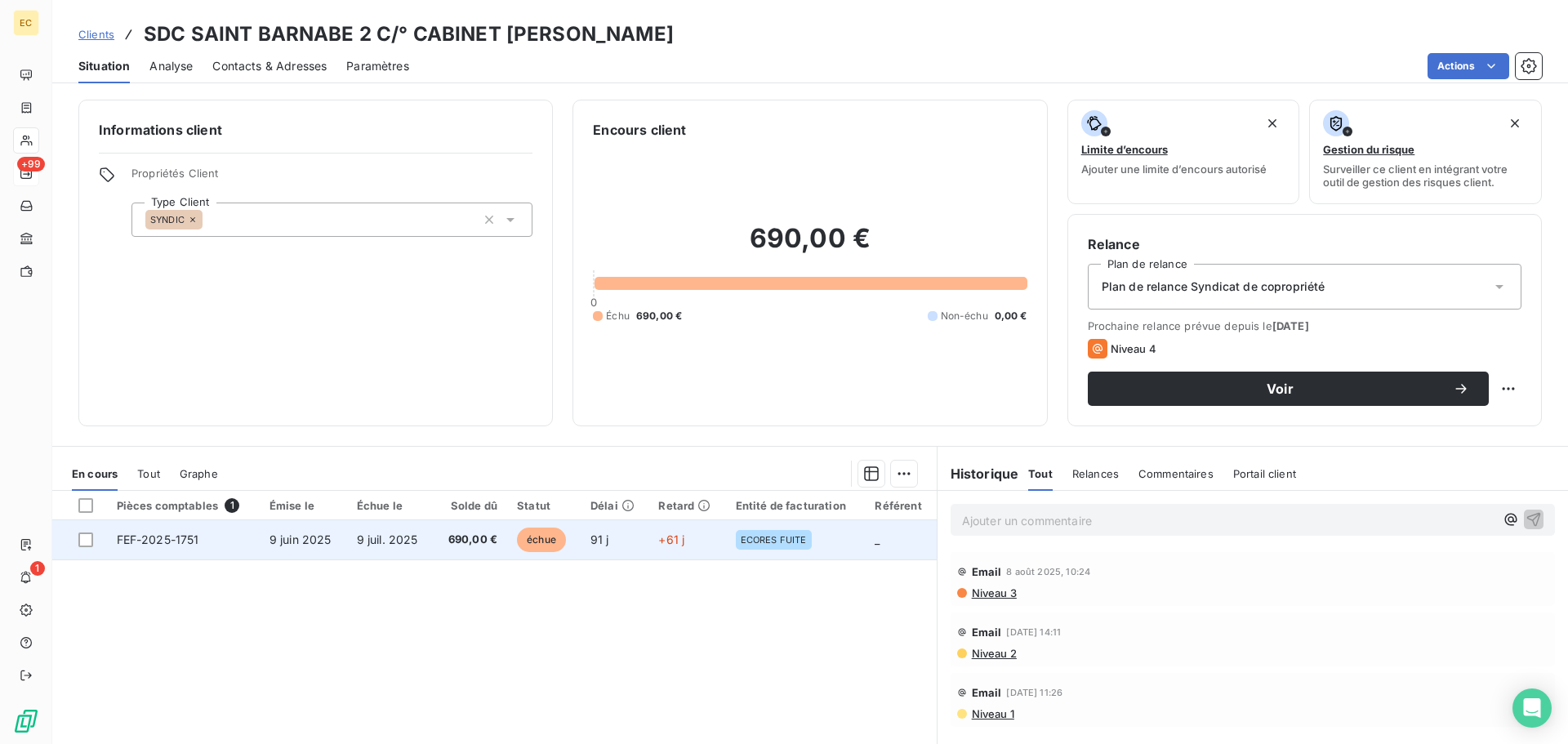
click at [370, 536] on span "9 juil. 2025" at bounding box center [387, 539] width 61 height 14
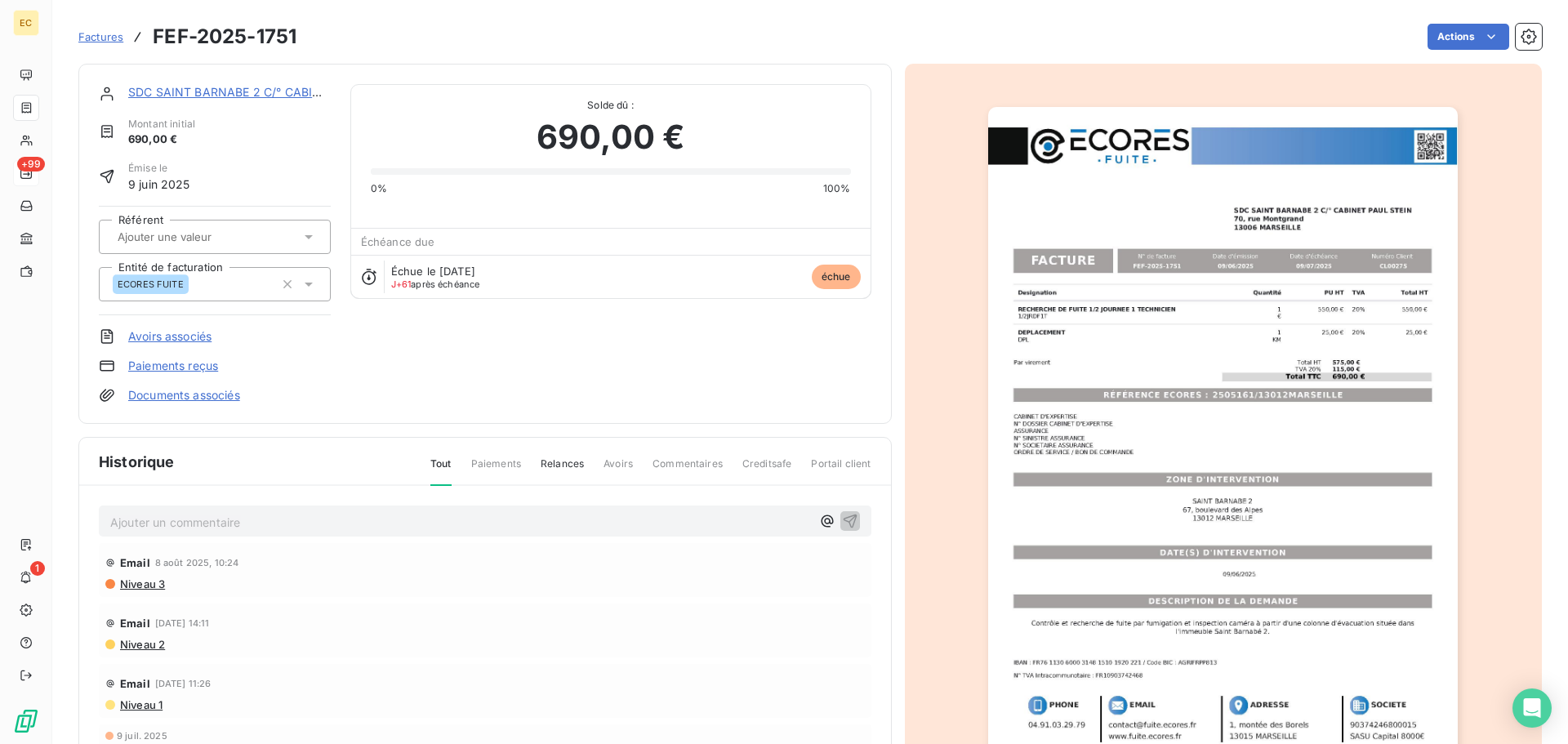
click at [1132, 442] on img "button" at bounding box center [1223, 439] width 469 height 664
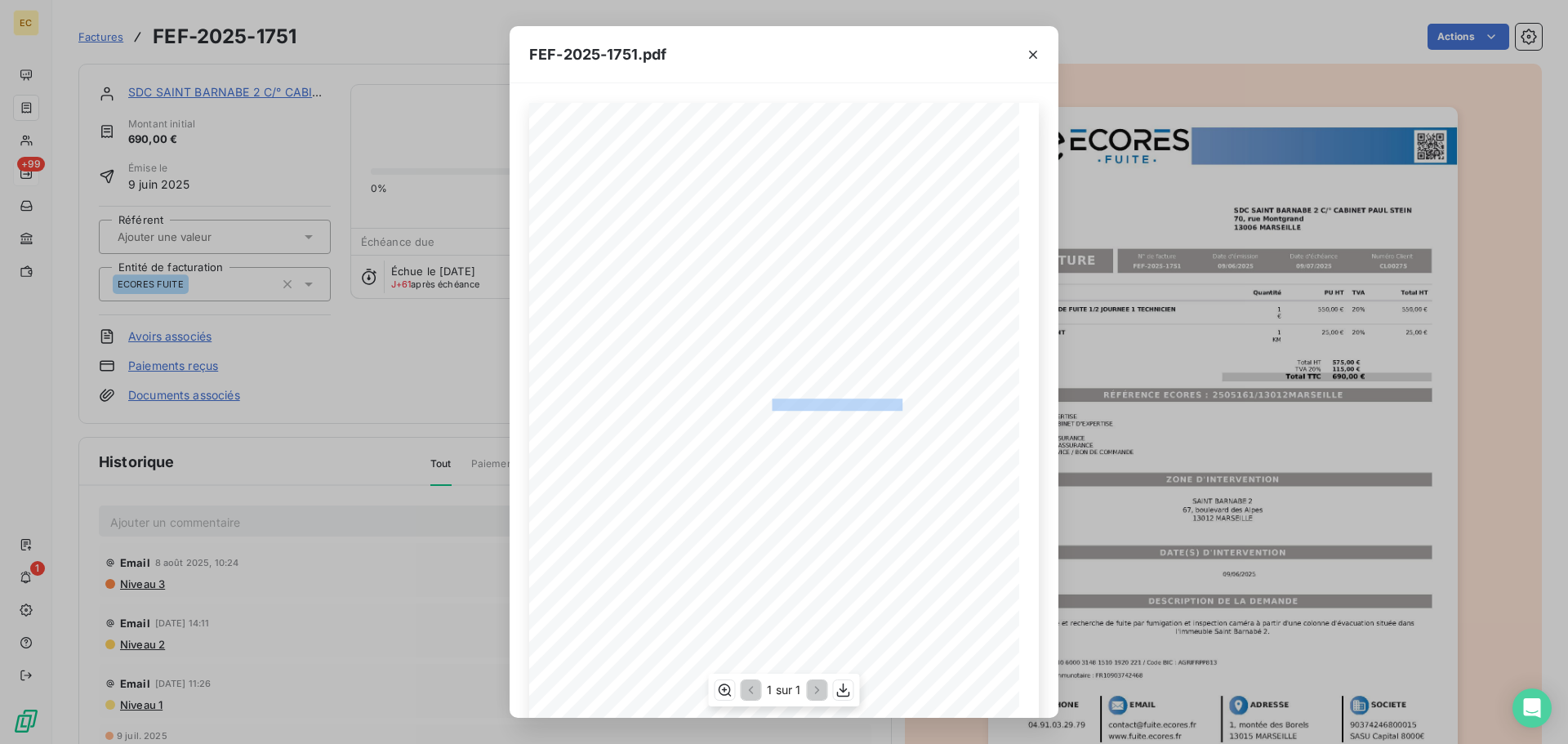
drag, startPoint x: 900, startPoint y: 403, endPoint x: 764, endPoint y: 401, distance: 136.0
click at [764, 401] on span "RÉFÉRENCE ECORES : 2505161/13012MARSEILLE" at bounding box center [784, 402] width 250 height 8
copy span ": 2505161/13012MARSEILL"
click at [1036, 59] on icon "button" at bounding box center [1033, 55] width 16 height 16
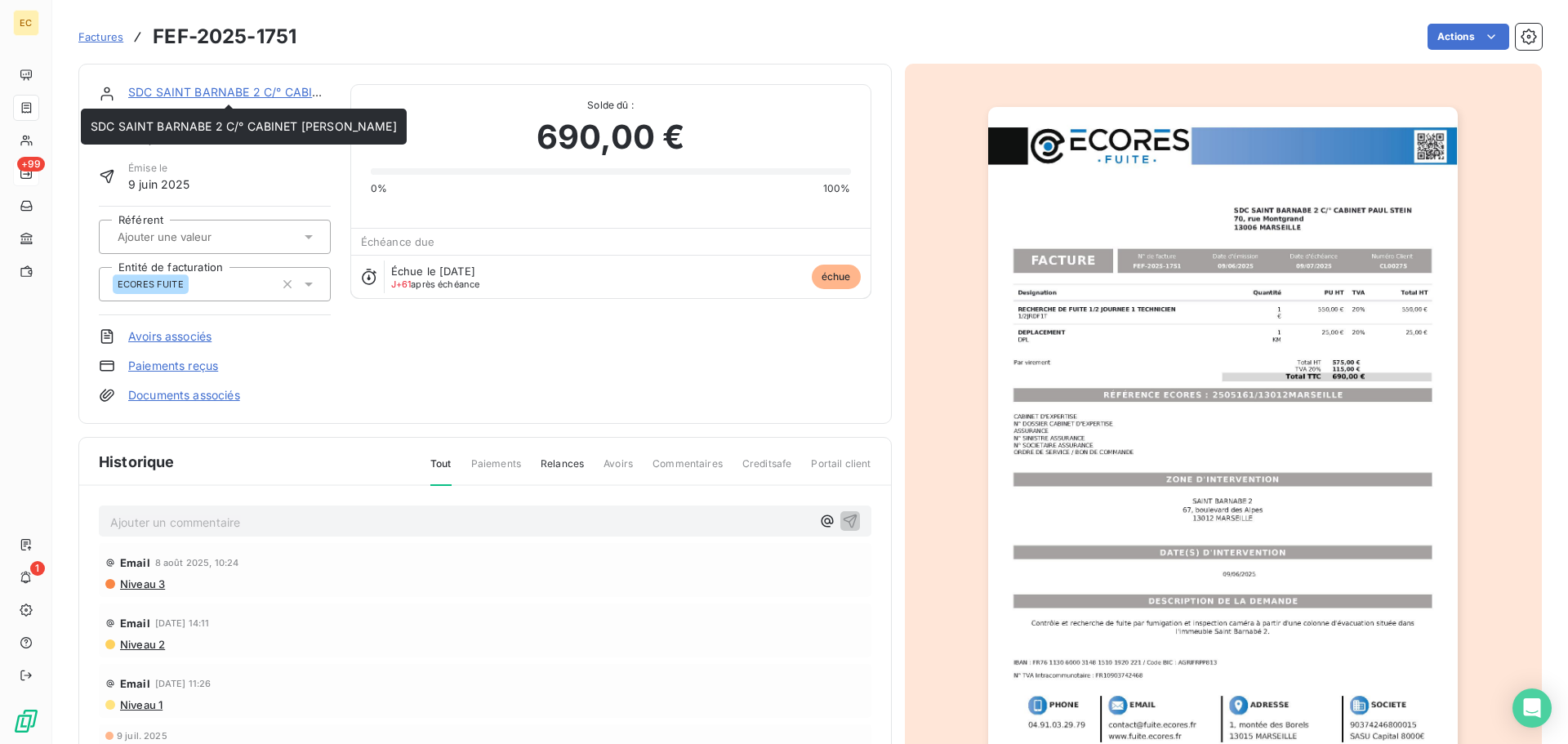
click at [189, 92] on link "SDC SAINT BARNABE 2 C/° CABINET [PERSON_NAME]" at bounding box center [281, 92] width 306 height 14
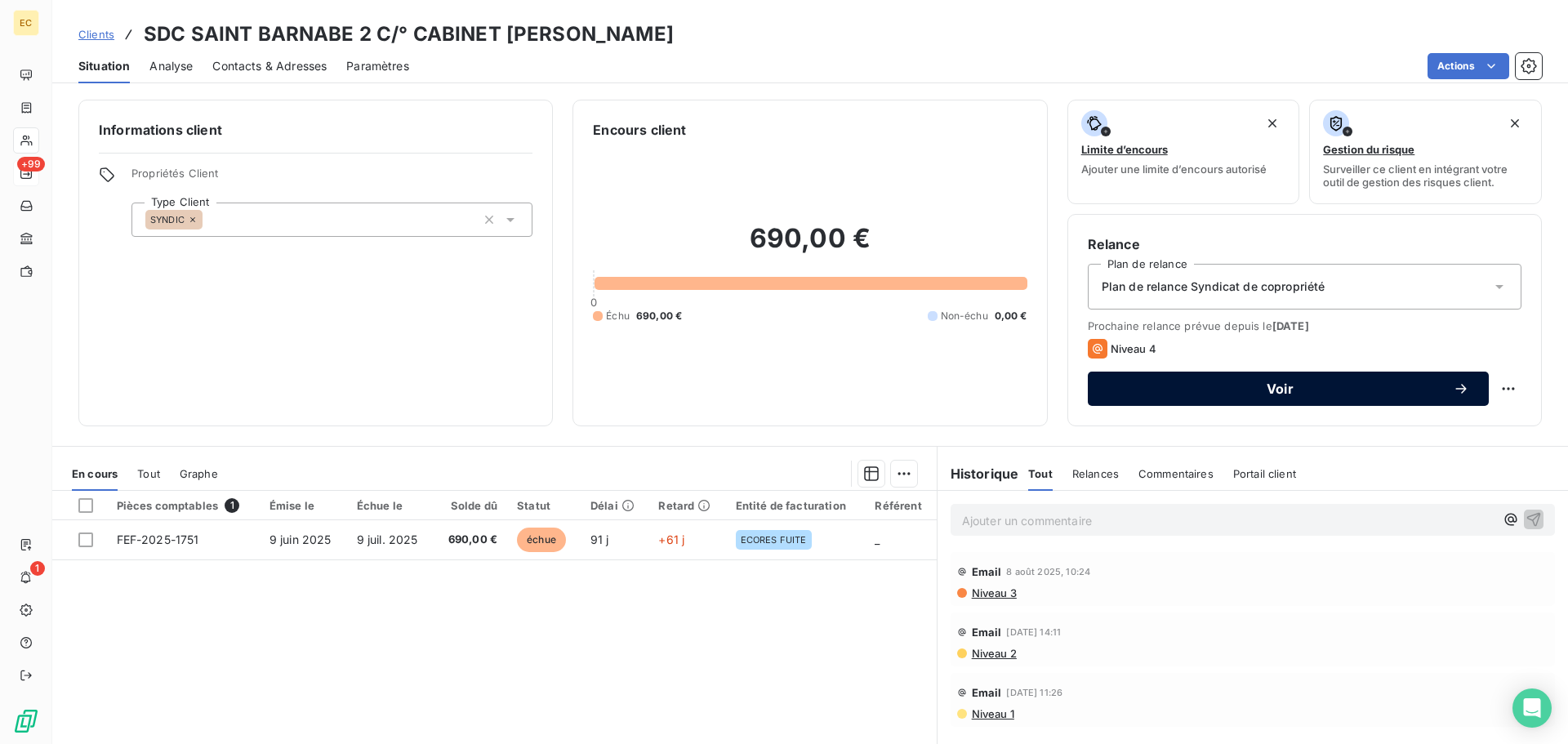
click at [1178, 383] on span "Voir" at bounding box center [1279, 388] width 345 height 13
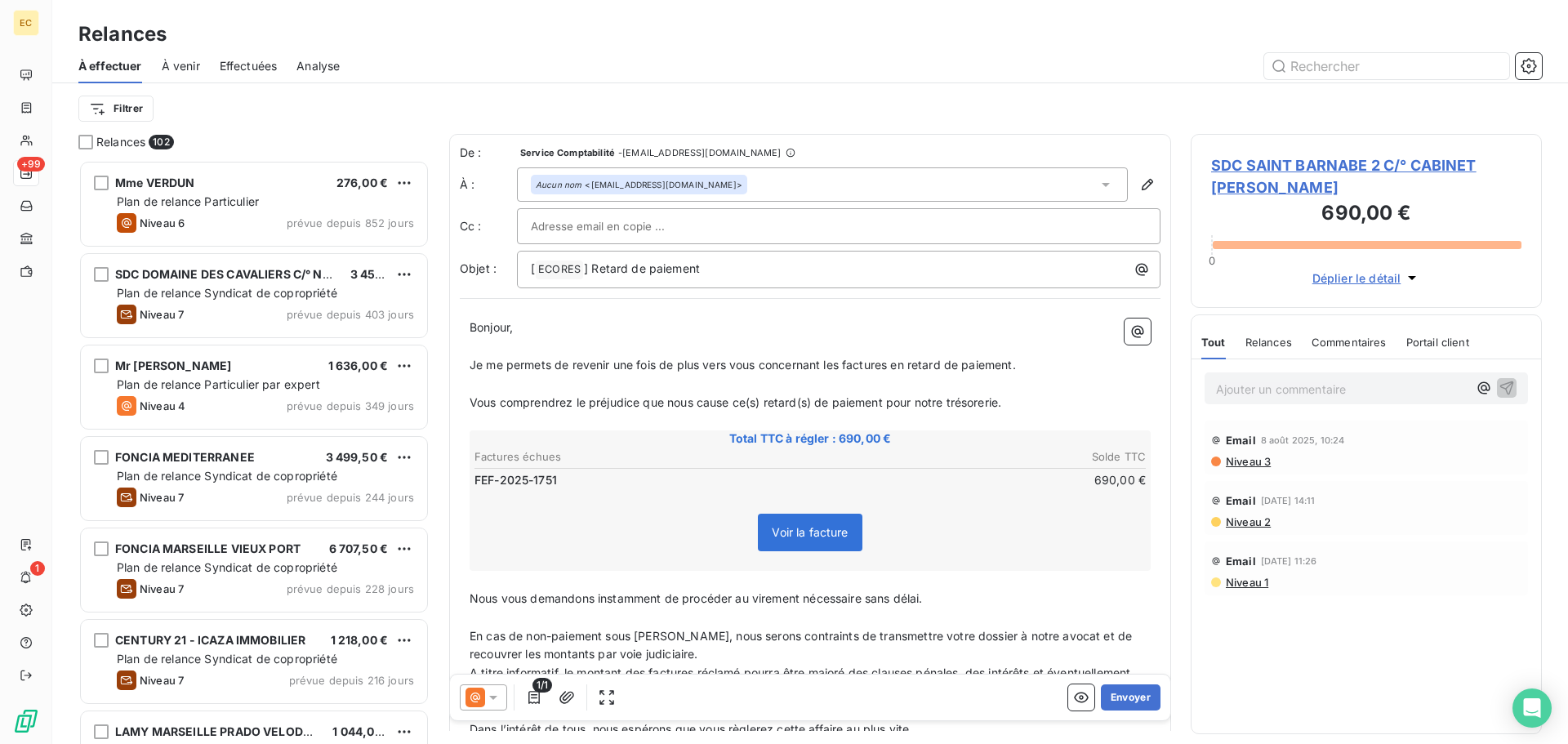
scroll to position [572, 339]
paste input "[EMAIL_ADDRESS][DOMAIN_NAME]"
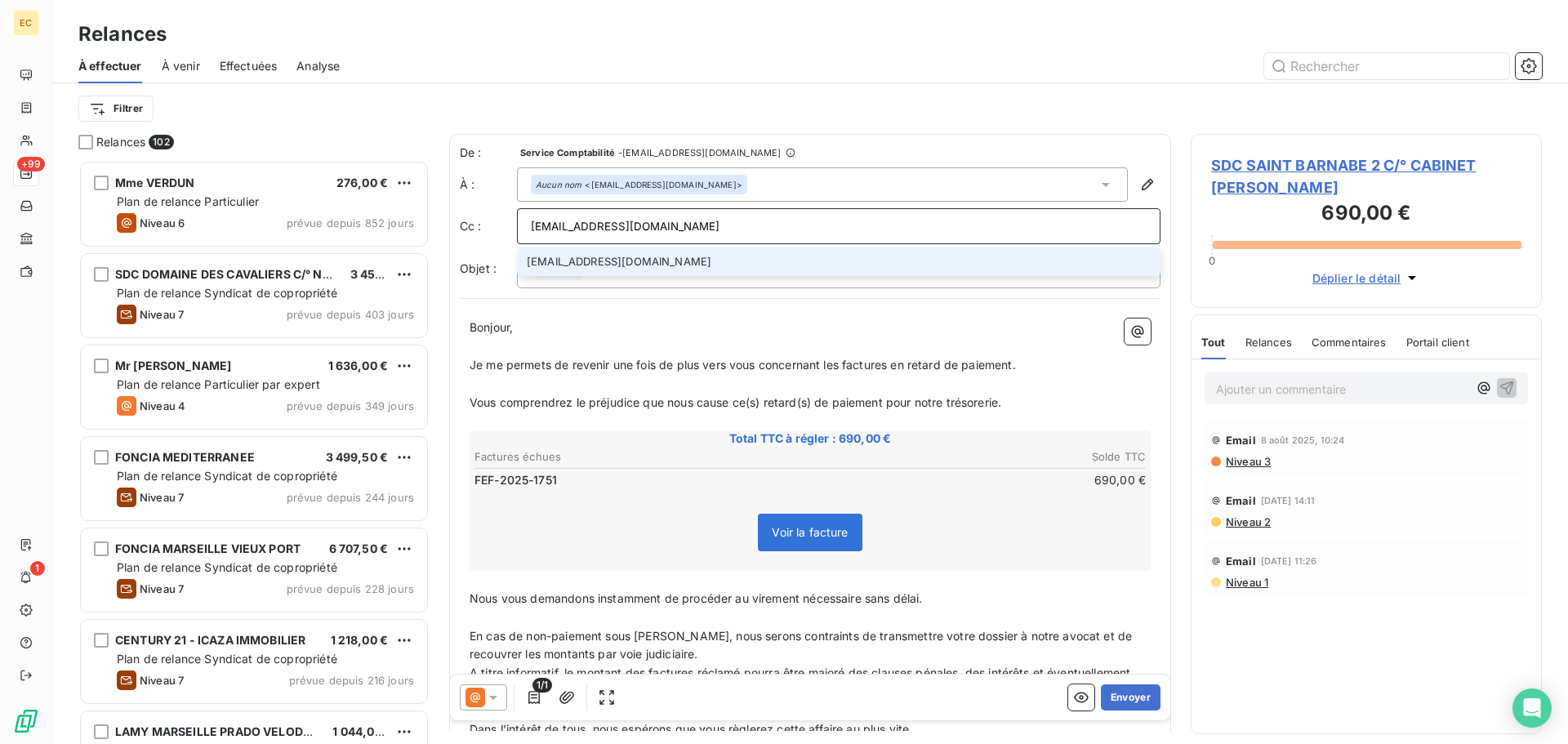
type input "[EMAIL_ADDRESS][DOMAIN_NAME]"
click at [611, 254] on li "[EMAIL_ADDRESS][DOMAIN_NAME]" at bounding box center [839, 261] width 643 height 28
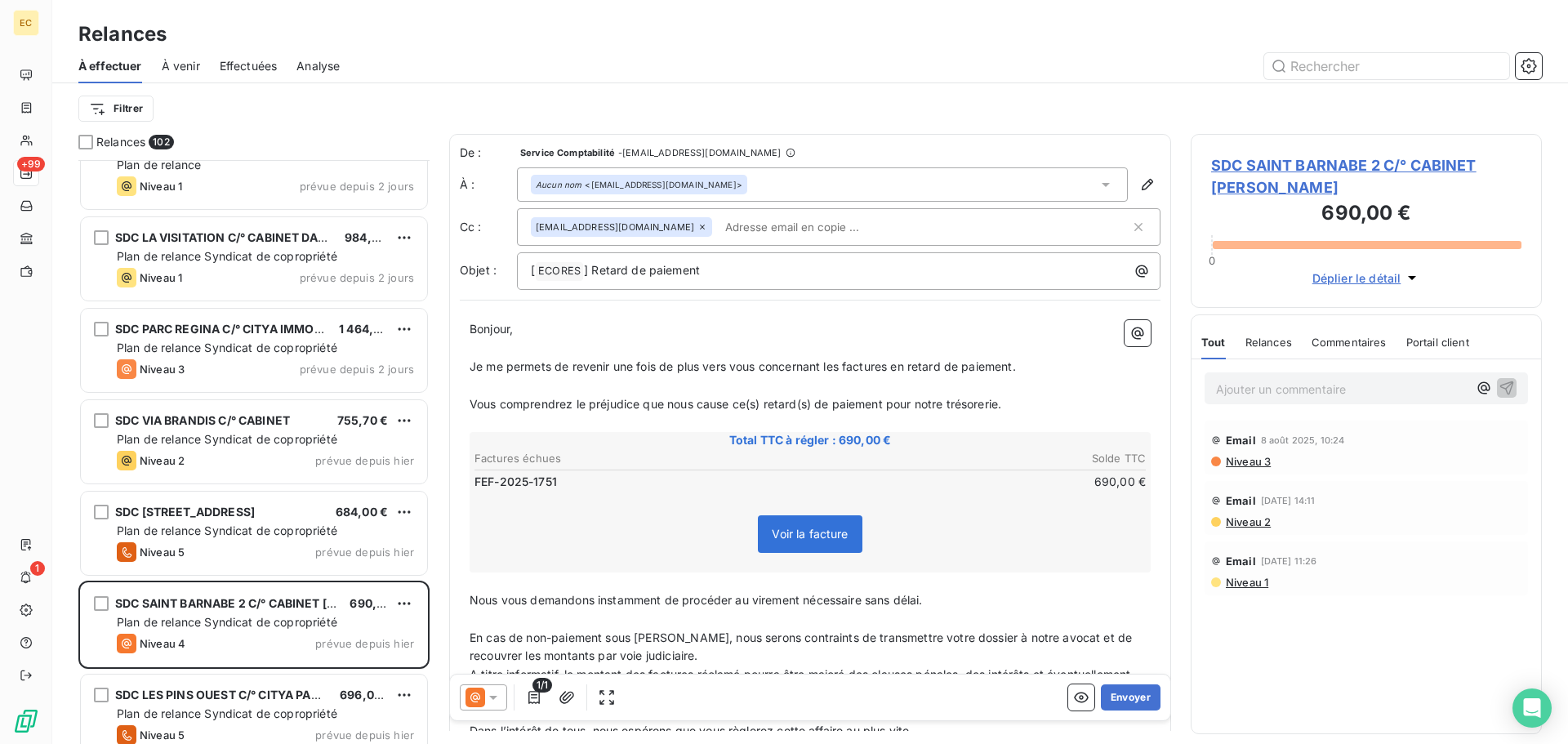
scroll to position [8574, 0]
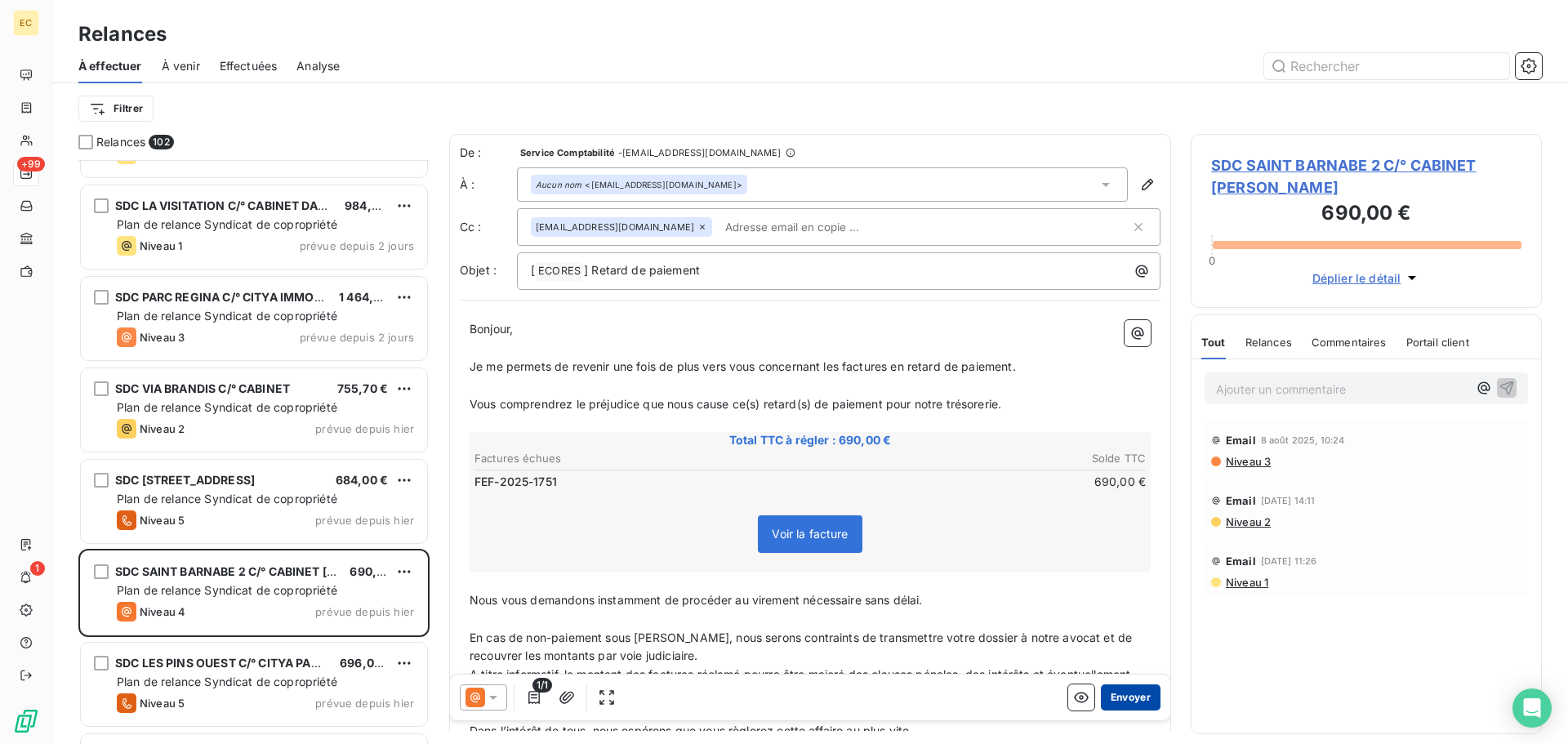
click at [1110, 705] on button "Envoyer" at bounding box center [1130, 697] width 60 height 27
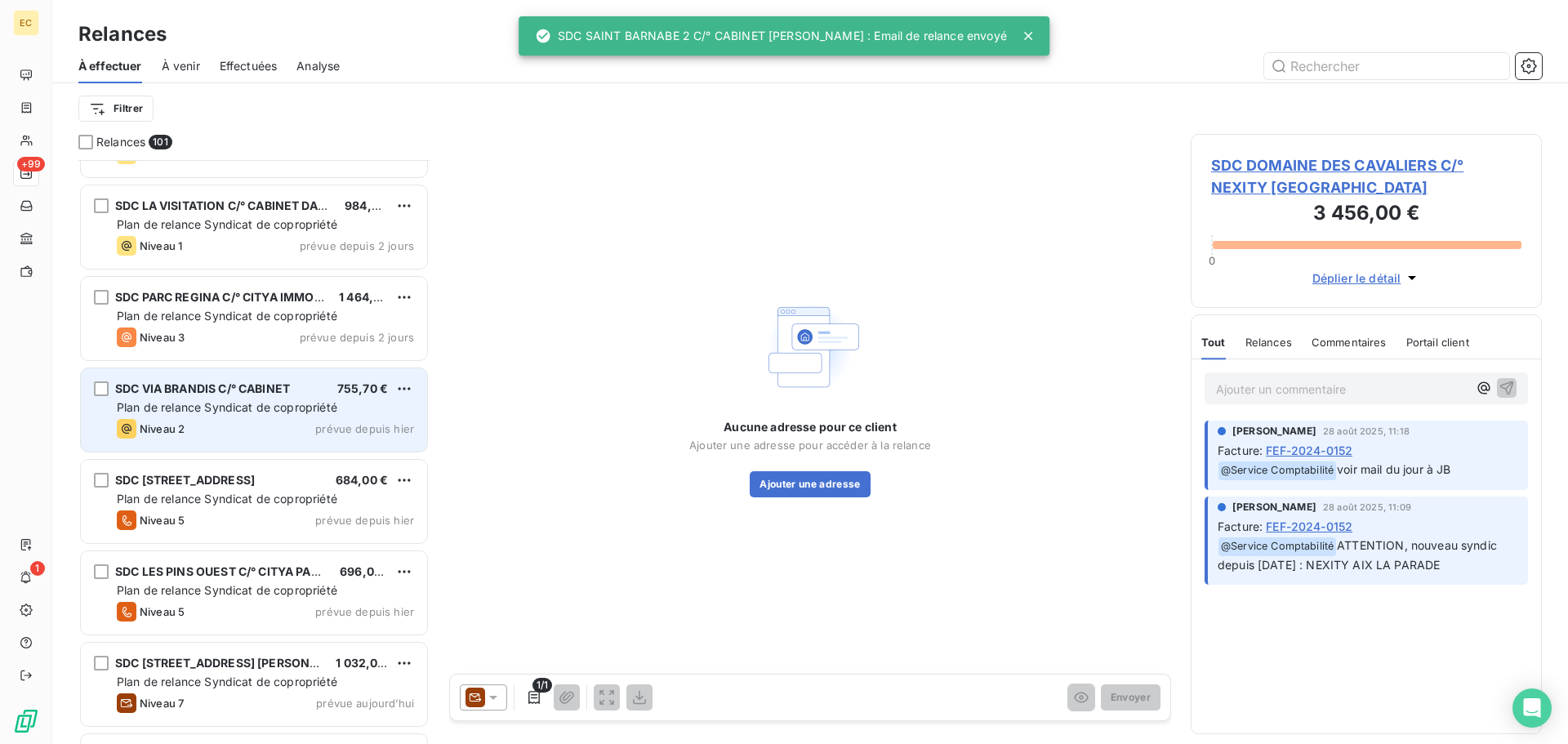
click at [236, 420] on div "Niveau 2 prévue depuis hier" at bounding box center [265, 428] width 297 height 19
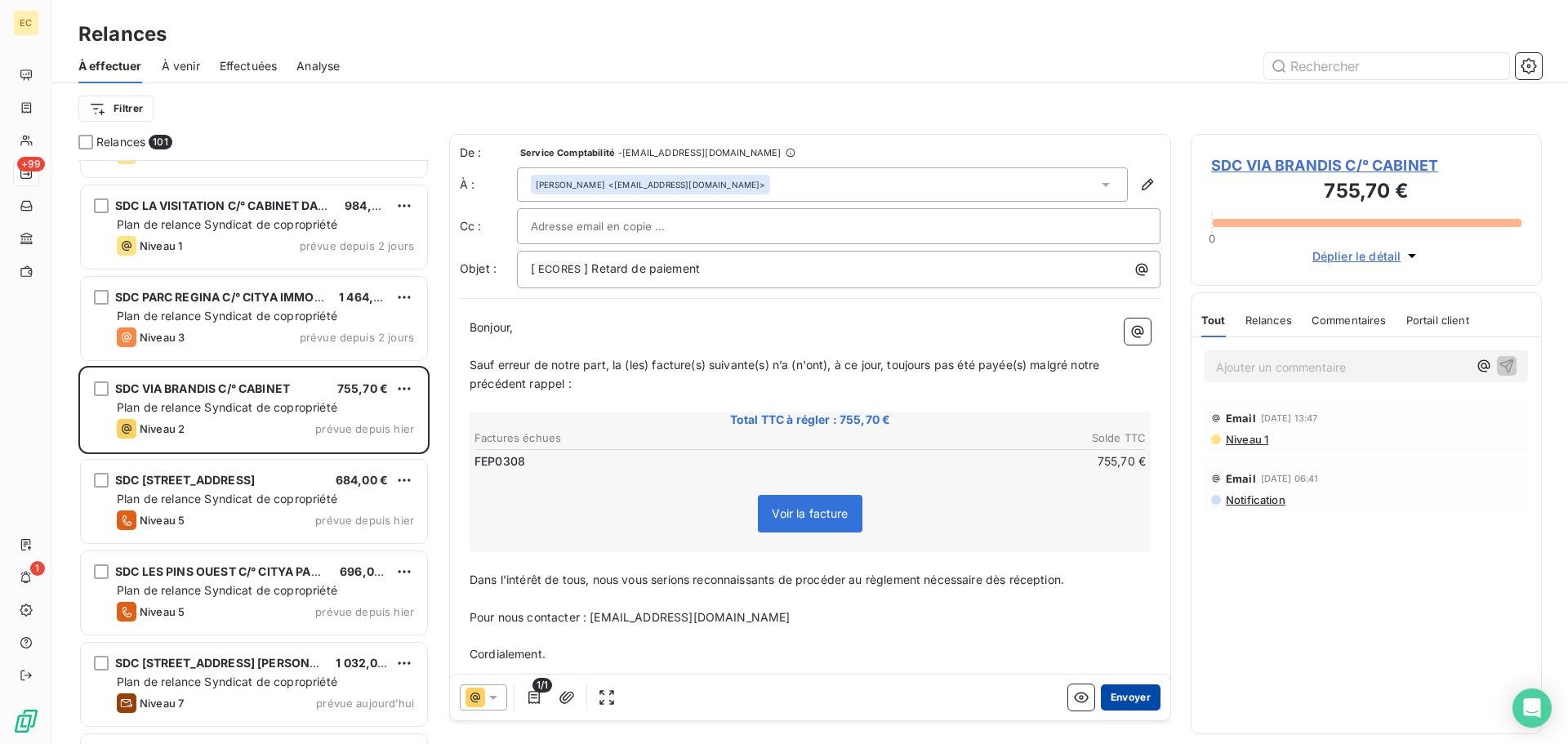
click at [1107, 699] on button "Envoyer" at bounding box center [1130, 697] width 60 height 27
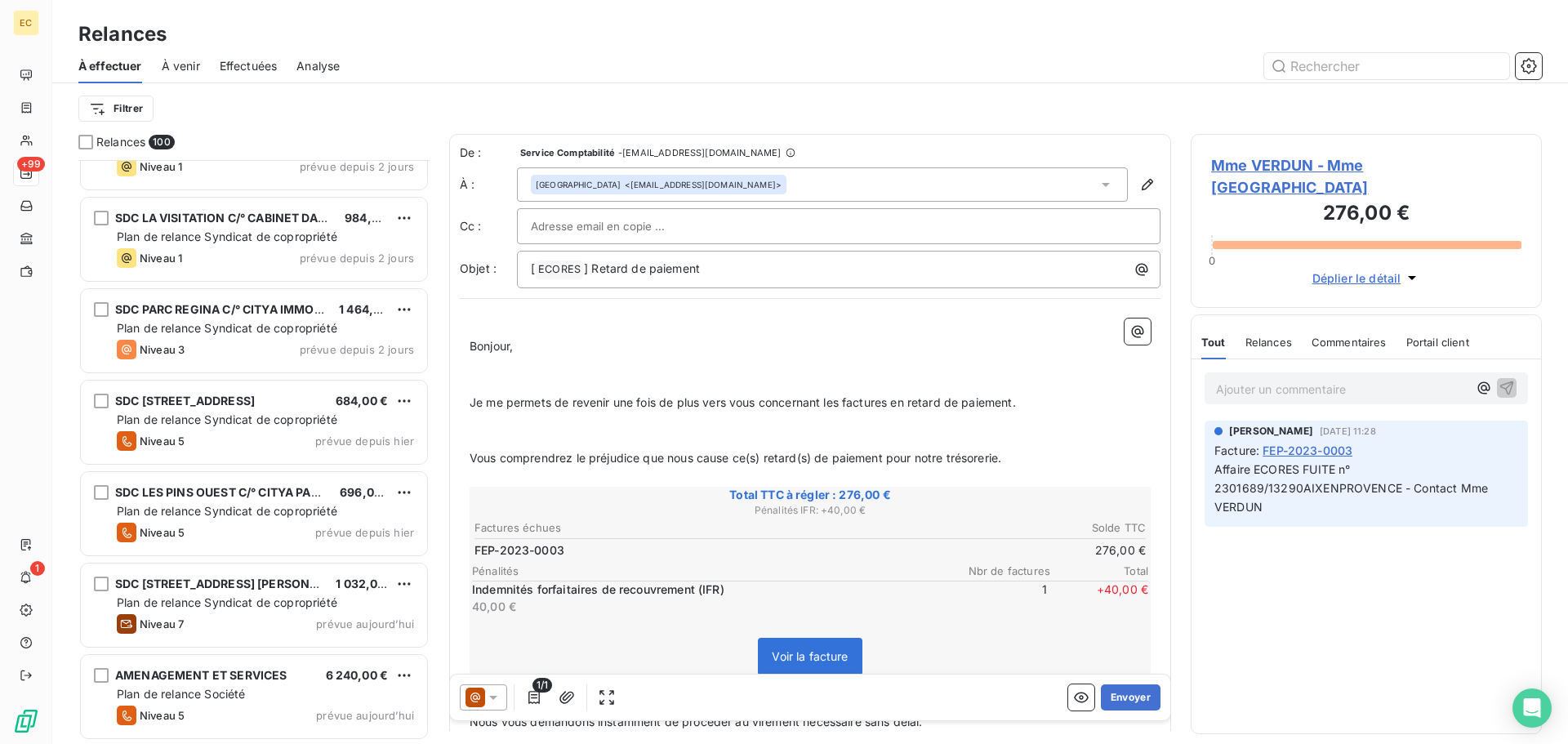
scroll to position [8561, 0]
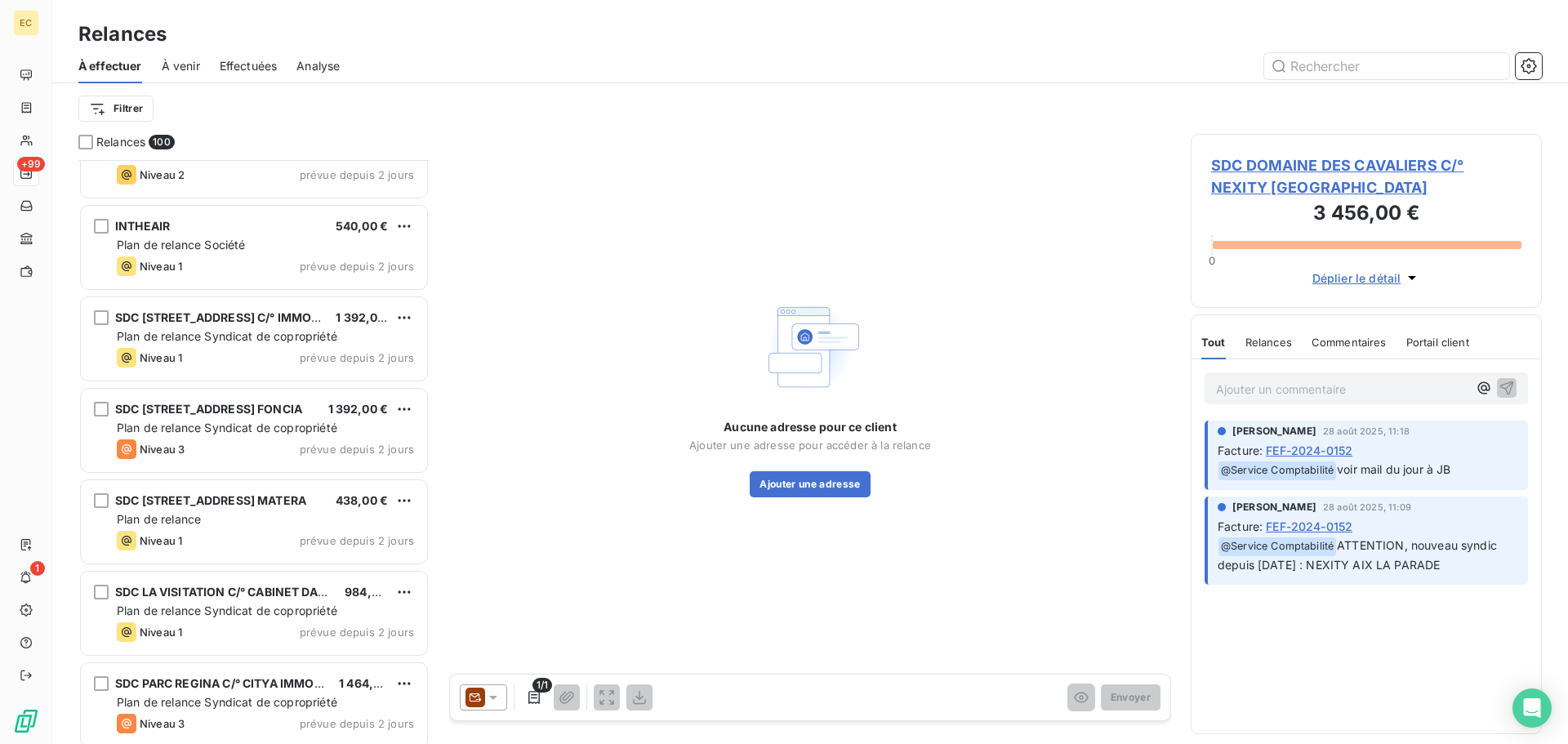
scroll to position [8562, 0]
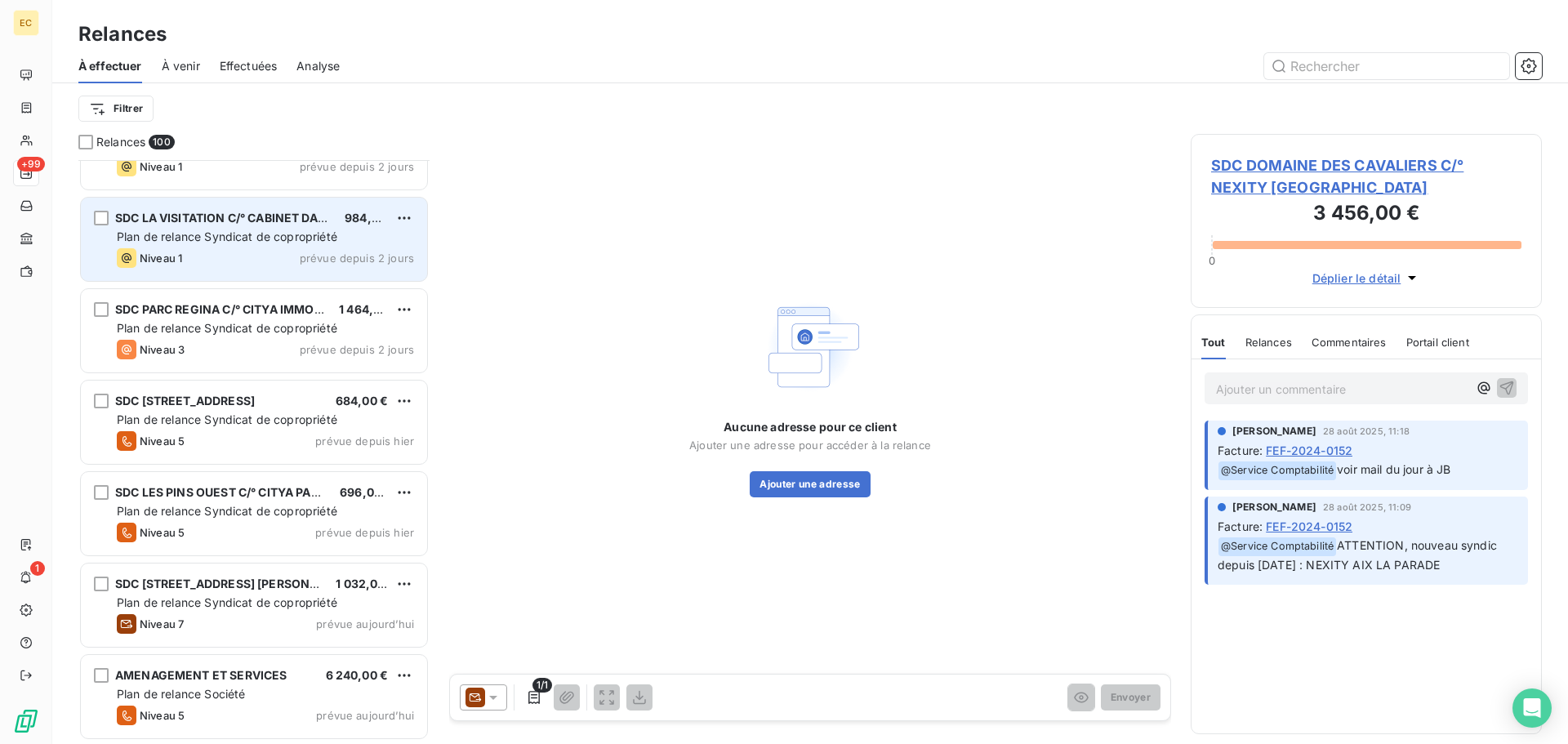
click at [279, 253] on div "Niveau 1 prévue depuis 2 jours" at bounding box center [265, 257] width 297 height 19
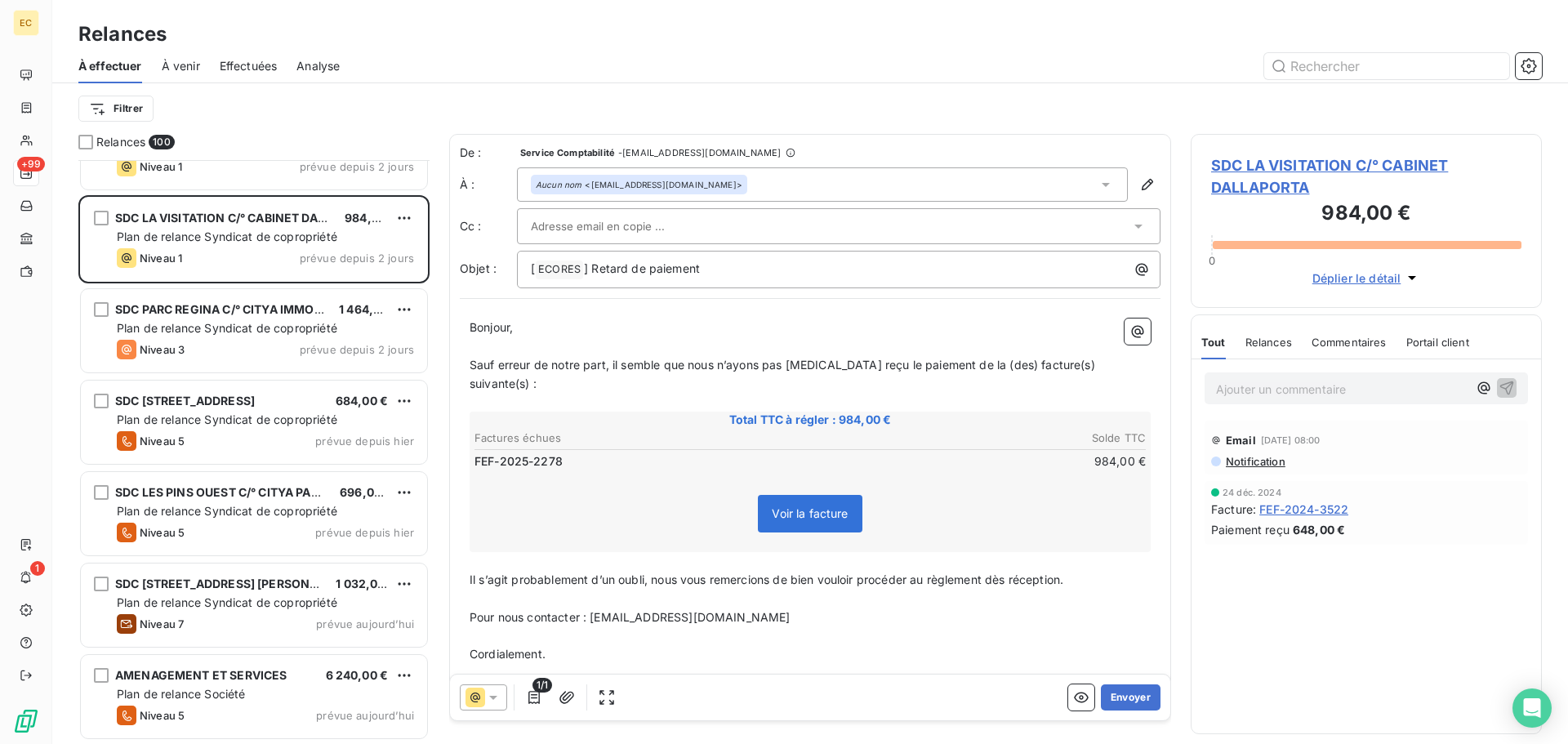
click at [1271, 164] on span "SDC LA VISITATION C/° CABINET DALLAPORTA" at bounding box center [1366, 176] width 311 height 44
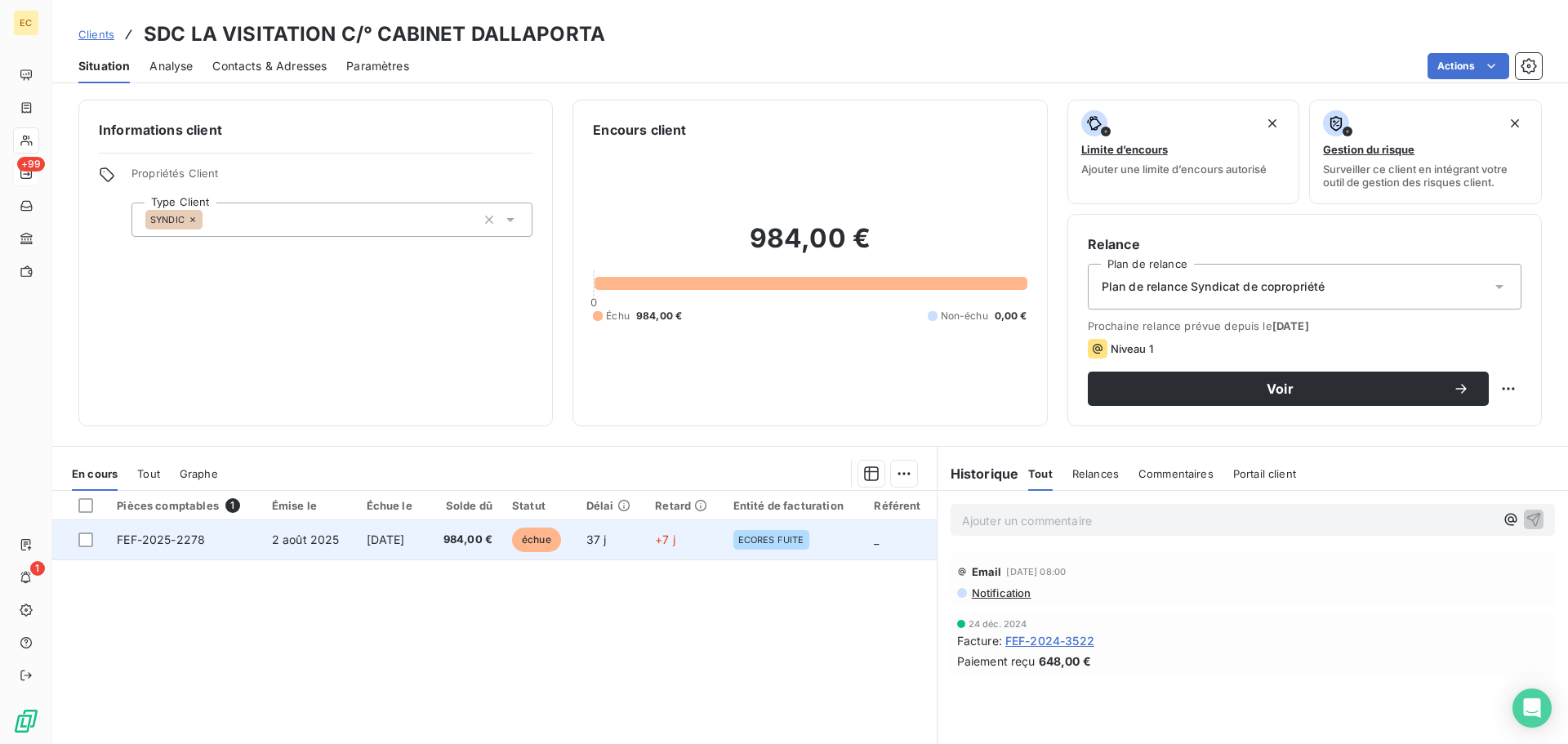
click at [237, 553] on td "FEF-2025-2278" at bounding box center [184, 540] width 154 height 39
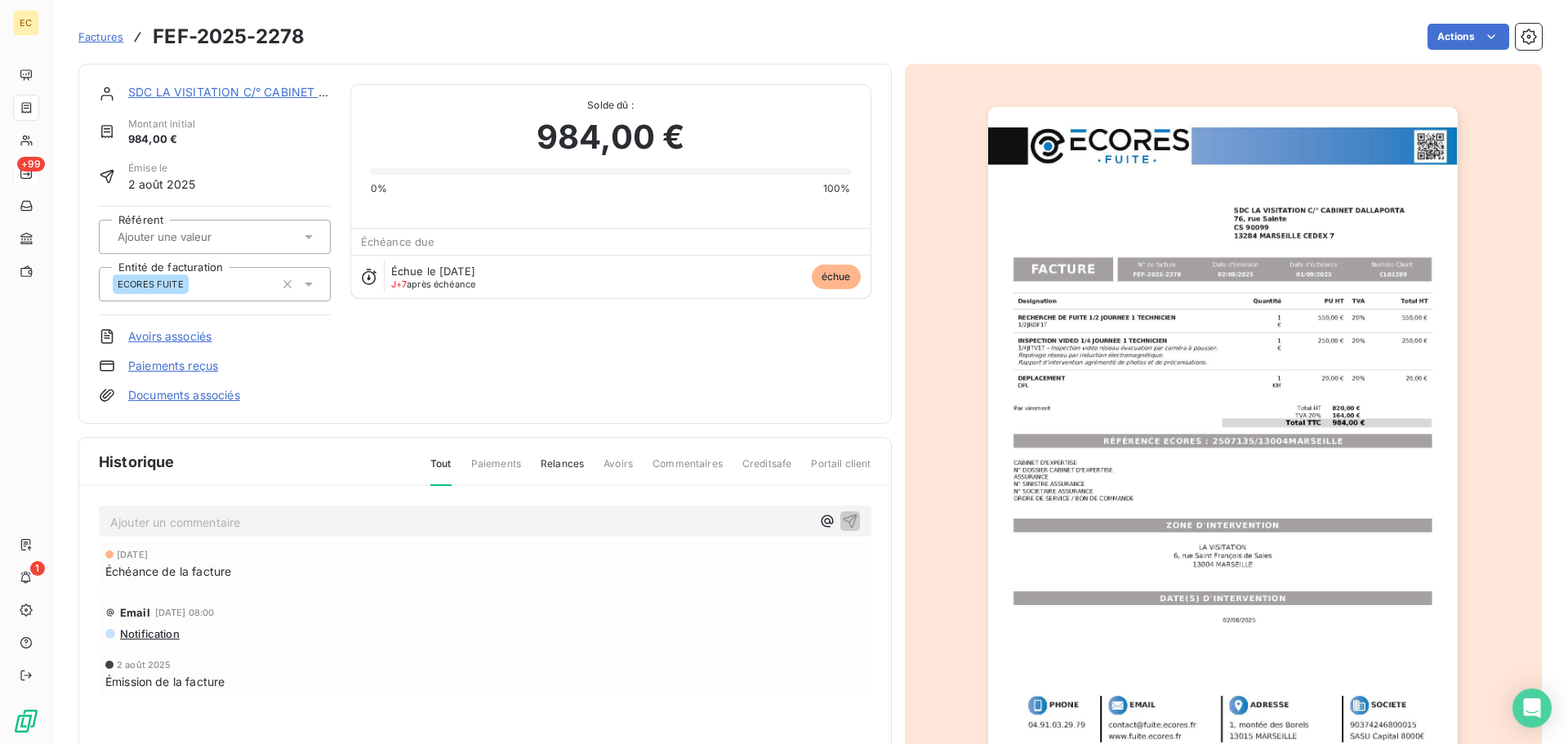
click at [1168, 448] on img "button" at bounding box center [1223, 439] width 469 height 664
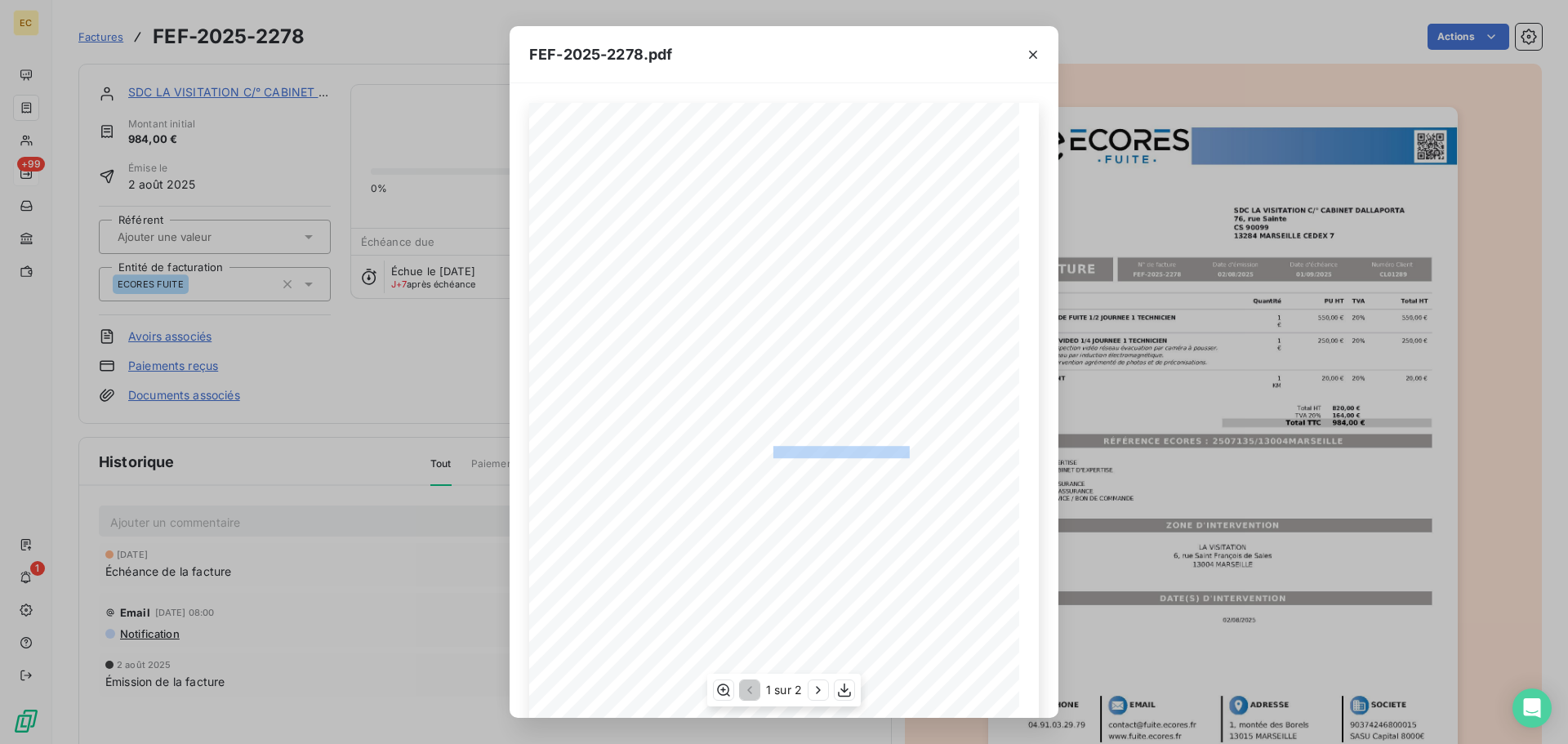
drag, startPoint x: 901, startPoint y: 453, endPoint x: 765, endPoint y: 451, distance: 136.0
click at [765, 451] on span "RÉFÉRENCE ECORES : 2507135/13004MARSEILLE" at bounding box center [784, 450] width 251 height 8
copy span "2507135/13004MARSEILLE"
click at [1035, 52] on icon "button" at bounding box center [1033, 54] width 8 height 8
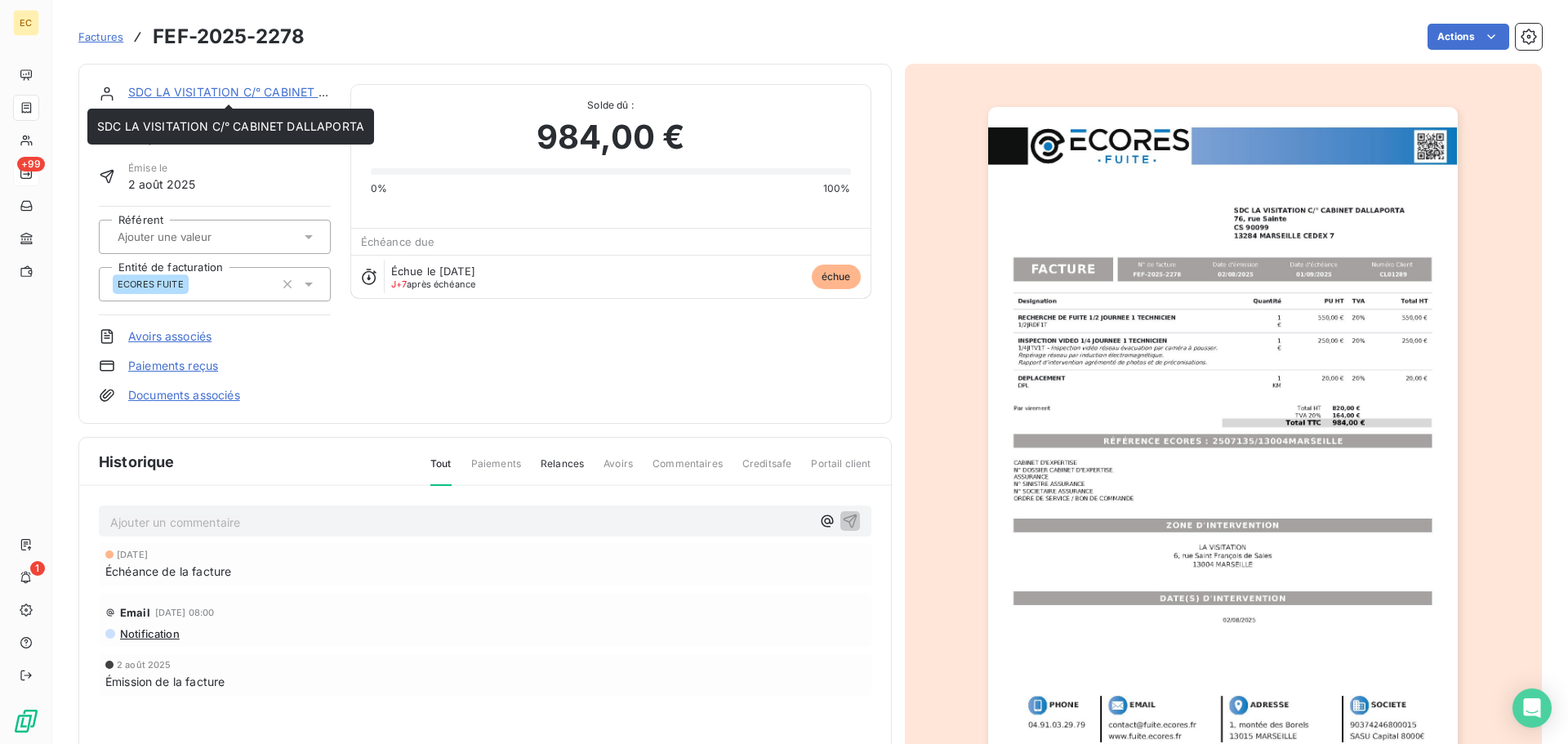
click at [201, 92] on link "SDC LA VISITATION C/° CABINET DALLAPORTA" at bounding box center [261, 92] width 267 height 14
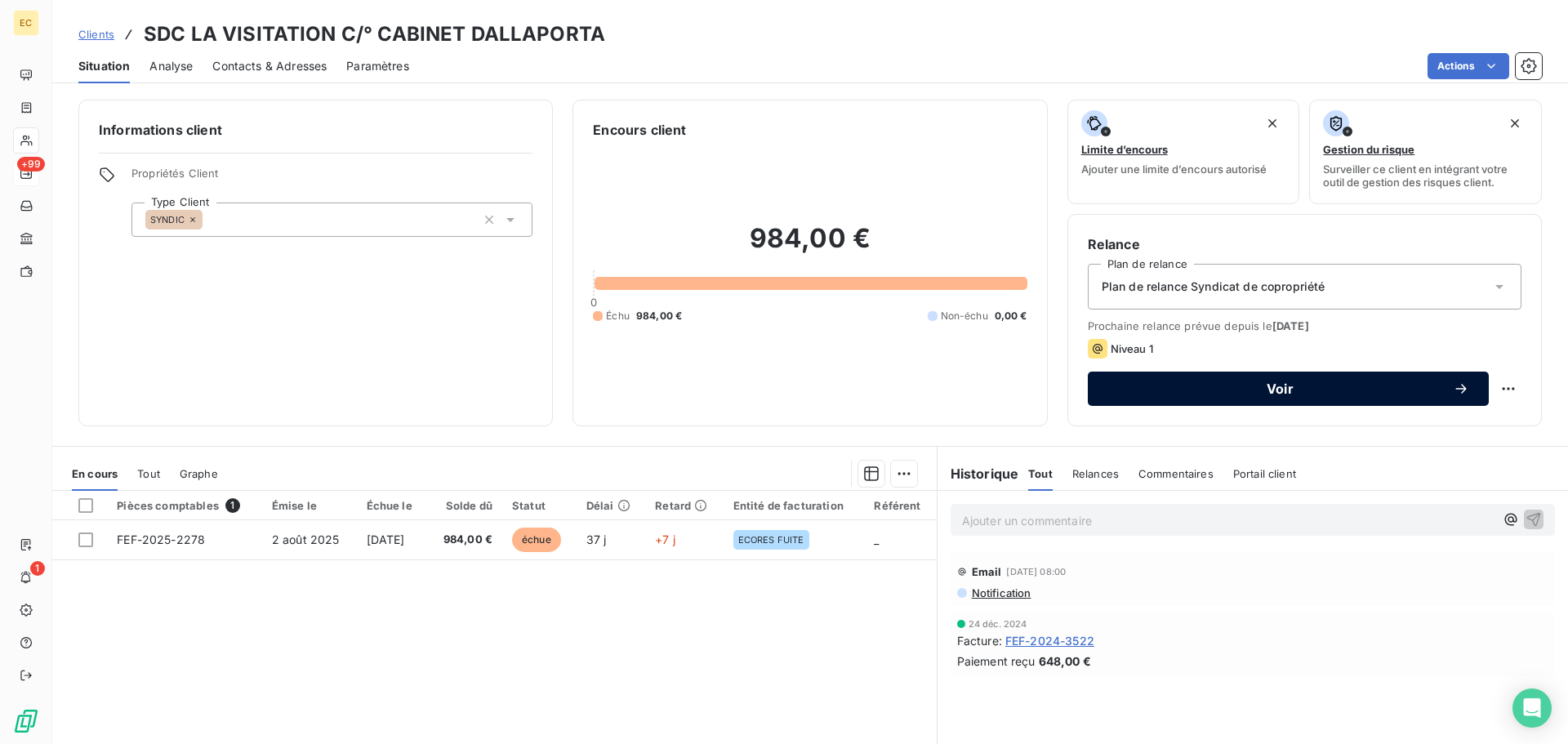
click at [1140, 394] on span "Voir" at bounding box center [1279, 388] width 345 height 13
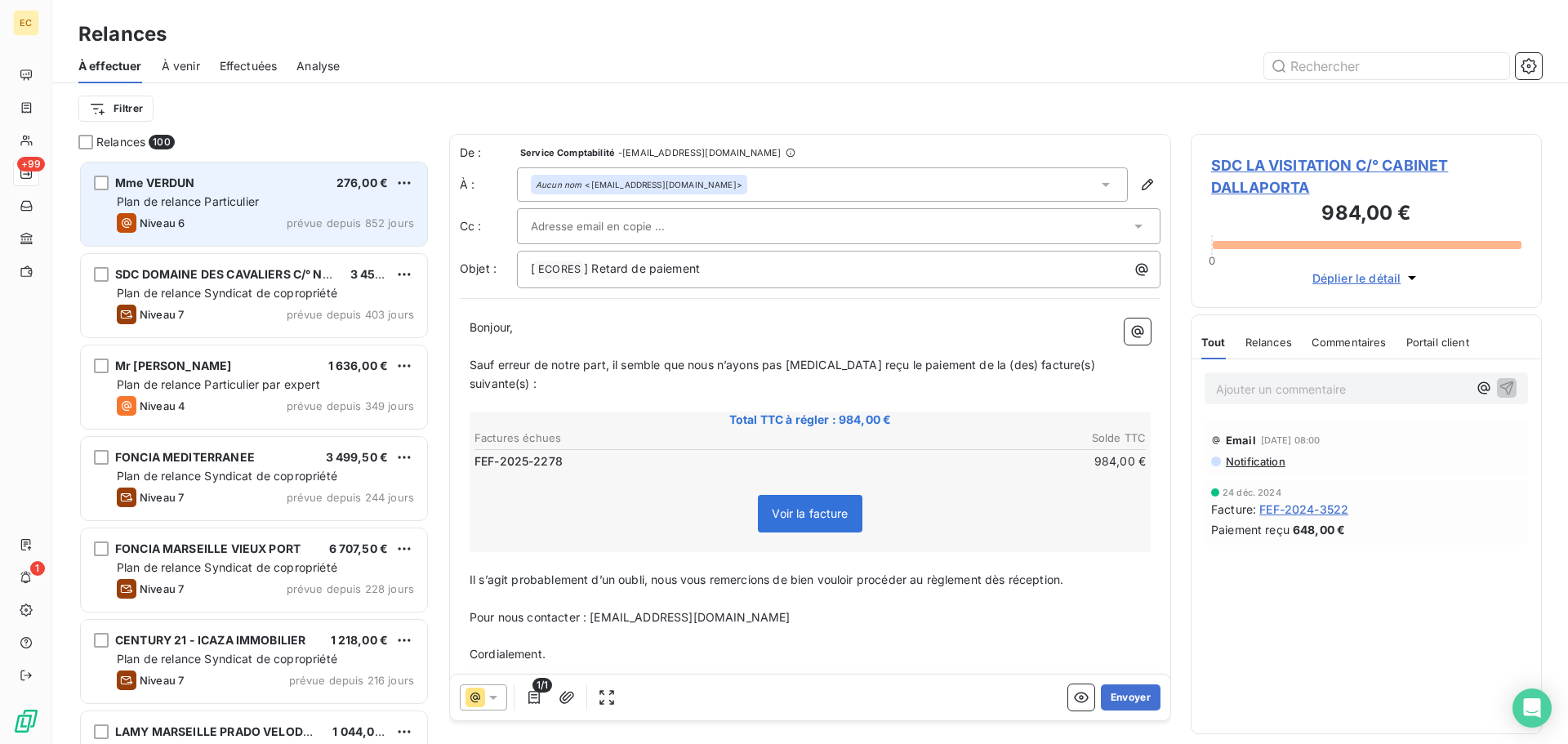
scroll to position [572, 339]
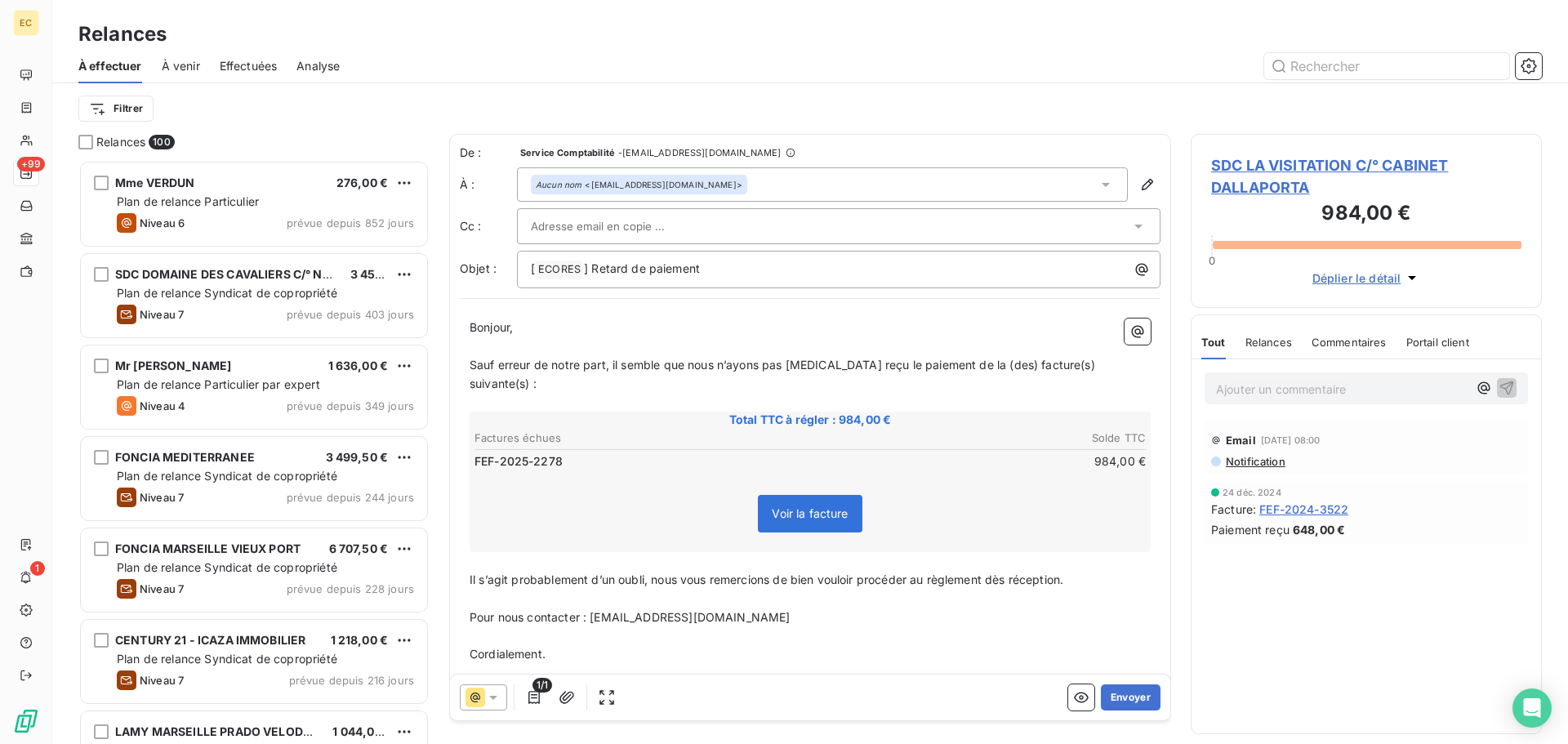
click at [641, 231] on input "text" at bounding box center [619, 225] width 176 height 25
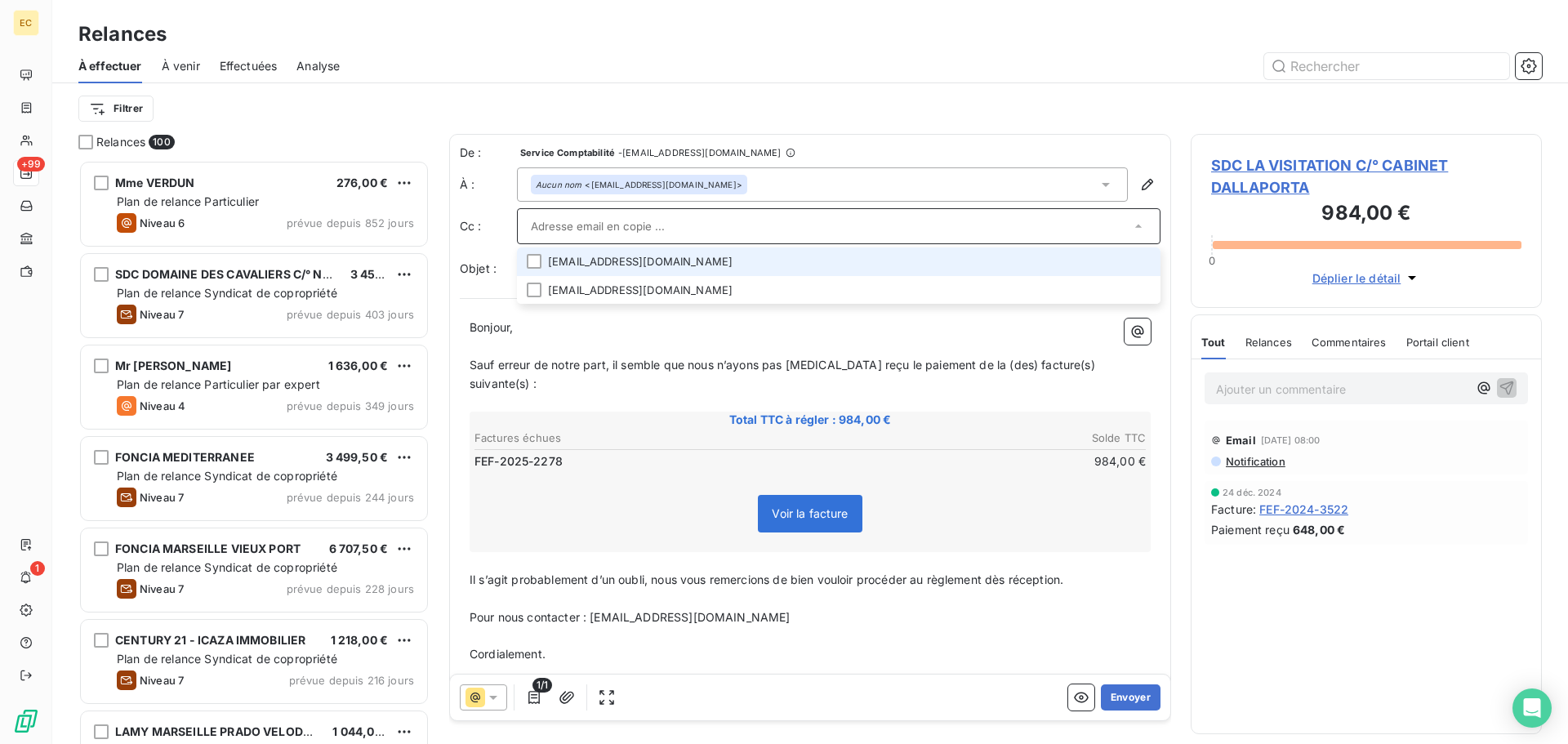
paste input "[EMAIL_ADDRESS][DOMAIN_NAME]"
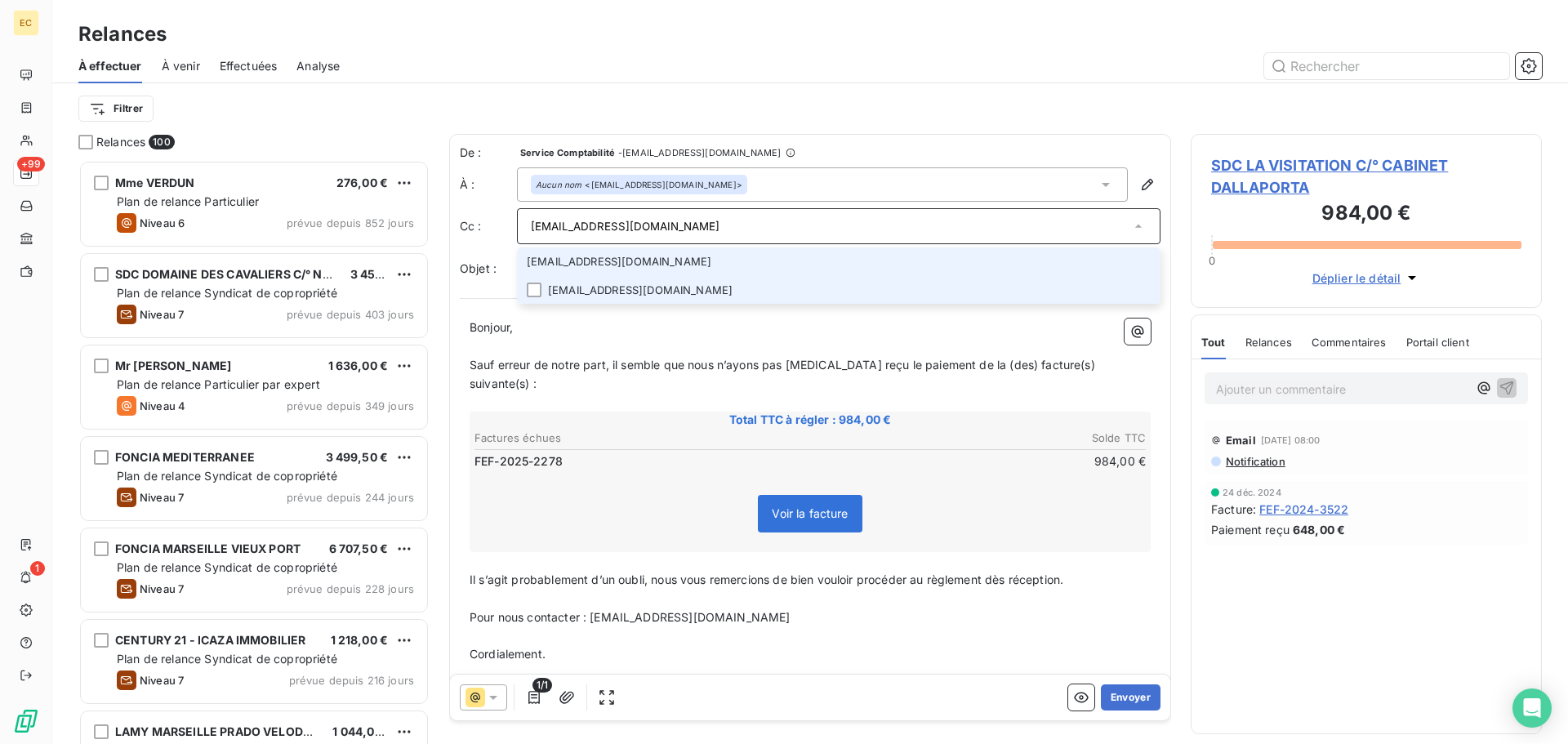
type input "[EMAIL_ADDRESS][DOMAIN_NAME]"
click at [610, 291] on li "[EMAIL_ADDRESS][DOMAIN_NAME]" at bounding box center [839, 290] width 643 height 28
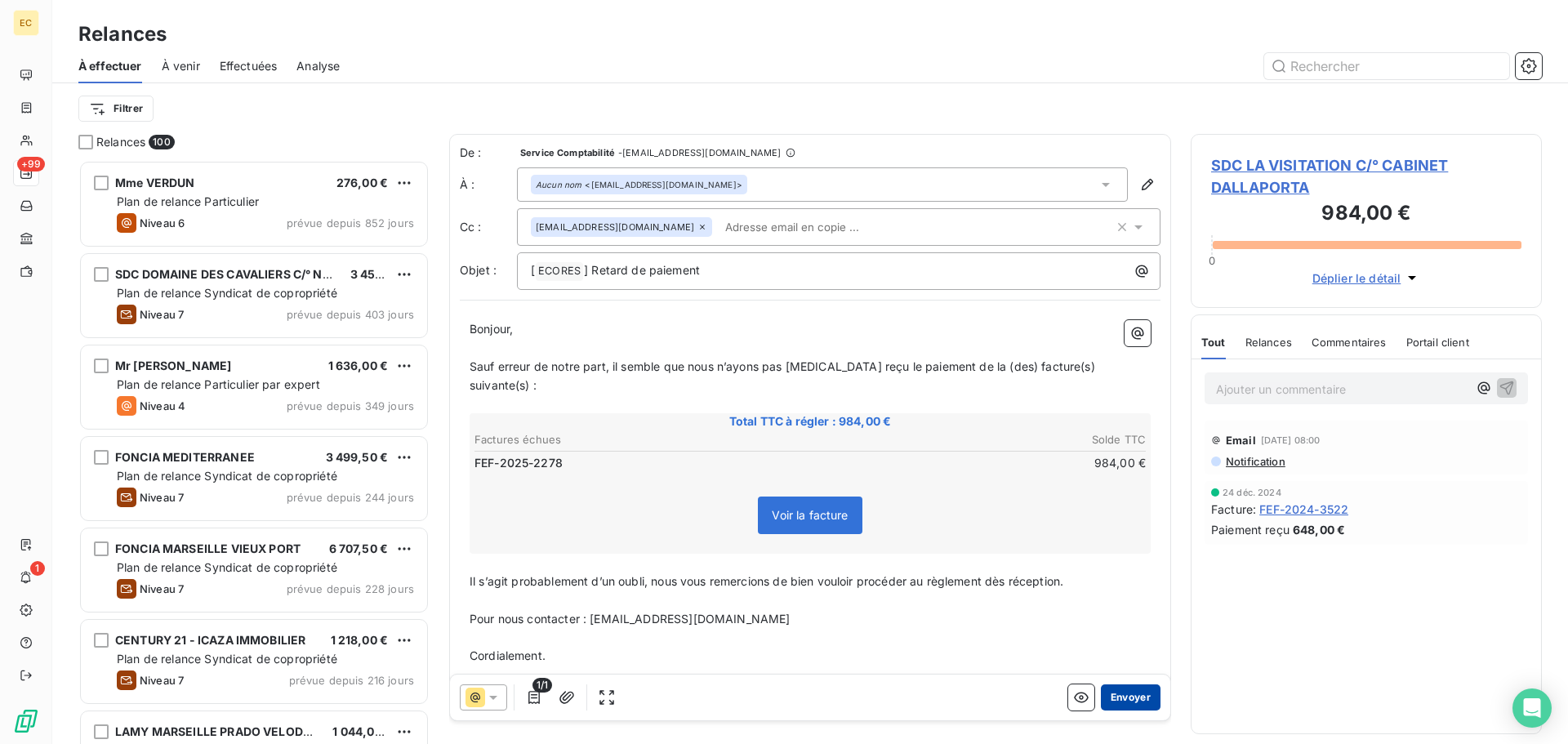
click at [1110, 702] on button "Envoyer" at bounding box center [1130, 697] width 60 height 27
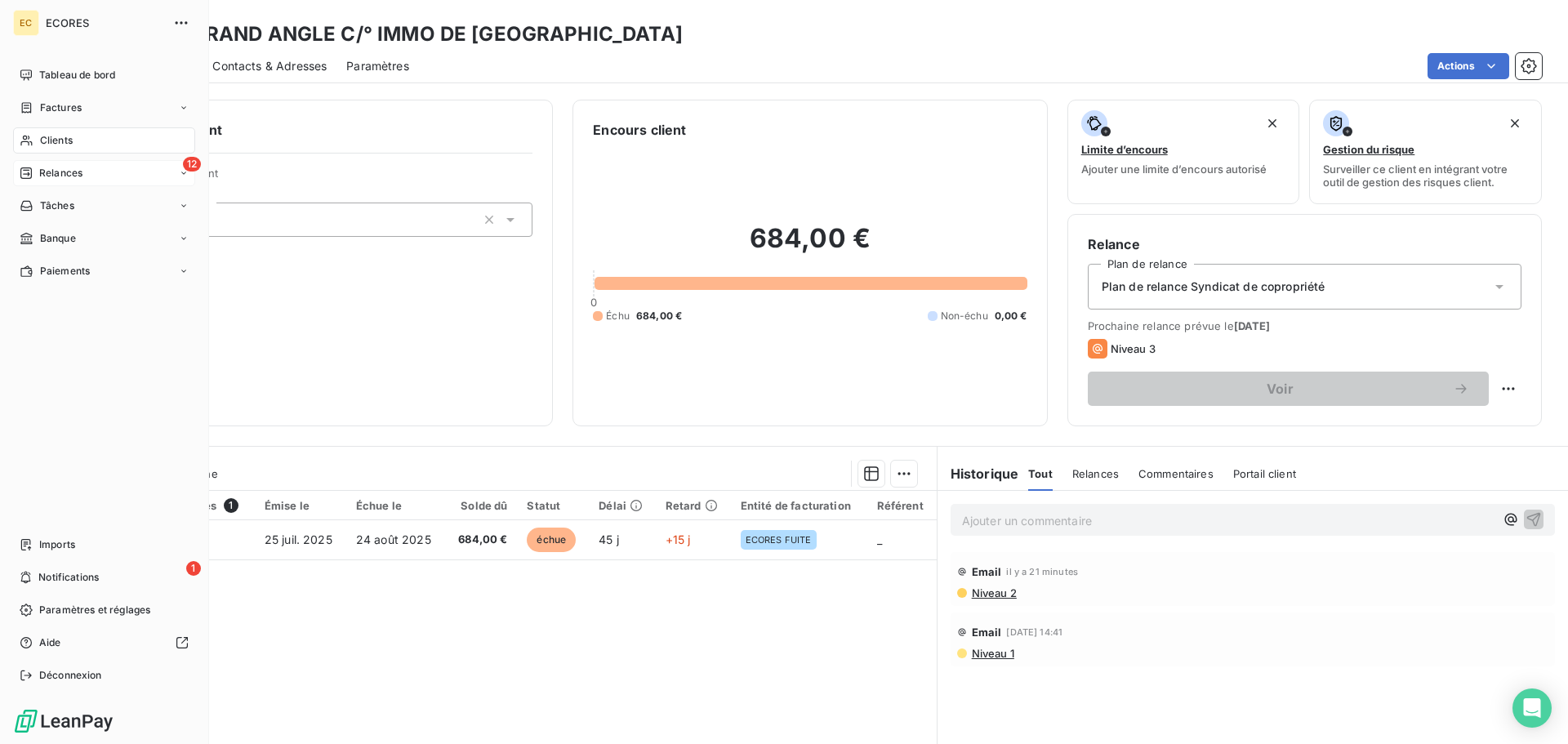
click at [56, 171] on span "Relances" at bounding box center [60, 173] width 43 height 15
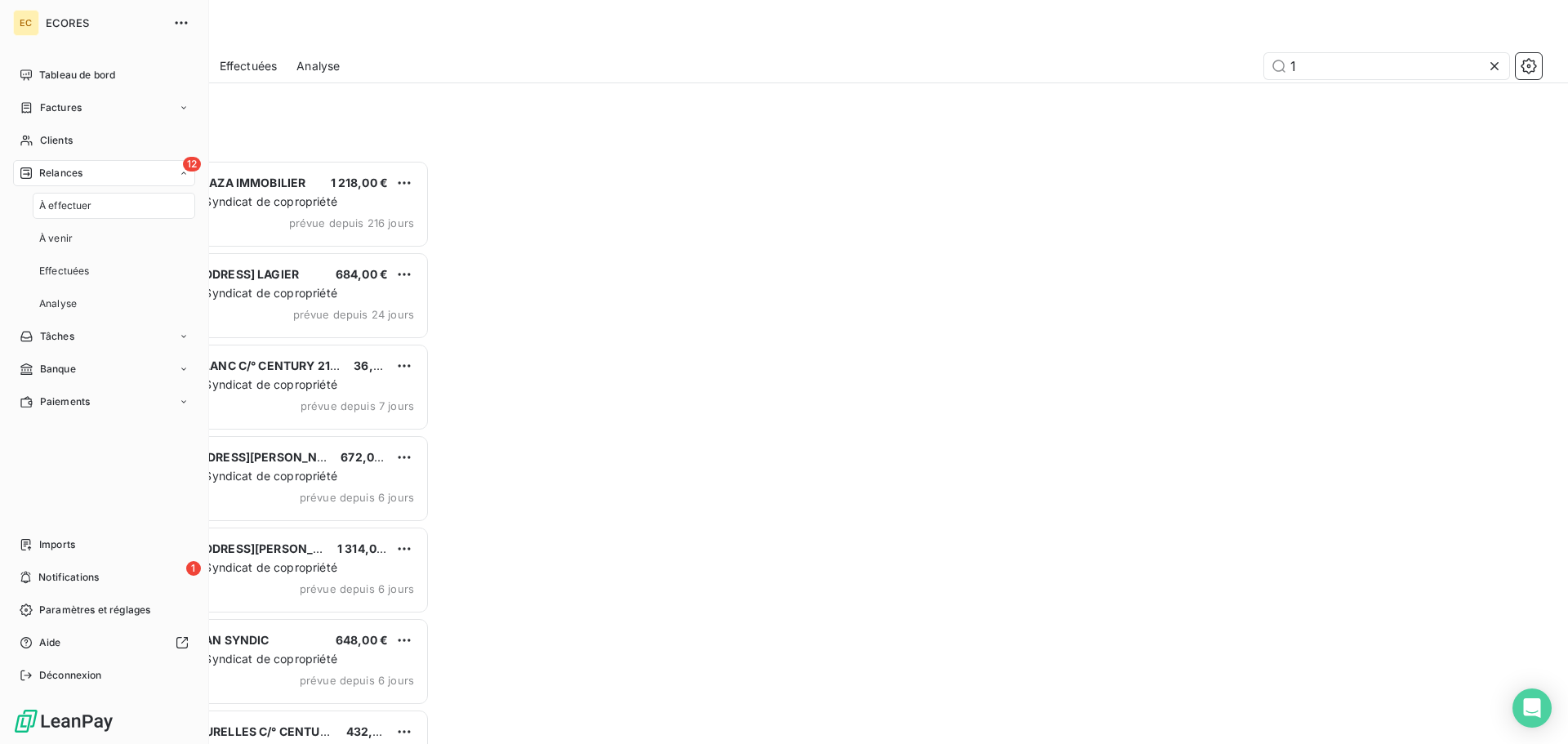
scroll to position [572, 339]
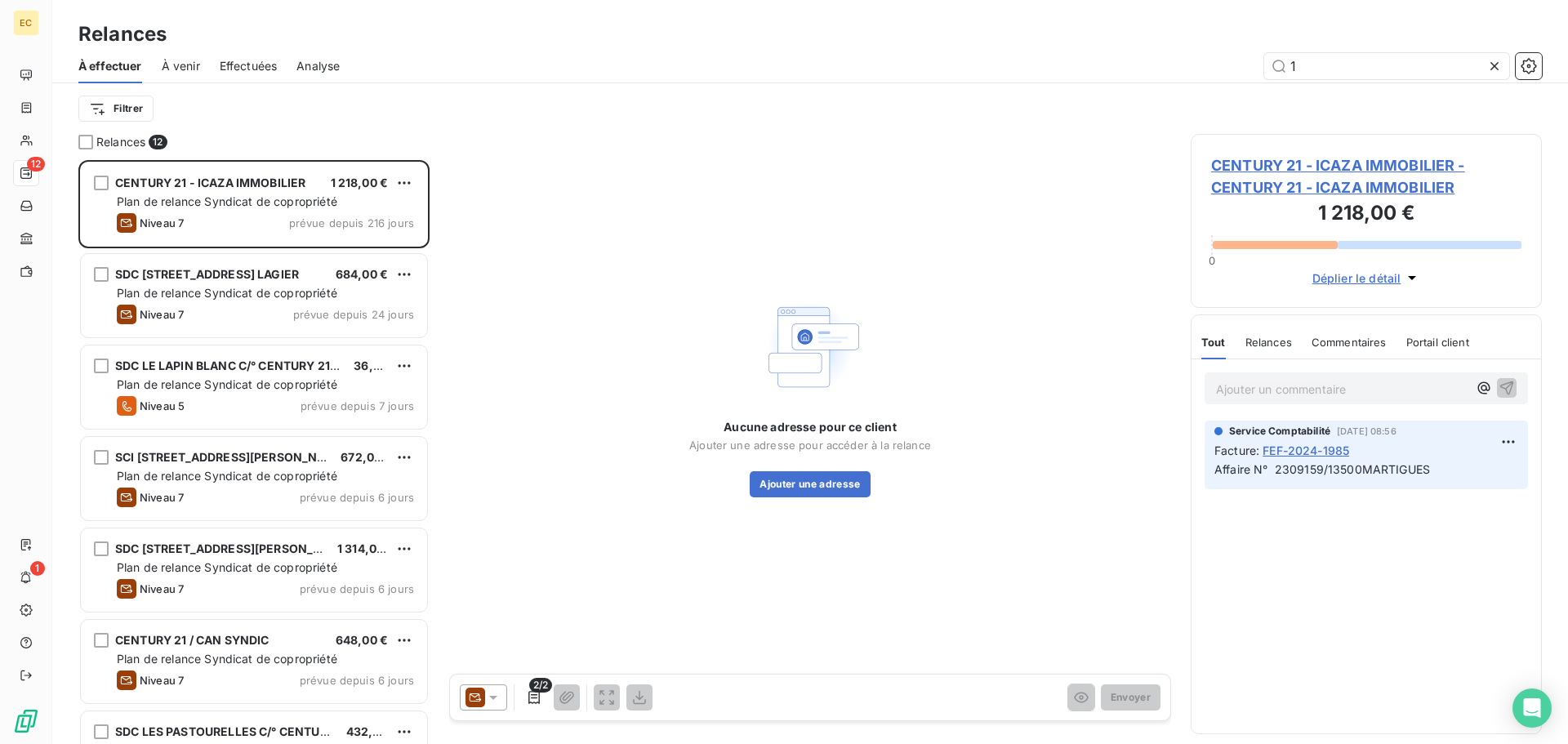
click at [251, 64] on span "Effectuées" at bounding box center [248, 66] width 58 height 16
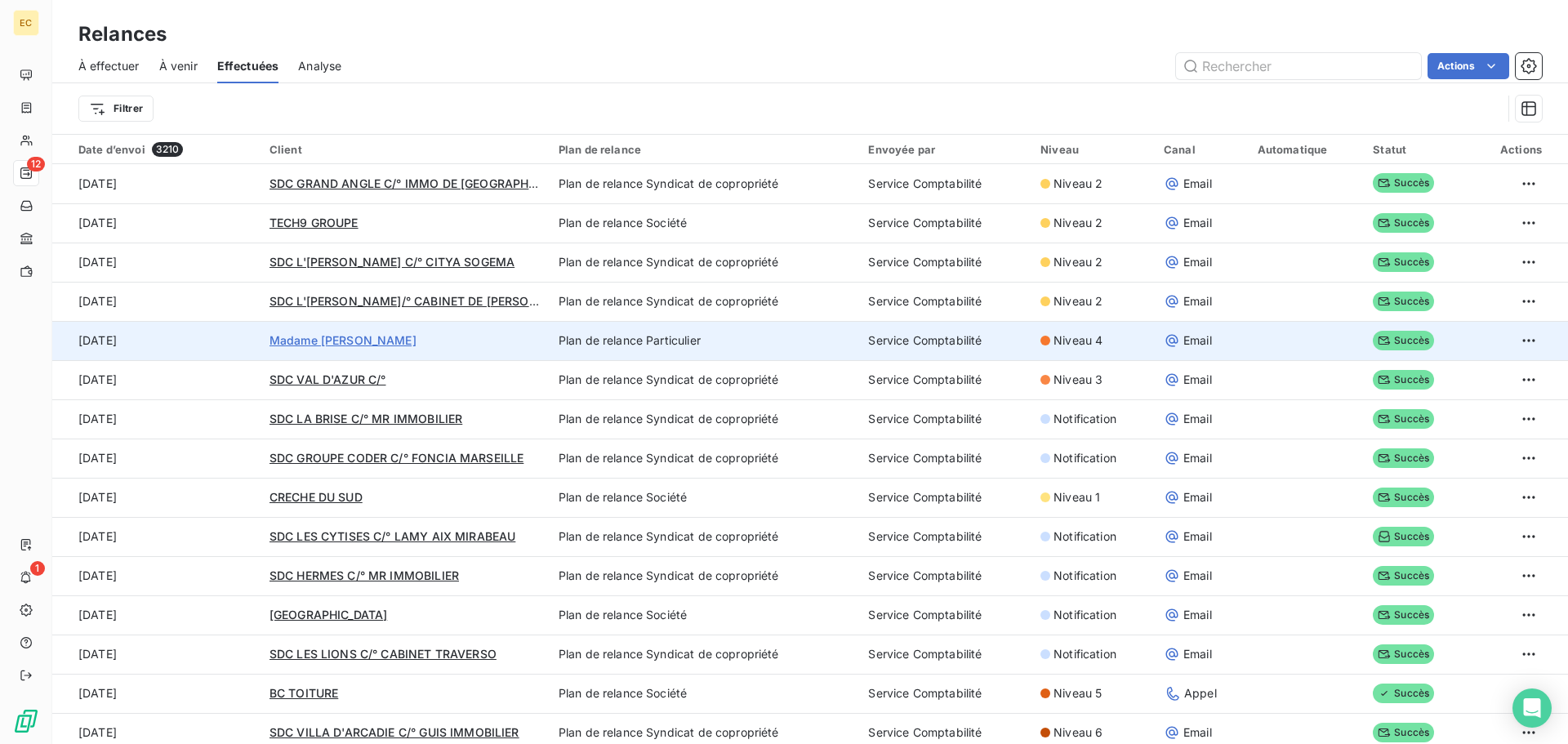
click at [309, 341] on span "Madame [PERSON_NAME]" at bounding box center [343, 340] width 147 height 14
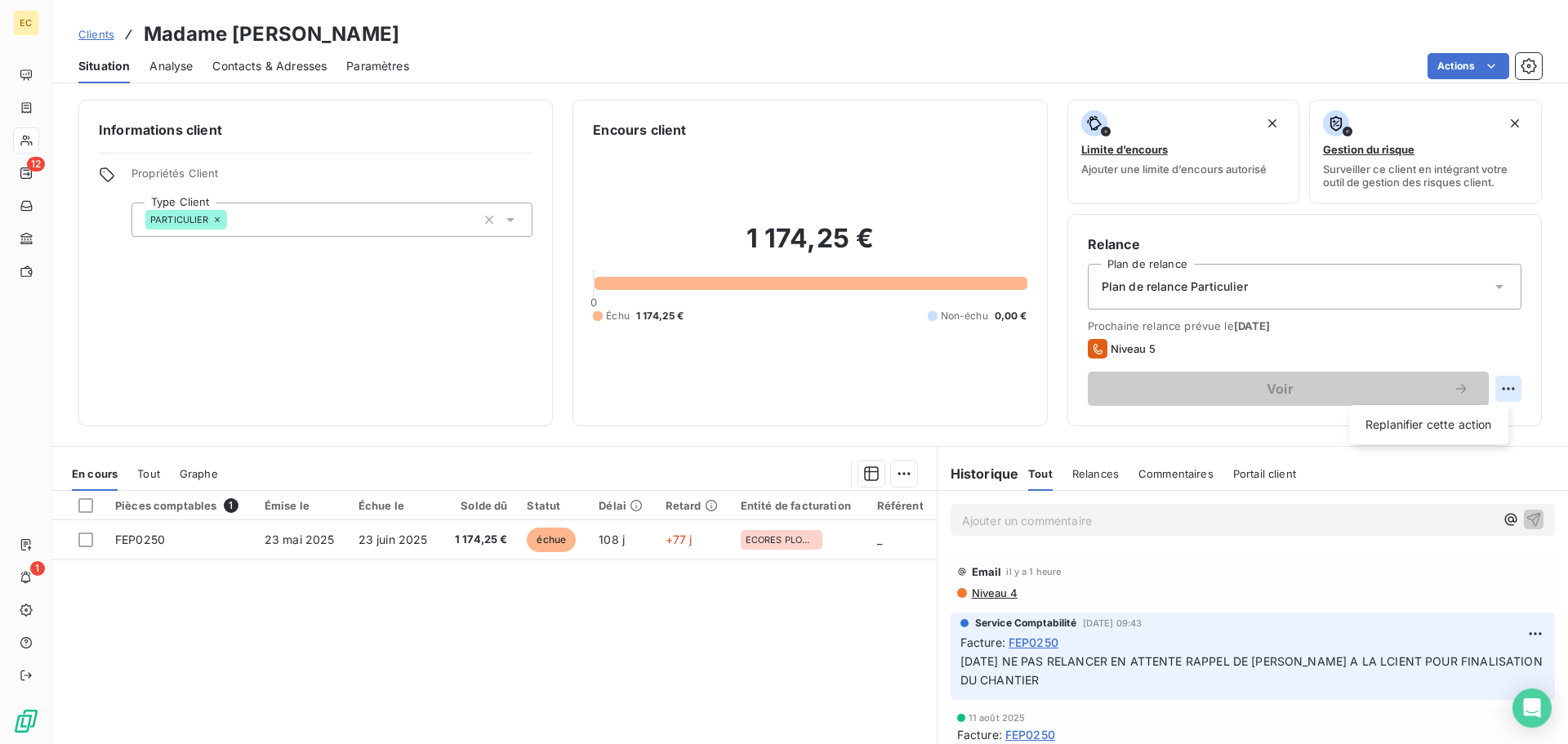
click at [1493, 387] on html "EC 12 1 Clients Madame YELKOVANIAN Situation Analyse Contacts & Adresses Paramè…" at bounding box center [784, 372] width 1568 height 744
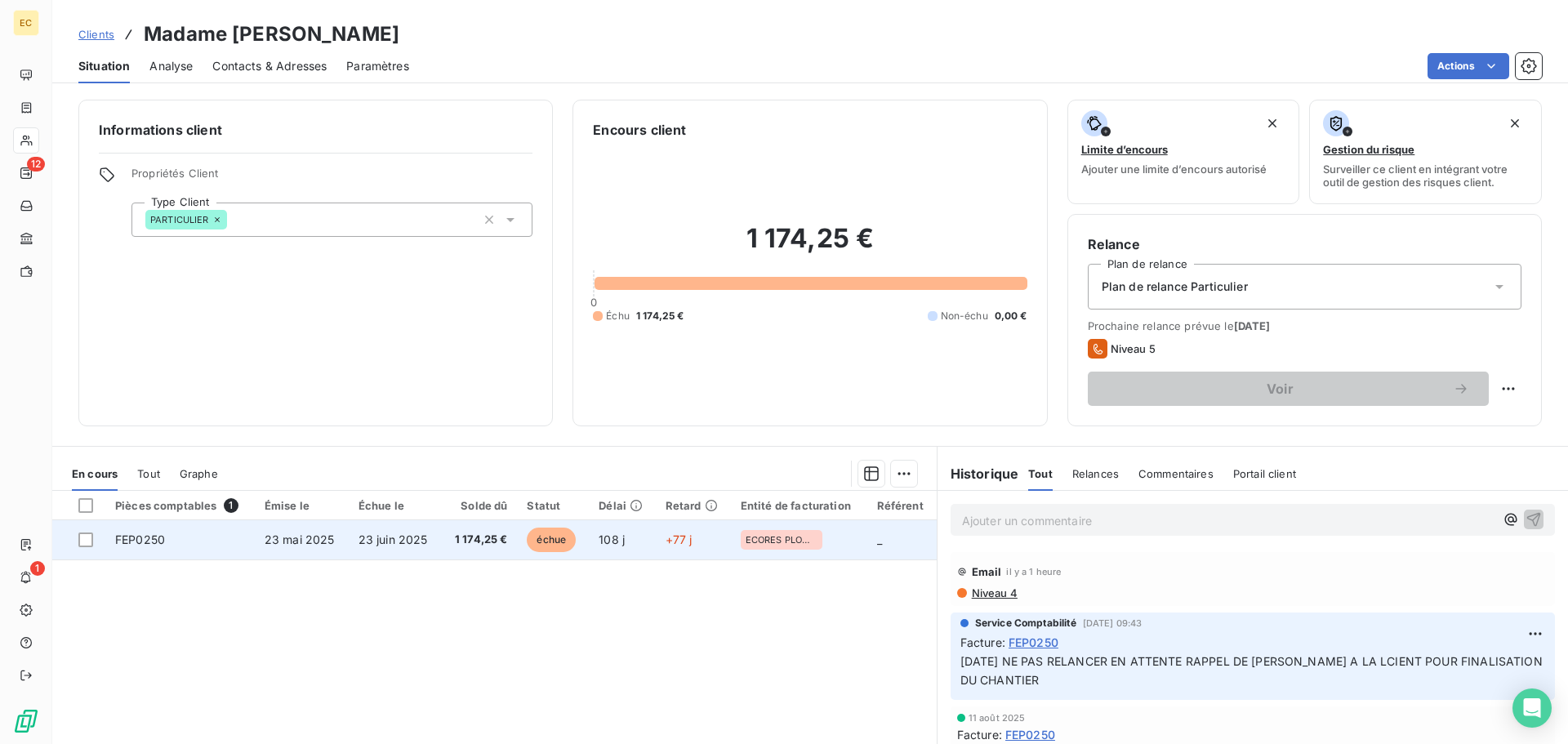
click at [300, 549] on html "EC 12 1 Clients Madame YELKOVANIAN Situation Analyse Contacts & Adresses Paramè…" at bounding box center [784, 372] width 1568 height 744
click at [302, 537] on span "23 mai 2025" at bounding box center [300, 539] width 71 height 14
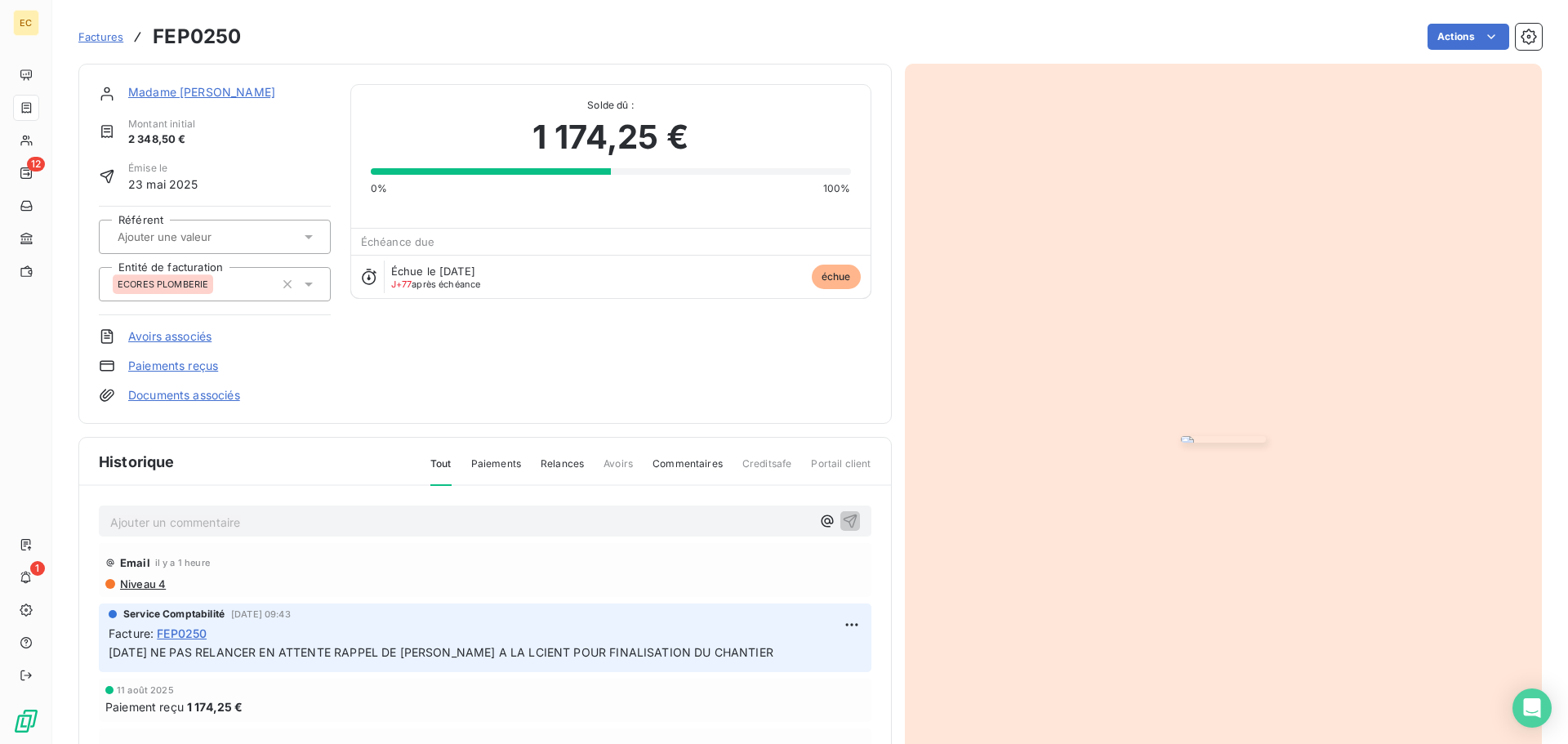
click at [205, 94] on link "Madame [PERSON_NAME]" at bounding box center [202, 92] width 147 height 14
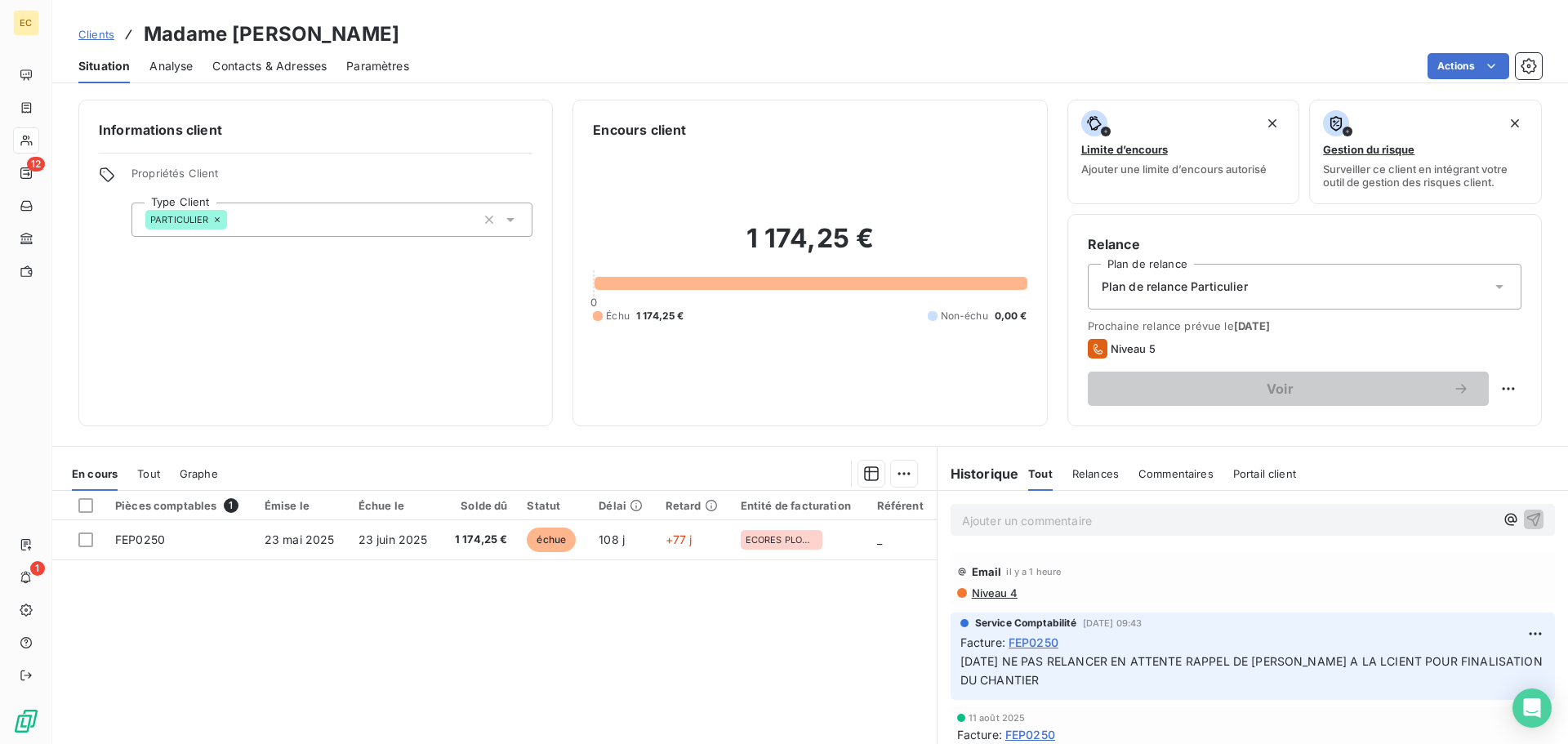
click at [260, 71] on span "Contacts & Adresses" at bounding box center [269, 66] width 115 height 16
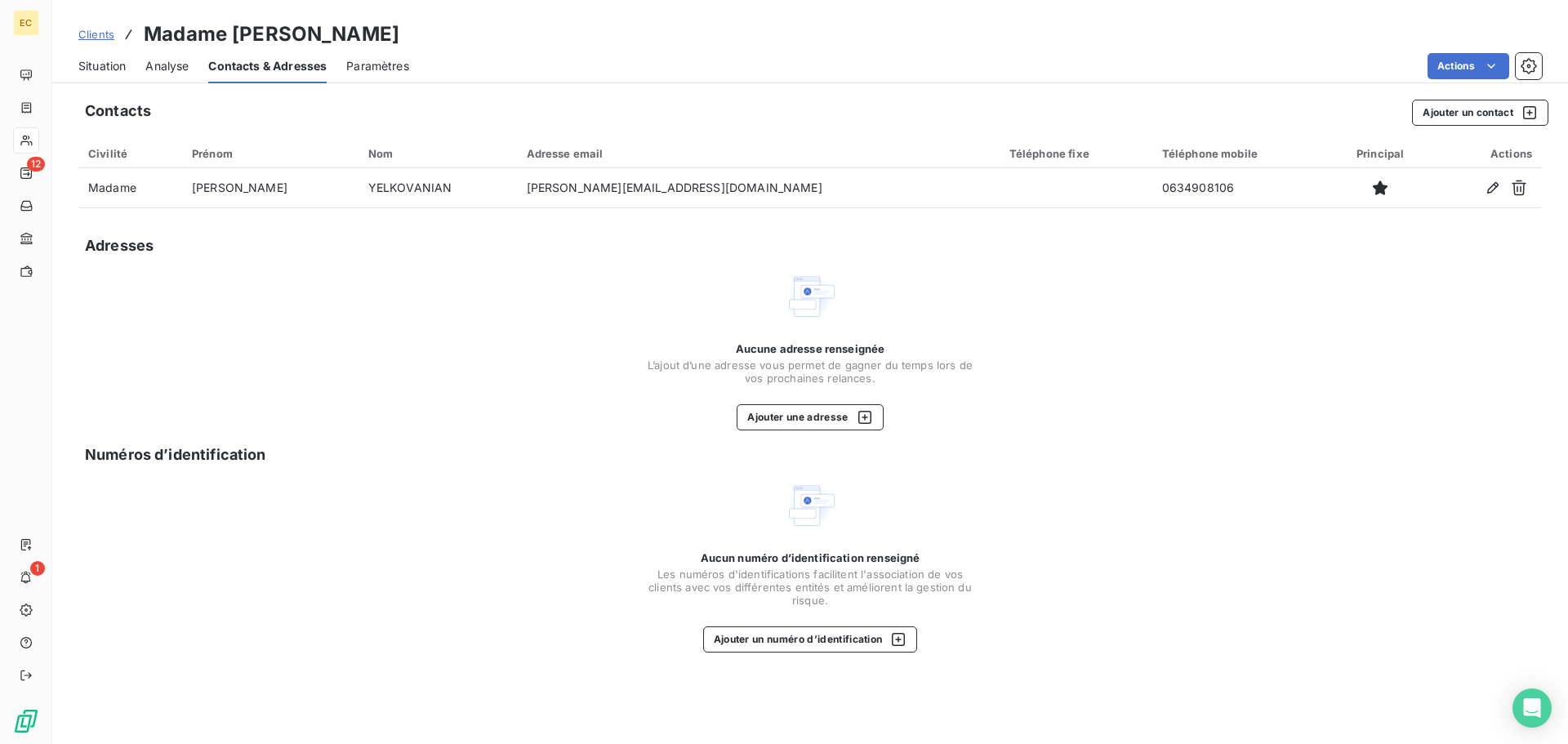
click at [93, 62] on span "Situation" at bounding box center [103, 66] width 48 height 16
